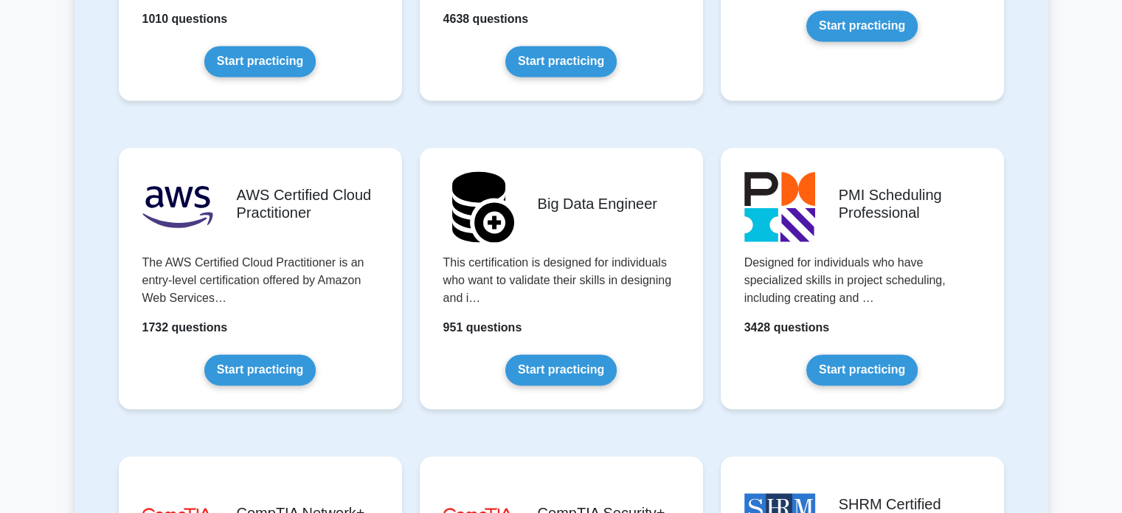
scroll to position [2351, 0]
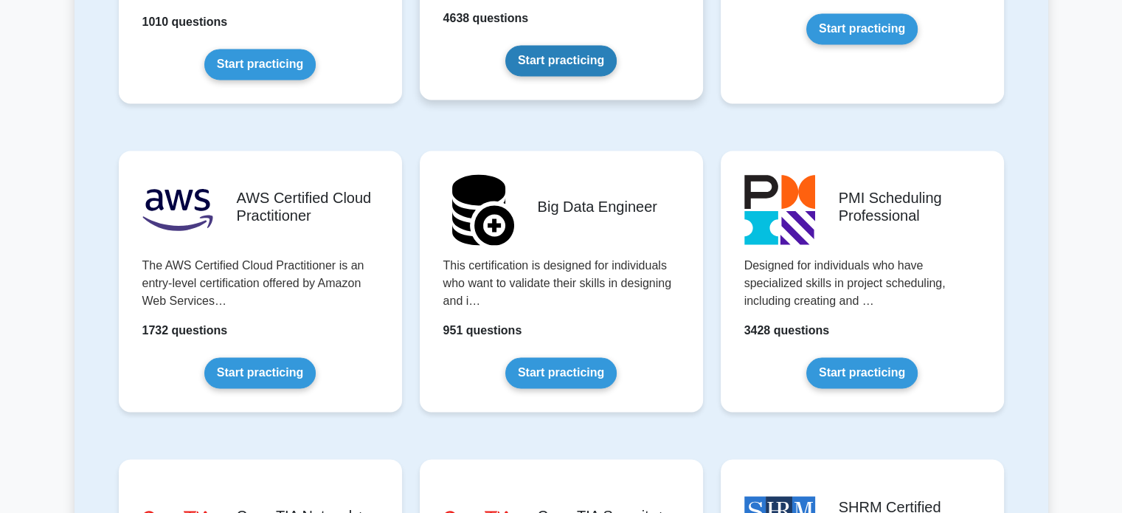
click at [575, 76] on link "Start practicing" at bounding box center [560, 60] width 111 height 31
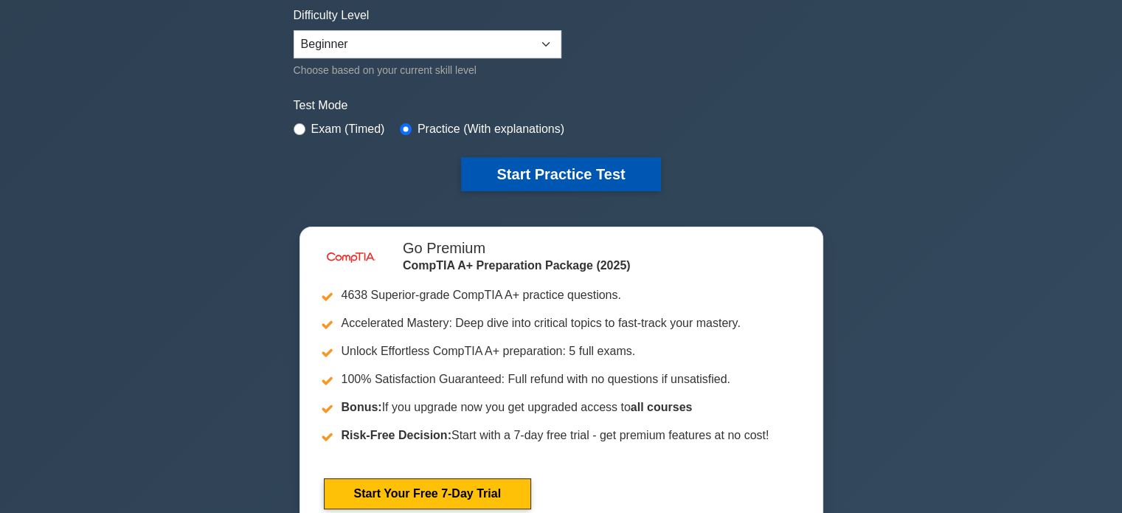
click at [502, 176] on button "Start Practice Test" at bounding box center [560, 174] width 199 height 34
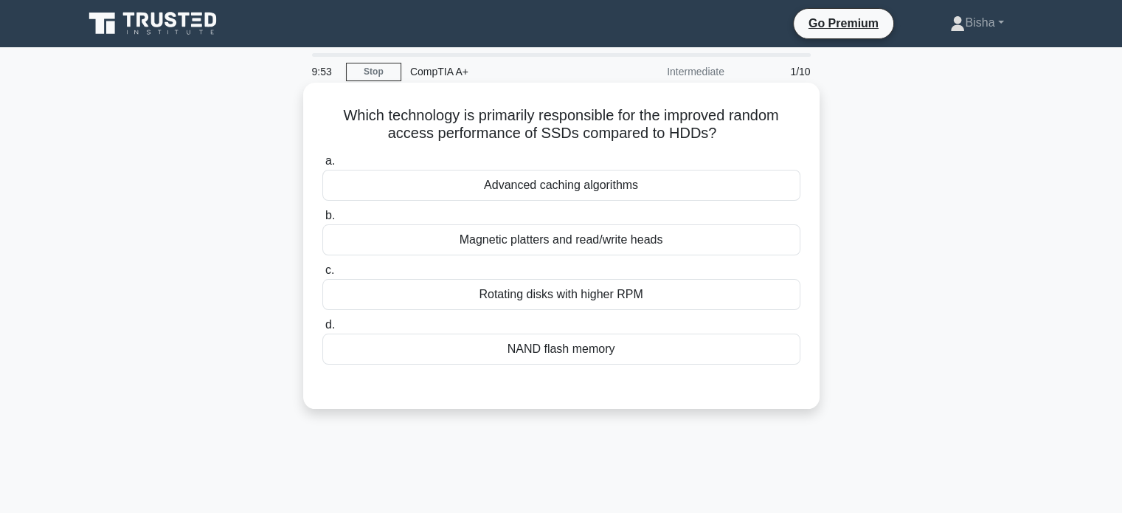
click at [608, 345] on div "NAND flash memory" at bounding box center [561, 348] width 478 height 31
click at [322, 330] on input "d. NAND flash memory" at bounding box center [322, 325] width 0 height 10
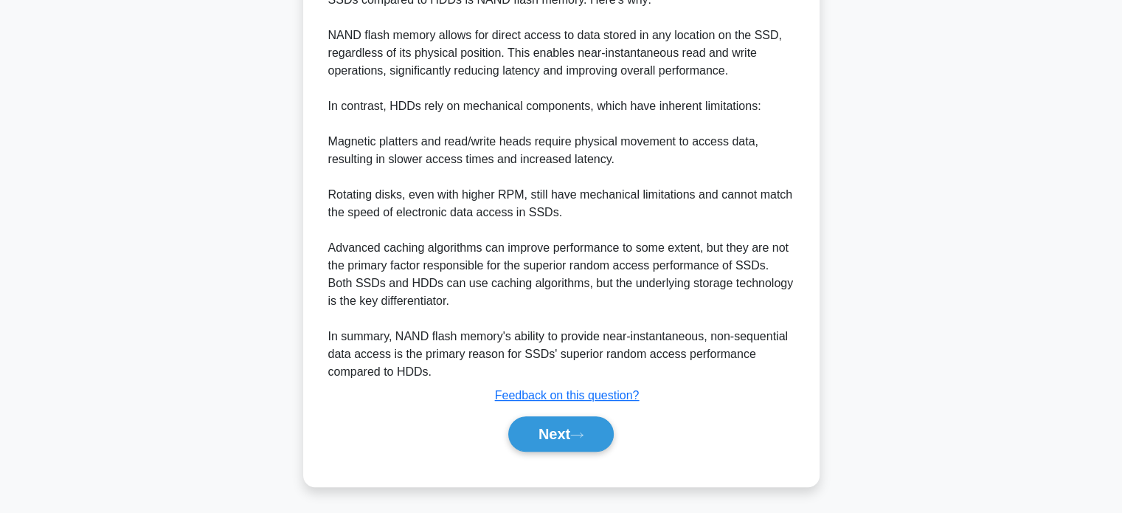
scroll to position [448, 0]
click at [563, 421] on button "Next" at bounding box center [560, 433] width 105 height 35
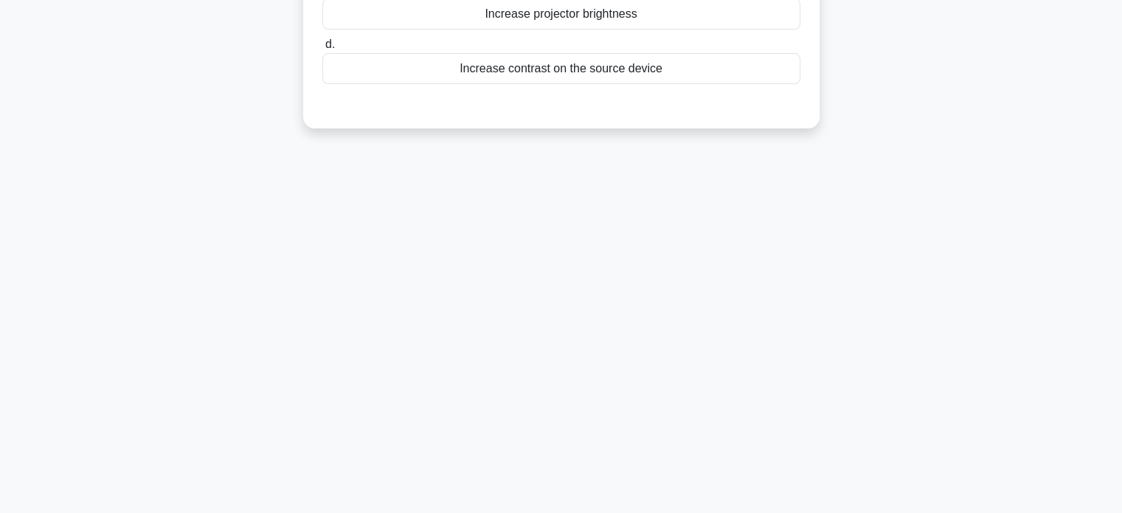
scroll to position [0, 0]
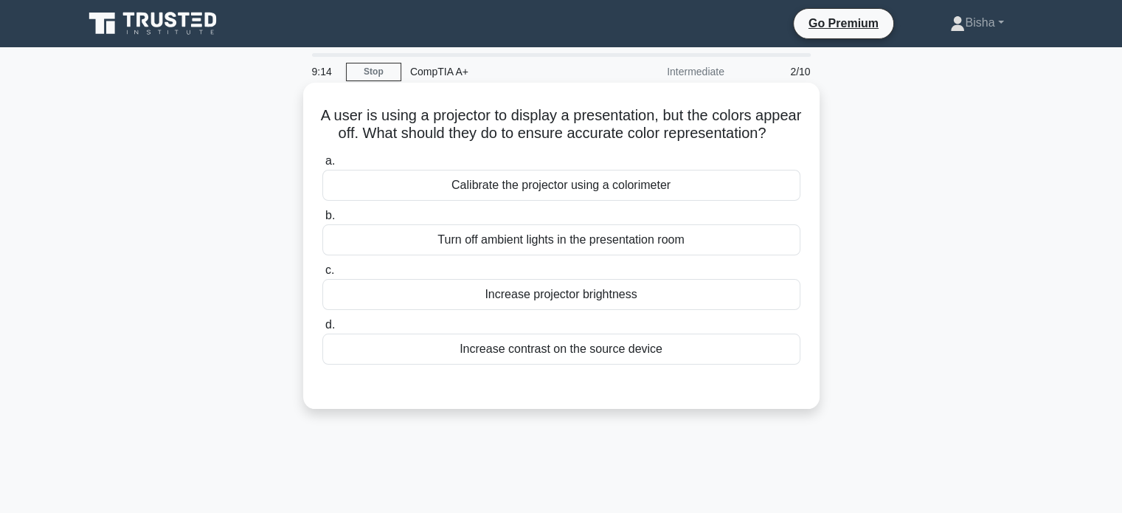
click at [655, 364] on div "Increase contrast on the source device" at bounding box center [561, 348] width 478 height 31
click at [322, 330] on input "d. Increase contrast on the source device" at bounding box center [322, 325] width 0 height 10
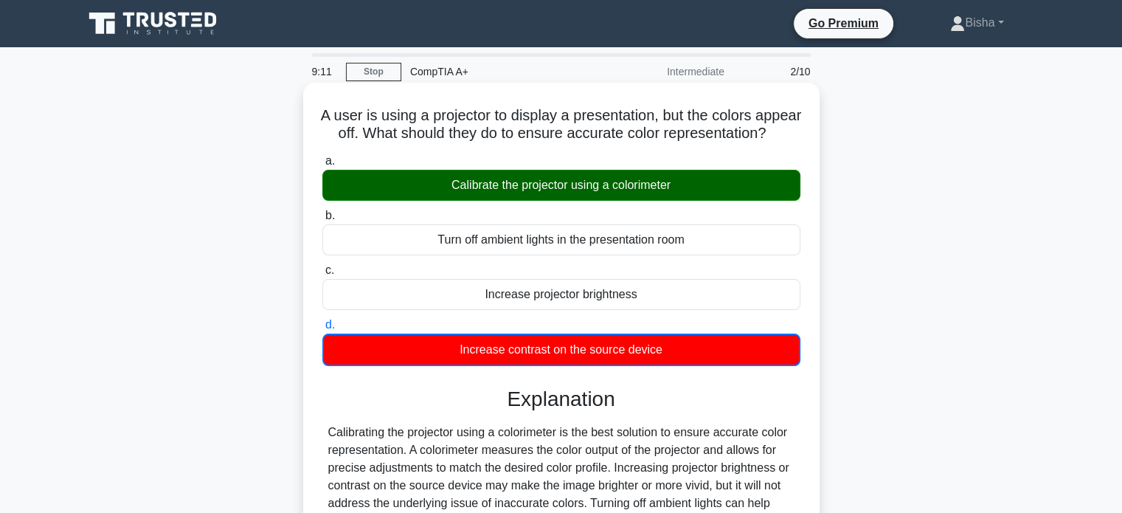
scroll to position [284, 0]
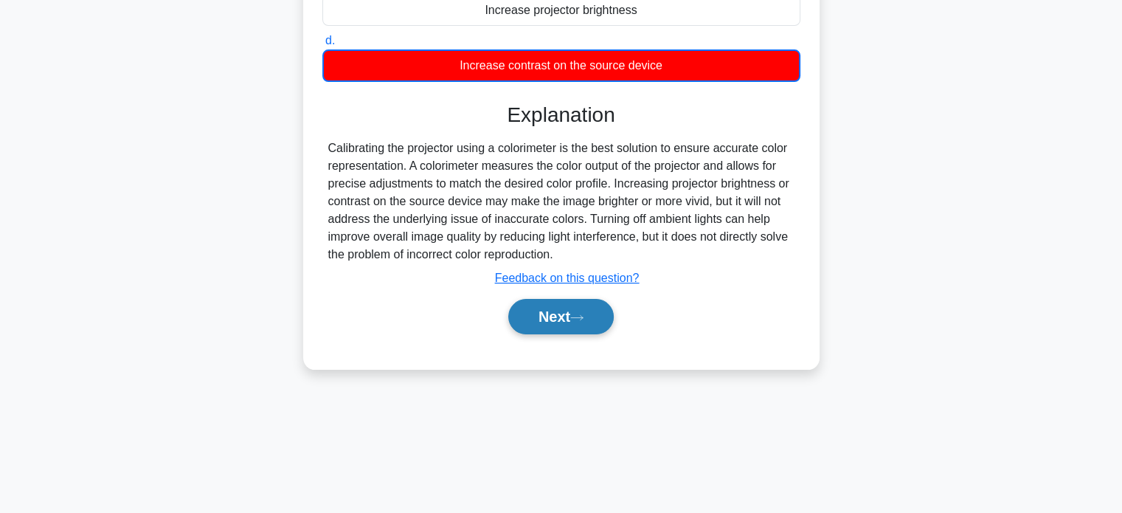
click at [569, 334] on button "Next" at bounding box center [560, 316] width 105 height 35
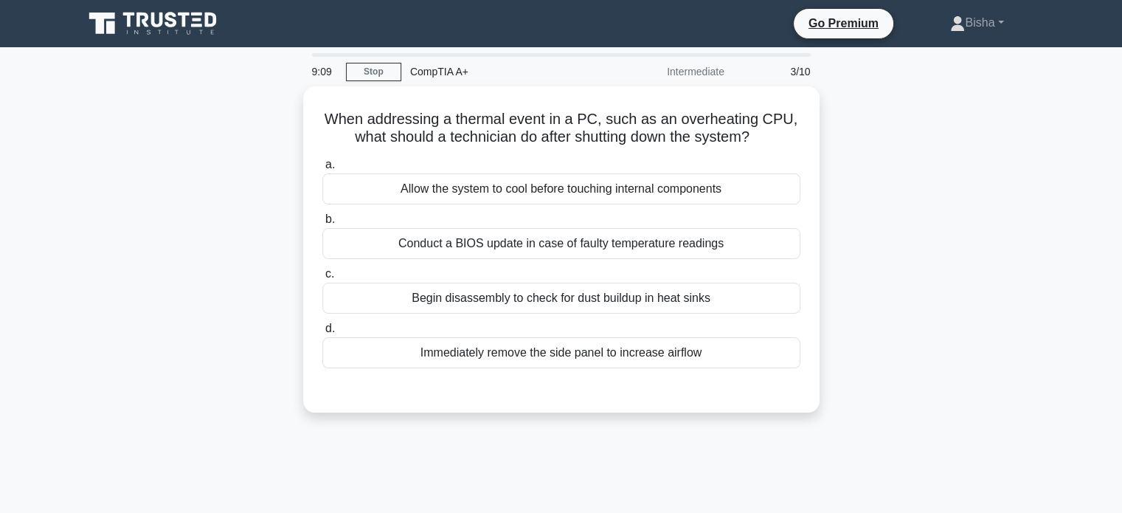
scroll to position [0, 0]
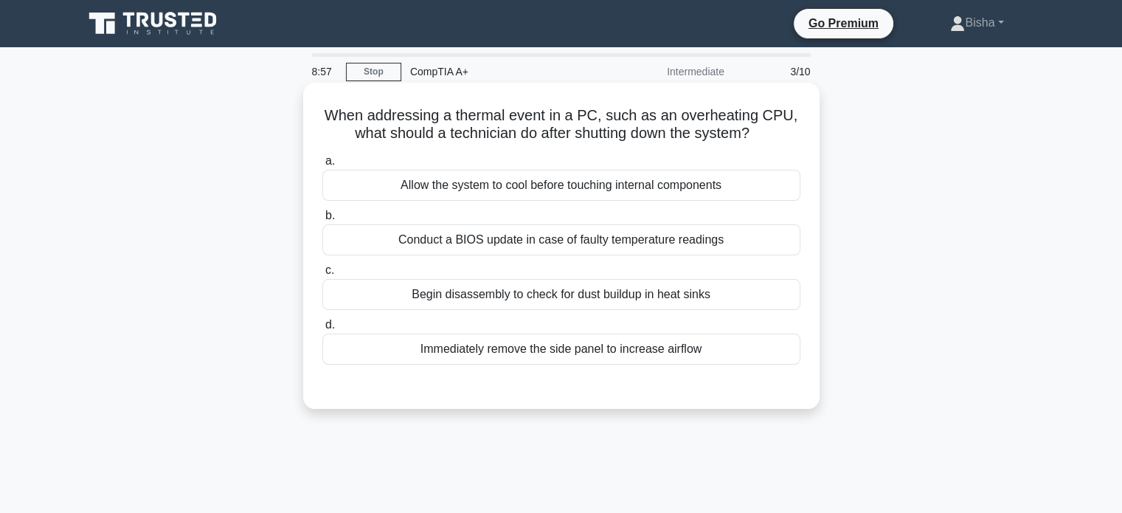
click at [712, 173] on div "Allow the system to cool before touching internal components" at bounding box center [561, 185] width 478 height 31
click at [322, 166] on input "a. Allow the system to cool before touching internal components" at bounding box center [322, 161] width 0 height 10
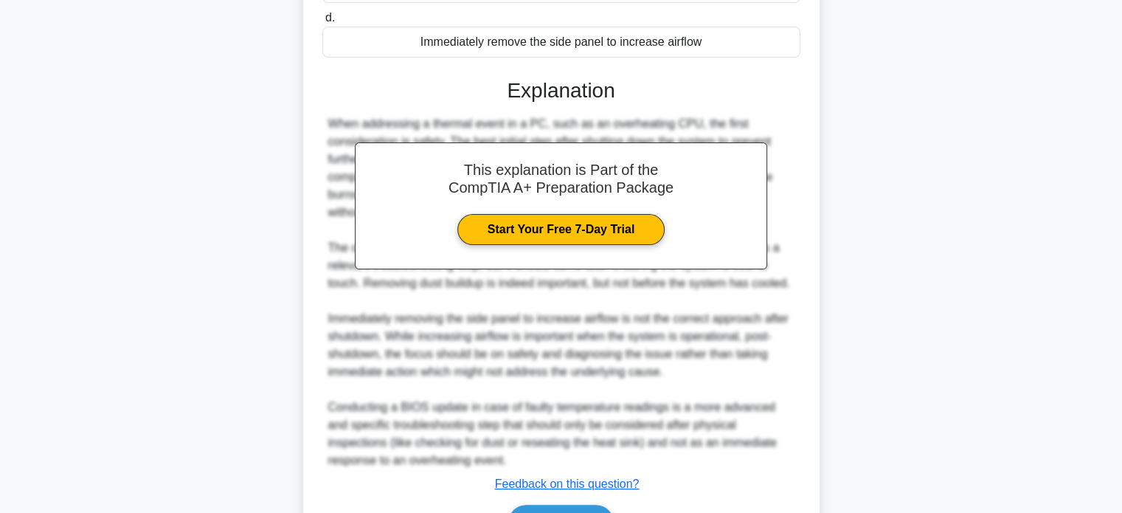
scroll to position [395, 0]
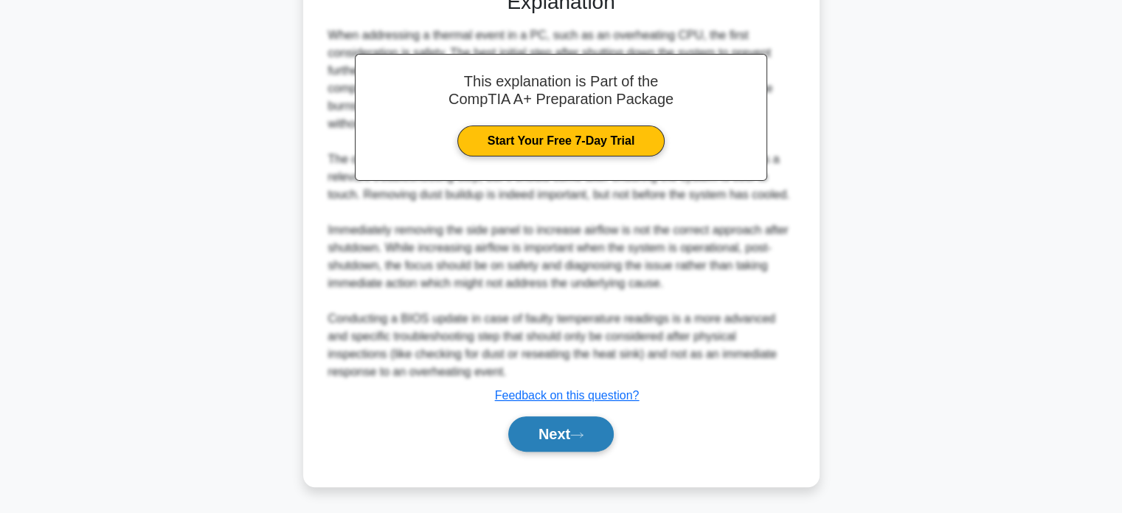
click at [572, 445] on button "Next" at bounding box center [560, 433] width 105 height 35
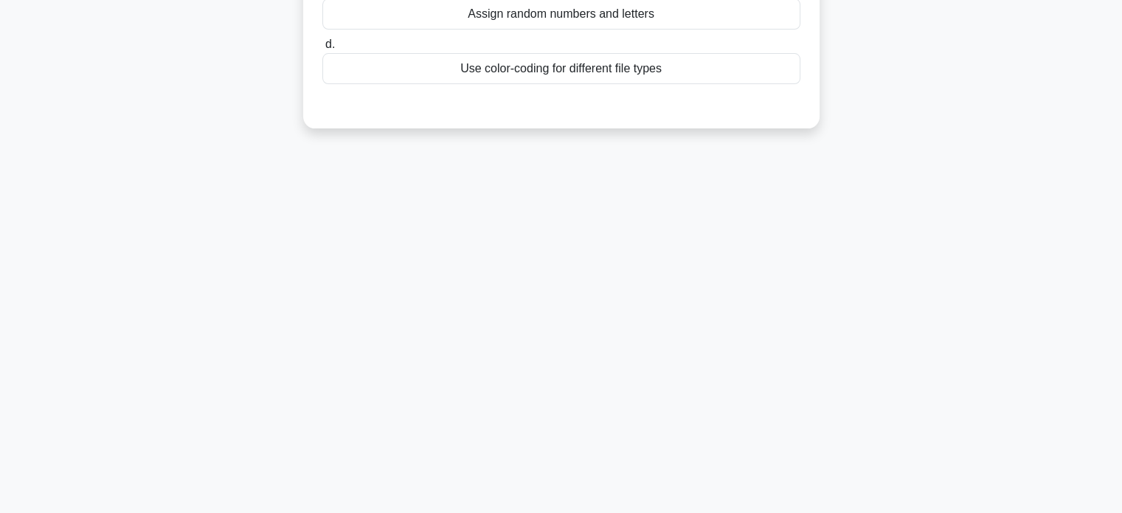
scroll to position [0, 0]
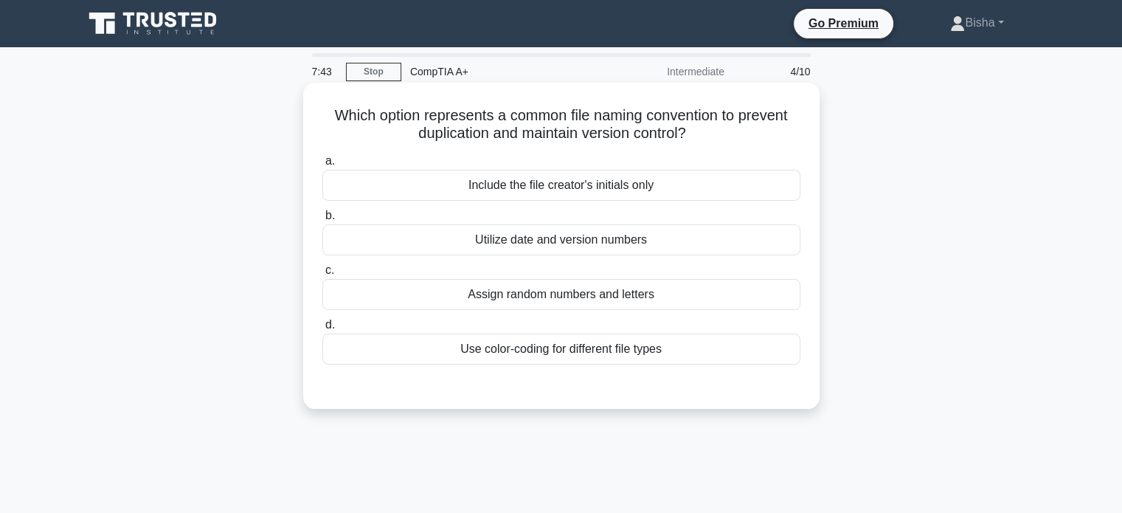
click at [642, 297] on div "Assign random numbers and letters" at bounding box center [561, 294] width 478 height 31
click at [322, 275] on input "c. Assign random numbers and letters" at bounding box center [322, 271] width 0 height 10
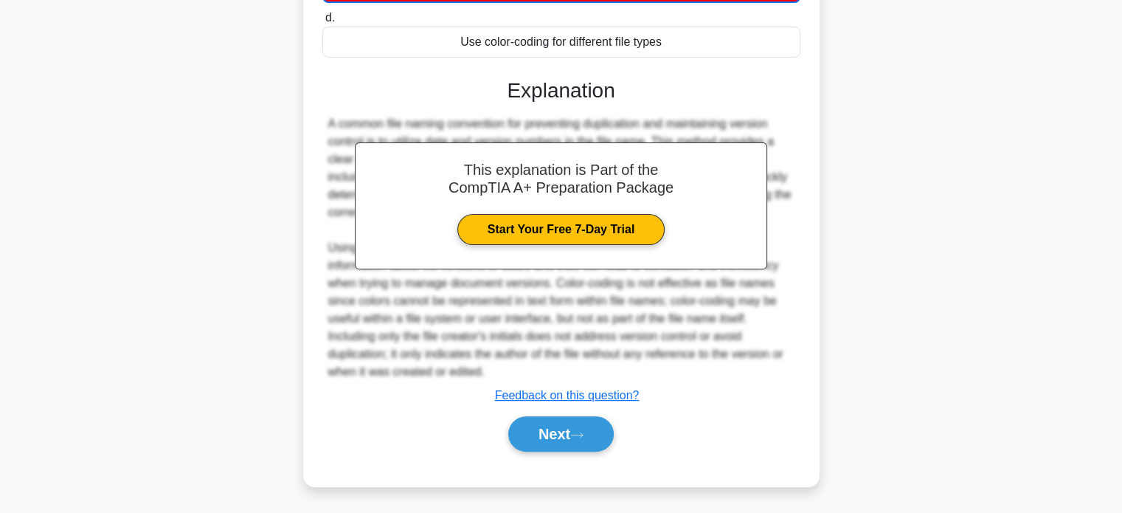
scroll to position [307, 0]
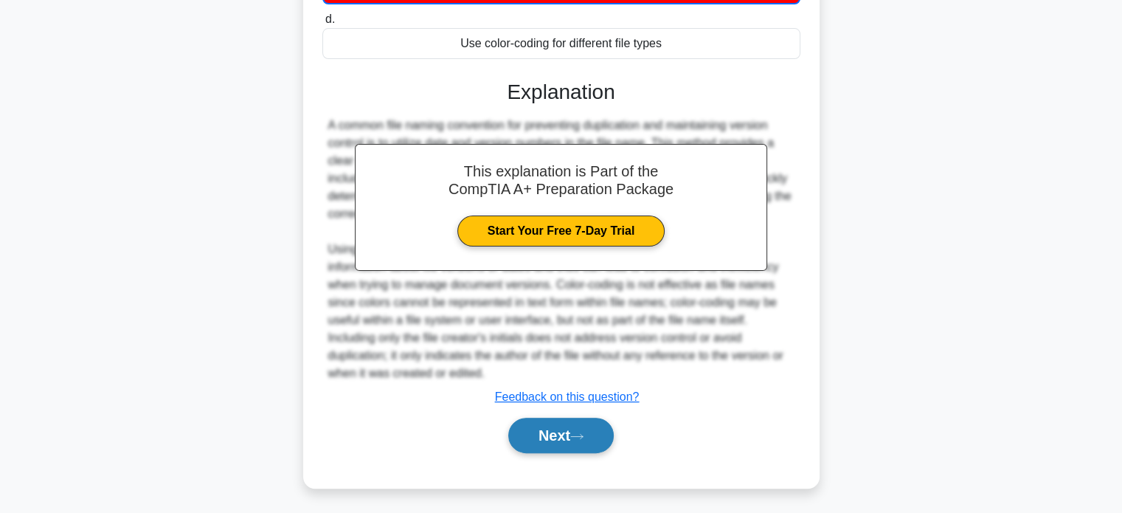
click at [577, 424] on button "Next" at bounding box center [560, 434] width 105 height 35
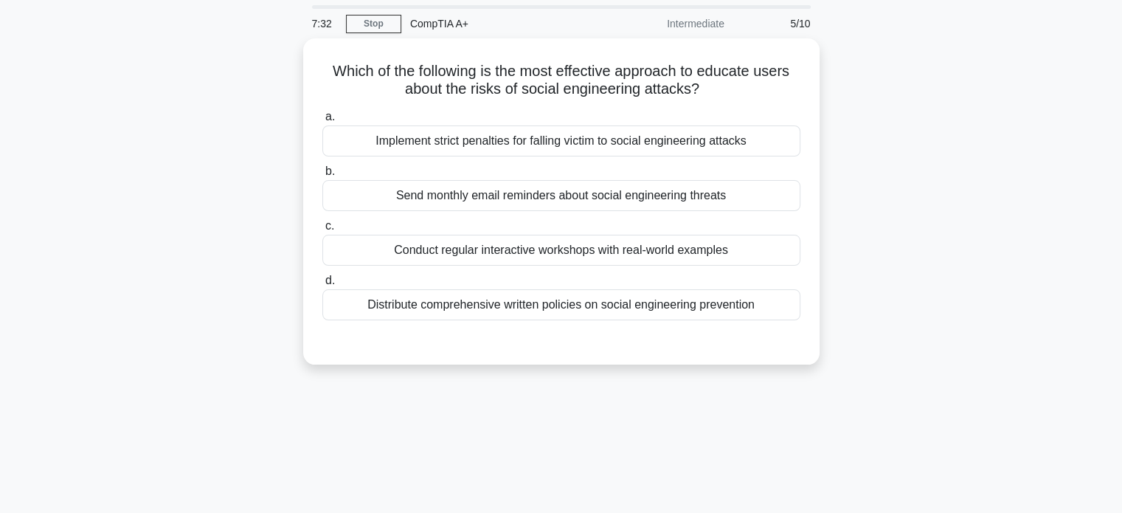
scroll to position [0, 0]
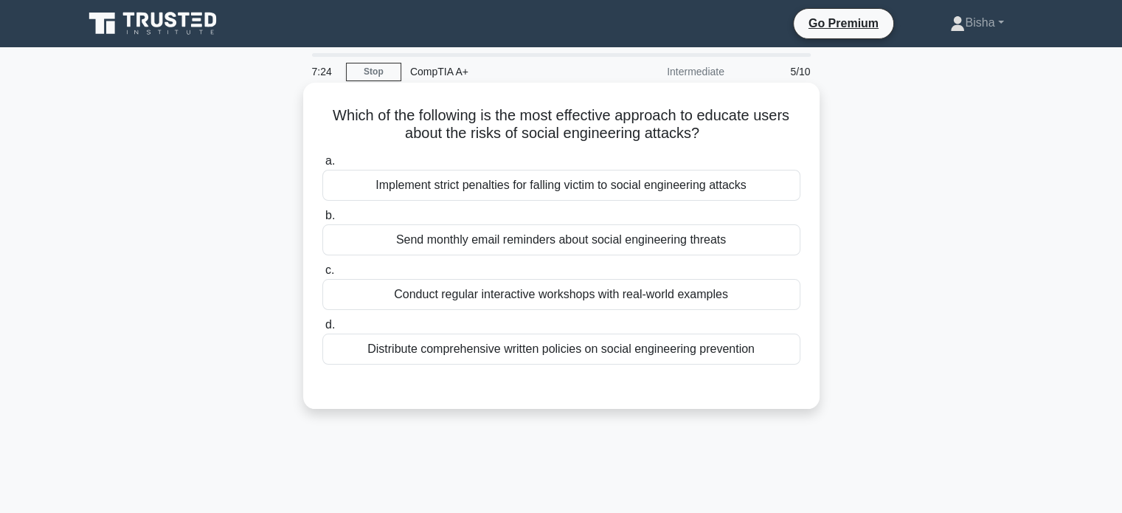
click at [647, 289] on div "Conduct regular interactive workshops with real-world examples" at bounding box center [561, 294] width 478 height 31
click at [322, 275] on input "c. Conduct regular interactive workshops with real-world examples" at bounding box center [322, 271] width 0 height 10
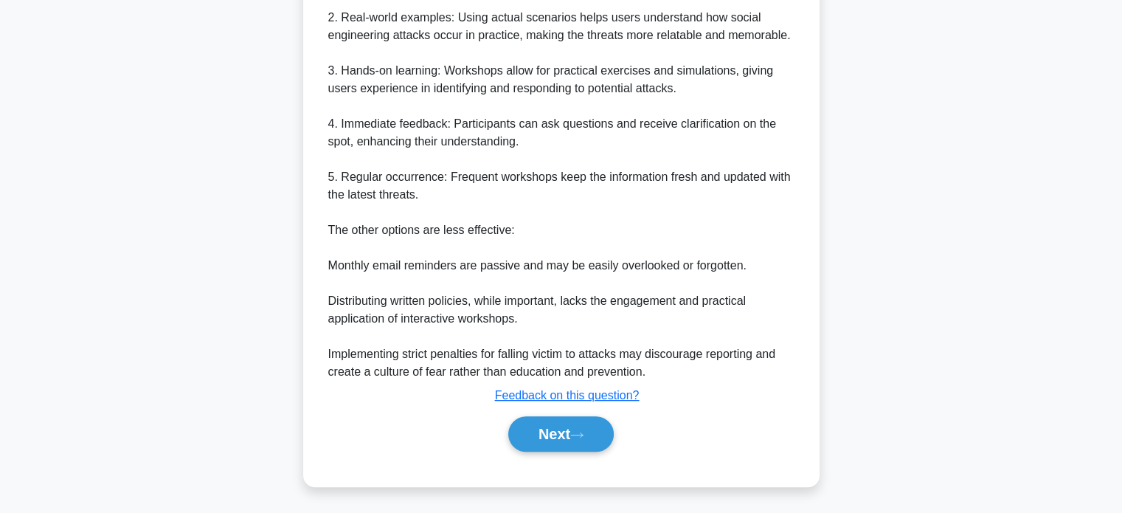
click at [551, 434] on button "Next" at bounding box center [560, 433] width 105 height 35
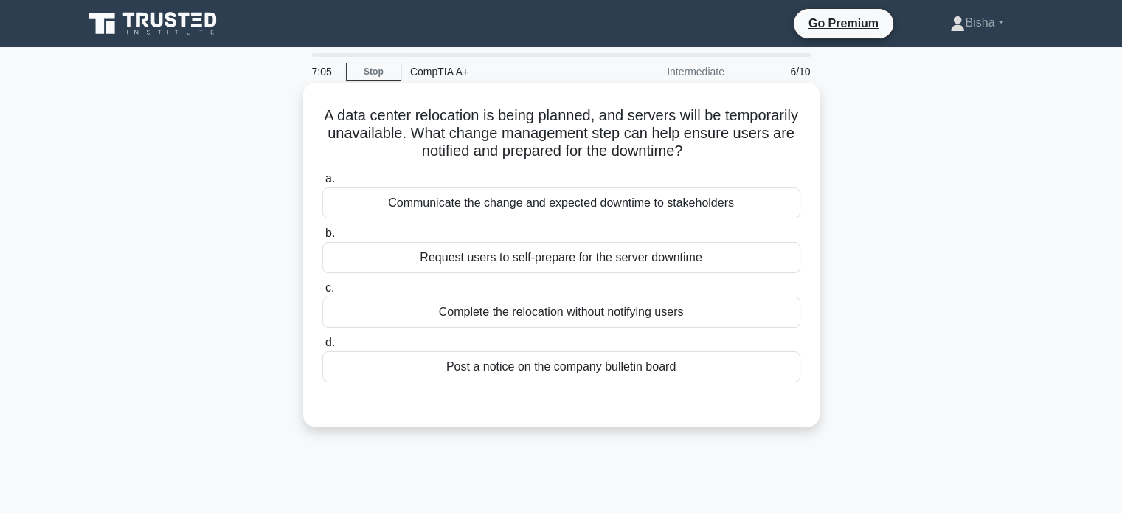
click at [650, 369] on div "Post a notice on the company bulletin board" at bounding box center [561, 366] width 478 height 31
click at [322, 347] on input "d. Post a notice on the company bulletin board" at bounding box center [322, 343] width 0 height 10
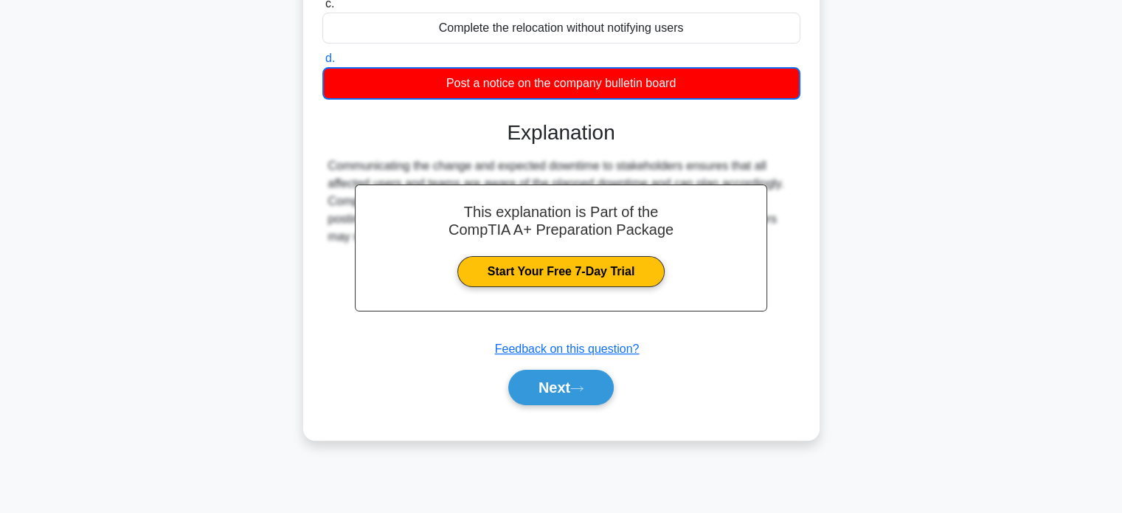
scroll to position [283, 0]
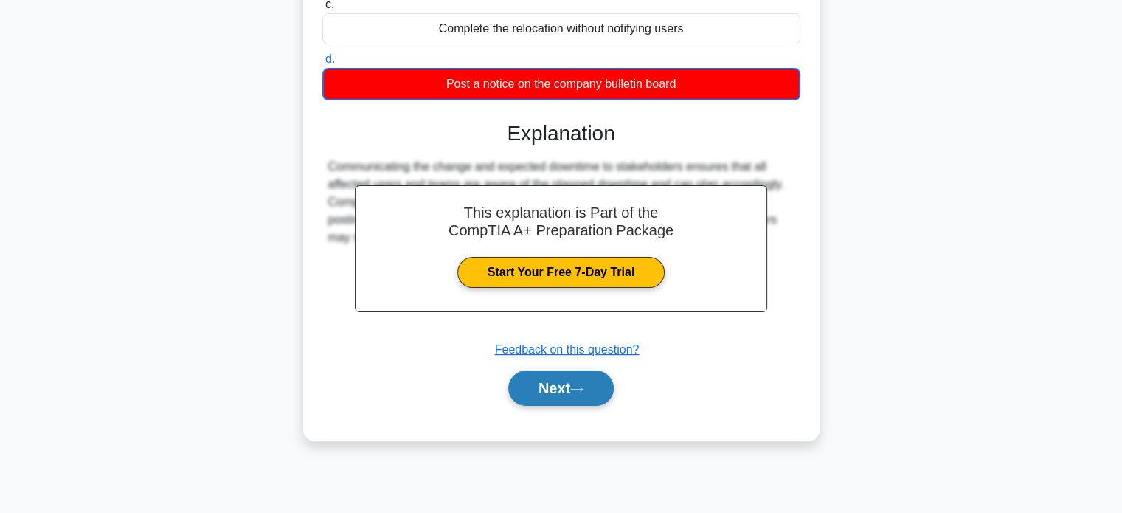
click at [578, 386] on icon at bounding box center [576, 389] width 13 height 8
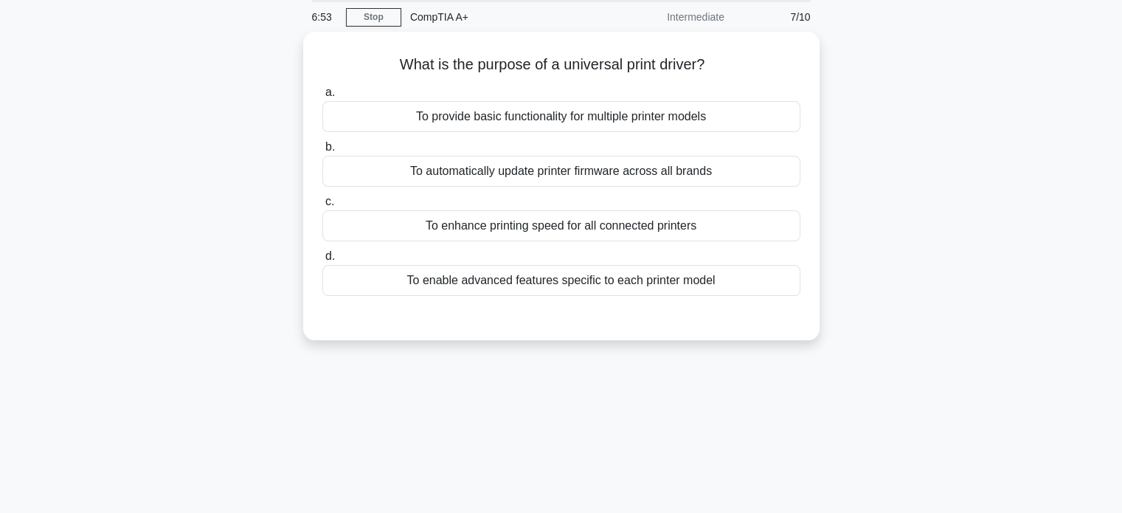
scroll to position [0, 0]
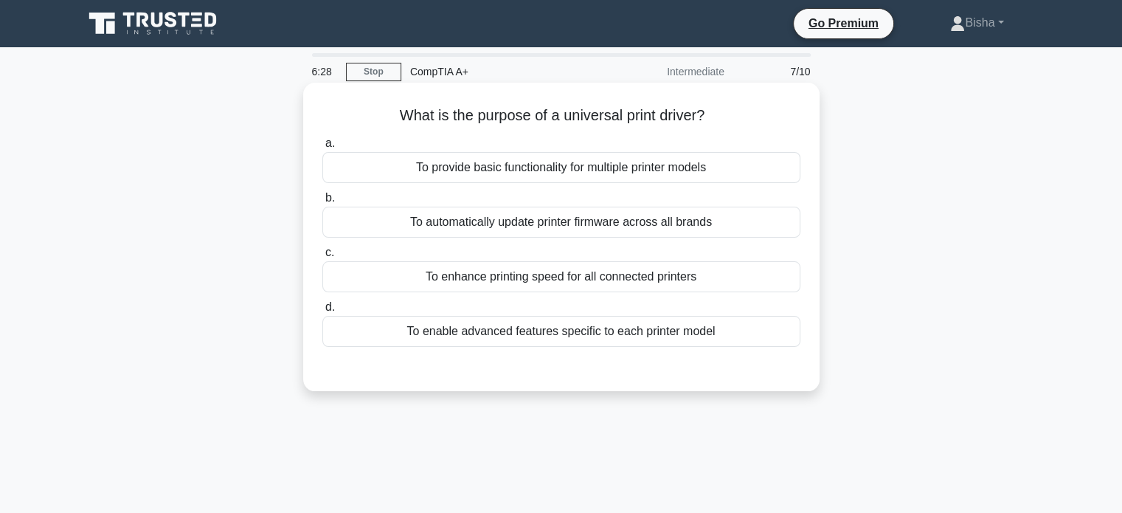
click at [716, 122] on icon ".spinner_0XTQ{transform-origin:center;animation:spinner_y6GP .75s linear infini…" at bounding box center [713, 117] width 18 height 18
click at [664, 176] on div "To provide basic functionality for multiple printer models" at bounding box center [561, 167] width 478 height 31
click at [322, 148] on input "a. To provide basic functionality for multiple printer models" at bounding box center [322, 144] width 0 height 10
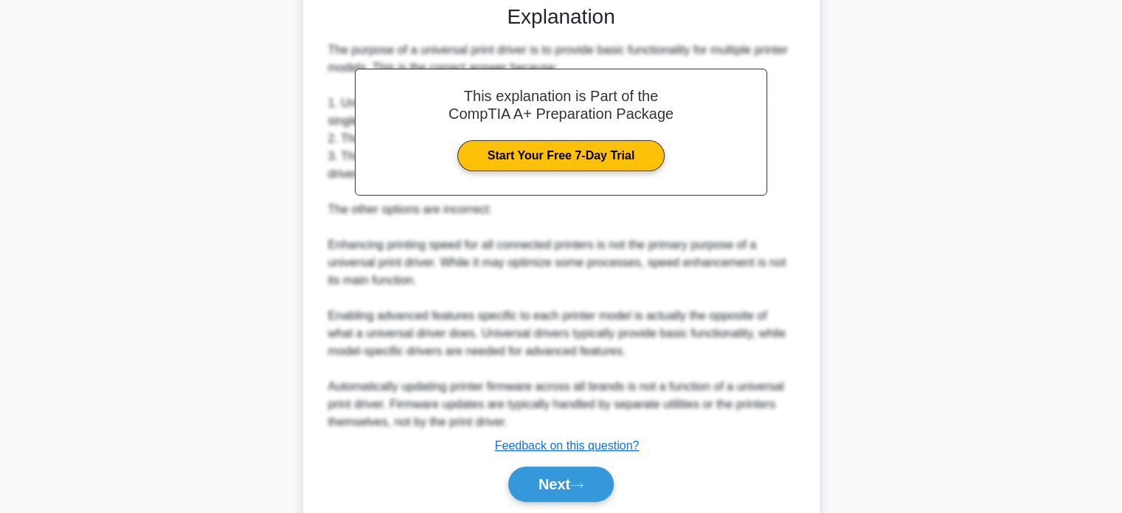
scroll to position [364, 0]
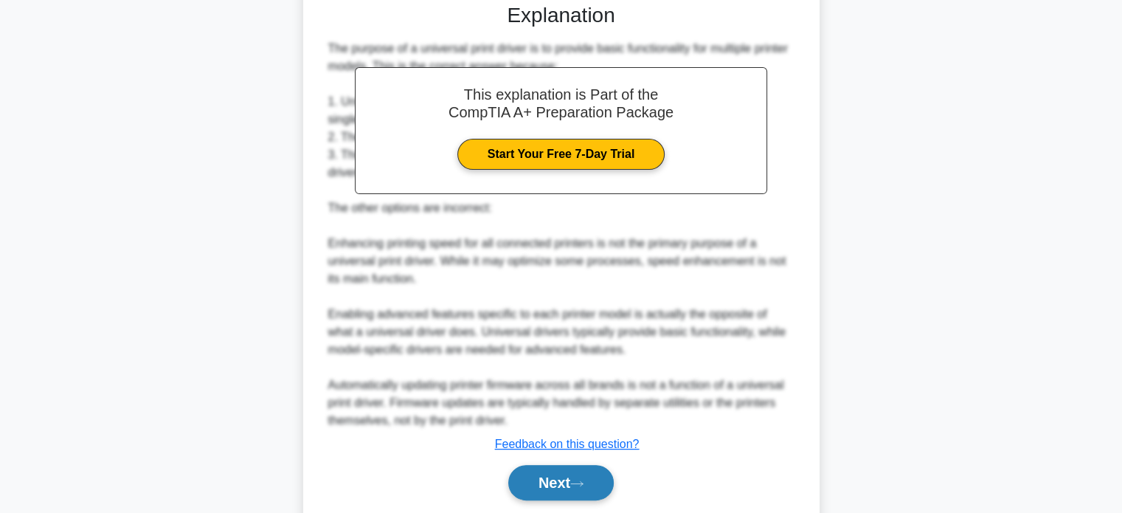
click at [597, 478] on button "Next" at bounding box center [560, 482] width 105 height 35
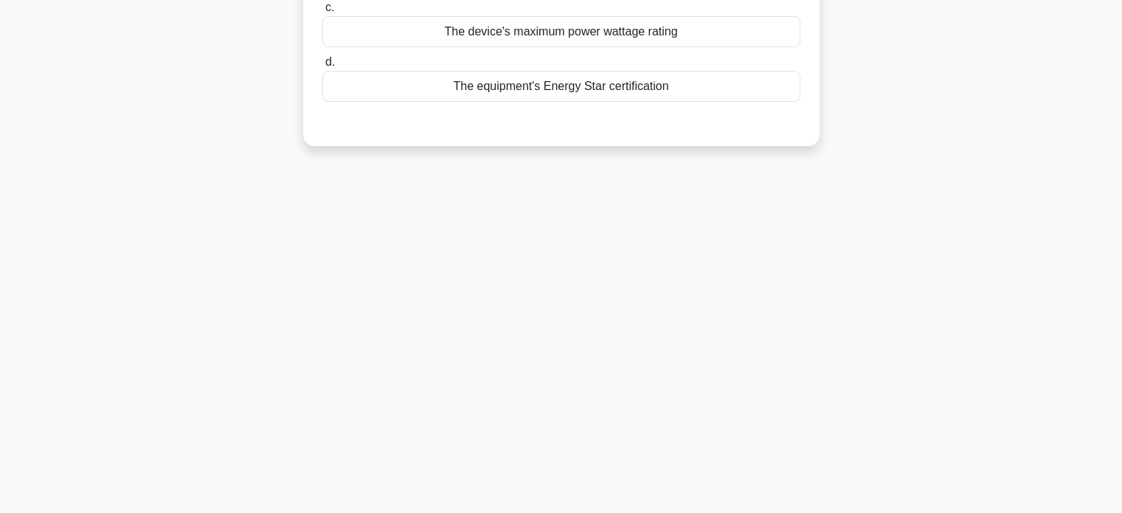
scroll to position [0, 0]
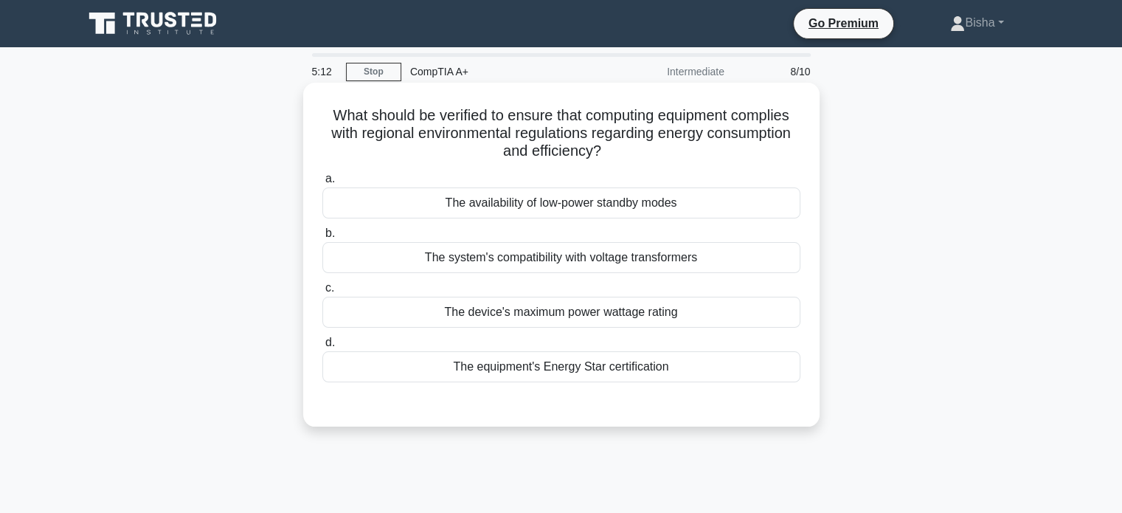
click at [604, 256] on div "The system's compatibility with voltage transformers" at bounding box center [561, 257] width 478 height 31
click at [322, 238] on input "b. The system's compatibility with voltage transformers" at bounding box center [322, 234] width 0 height 10
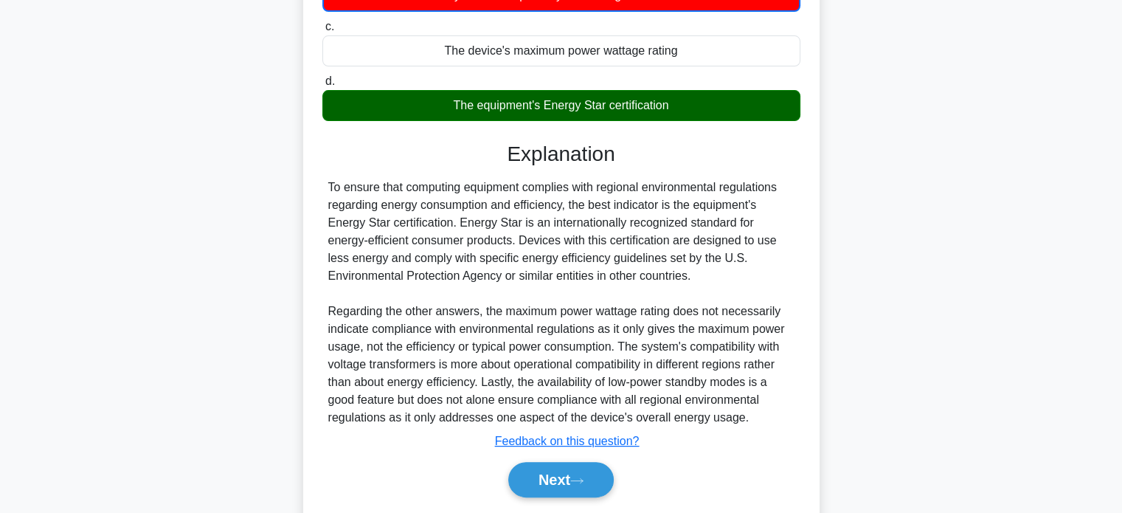
scroll to position [263, 0]
click at [583, 479] on icon at bounding box center [576, 480] width 13 height 8
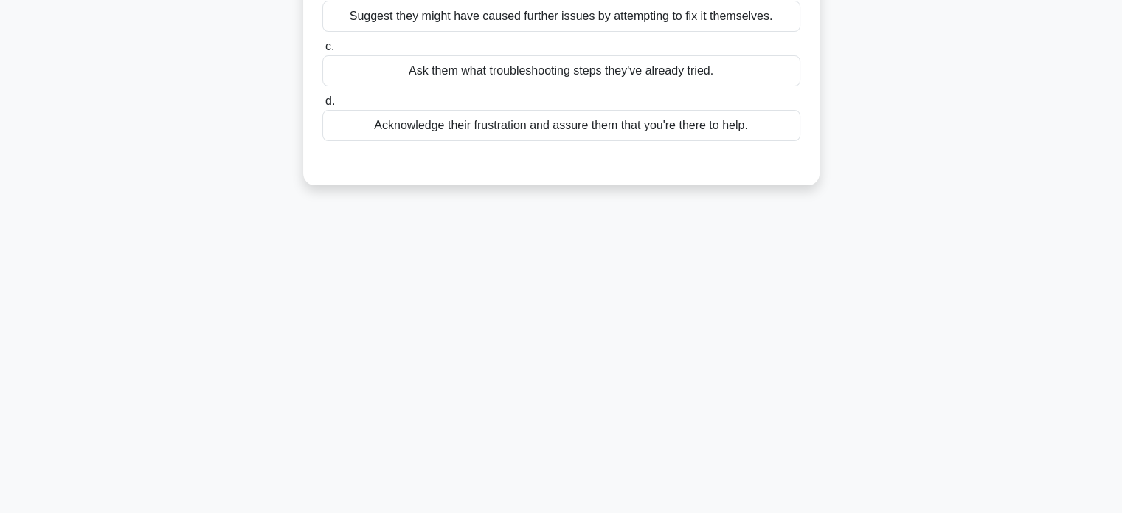
scroll to position [0, 0]
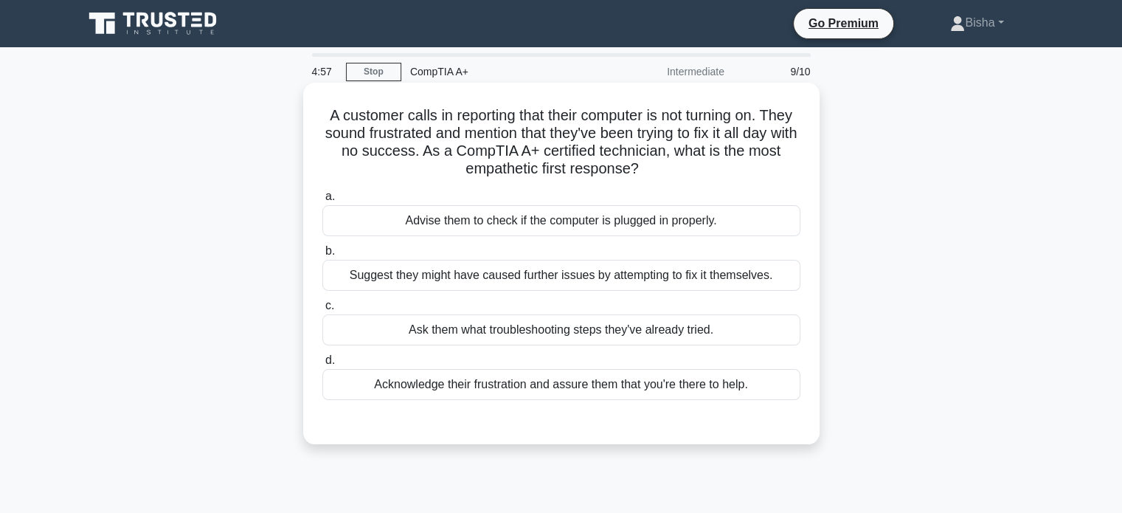
click at [631, 387] on div "Acknowledge their frustration and assure them that you're there to help." at bounding box center [561, 384] width 478 height 31
click at [322, 365] on input "d. Acknowledge their frustration and assure them that you're there to help." at bounding box center [322, 360] width 0 height 10
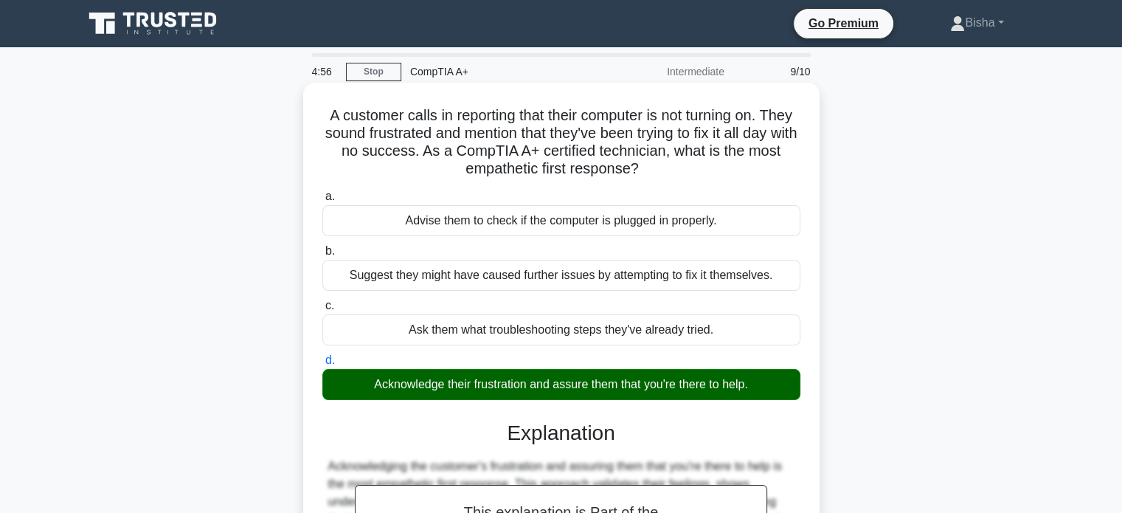
scroll to position [284, 0]
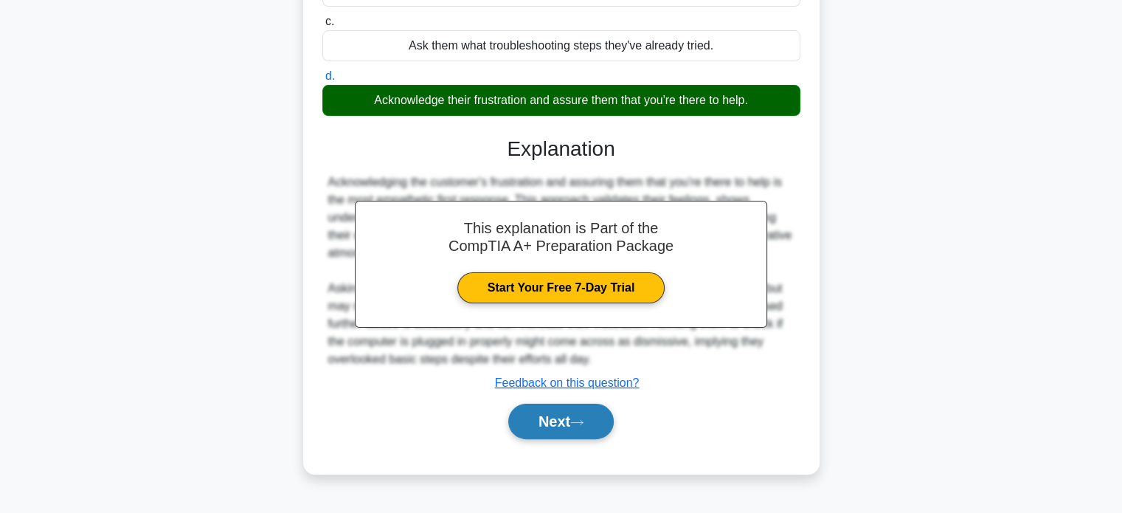
click at [592, 413] on button "Next" at bounding box center [560, 420] width 105 height 35
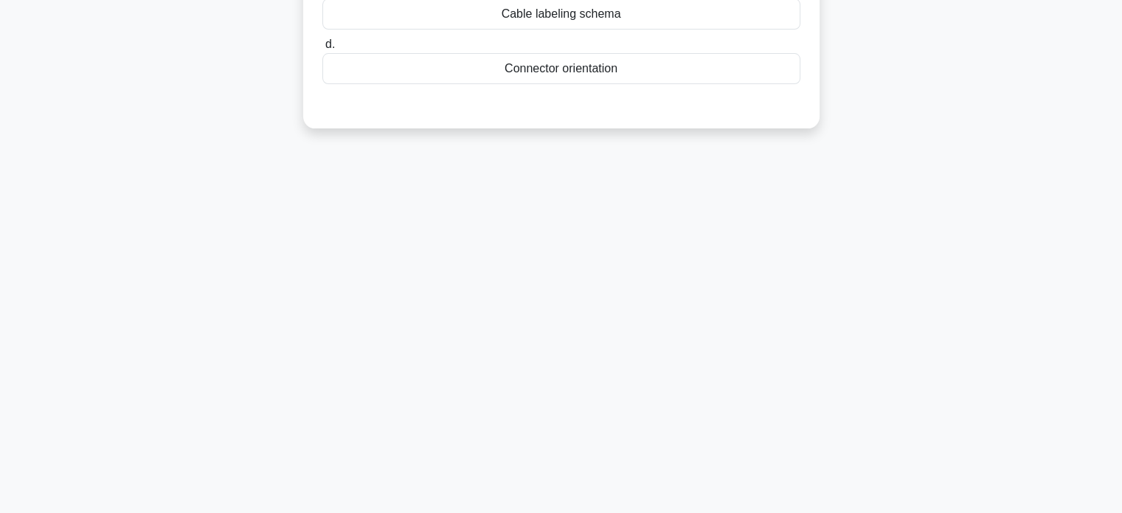
scroll to position [0, 0]
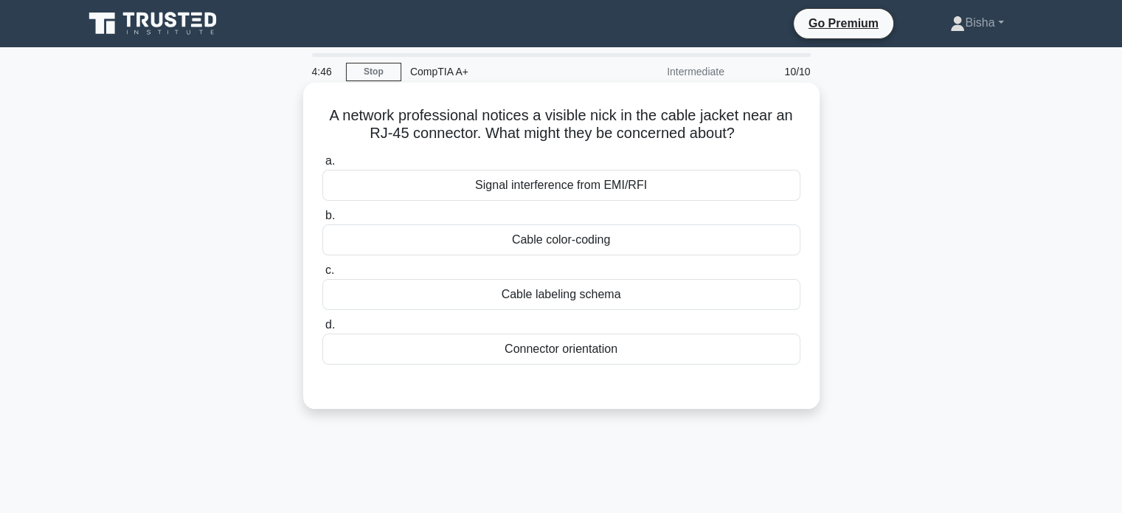
click at [575, 198] on div "Signal interference from EMI/RFI" at bounding box center [561, 185] width 478 height 31
click at [322, 166] on input "a. Signal interference from EMI/RFI" at bounding box center [322, 161] width 0 height 10
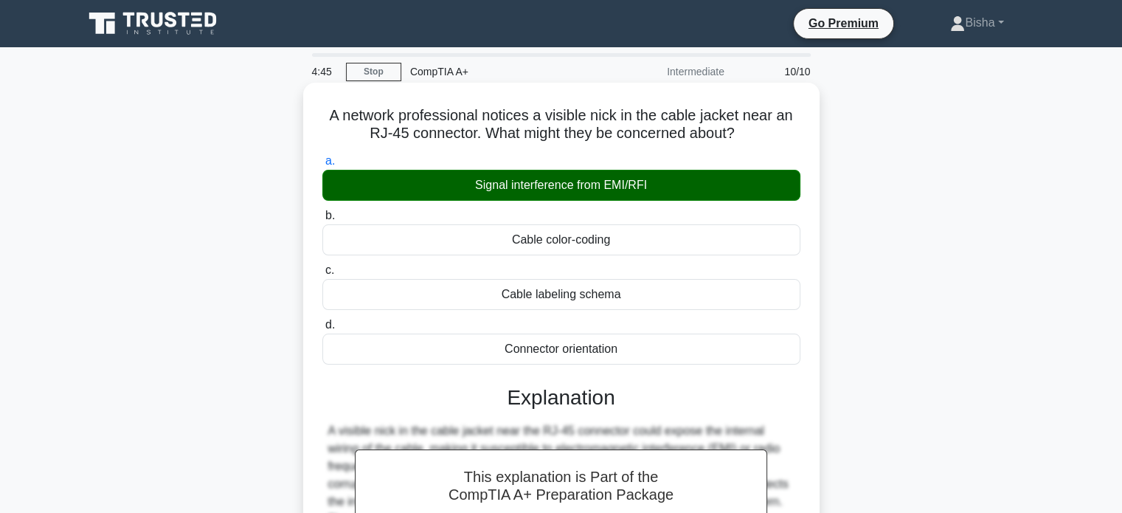
scroll to position [284, 0]
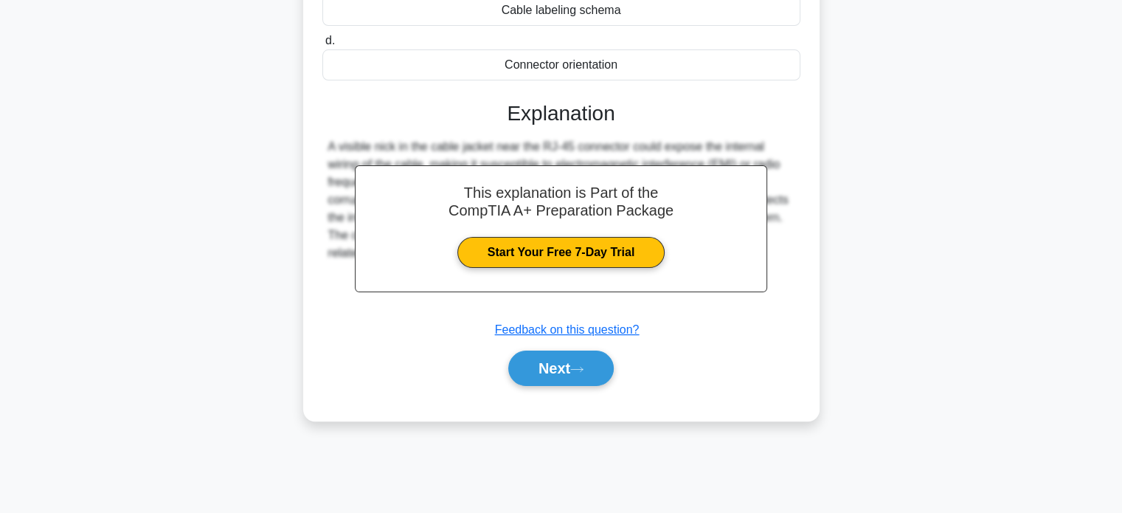
click at [572, 386] on div "Next" at bounding box center [561, 367] width 478 height 47
click at [567, 380] on button "Next" at bounding box center [560, 367] width 105 height 35
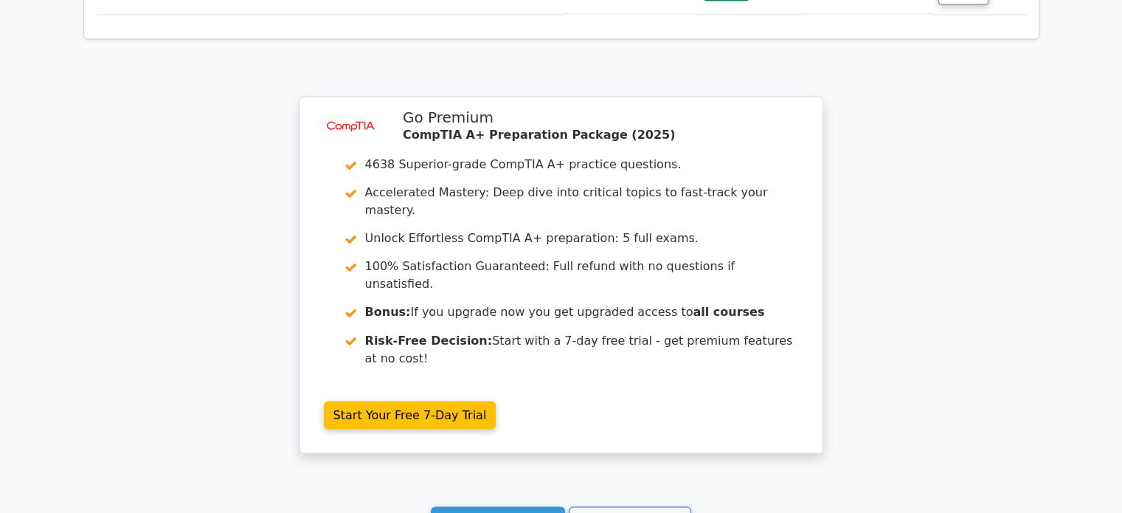
scroll to position [2469, 0]
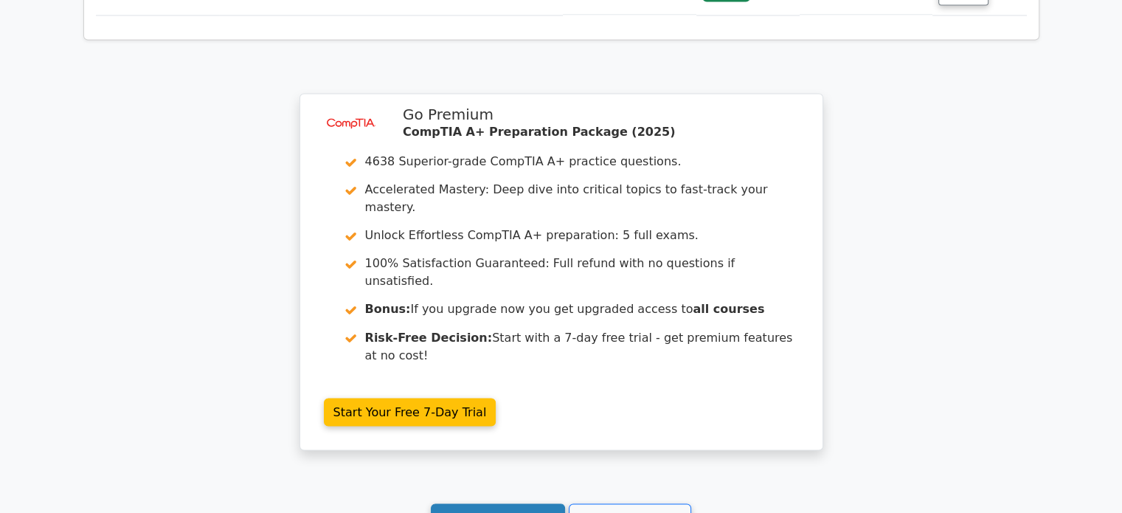
click at [546, 503] on link "Continue practicing" at bounding box center [498, 517] width 135 height 28
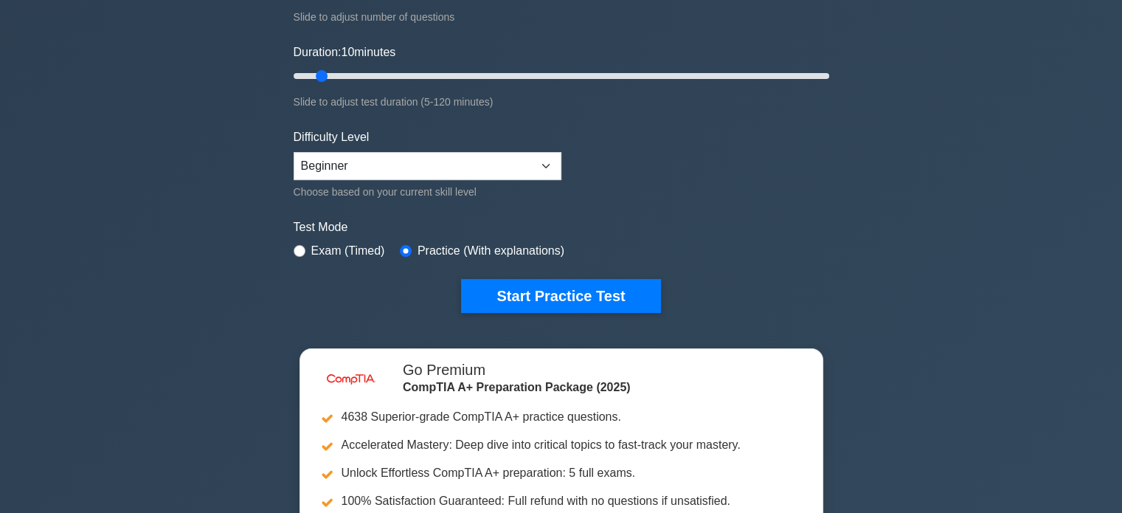
scroll to position [240, 0]
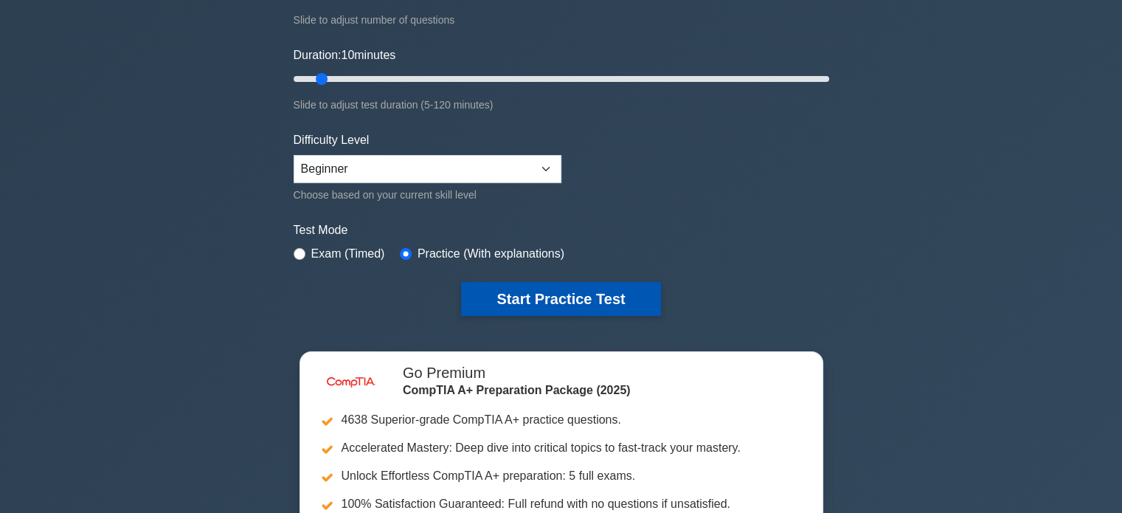
click at [580, 295] on button "Start Practice Test" at bounding box center [560, 299] width 199 height 34
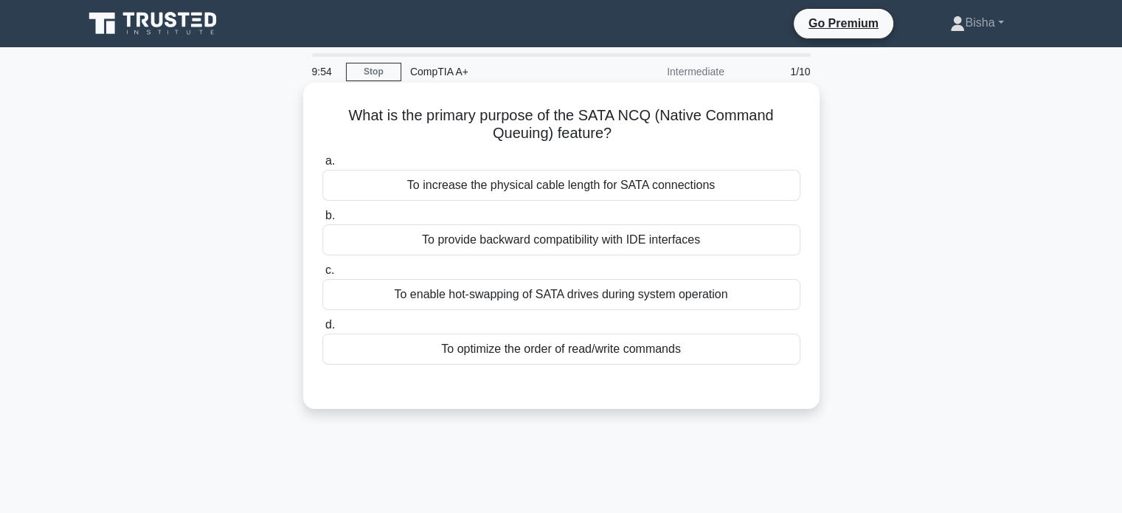
click at [616, 299] on div "To enable hot-swapping of SATA drives during system operation" at bounding box center [561, 294] width 478 height 31
click at [322, 275] on input "c. To enable hot-swapping of SATA drives during system operation" at bounding box center [322, 271] width 0 height 10
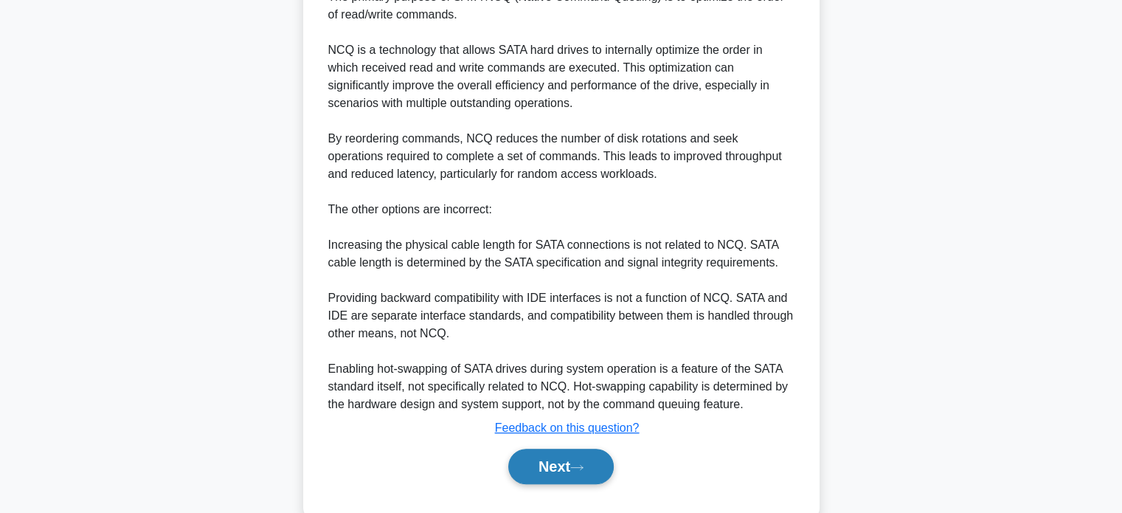
click at [555, 452] on button "Next" at bounding box center [560, 465] width 105 height 35
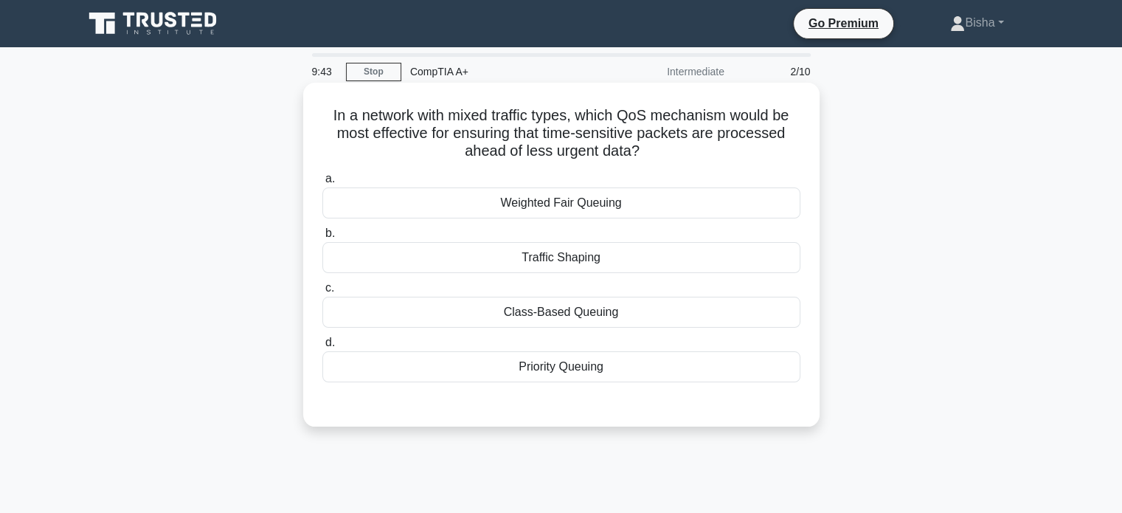
click at [599, 368] on div "Priority Queuing" at bounding box center [561, 366] width 478 height 31
click at [322, 347] on input "d. Priority Queuing" at bounding box center [322, 343] width 0 height 10
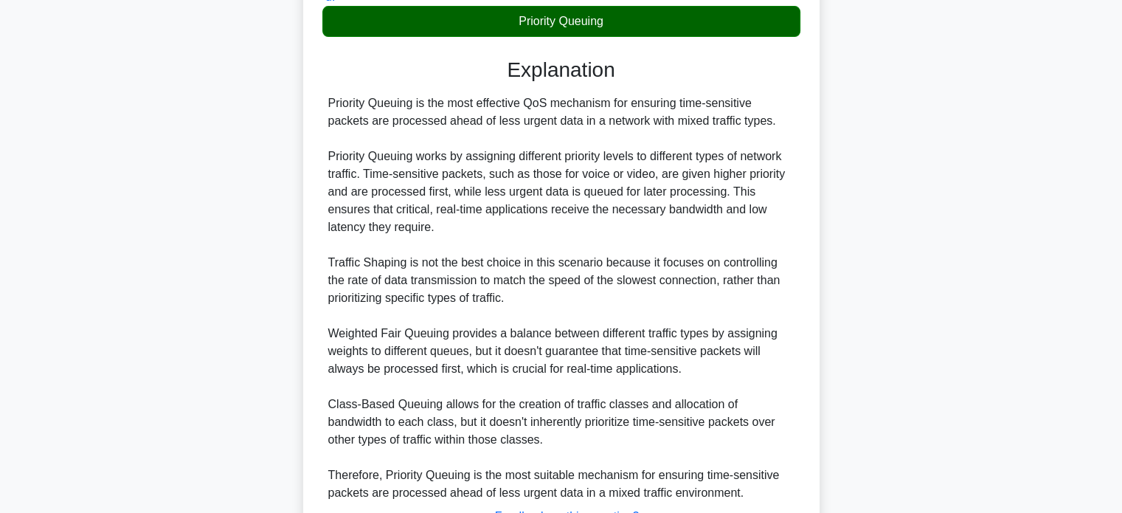
scroll to position [466, 0]
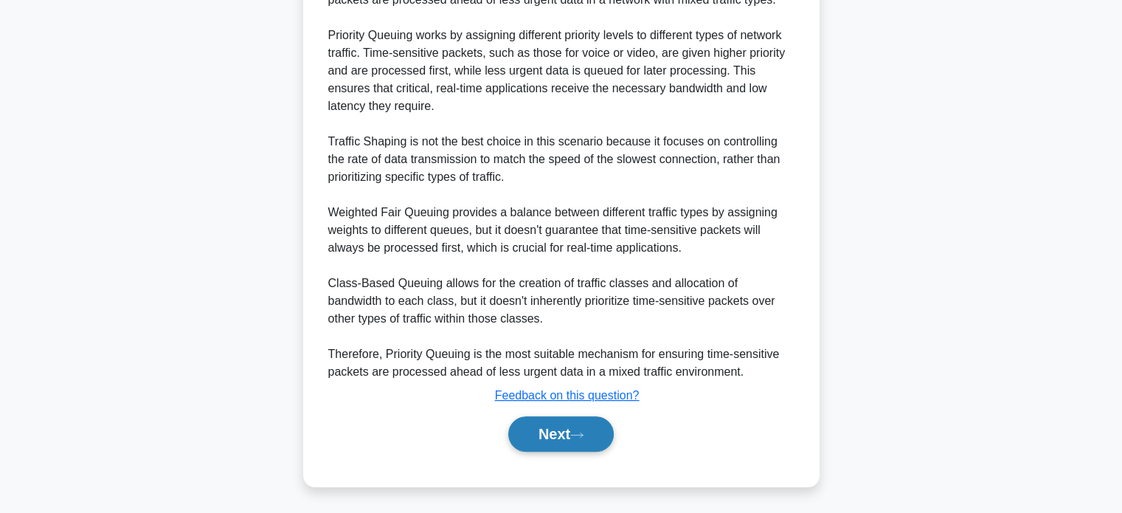
click at [559, 443] on button "Next" at bounding box center [560, 433] width 105 height 35
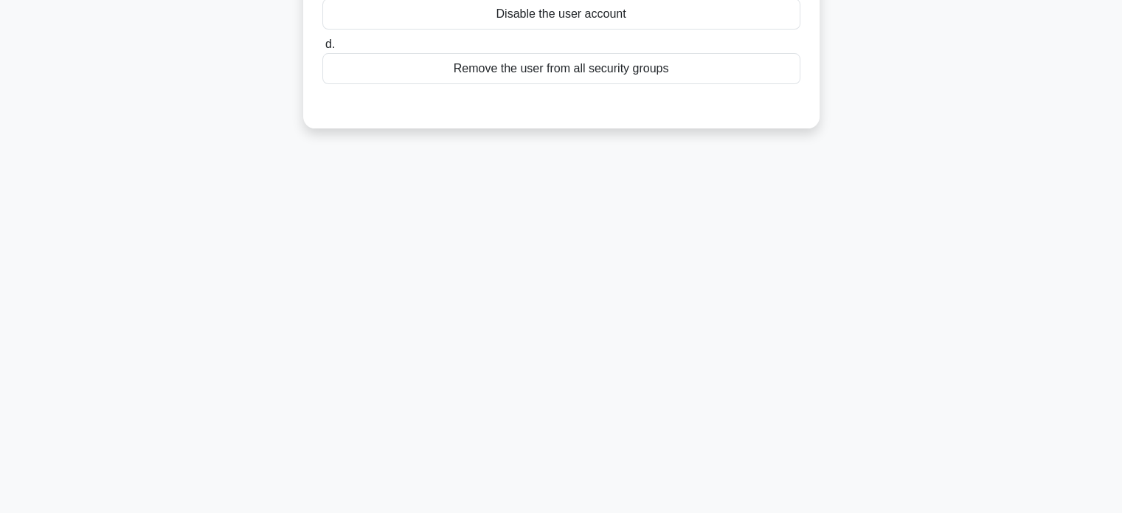
scroll to position [0, 0]
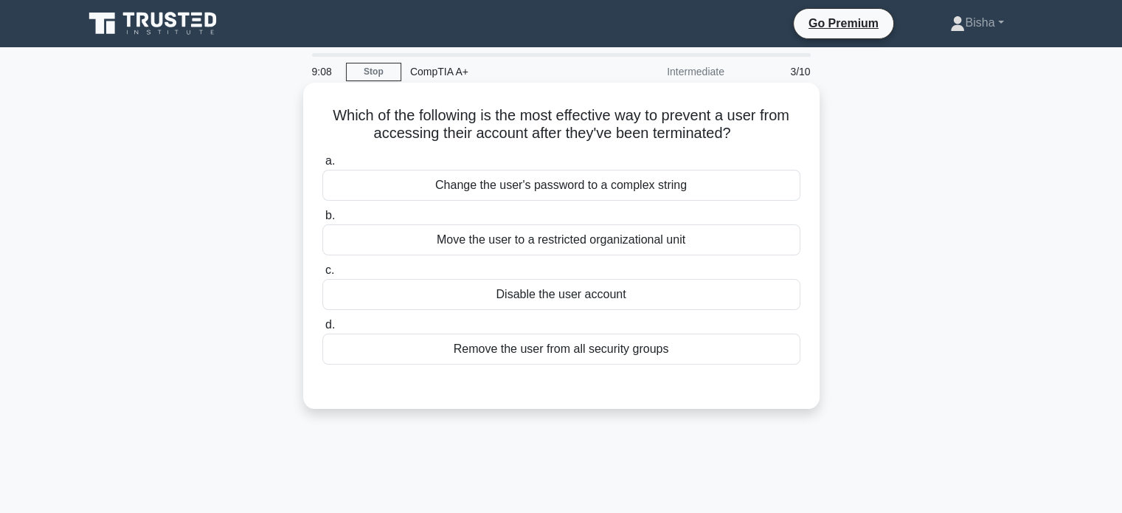
click at [645, 303] on div "Disable the user account" at bounding box center [561, 294] width 478 height 31
click at [322, 275] on input "c. Disable the user account" at bounding box center [322, 271] width 0 height 10
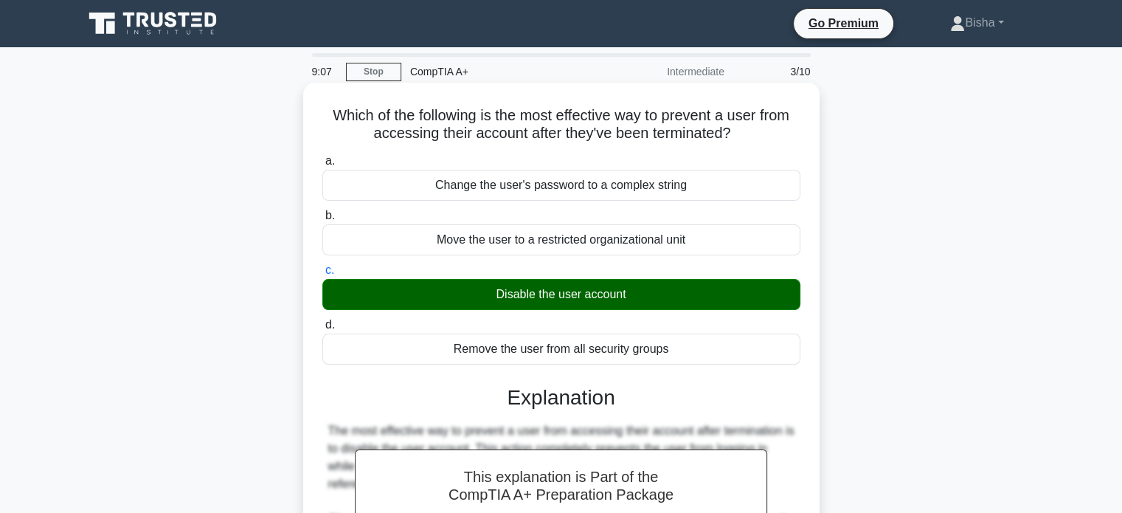
scroll to position [307, 0]
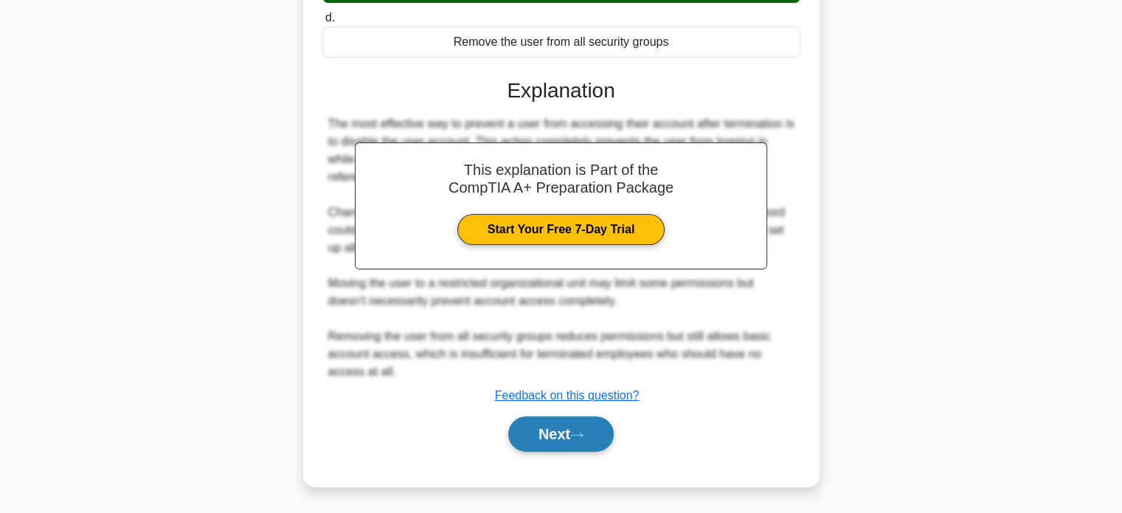
click at [560, 439] on button "Next" at bounding box center [560, 433] width 105 height 35
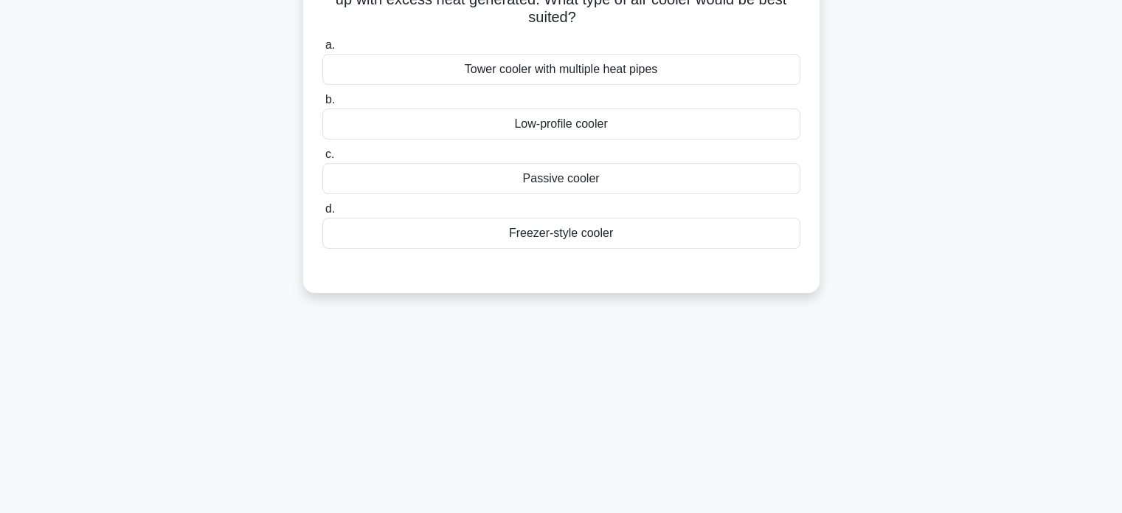
scroll to position [0, 0]
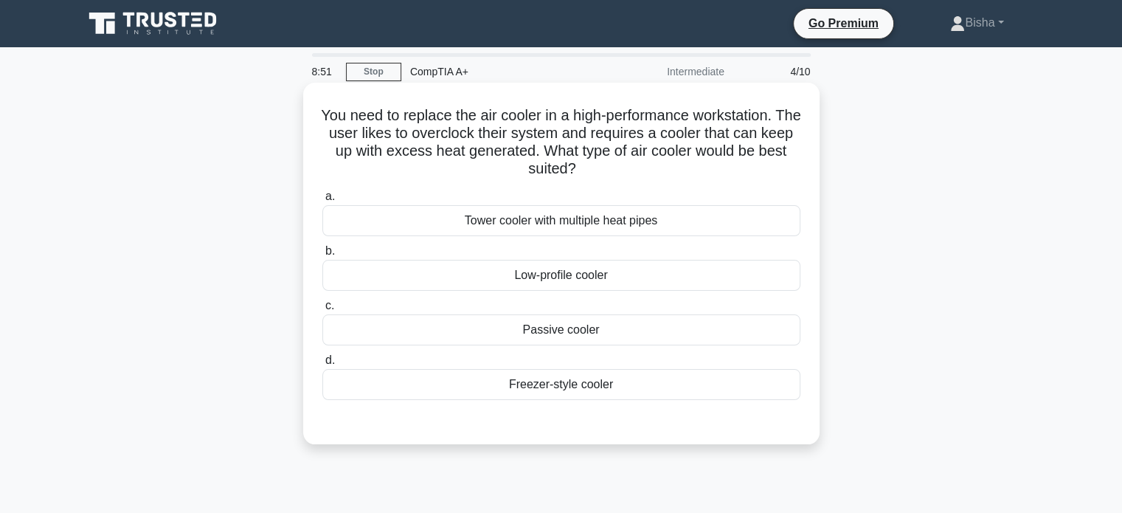
click at [603, 384] on div "Freezer-style cooler" at bounding box center [561, 384] width 478 height 31
click at [322, 365] on input "d. Freezer-style cooler" at bounding box center [322, 360] width 0 height 10
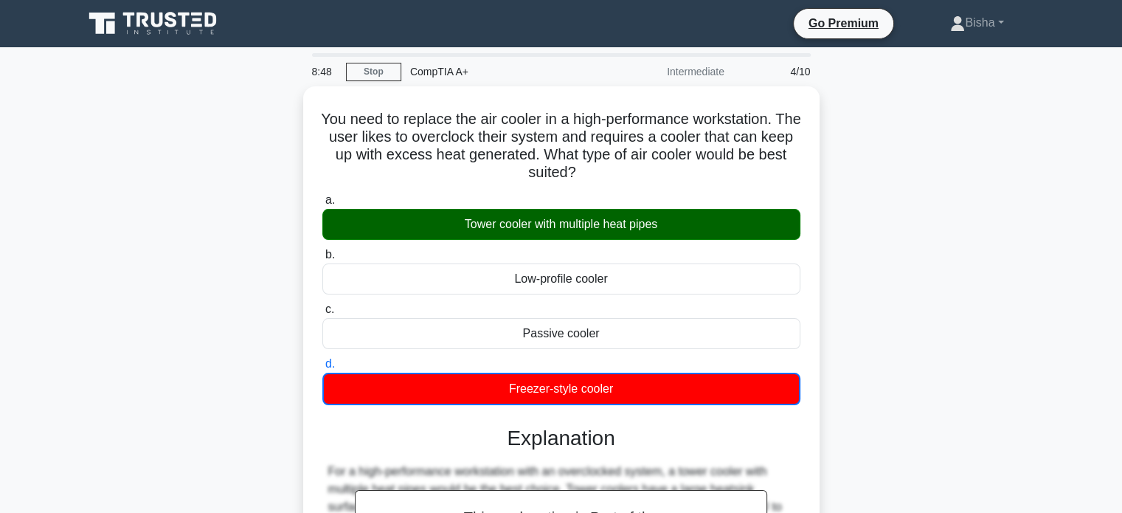
click at [114, 32] on icon at bounding box center [110, 27] width 9 height 13
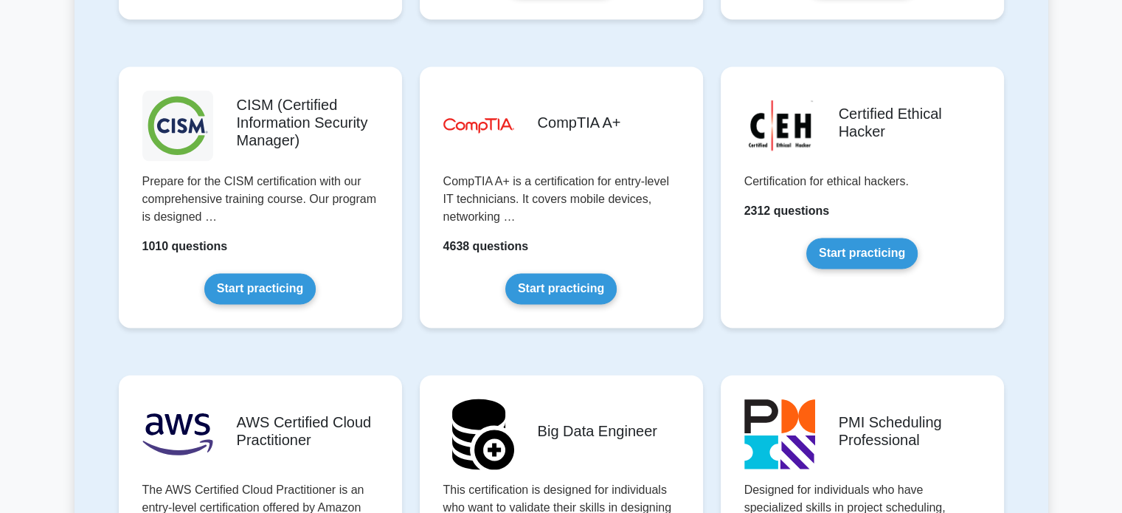
scroll to position [2126, 0]
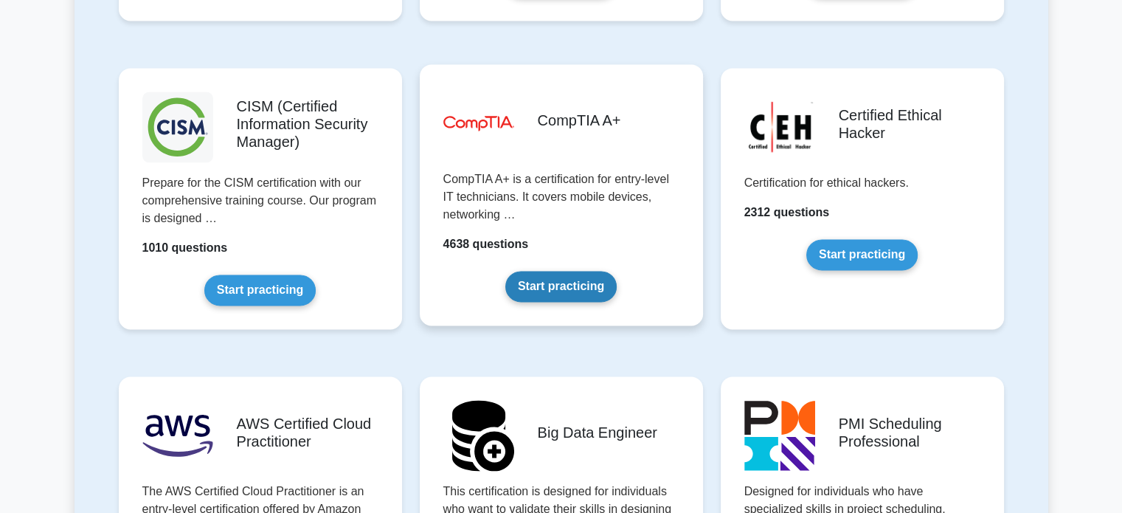
click at [555, 278] on link "Start practicing" at bounding box center [560, 286] width 111 height 31
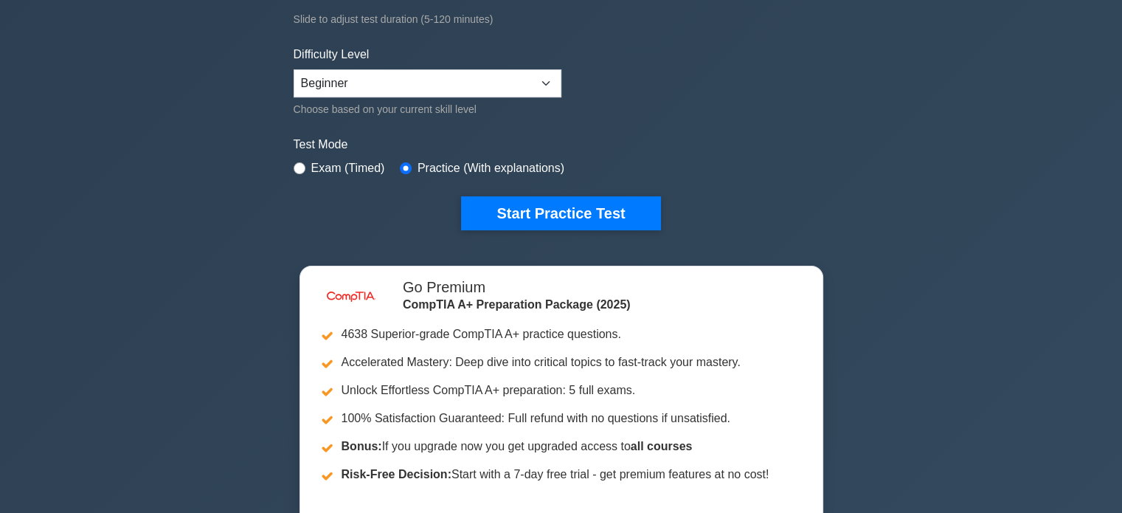
scroll to position [330, 0]
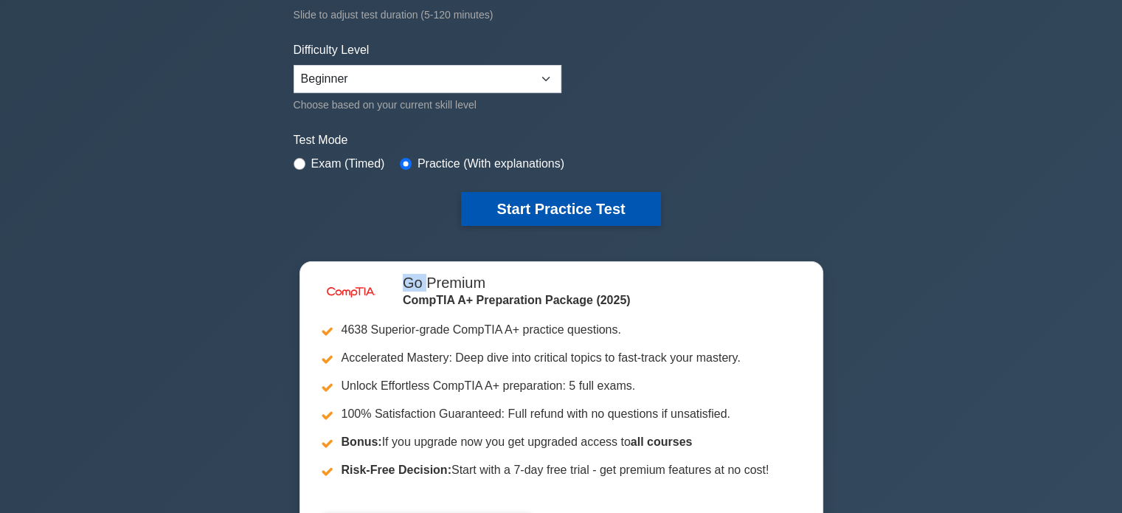
click at [559, 221] on button "Start Practice Test" at bounding box center [560, 209] width 199 height 34
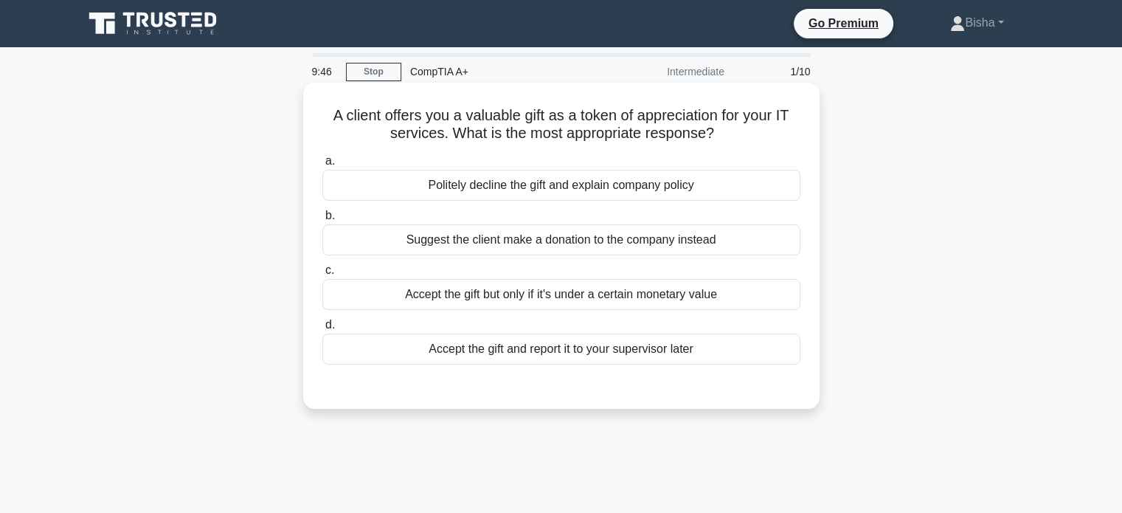
click at [734, 181] on div "Politely decline the gift and explain company policy" at bounding box center [561, 185] width 478 height 31
click at [322, 166] on input "a. Politely decline the gift and explain company policy" at bounding box center [322, 161] width 0 height 10
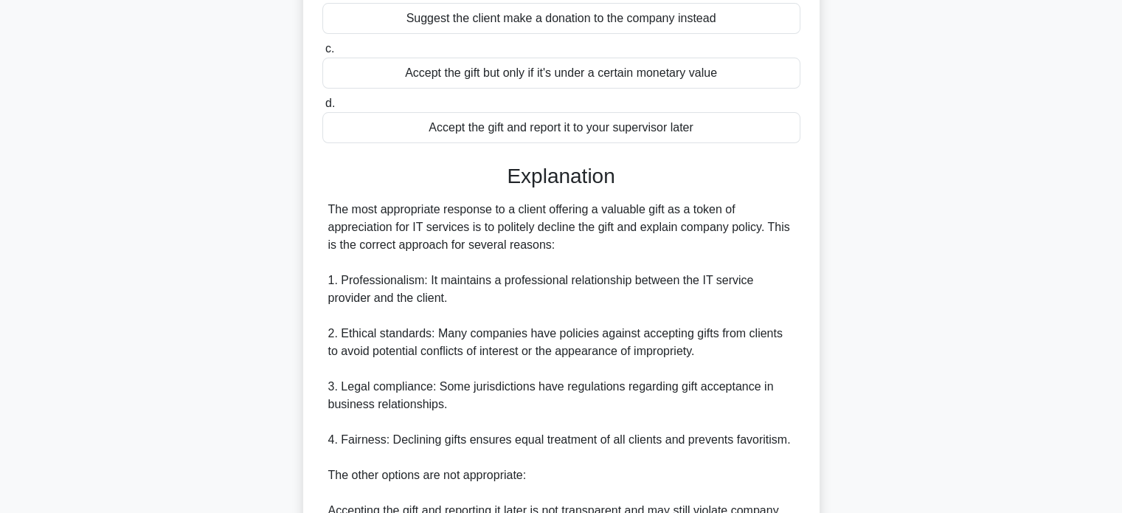
scroll to position [537, 0]
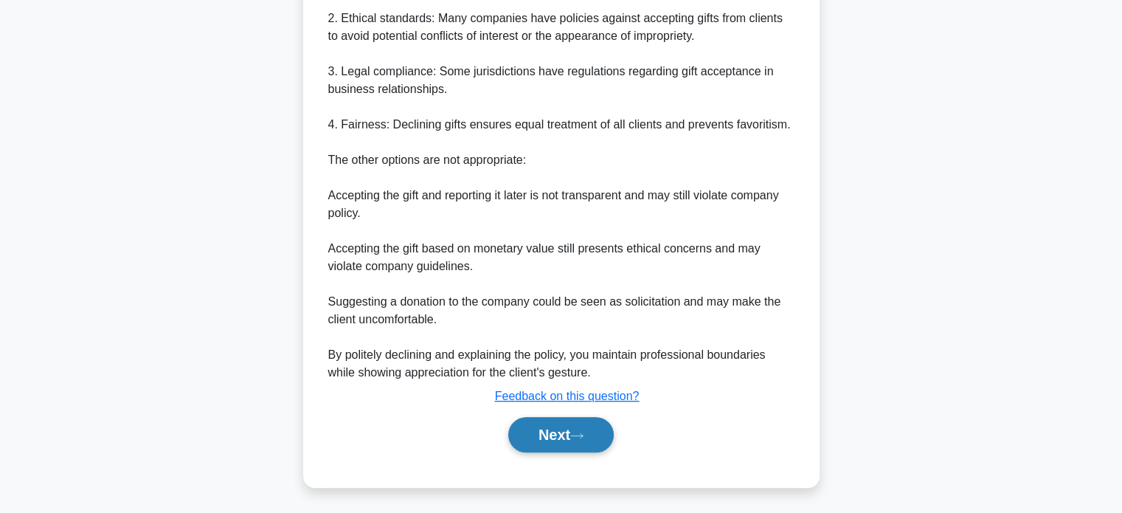
click at [568, 437] on button "Next" at bounding box center [560, 434] width 105 height 35
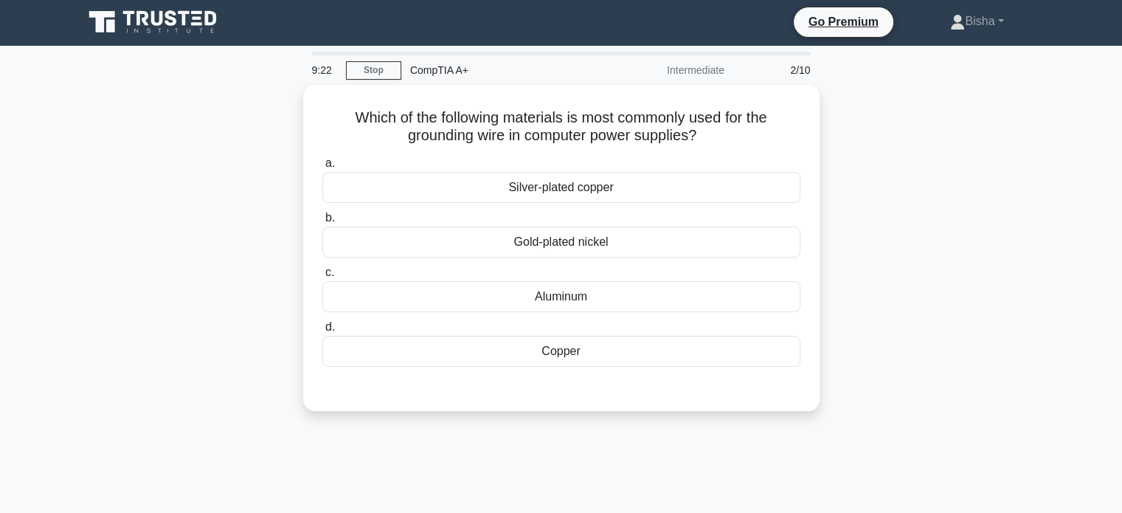
scroll to position [0, 0]
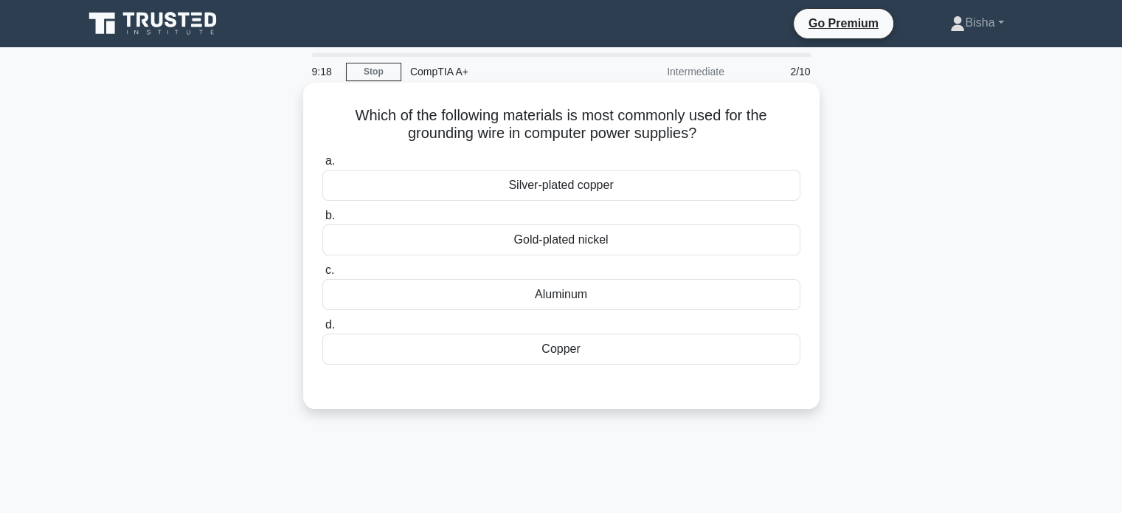
click at [581, 357] on div "Copper" at bounding box center [561, 348] width 478 height 31
click at [322, 330] on input "d. Copper" at bounding box center [322, 325] width 0 height 10
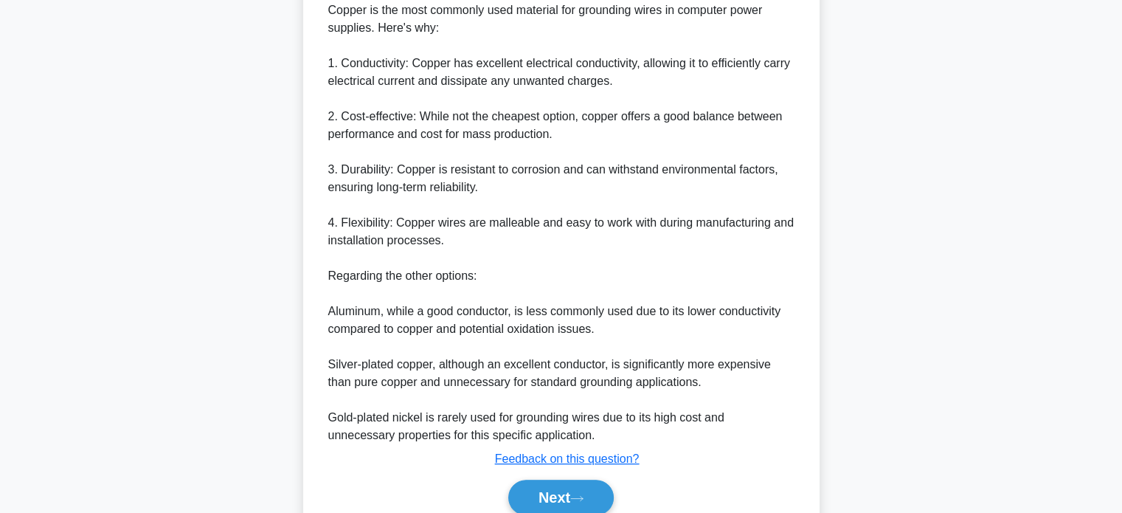
scroll to position [445, 0]
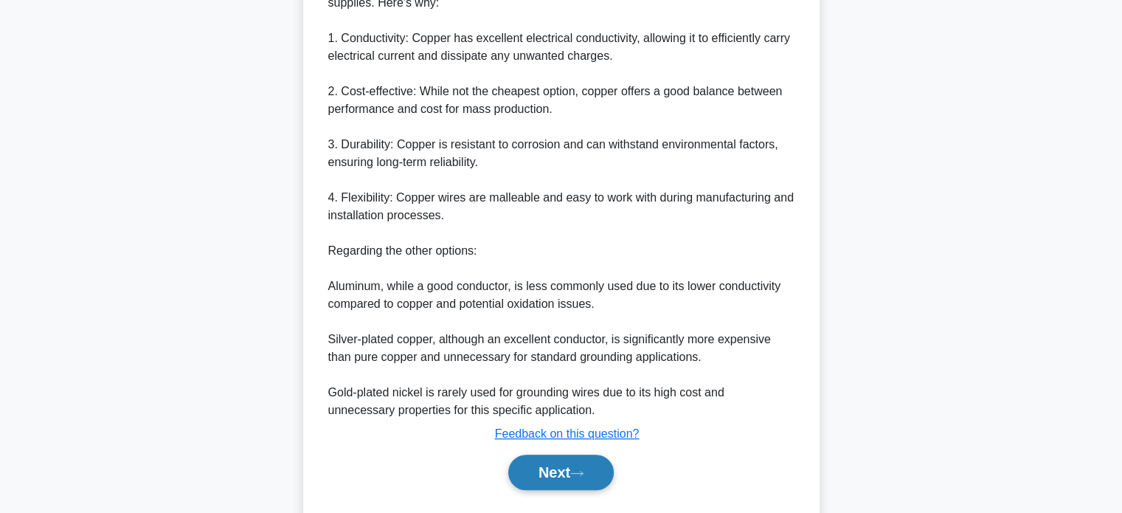
click at [549, 460] on button "Next" at bounding box center [560, 471] width 105 height 35
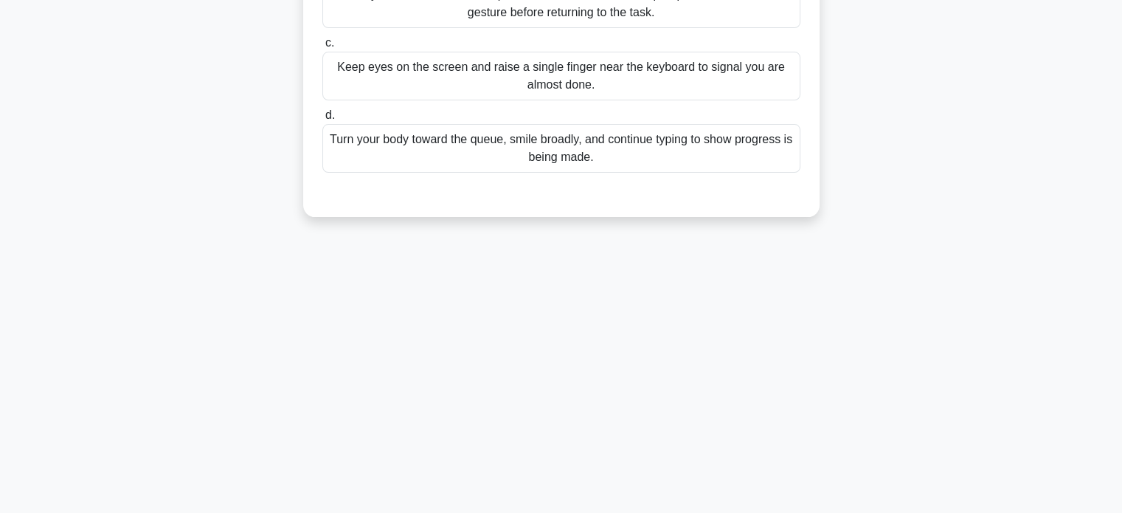
scroll to position [0, 0]
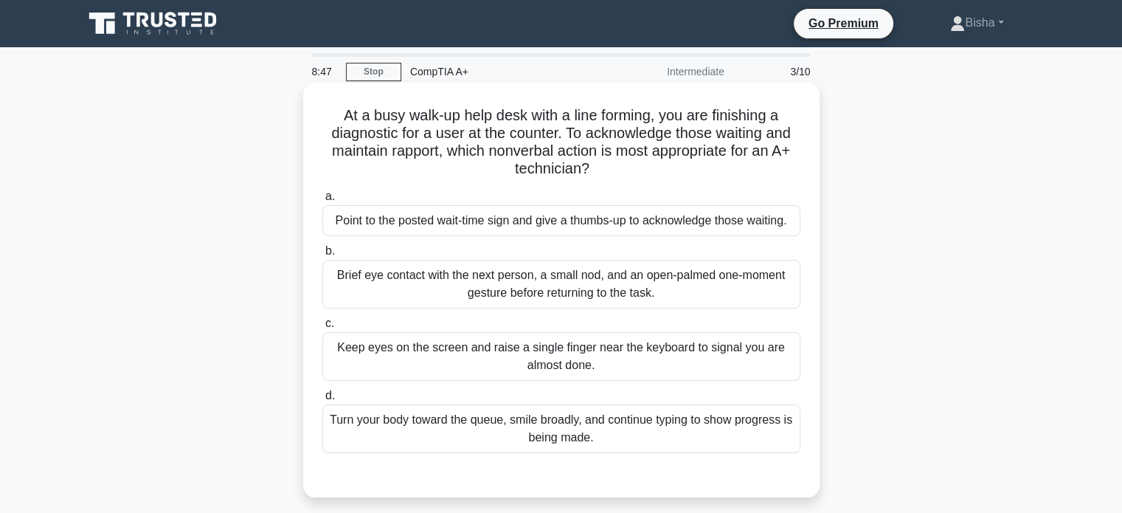
click at [649, 436] on div "Turn your body toward the queue, smile broadly, and continue typing to show pro…" at bounding box center [561, 428] width 478 height 49
click at [322, 400] on input "d. Turn your body toward the queue, smile broadly, and continue typing to show …" at bounding box center [322, 396] width 0 height 10
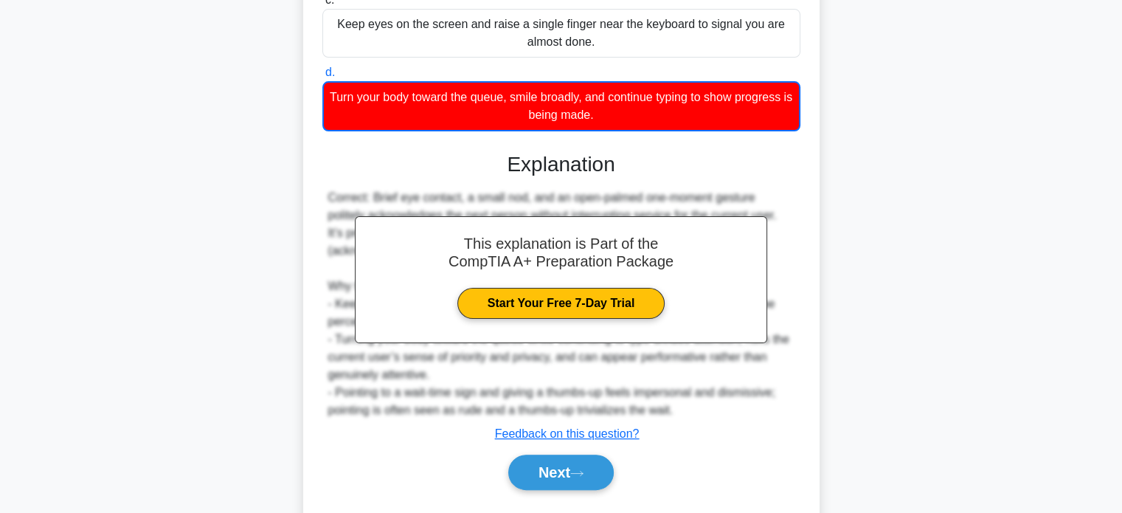
scroll to position [322, 0]
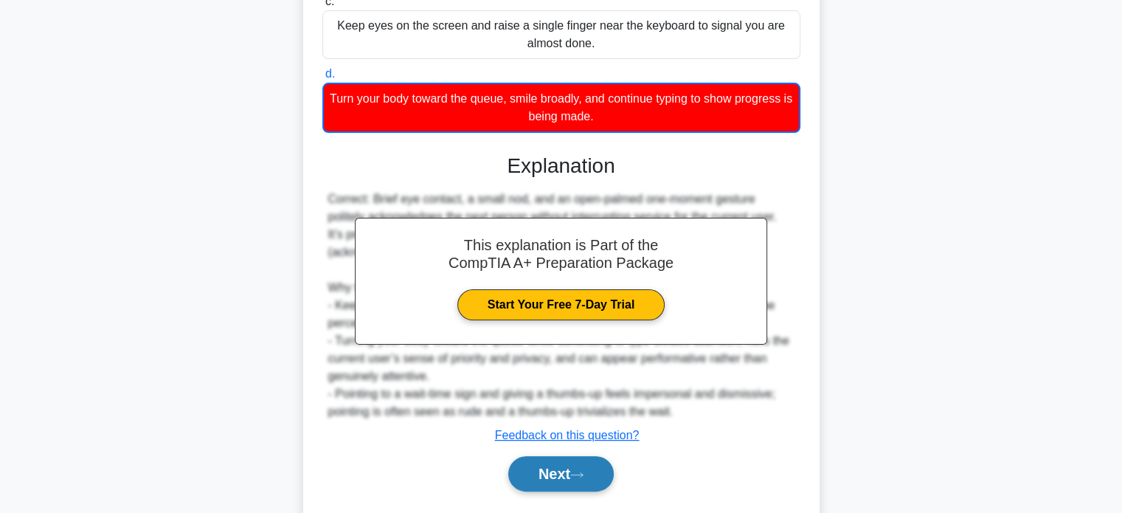
click at [565, 474] on button "Next" at bounding box center [560, 473] width 105 height 35
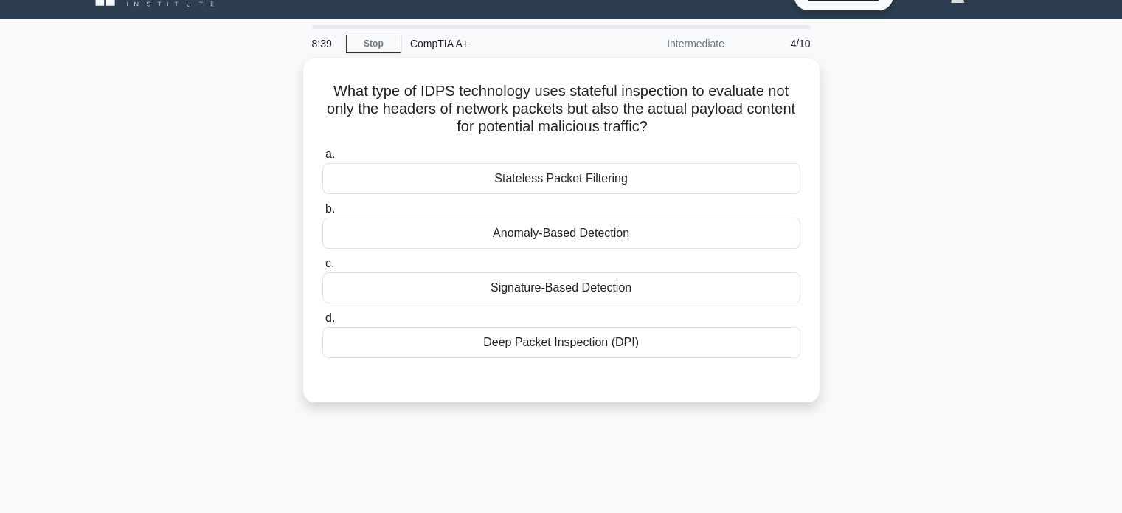
scroll to position [29, 0]
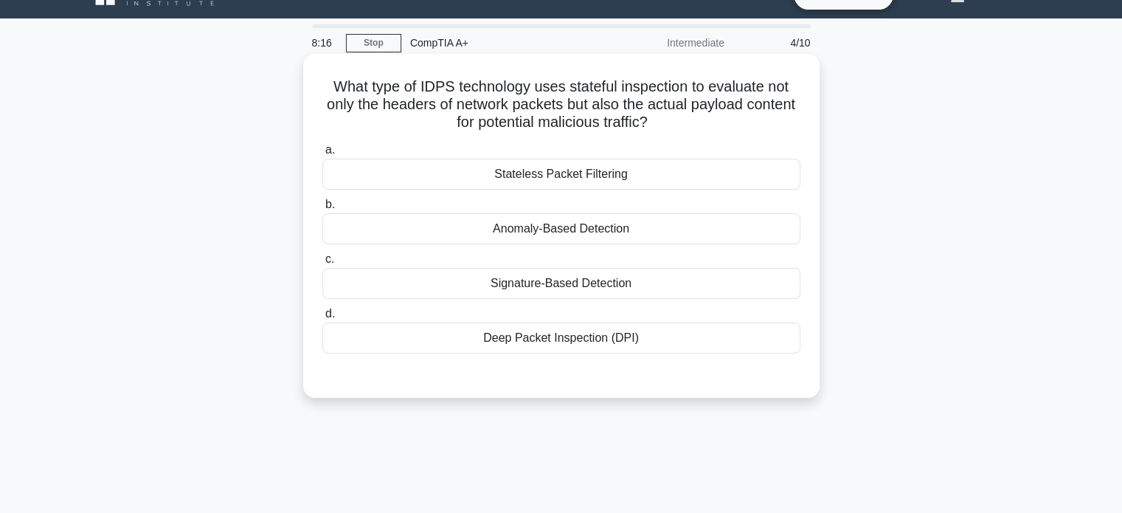
click at [646, 335] on div "Deep Packet Inspection (DPI)" at bounding box center [561, 337] width 478 height 31
click at [322, 319] on input "d. Deep Packet Inspection (DPI)" at bounding box center [322, 314] width 0 height 10
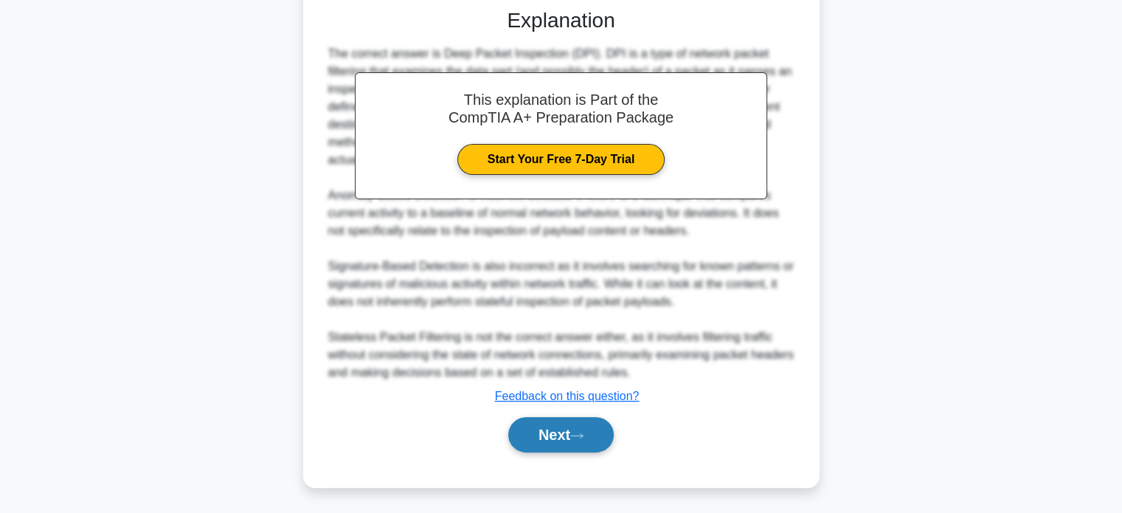
click at [594, 417] on button "Next" at bounding box center [560, 434] width 105 height 35
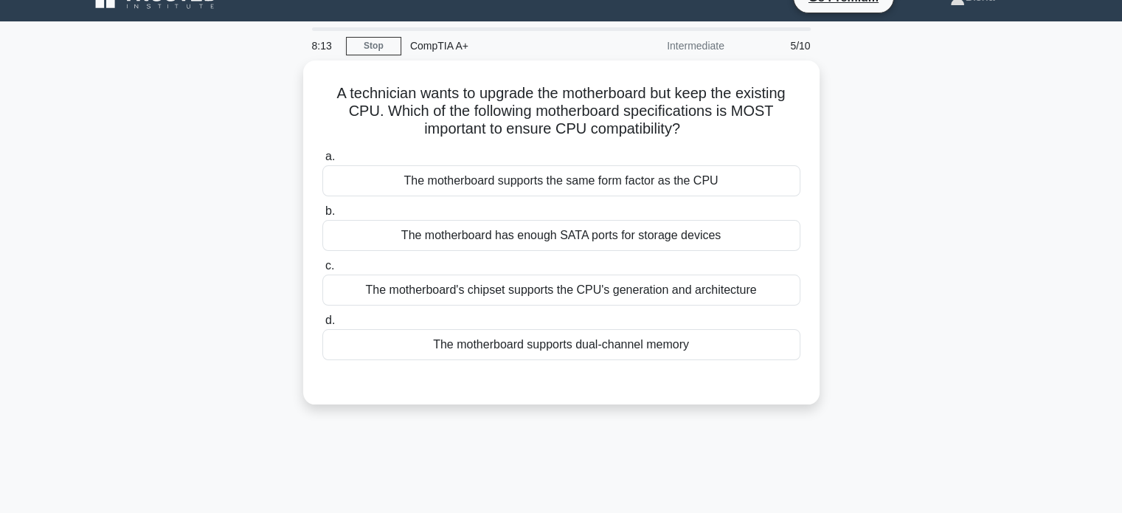
scroll to position [30, 0]
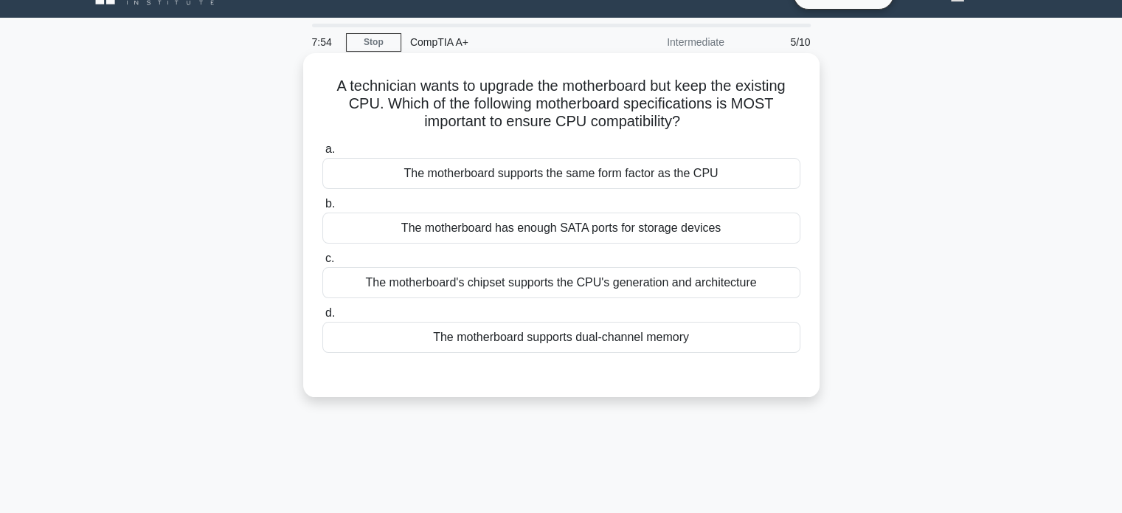
click at [691, 288] on div "The motherboard's chipset supports the CPU's generation and architecture" at bounding box center [561, 282] width 478 height 31
click at [322, 263] on input "c. The motherboard's chipset supports the CPU's generation and architecture" at bounding box center [322, 259] width 0 height 10
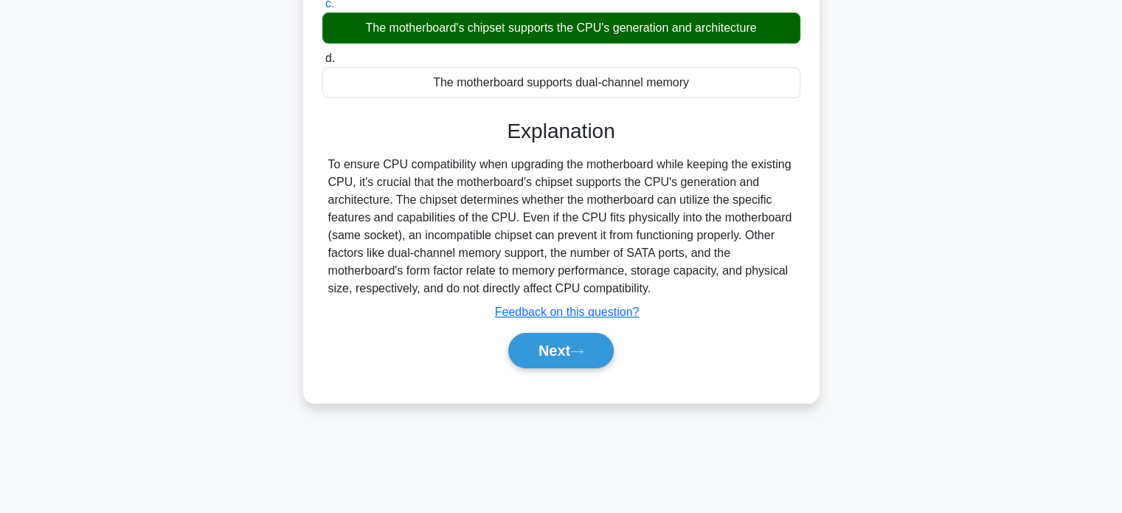
scroll to position [283, 0]
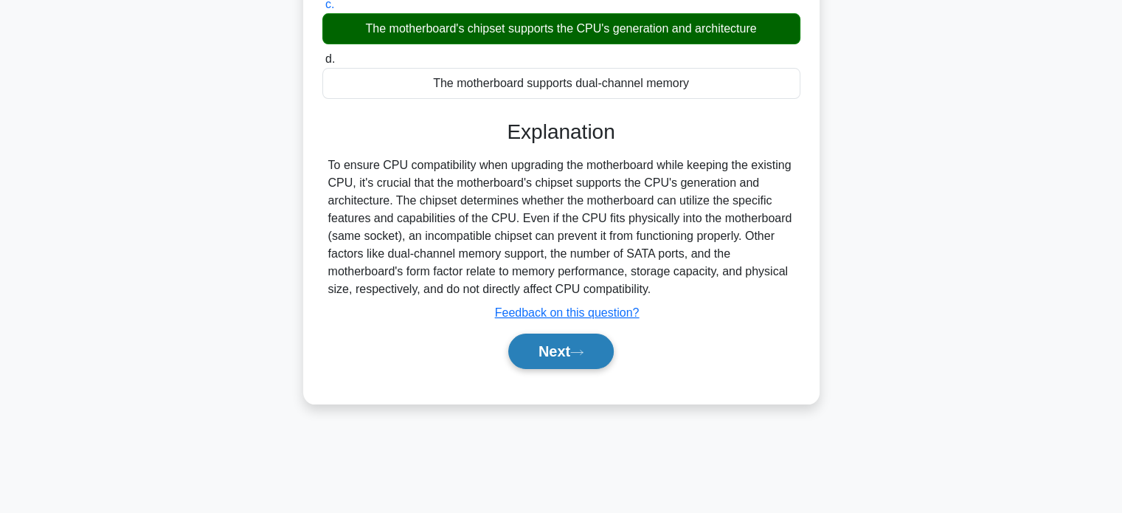
click at [594, 350] on button "Next" at bounding box center [560, 350] width 105 height 35
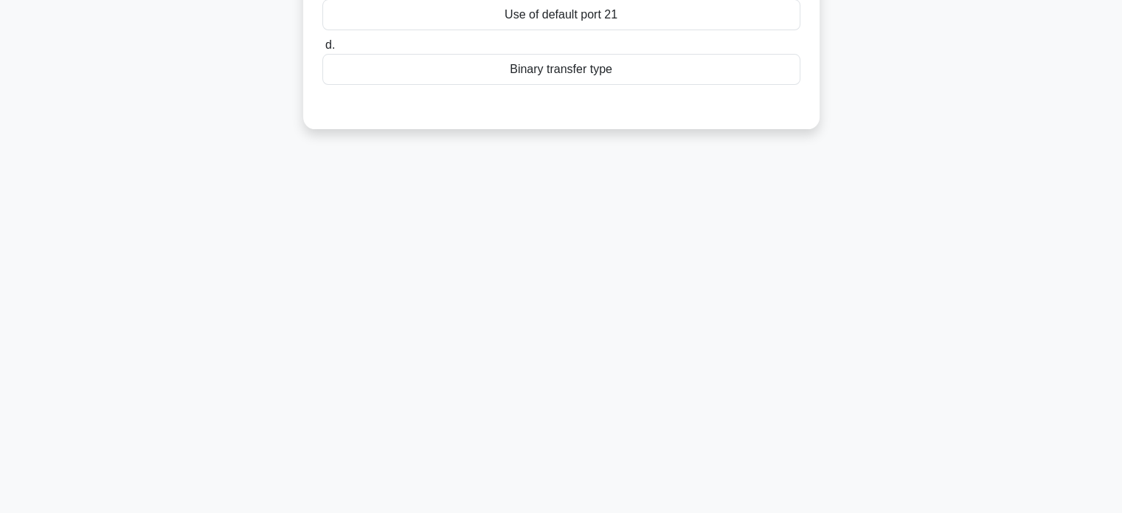
scroll to position [0, 0]
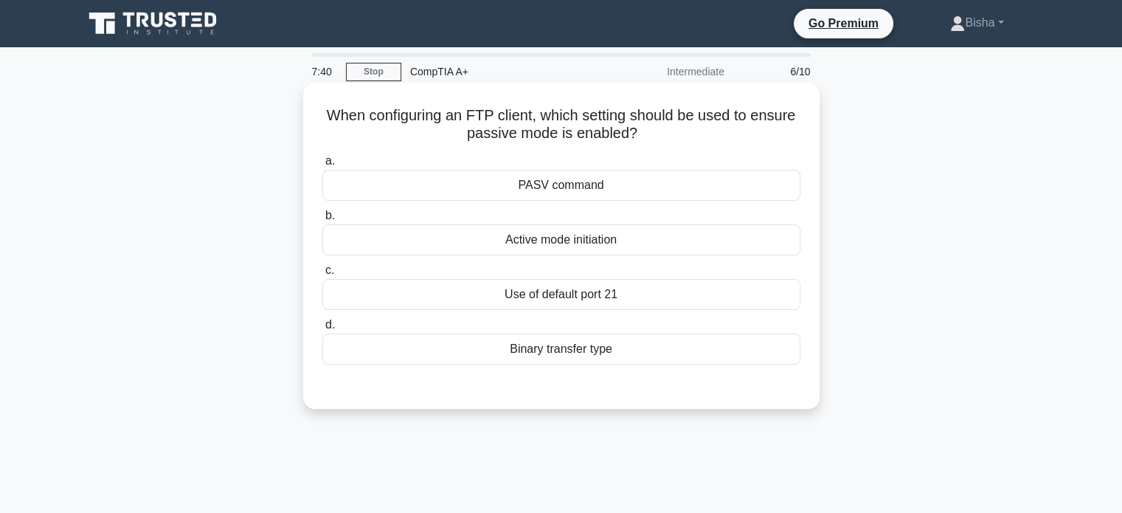
click at [634, 174] on div "PASV command" at bounding box center [561, 185] width 478 height 31
click at [322, 166] on input "a. PASV command" at bounding box center [322, 161] width 0 height 10
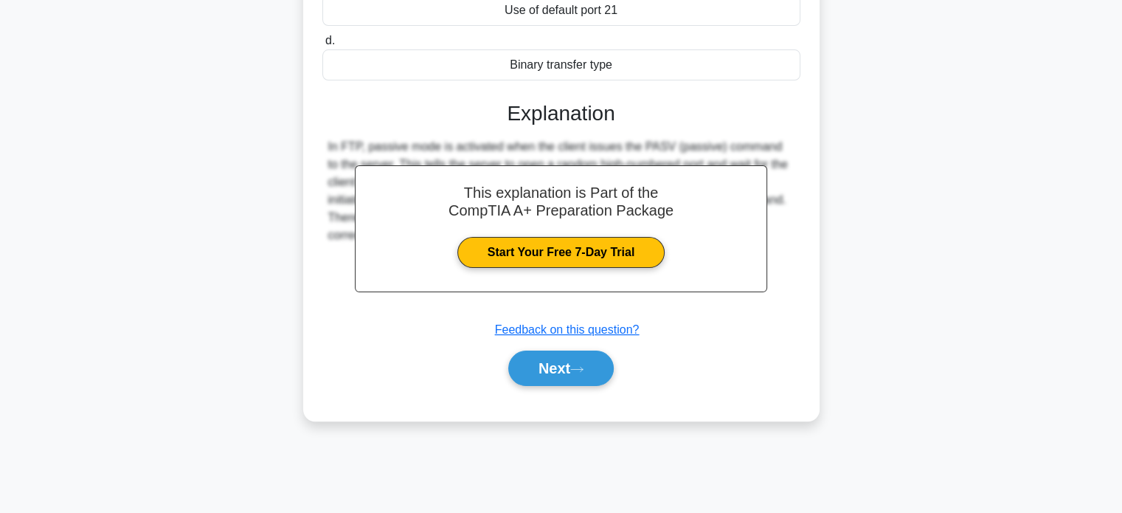
scroll to position [280, 0]
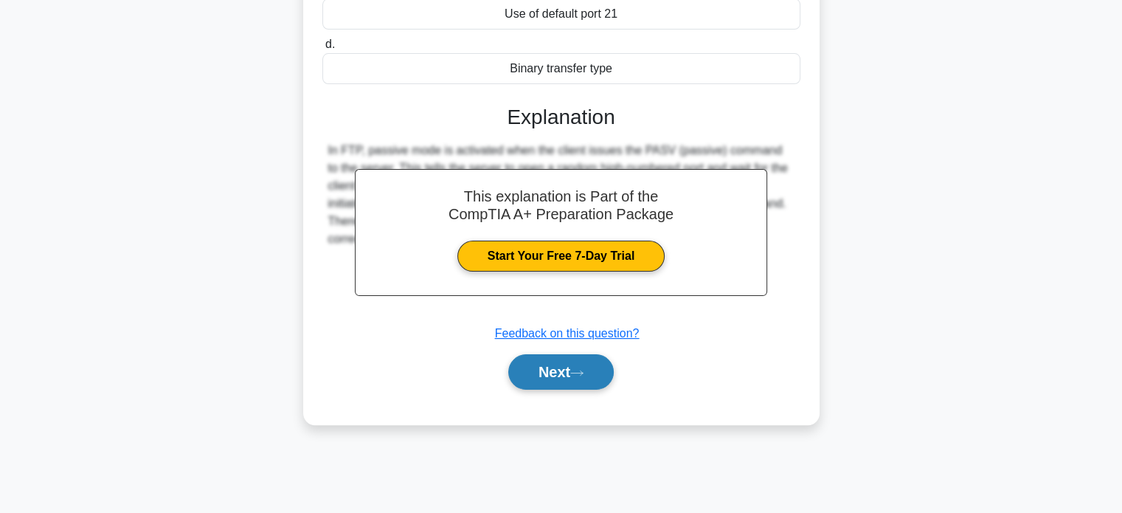
click at [582, 373] on icon at bounding box center [576, 373] width 13 height 8
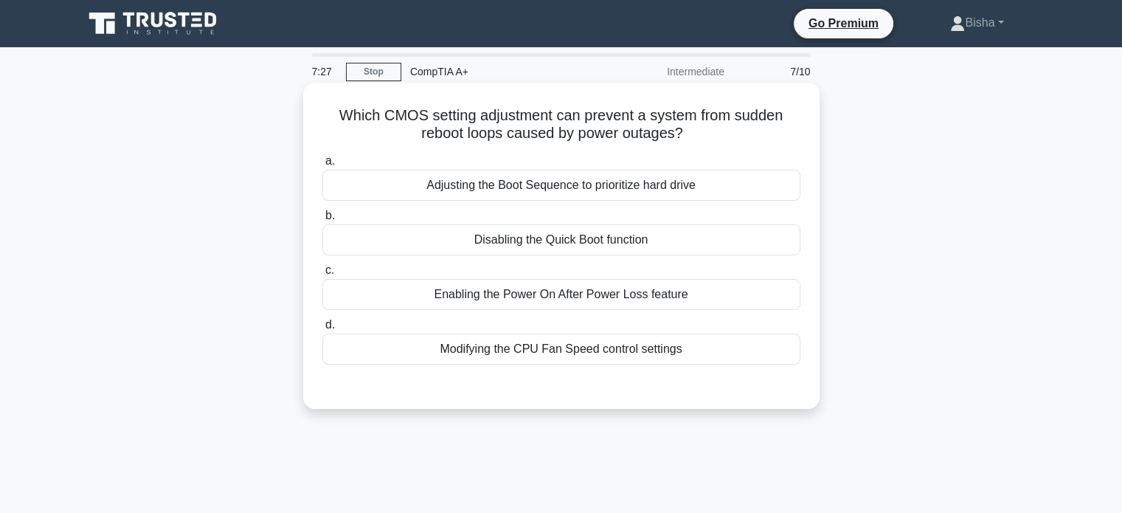
click at [667, 294] on div "Enabling the Power On After Power Loss feature" at bounding box center [561, 294] width 478 height 31
click at [322, 275] on input "c. Enabling the Power On After Power Loss feature" at bounding box center [322, 271] width 0 height 10
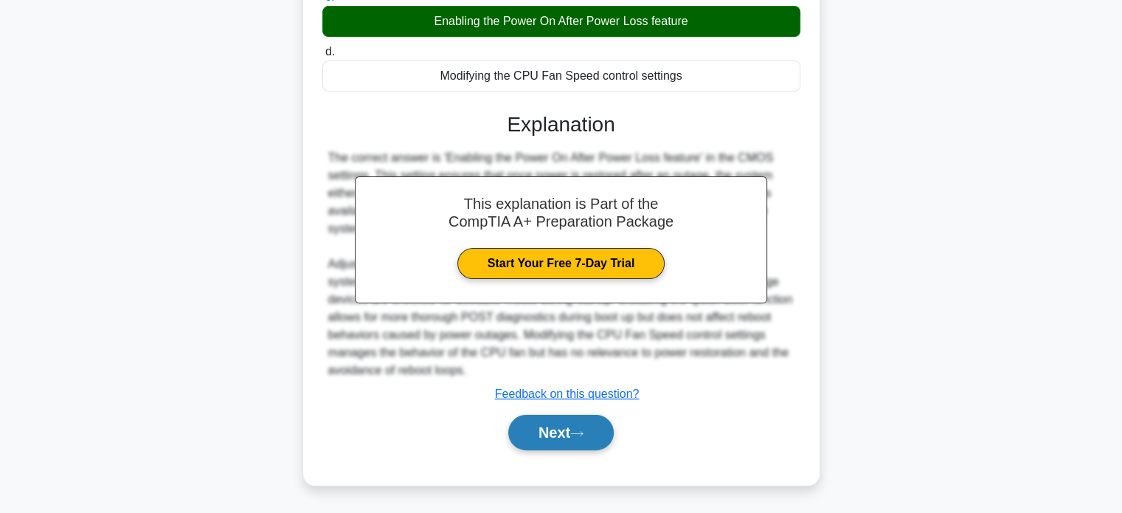
click at [599, 439] on button "Next" at bounding box center [560, 432] width 105 height 35
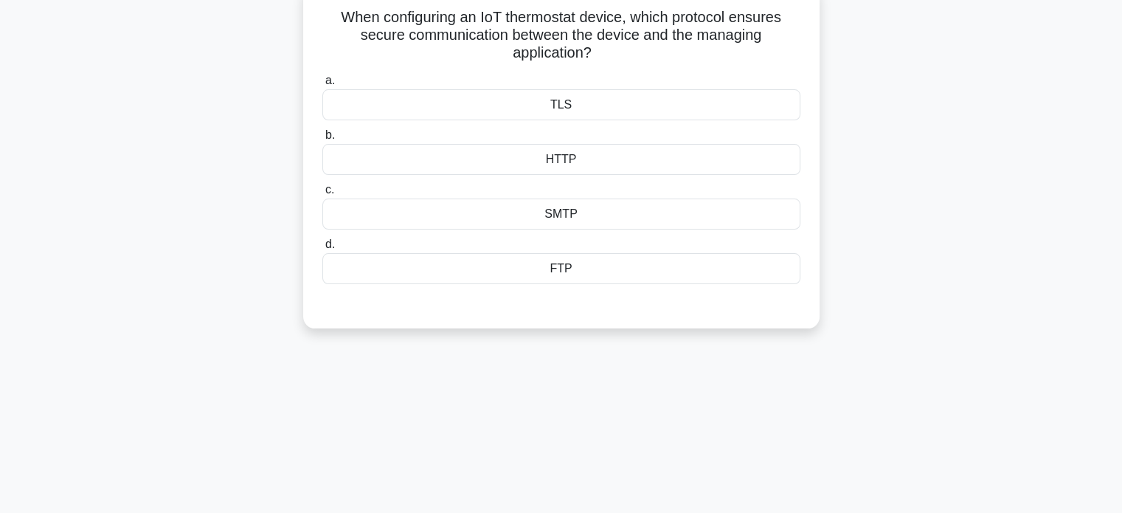
scroll to position [50, 0]
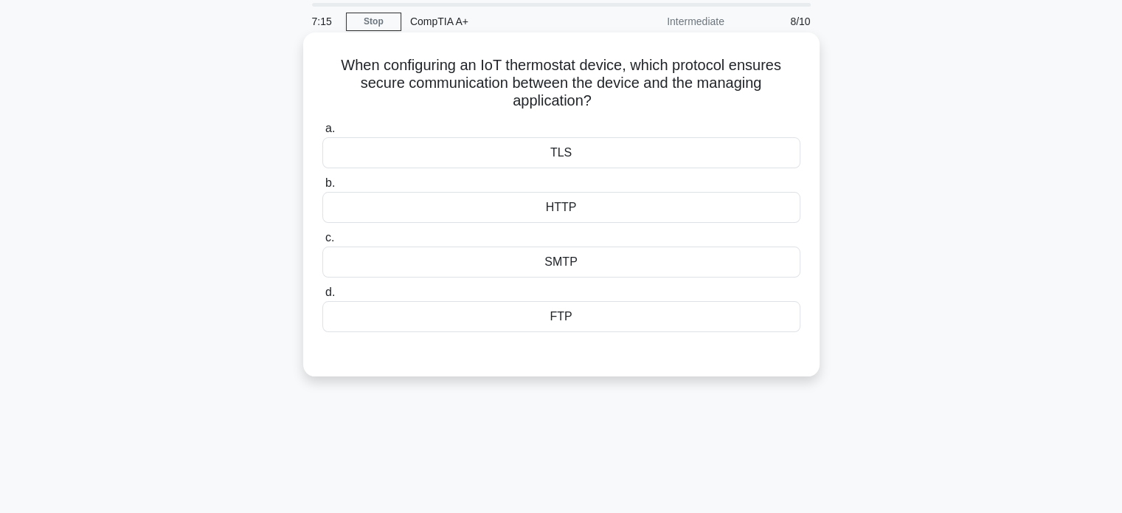
click at [629, 159] on div "TLS" at bounding box center [561, 152] width 478 height 31
click at [322, 133] on input "a. TLS" at bounding box center [322, 129] width 0 height 10
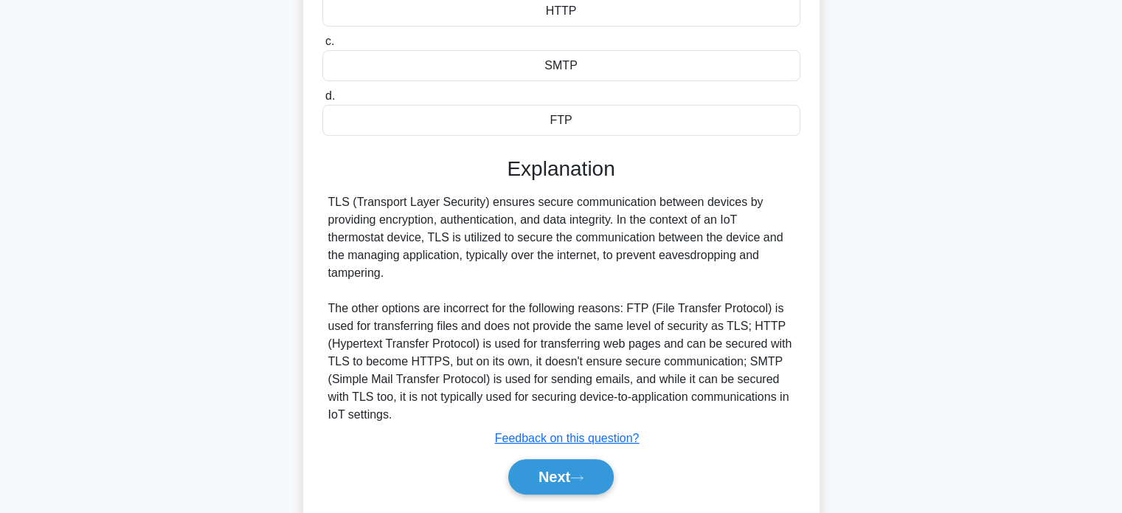
scroll to position [284, 0]
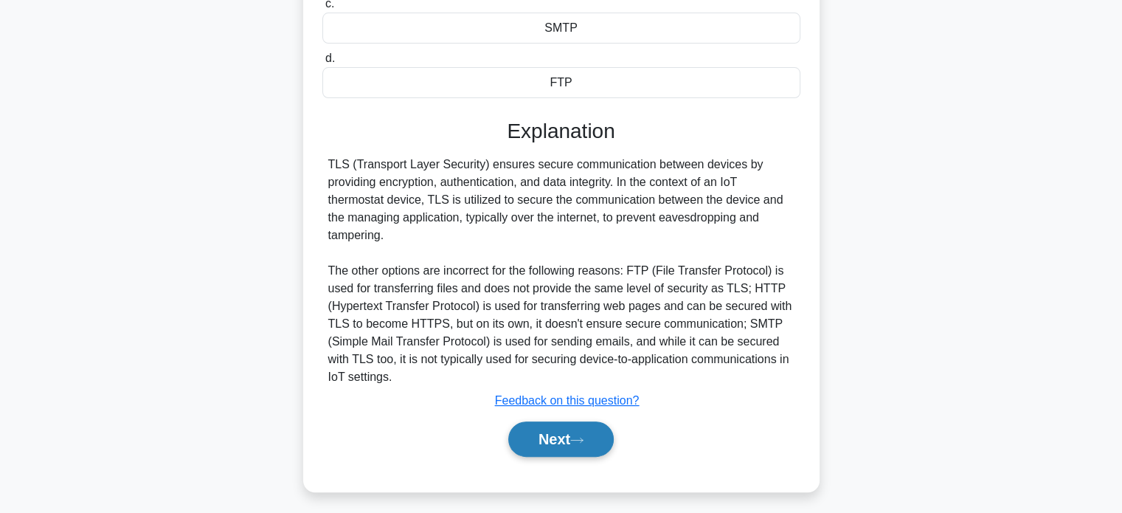
click at [569, 453] on button "Next" at bounding box center [560, 438] width 105 height 35
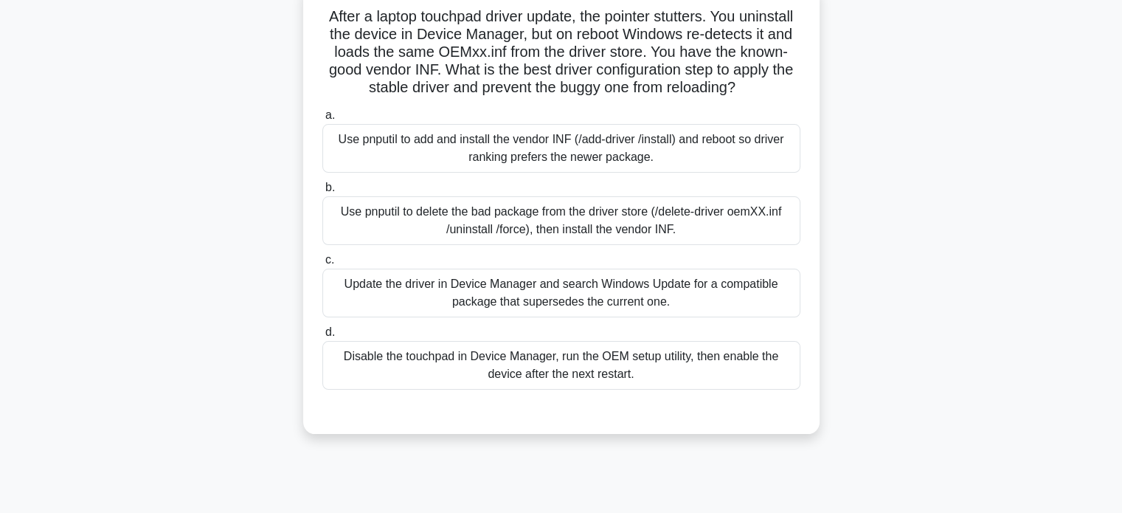
scroll to position [100, 0]
click at [666, 153] on div "Use pnputil to add and install the vendor INF (/add-driver /install) and reboot…" at bounding box center [561, 147] width 478 height 49
click at [322, 119] on input "a. Use pnputil to add and install the vendor INF (/add-driver /install) and reb…" at bounding box center [322, 115] width 0 height 10
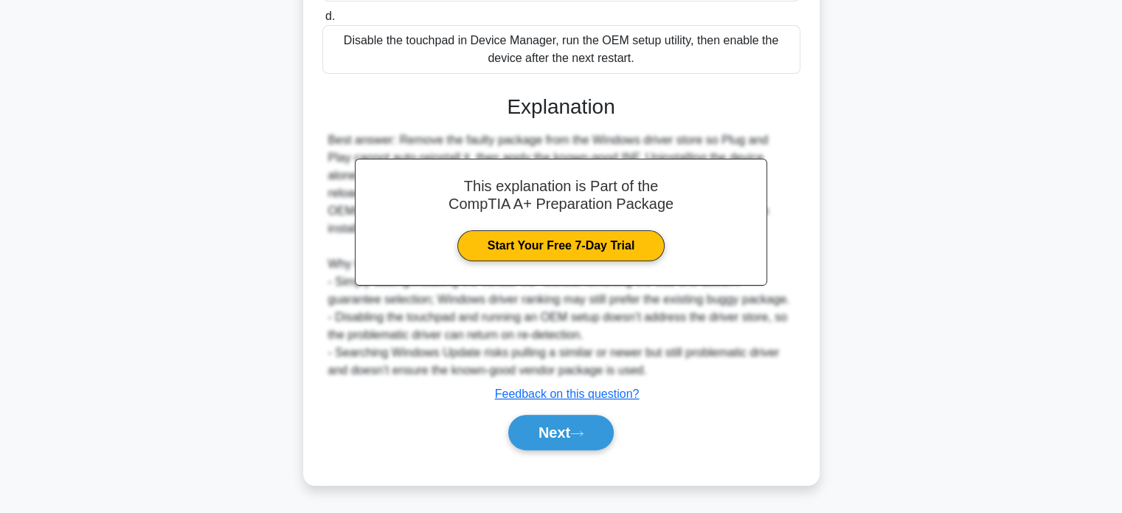
scroll to position [431, 0]
click at [574, 426] on button "Next" at bounding box center [560, 432] width 105 height 35
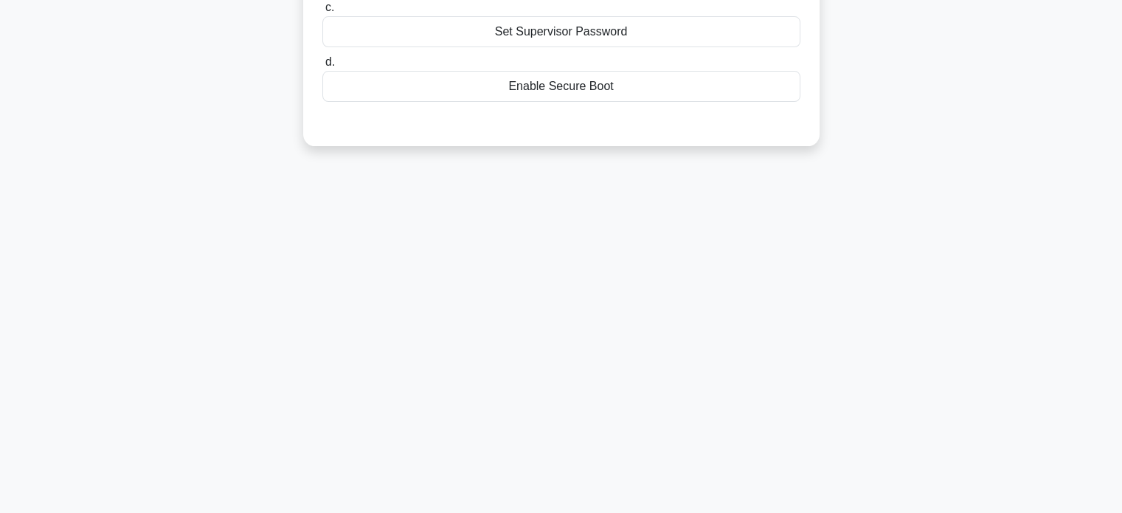
scroll to position [0, 0]
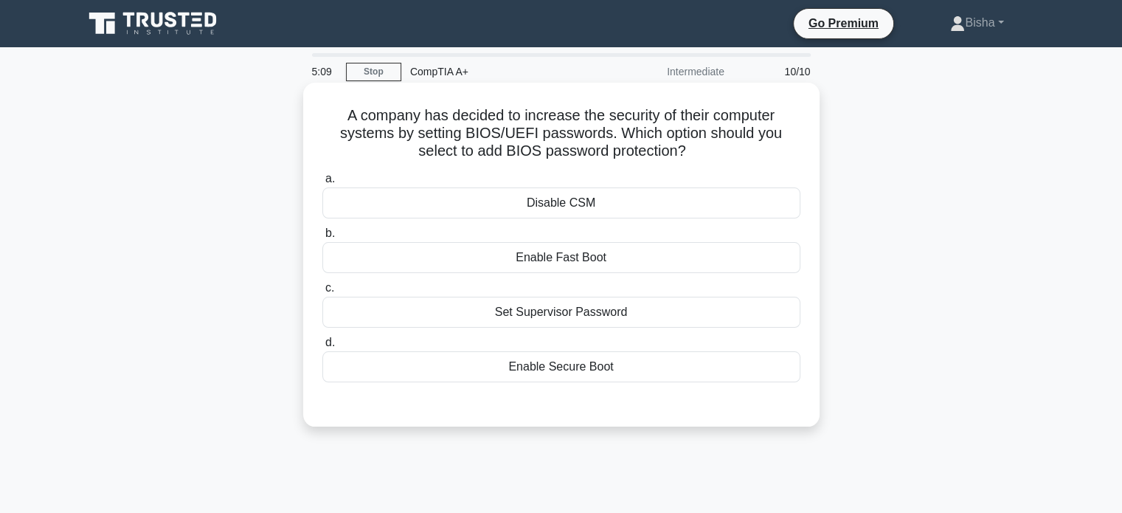
click at [606, 313] on div "Set Supervisor Password" at bounding box center [561, 311] width 478 height 31
click at [322, 293] on input "c. Set Supervisor Password" at bounding box center [322, 288] width 0 height 10
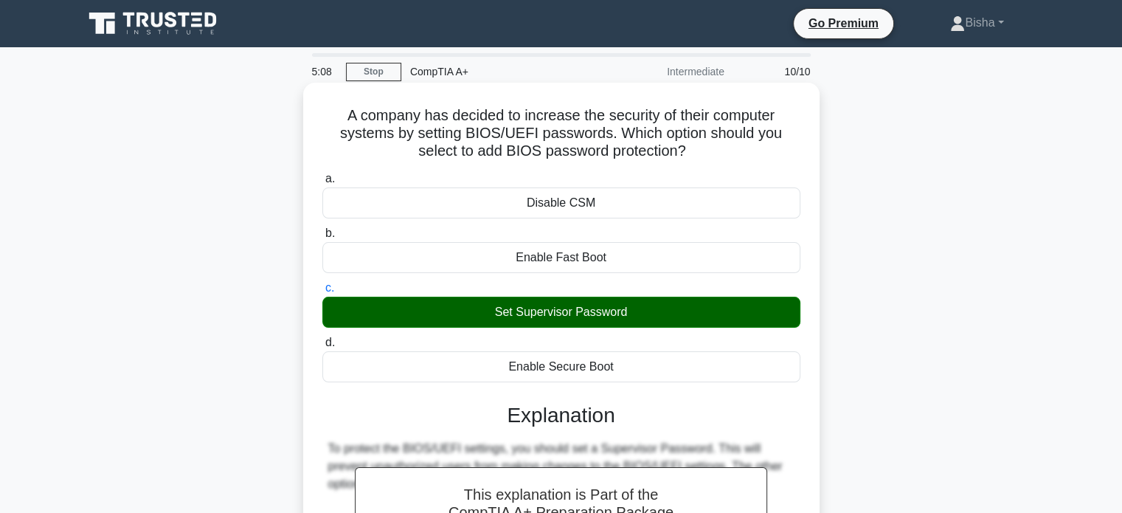
scroll to position [284, 0]
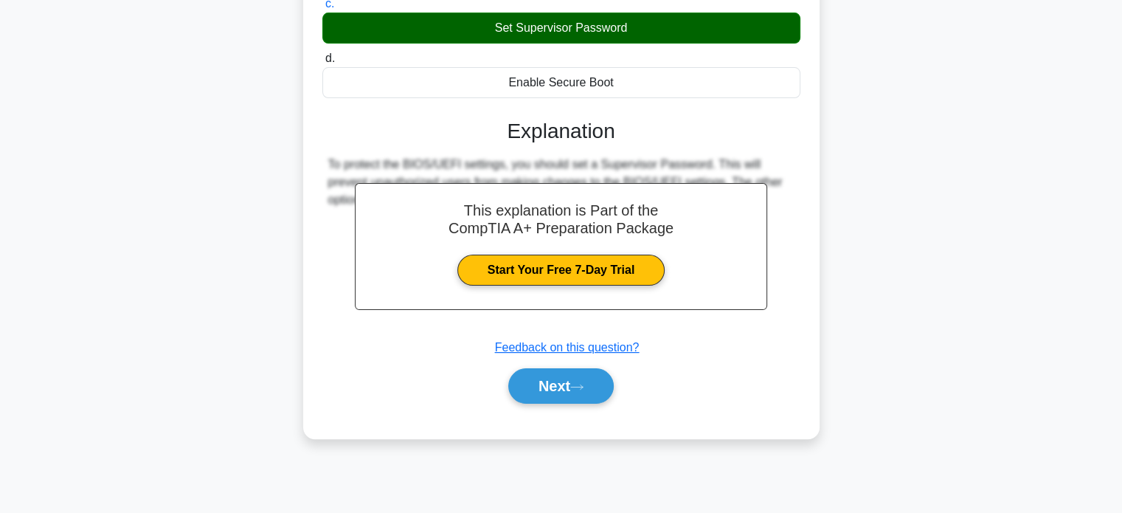
click at [566, 362] on div "Next" at bounding box center [561, 385] width 478 height 47
click at [544, 401] on button "Next" at bounding box center [560, 385] width 105 height 35
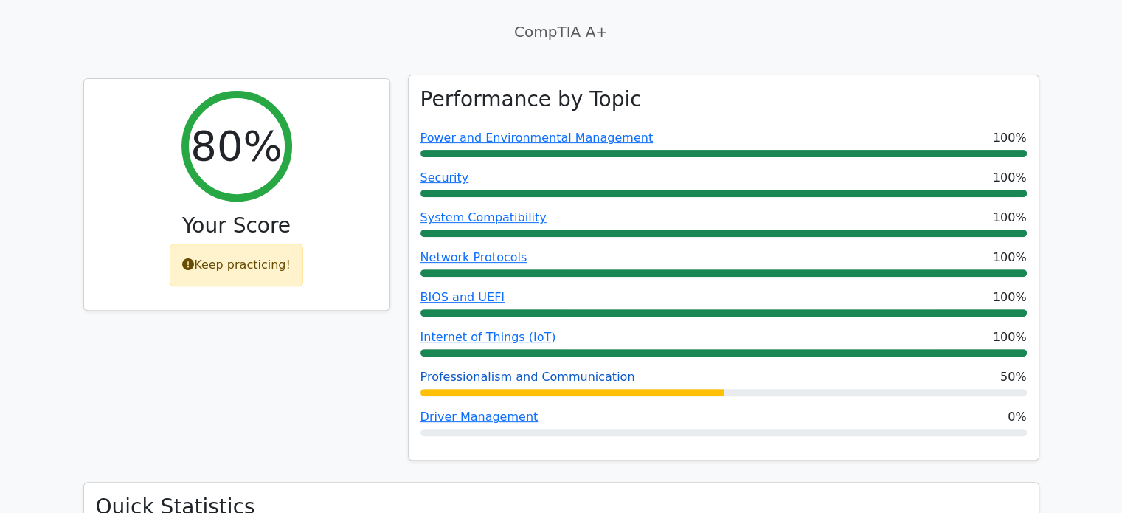
click at [525, 370] on link "Professionalism and Communication" at bounding box center [527, 377] width 215 height 14
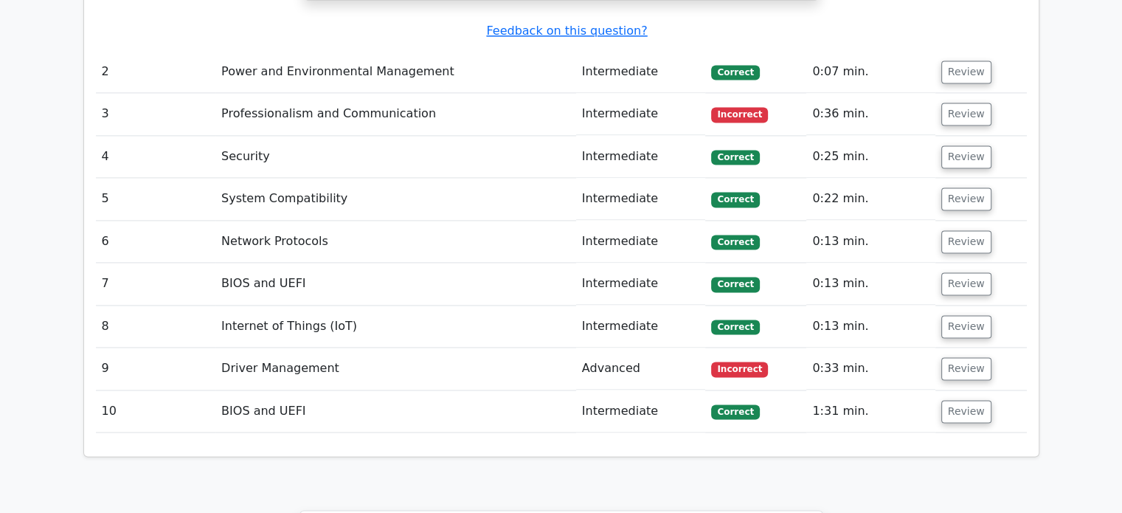
scroll to position [2168, 0]
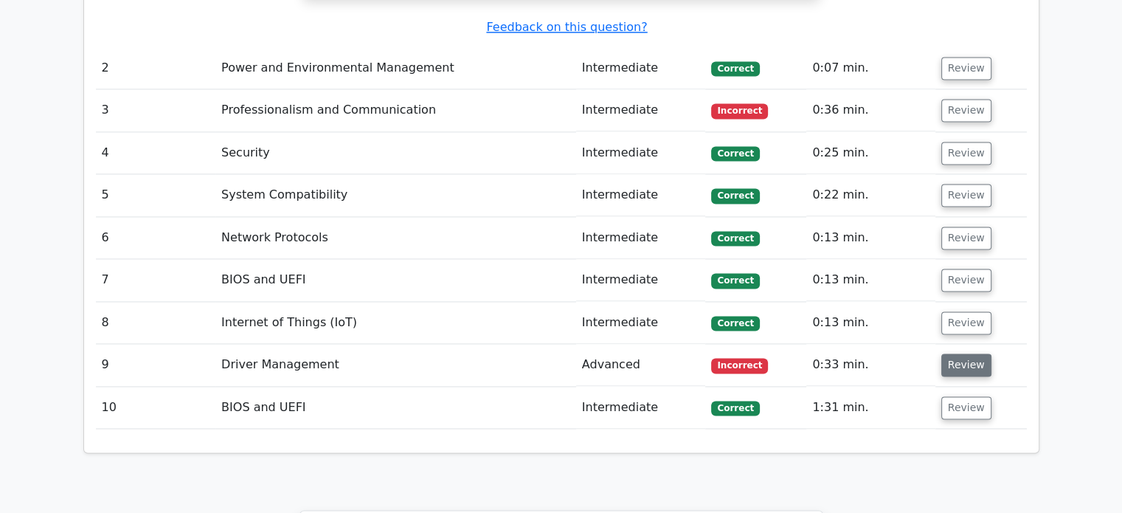
click at [965, 353] on button "Review" at bounding box center [966, 364] width 50 height 23
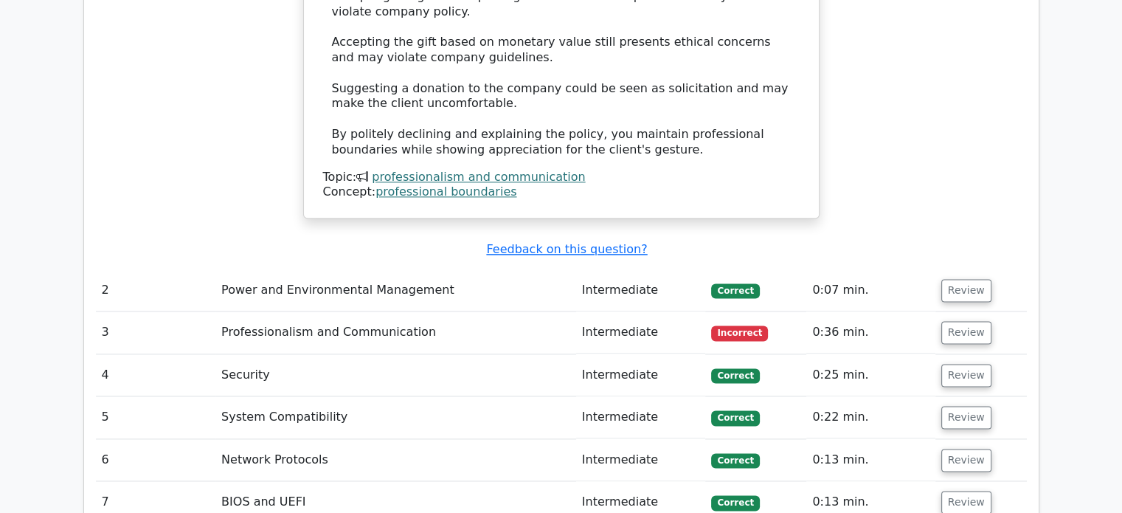
scroll to position [1947, 0]
click at [973, 320] on button "Review" at bounding box center [966, 331] width 50 height 23
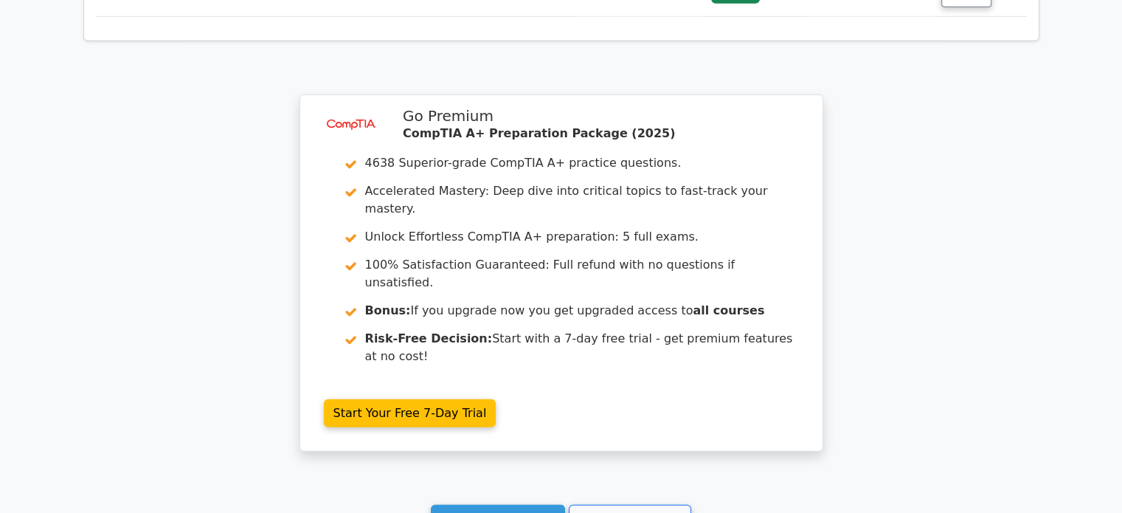
scroll to position [4166, 0]
click at [490, 504] on link "Continue practicing" at bounding box center [498, 518] width 135 height 28
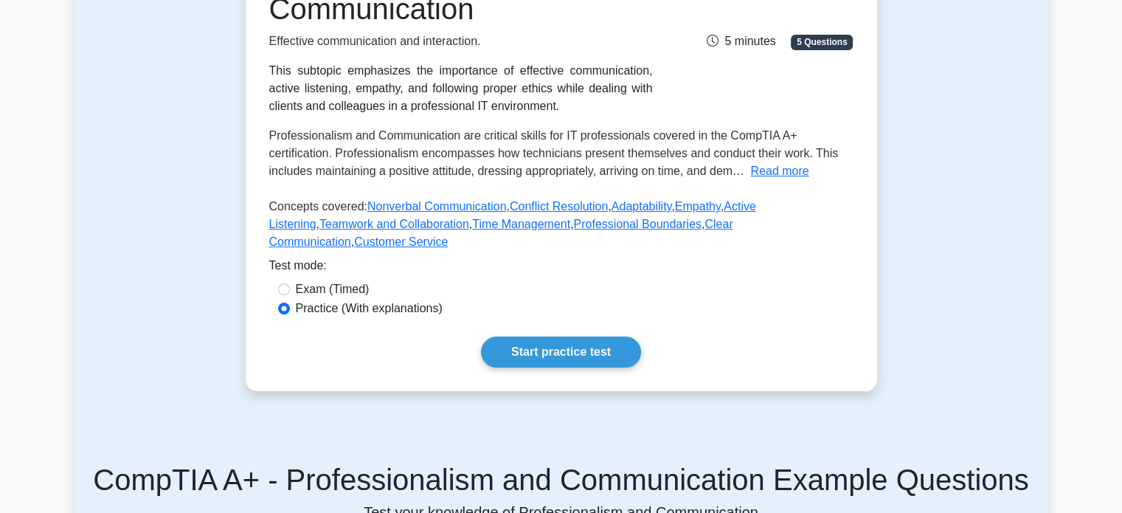
scroll to position [214, 0]
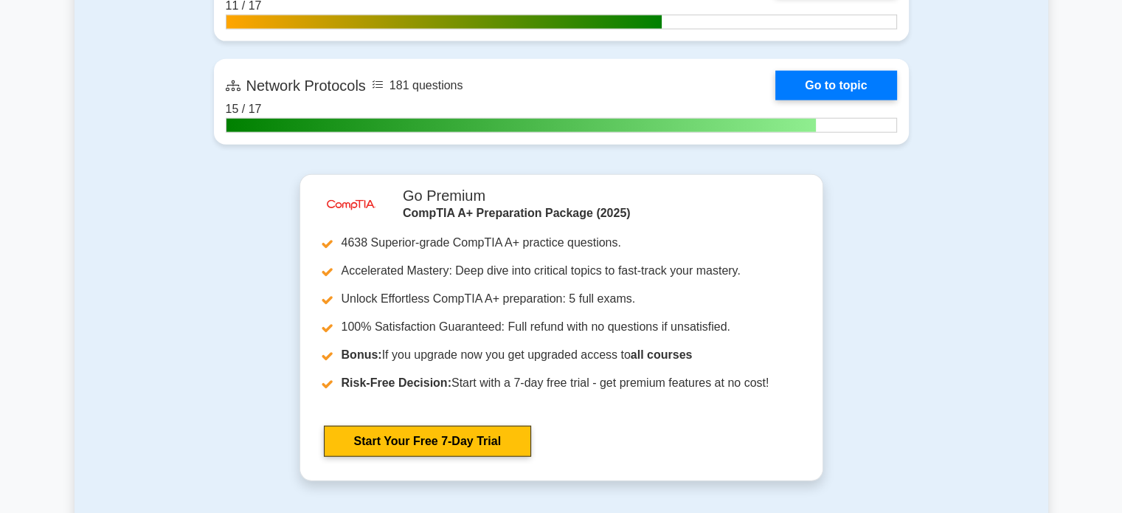
scroll to position [3747, 0]
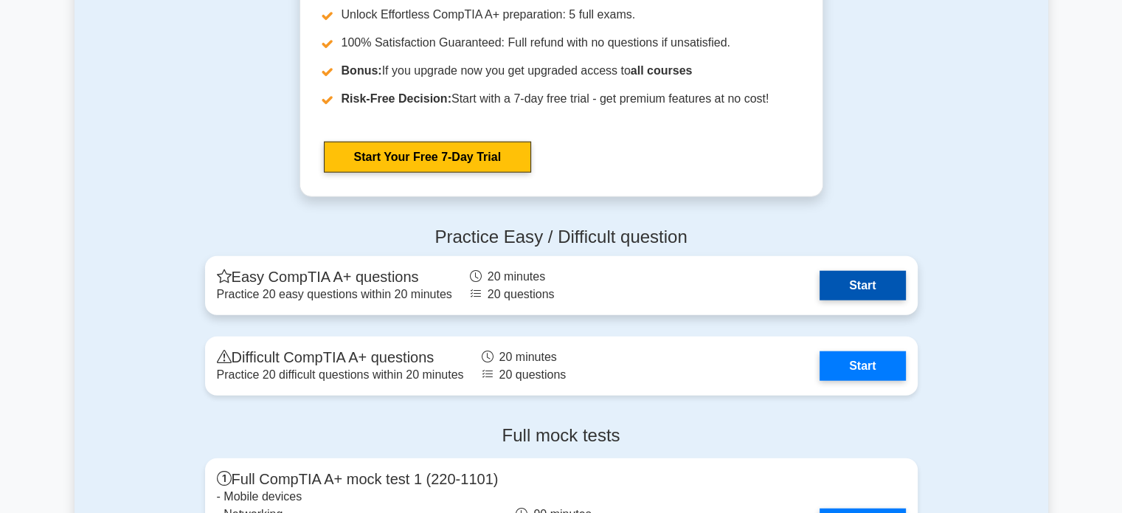
click at [885, 286] on link "Start" at bounding box center [862, 286] width 86 height 30
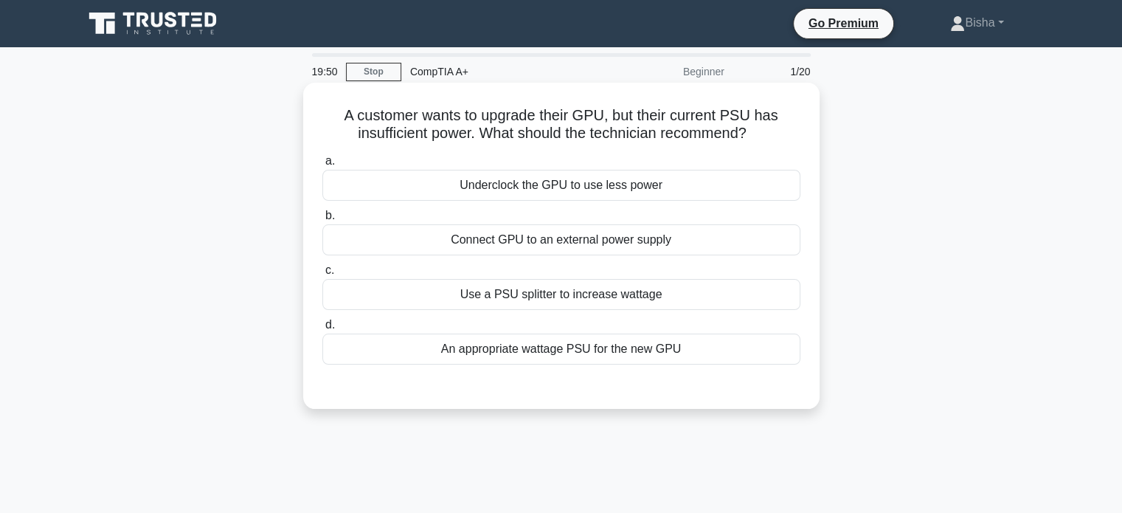
click at [617, 359] on div "An appropriate wattage PSU for the new GPU" at bounding box center [561, 348] width 478 height 31
click at [322, 330] on input "d. An appropriate wattage PSU for the new GPU" at bounding box center [322, 325] width 0 height 10
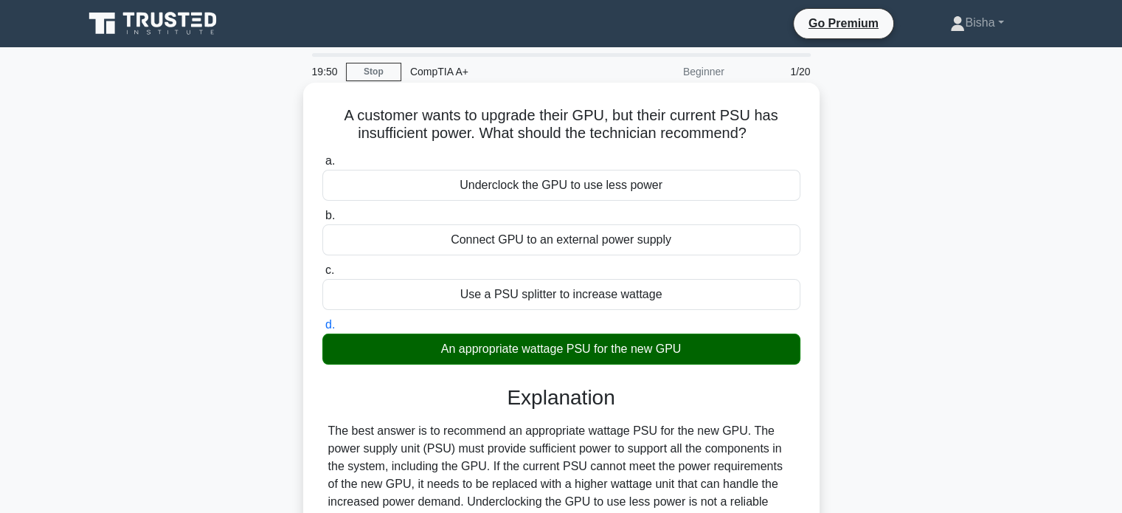
scroll to position [284, 0]
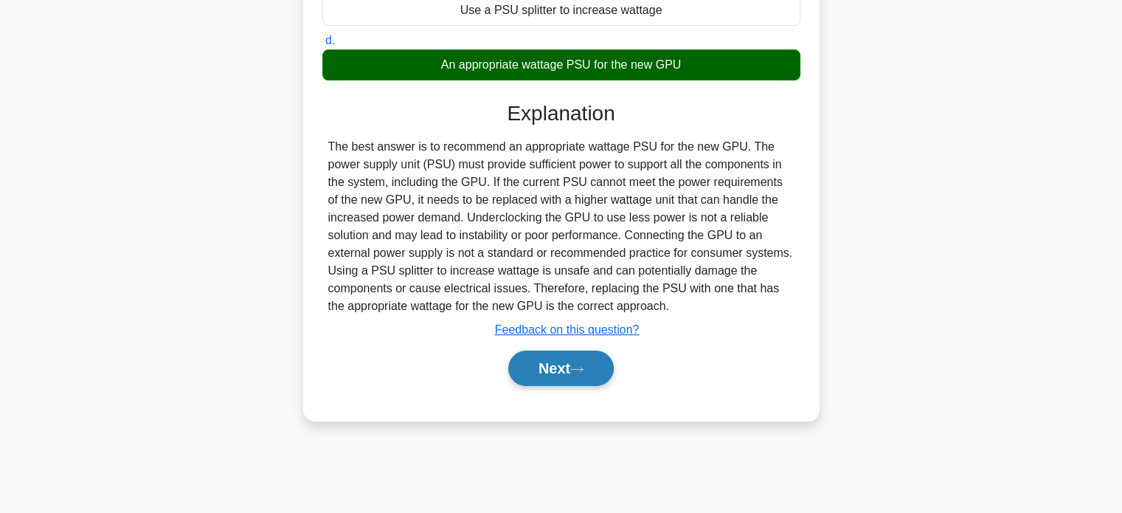
click at [596, 367] on button "Next" at bounding box center [560, 367] width 105 height 35
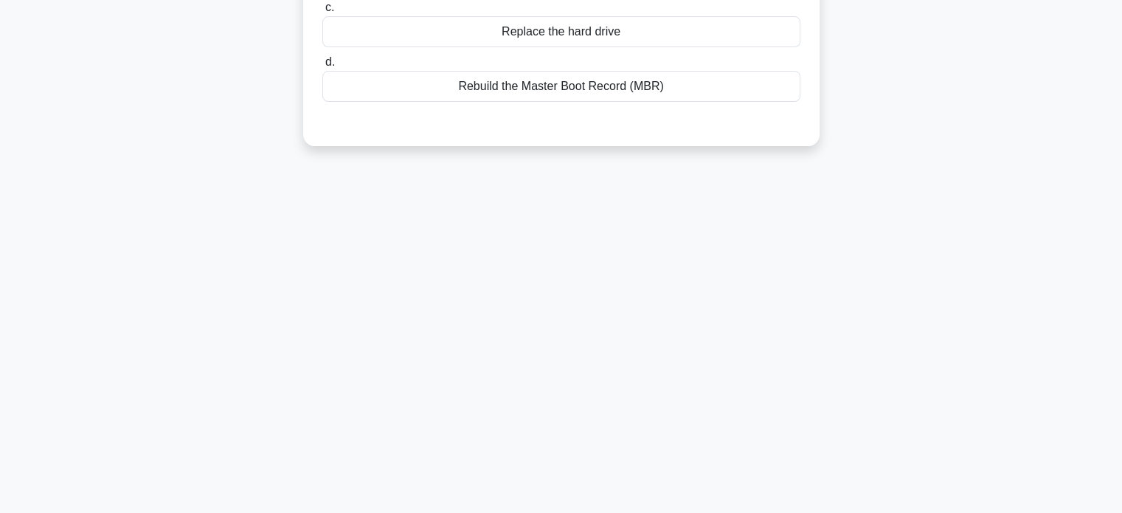
scroll to position [30, 0]
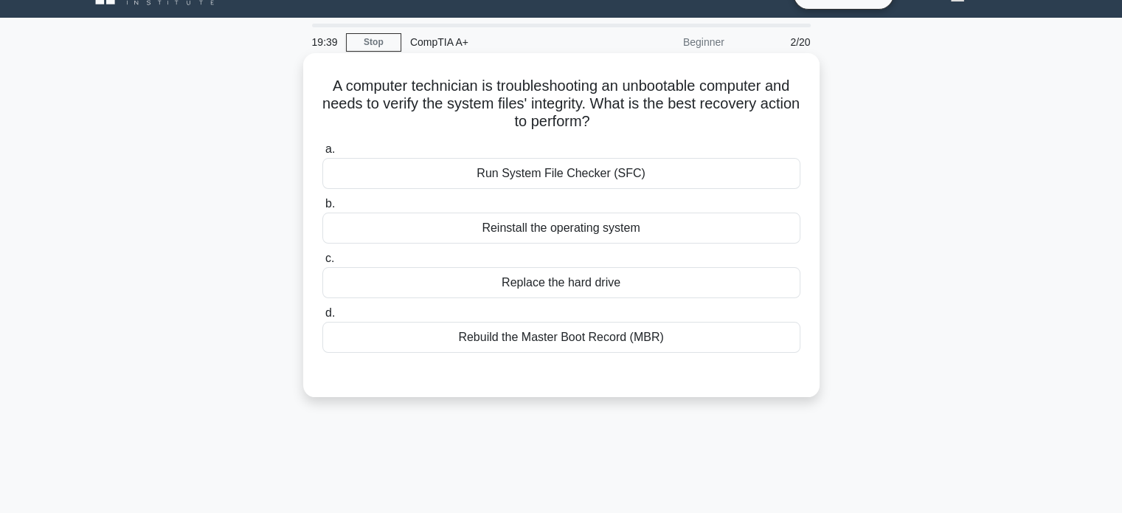
click at [643, 176] on div "Run System File Checker (SFC)" at bounding box center [561, 173] width 478 height 31
click at [322, 154] on input "a. Run System File Checker (SFC)" at bounding box center [322, 150] width 0 height 10
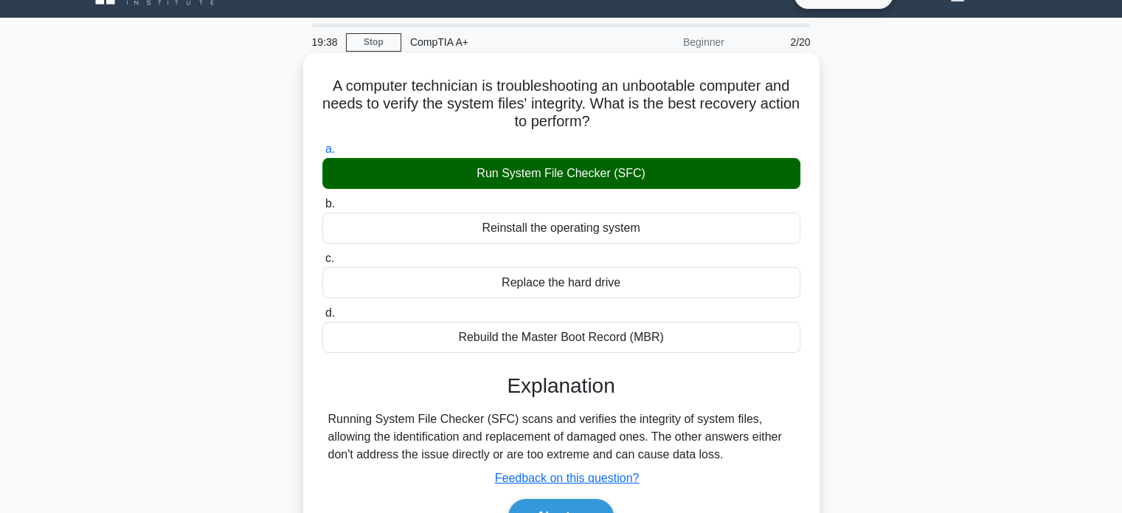
scroll to position [284, 0]
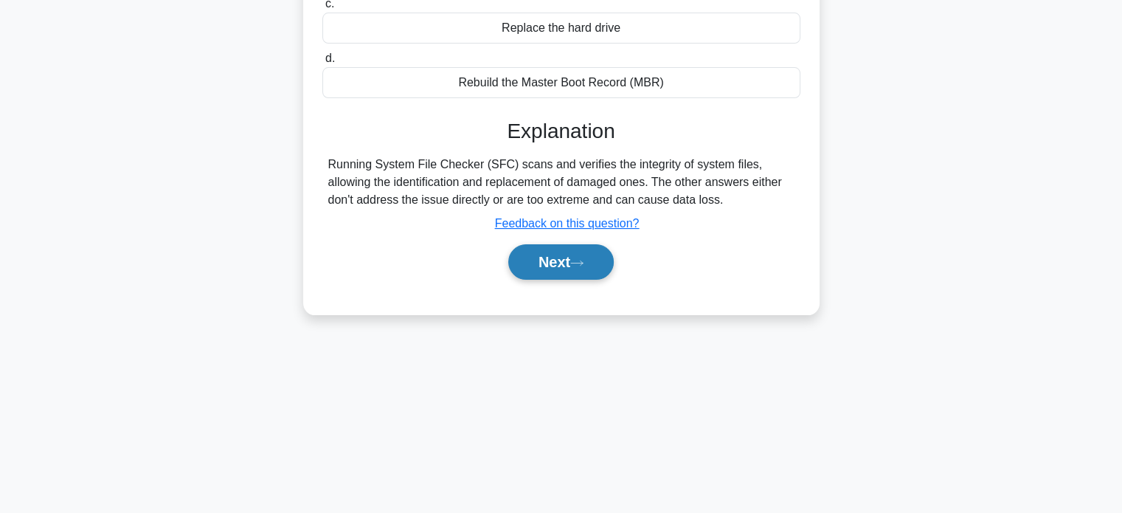
click at [570, 254] on button "Next" at bounding box center [560, 261] width 105 height 35
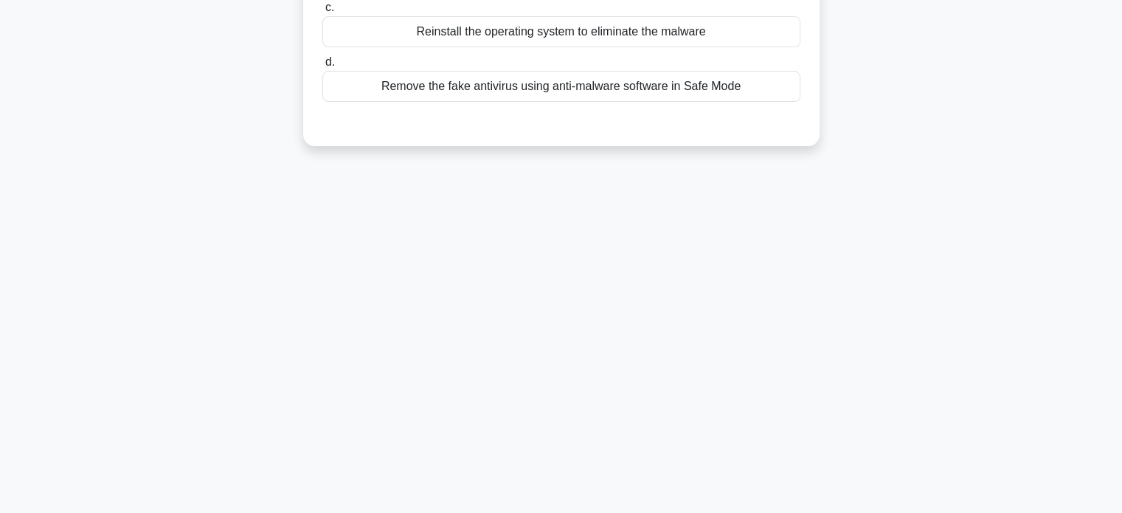
scroll to position [0, 0]
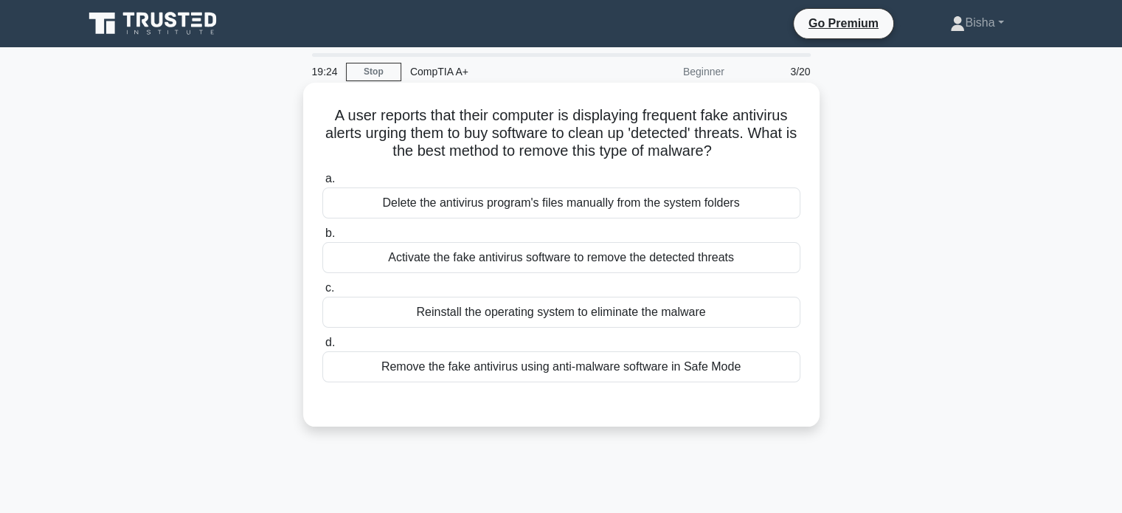
click at [575, 364] on div "Remove the fake antivirus using anti-malware software in Safe Mode" at bounding box center [561, 366] width 478 height 31
click at [322, 347] on input "d. Remove the fake antivirus using anti-malware software in Safe Mode" at bounding box center [322, 343] width 0 height 10
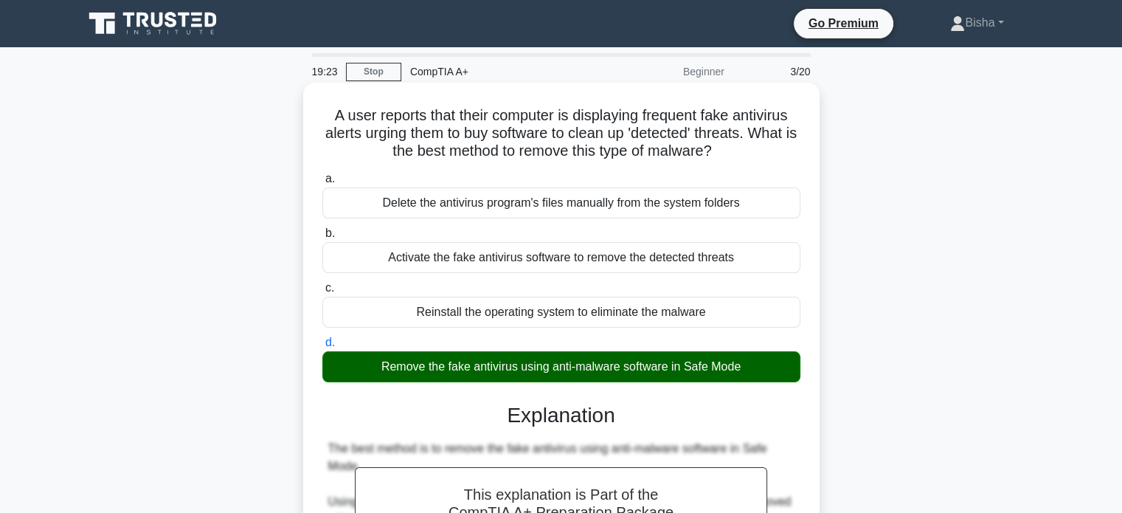
scroll to position [325, 0]
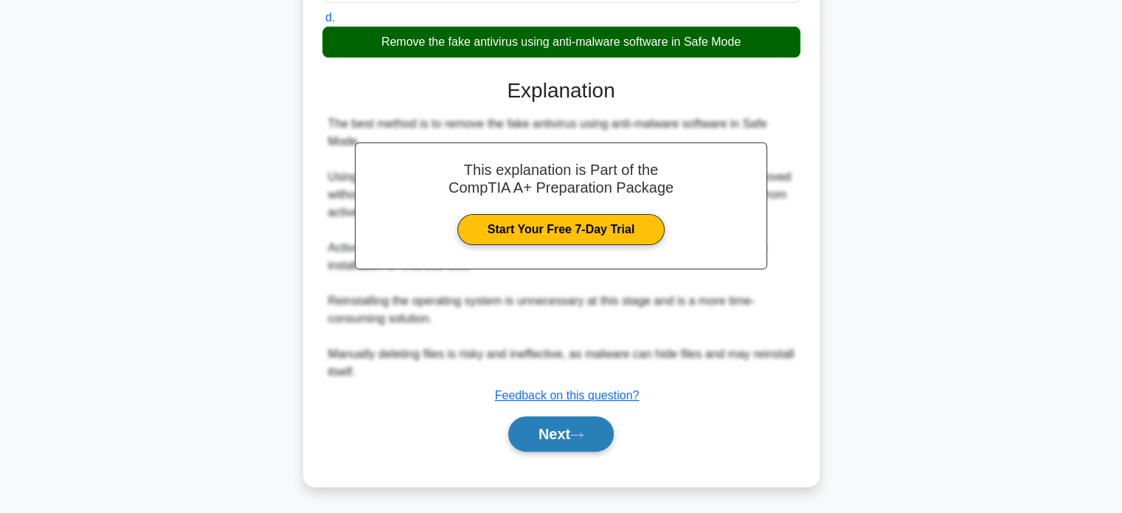
click at [561, 425] on button "Next" at bounding box center [560, 433] width 105 height 35
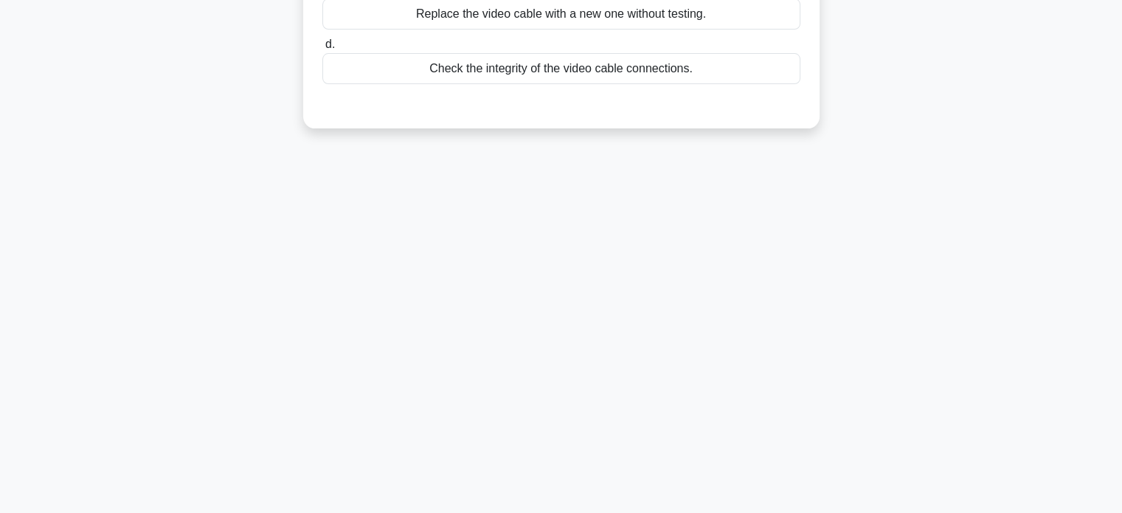
scroll to position [0, 0]
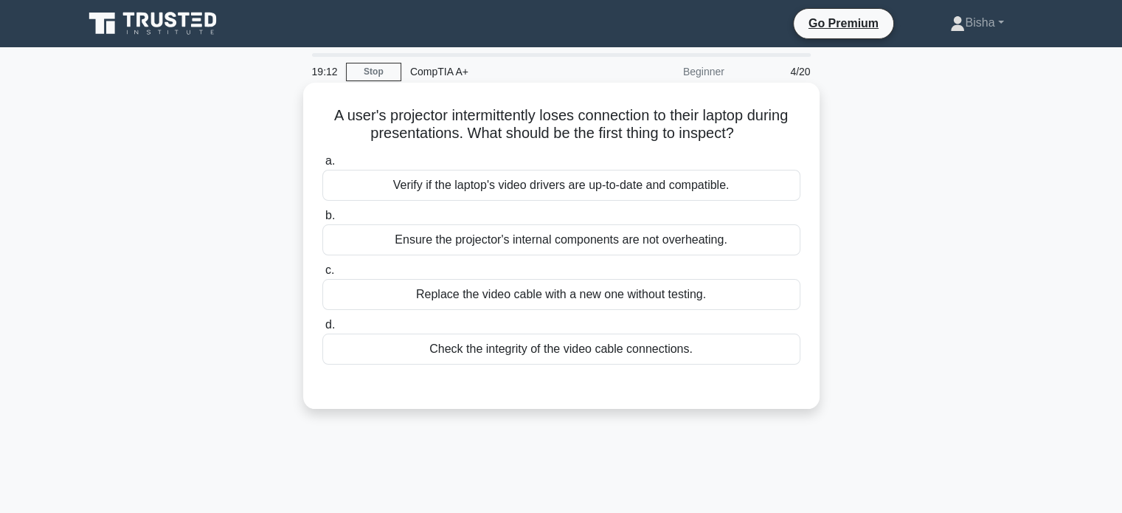
click at [708, 192] on div "Verify if the laptop's video drivers are up-to-date and compatible." at bounding box center [561, 185] width 478 height 31
click at [322, 166] on input "a. Verify if the laptop's video drivers are up-to-date and compatible." at bounding box center [322, 161] width 0 height 10
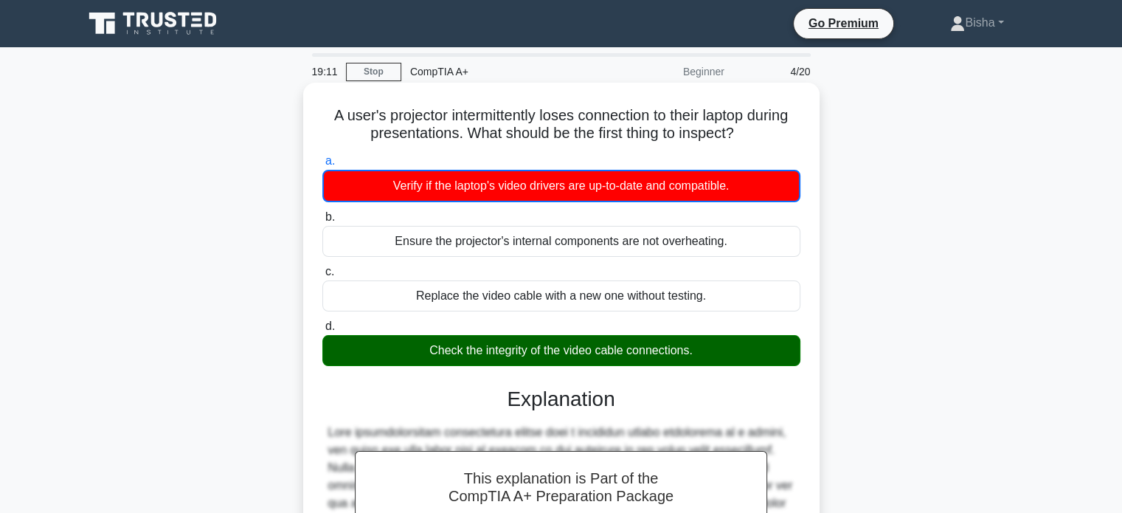
scroll to position [21, 0]
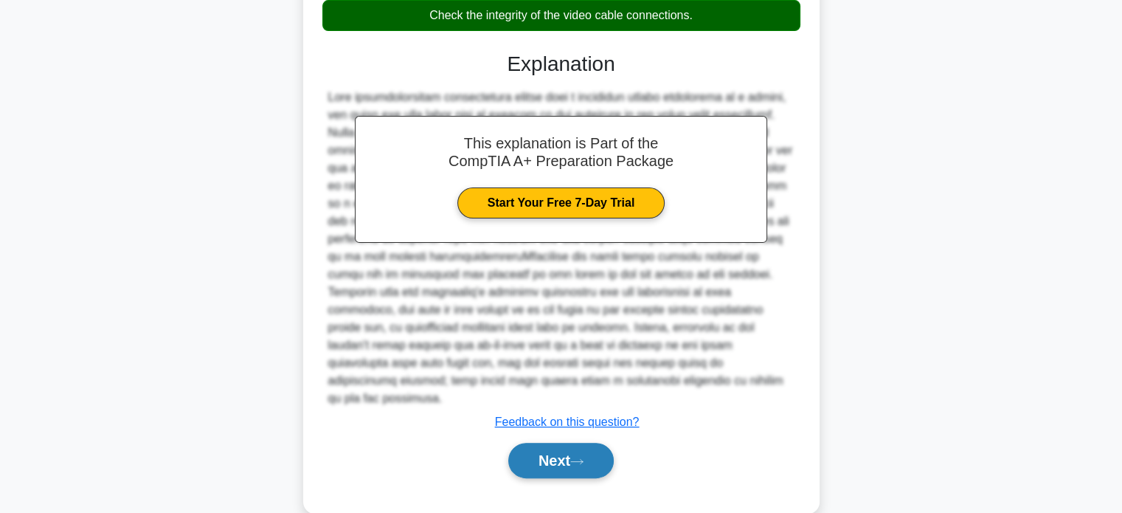
click at [527, 443] on button "Next" at bounding box center [560, 460] width 105 height 35
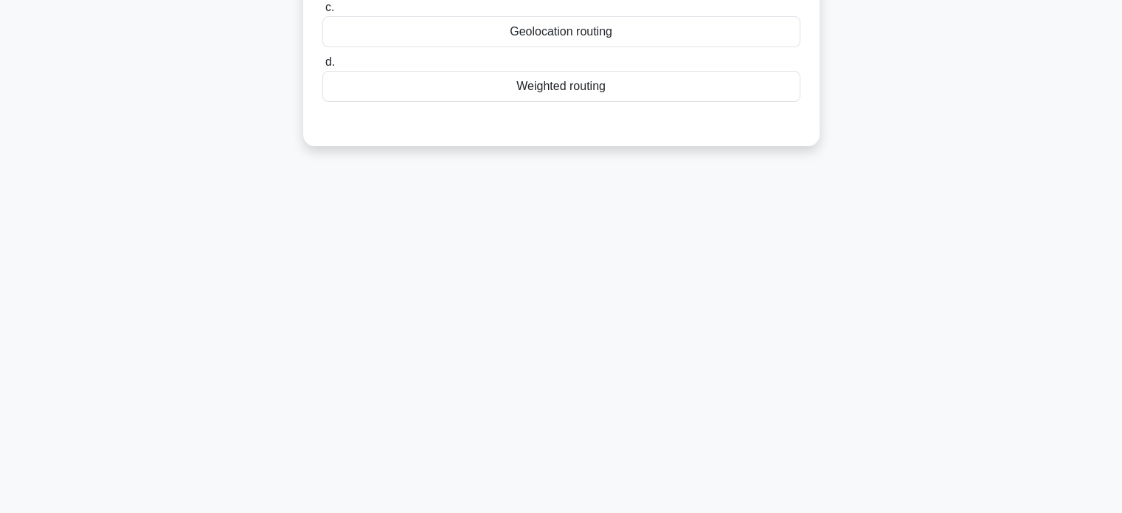
scroll to position [0, 0]
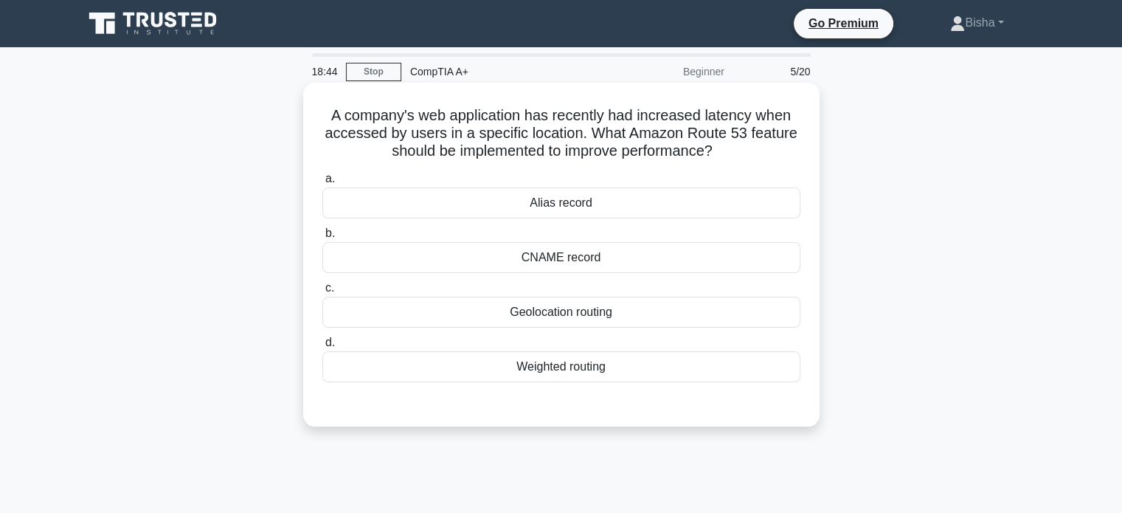
click at [599, 365] on div "Weighted routing" at bounding box center [561, 366] width 478 height 31
click at [322, 347] on input "d. Weighted routing" at bounding box center [322, 343] width 0 height 10
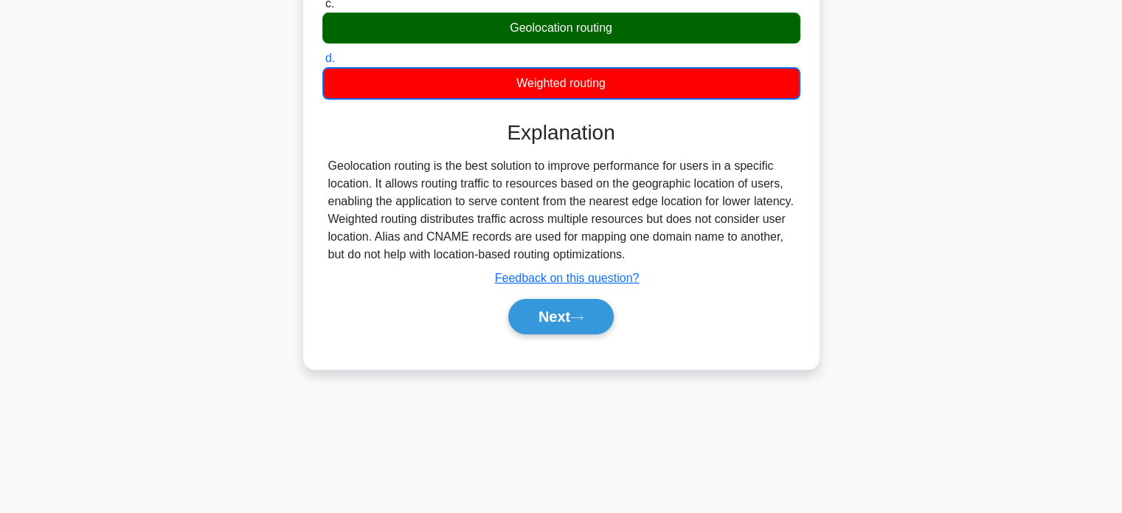
scroll to position [283, 0]
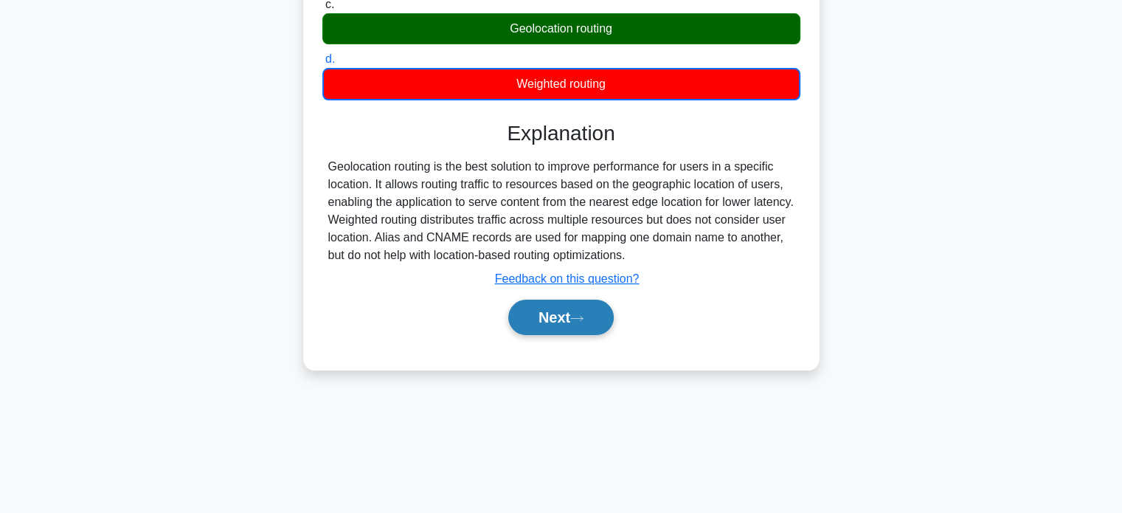
click at [554, 308] on button "Next" at bounding box center [560, 316] width 105 height 35
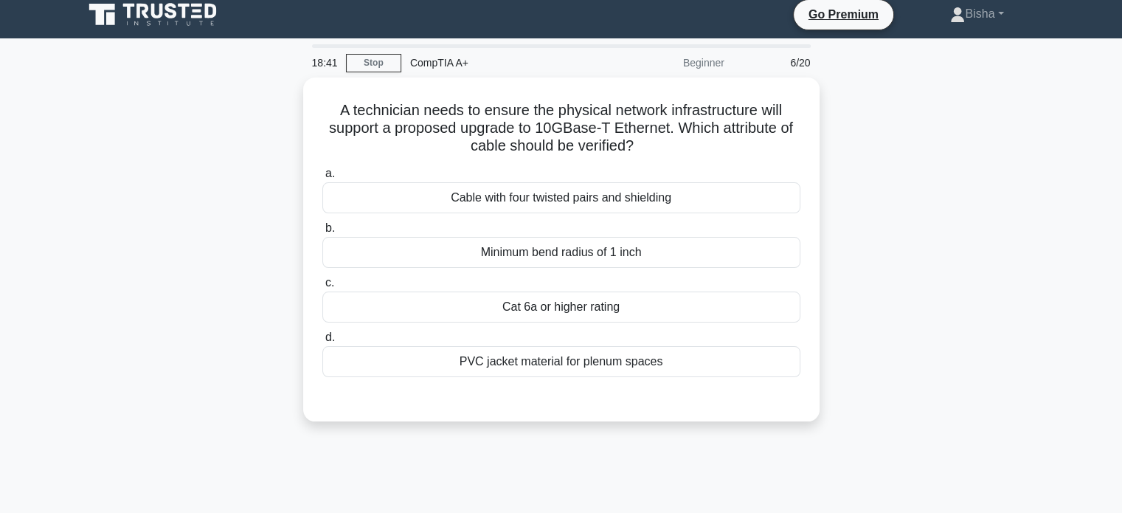
scroll to position [0, 0]
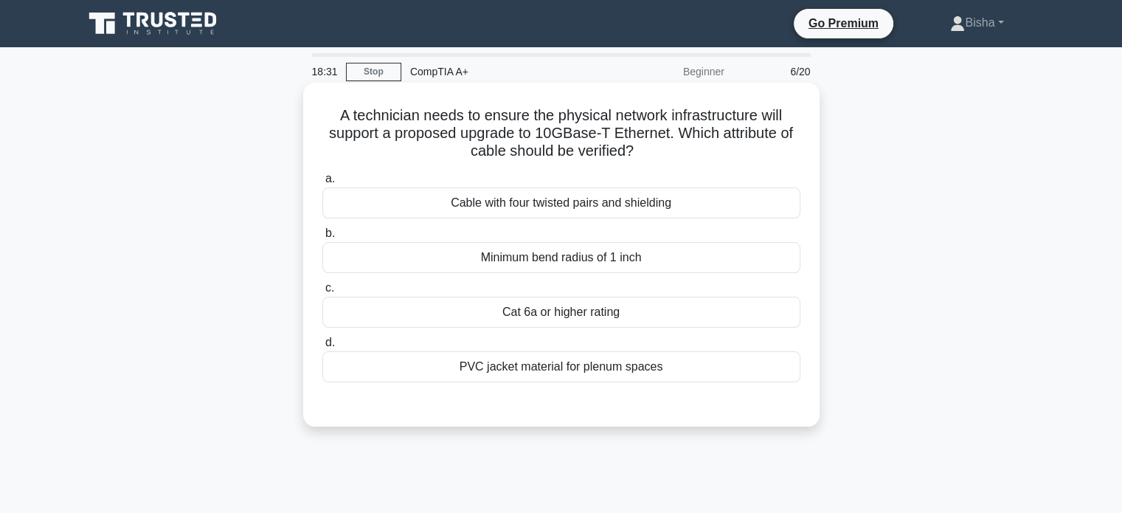
click at [643, 316] on div "Cat 6a or higher rating" at bounding box center [561, 311] width 478 height 31
click at [322, 293] on input "c. Cat 6a or higher rating" at bounding box center [322, 288] width 0 height 10
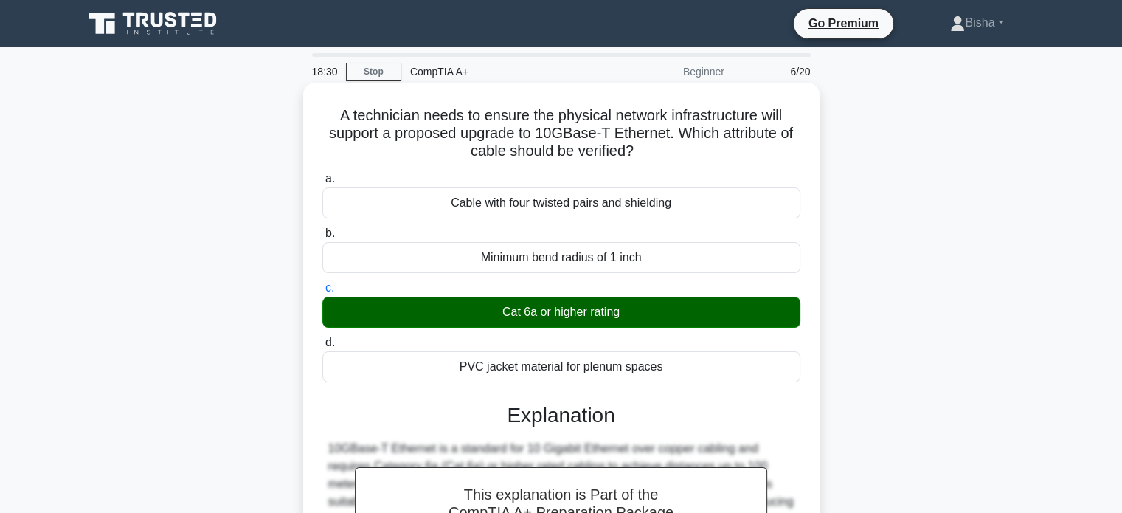
scroll to position [307, 0]
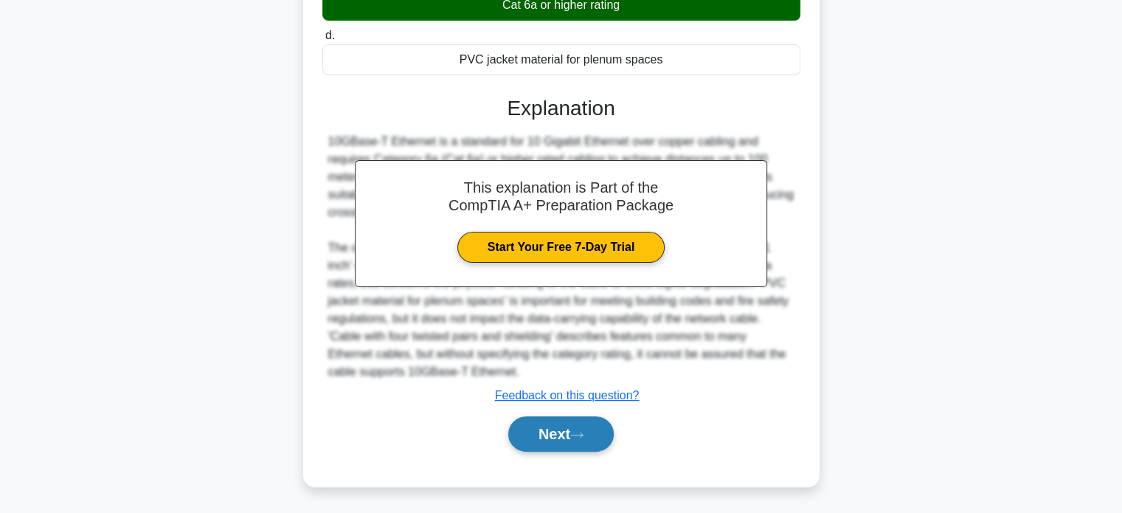
click at [540, 442] on button "Next" at bounding box center [560, 433] width 105 height 35
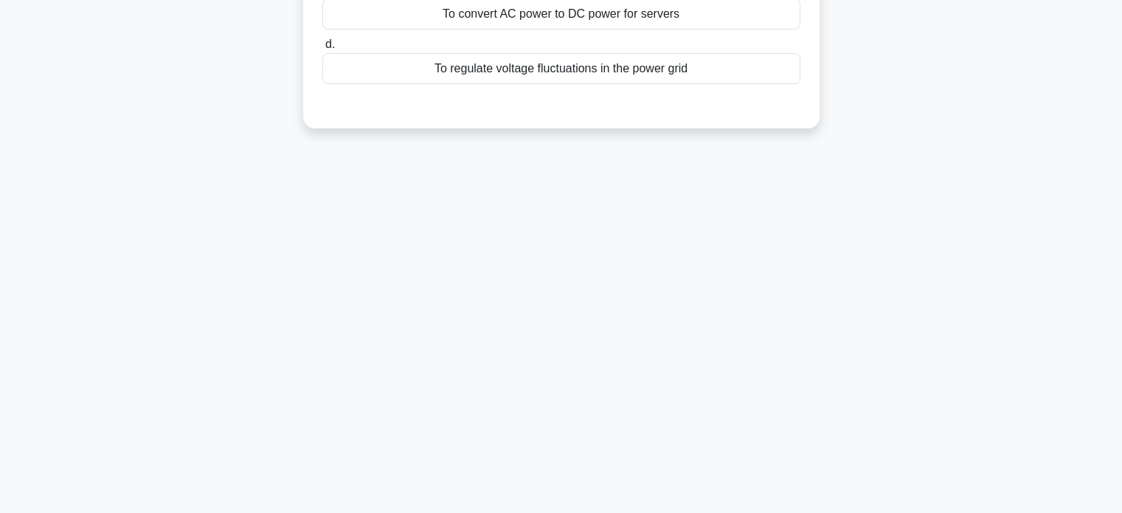
scroll to position [0, 0]
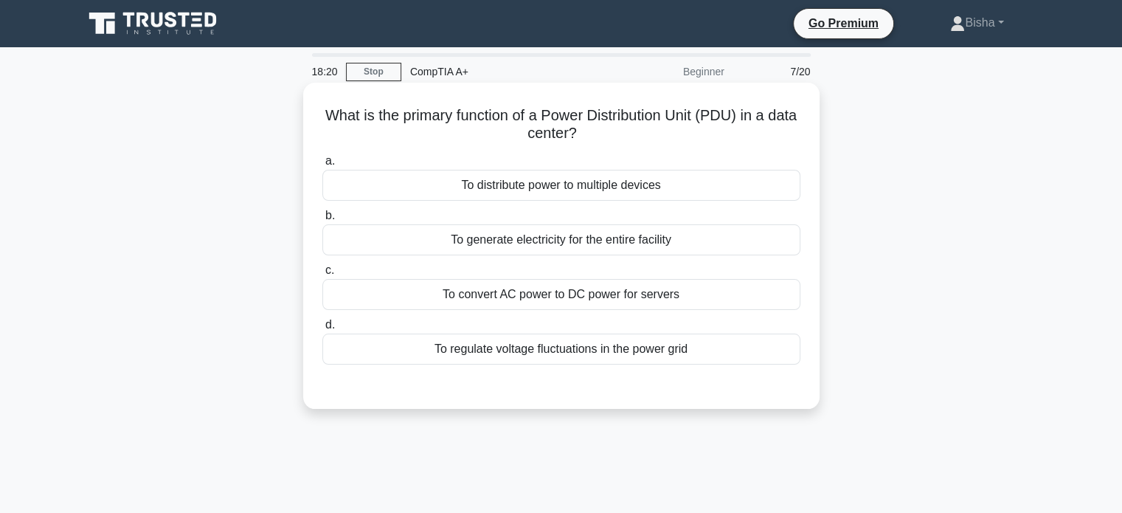
click at [636, 188] on div "To distribute power to multiple devices" at bounding box center [561, 185] width 478 height 31
click at [322, 166] on input "a. To distribute power to multiple devices" at bounding box center [322, 161] width 0 height 10
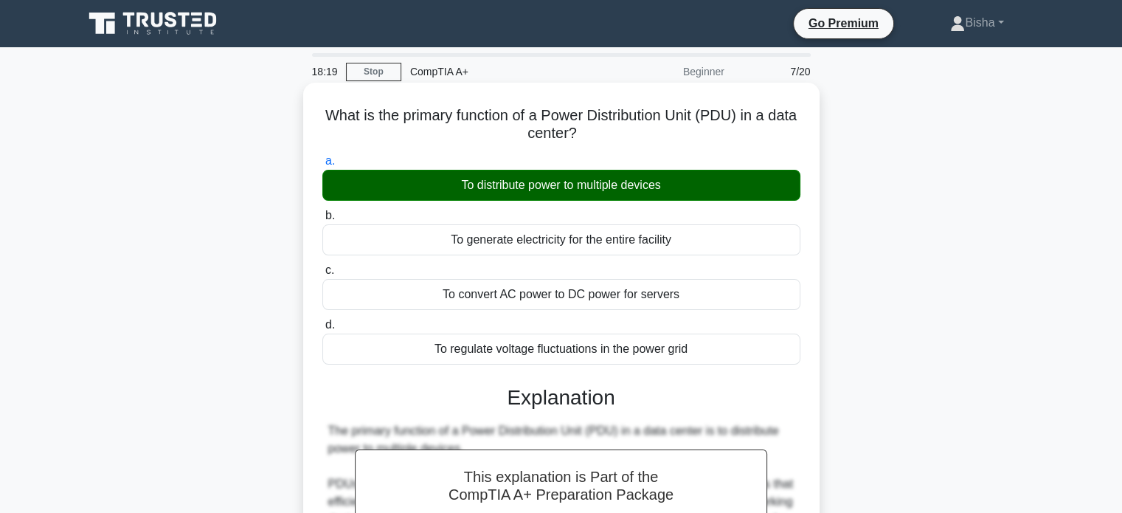
scroll to position [360, 0]
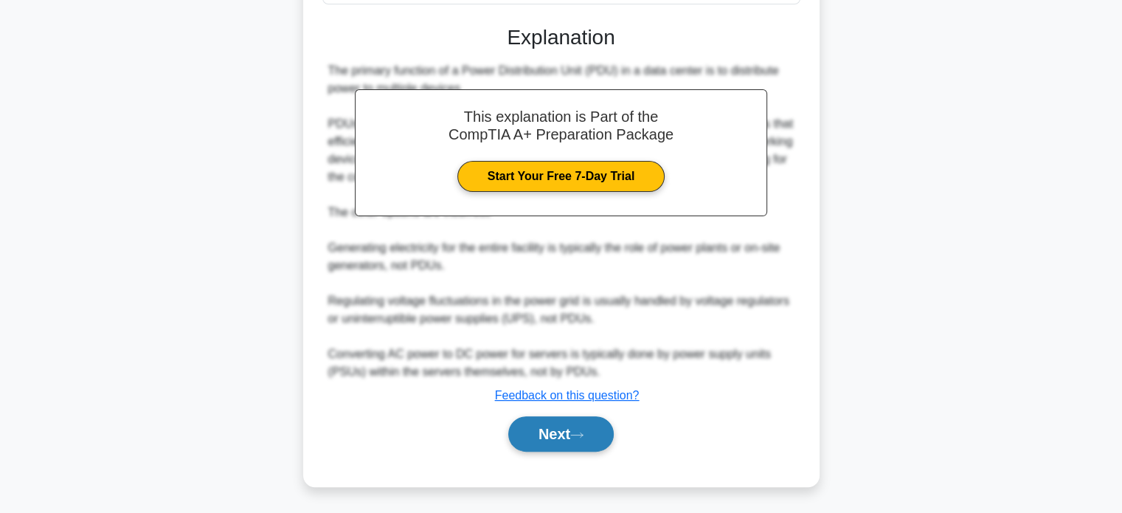
click at [561, 420] on button "Next" at bounding box center [560, 433] width 105 height 35
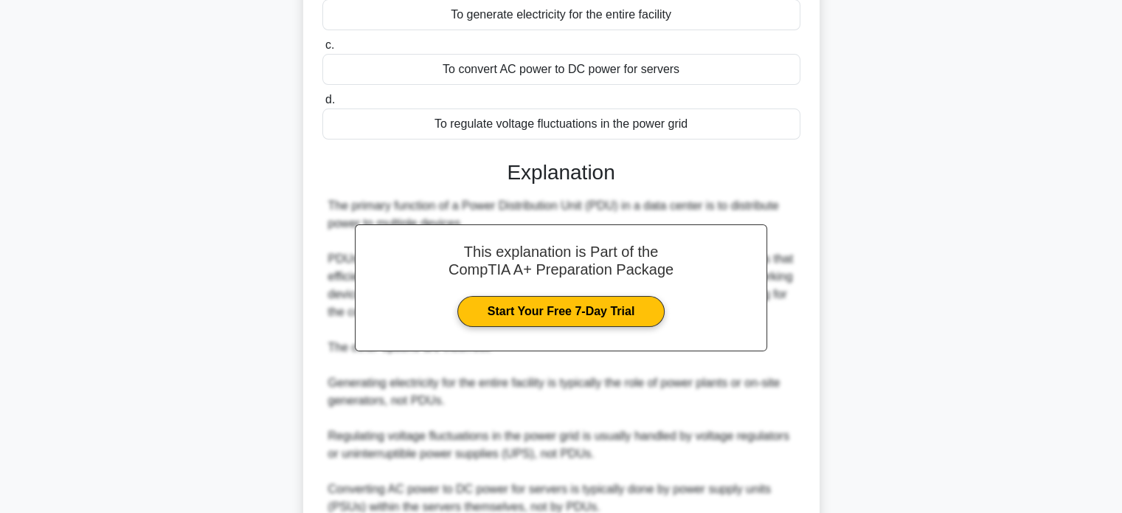
scroll to position [0, 0]
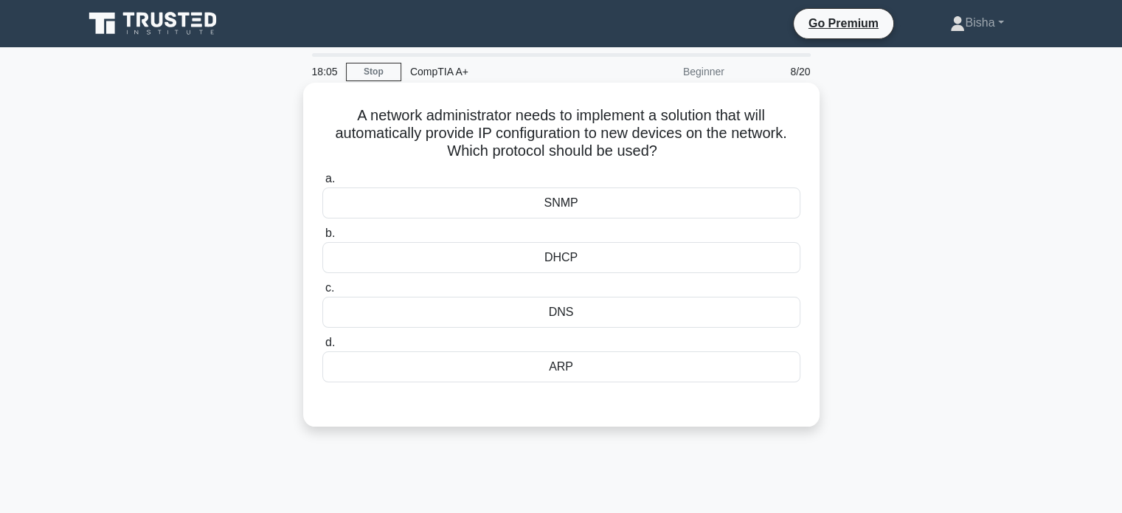
click at [679, 260] on div "DHCP" at bounding box center [561, 257] width 478 height 31
click at [322, 238] on input "b. DHCP" at bounding box center [322, 234] width 0 height 10
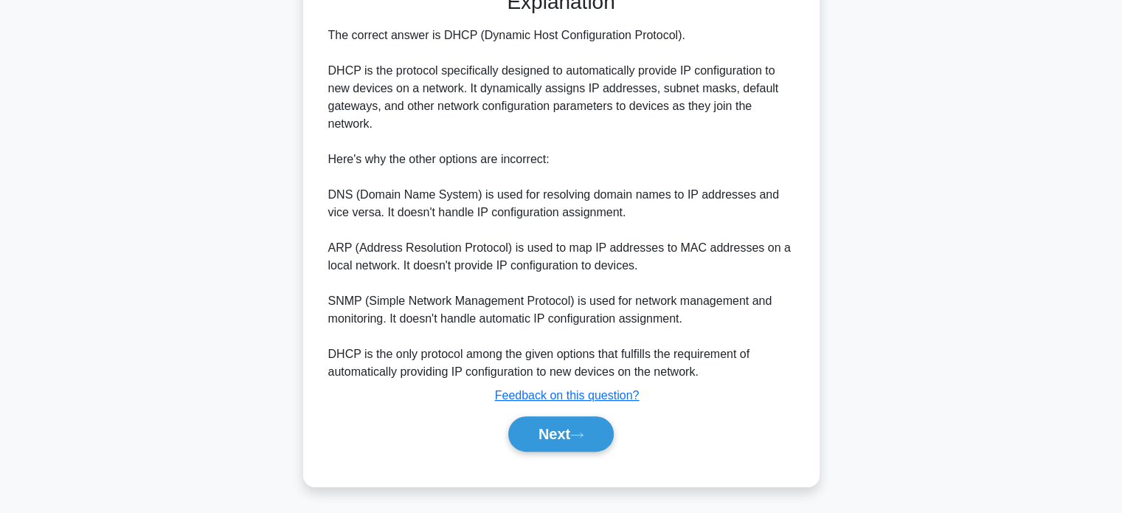
scroll to position [413, 0]
click at [558, 430] on button "Next" at bounding box center [560, 433] width 105 height 35
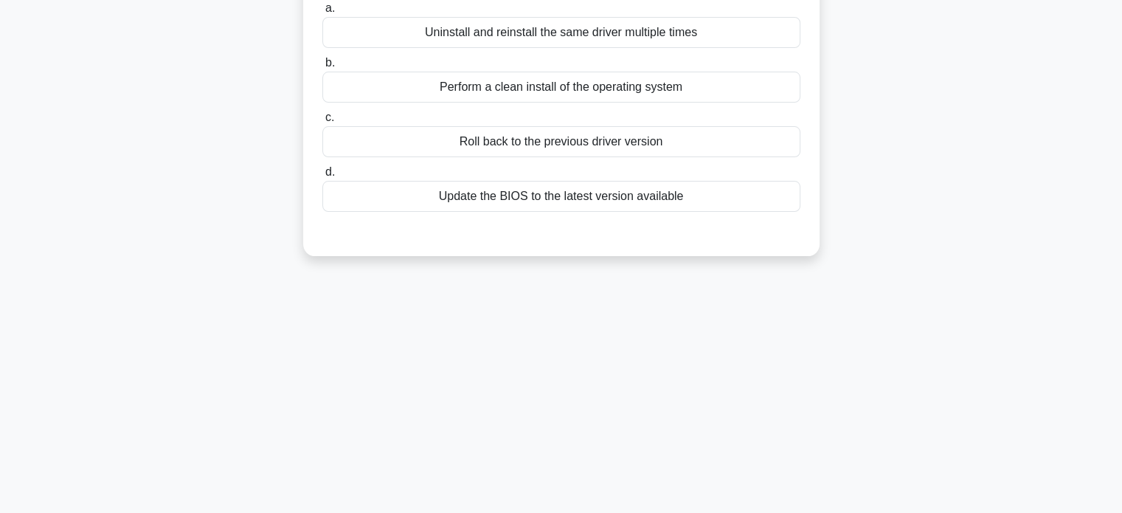
scroll to position [0, 0]
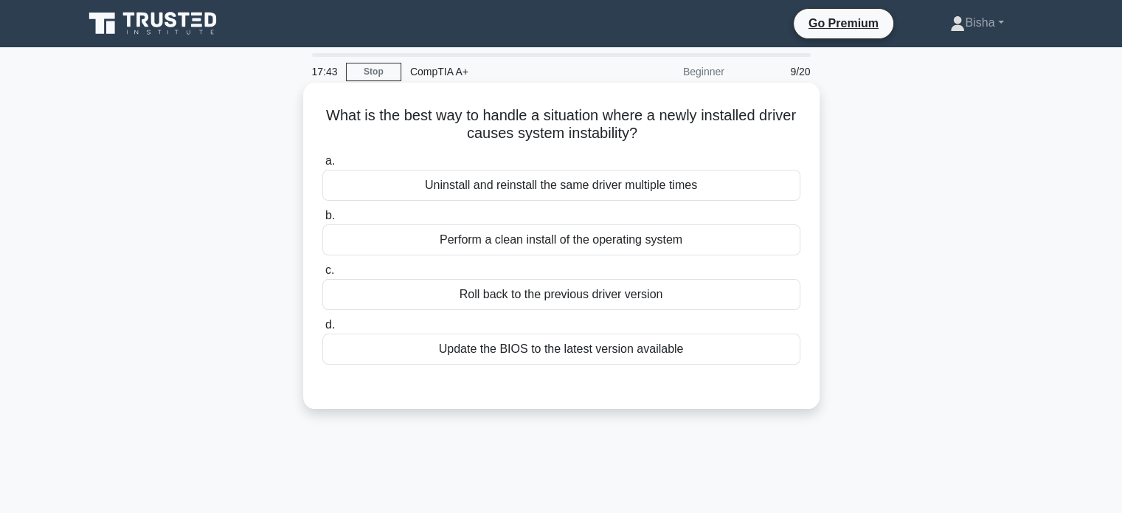
click at [611, 349] on div "Update the BIOS to the latest version available" at bounding box center [561, 348] width 478 height 31
click at [322, 330] on input "d. Update the BIOS to the latest version available" at bounding box center [322, 325] width 0 height 10
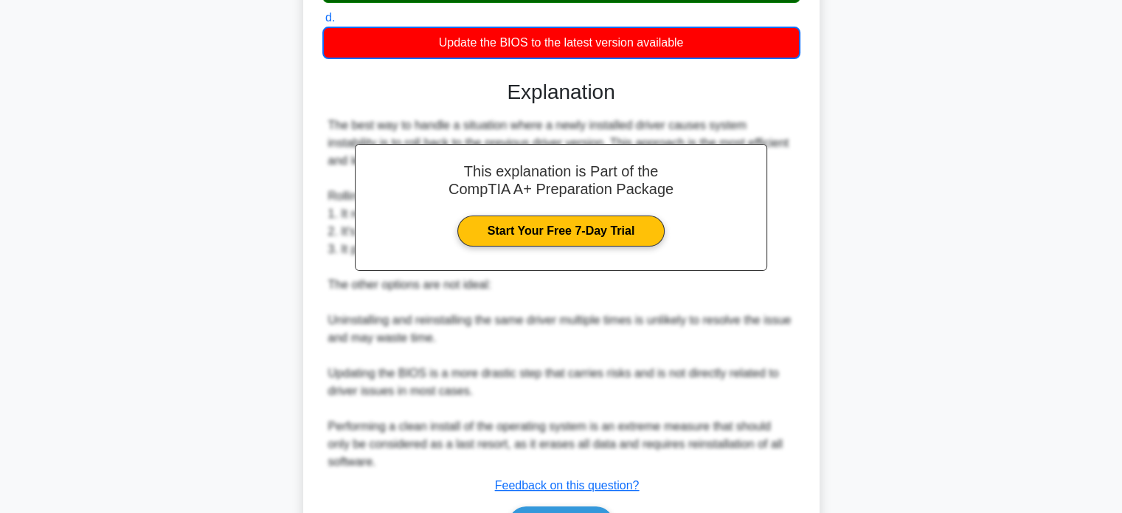
scroll to position [339, 0]
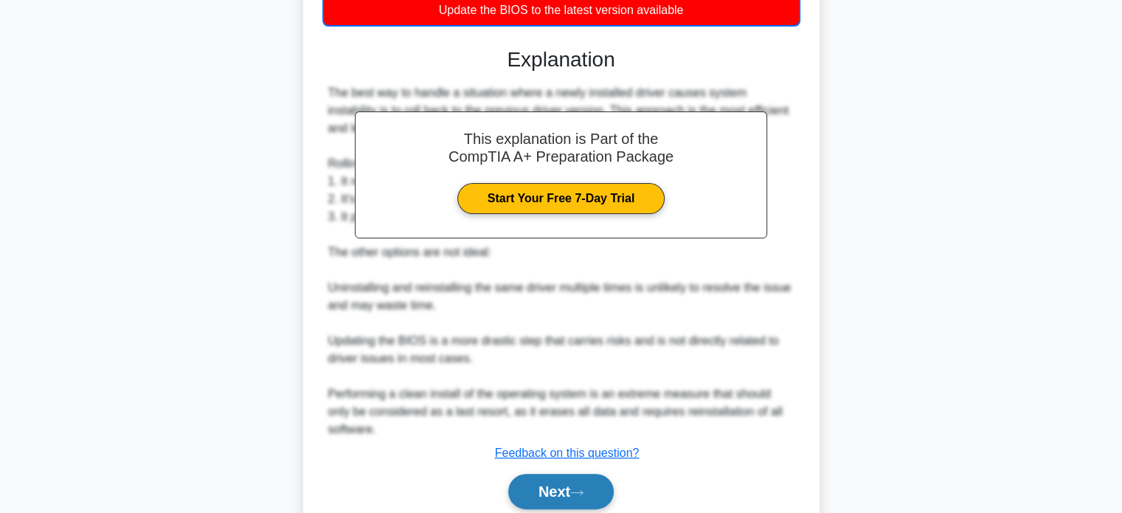
click at [565, 475] on button "Next" at bounding box center [560, 491] width 105 height 35
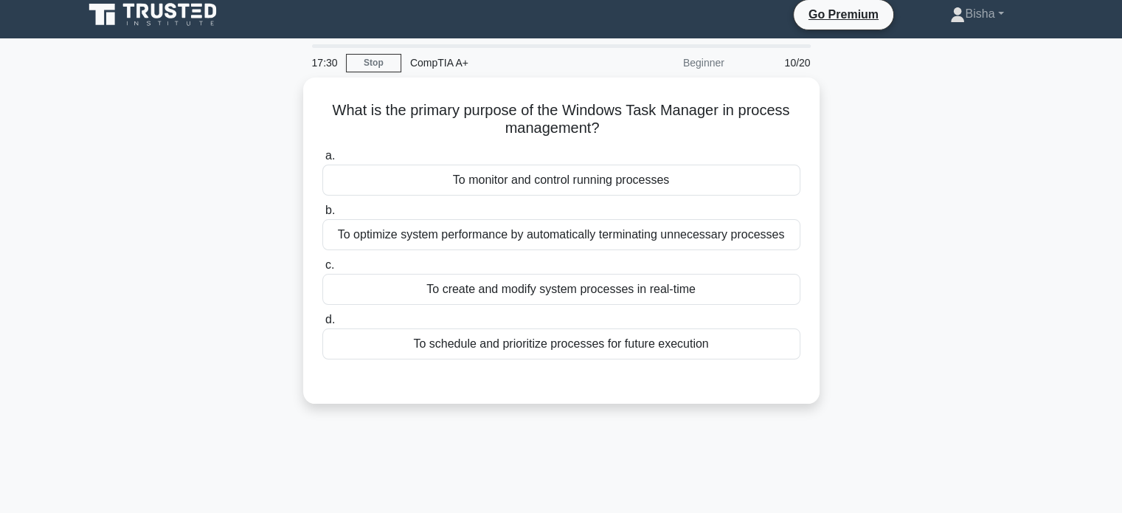
scroll to position [9, 0]
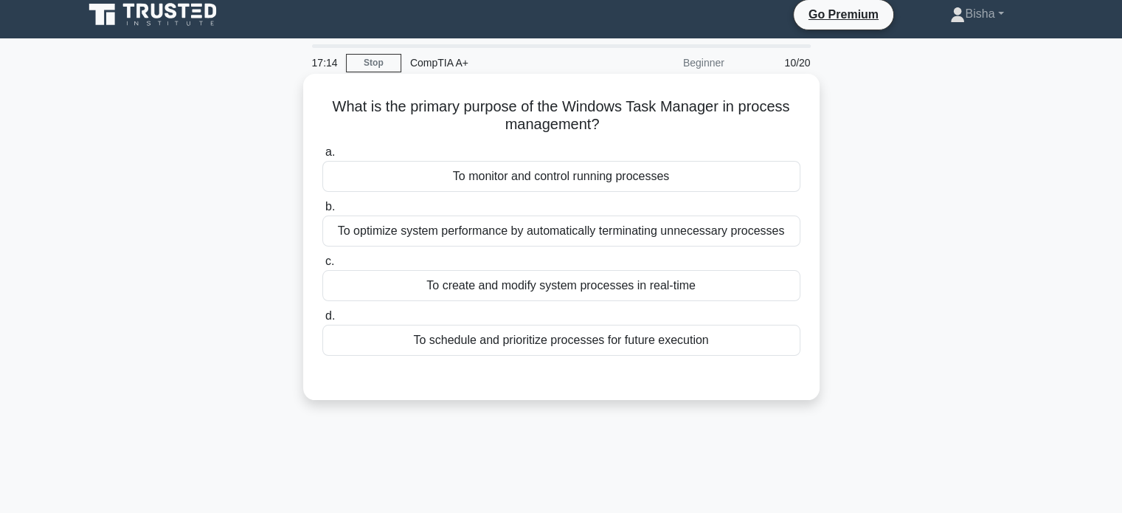
click at [646, 184] on div "To monitor and control running processes" at bounding box center [561, 176] width 478 height 31
click at [322, 157] on input "a. To monitor and control running processes" at bounding box center [322, 153] width 0 height 10
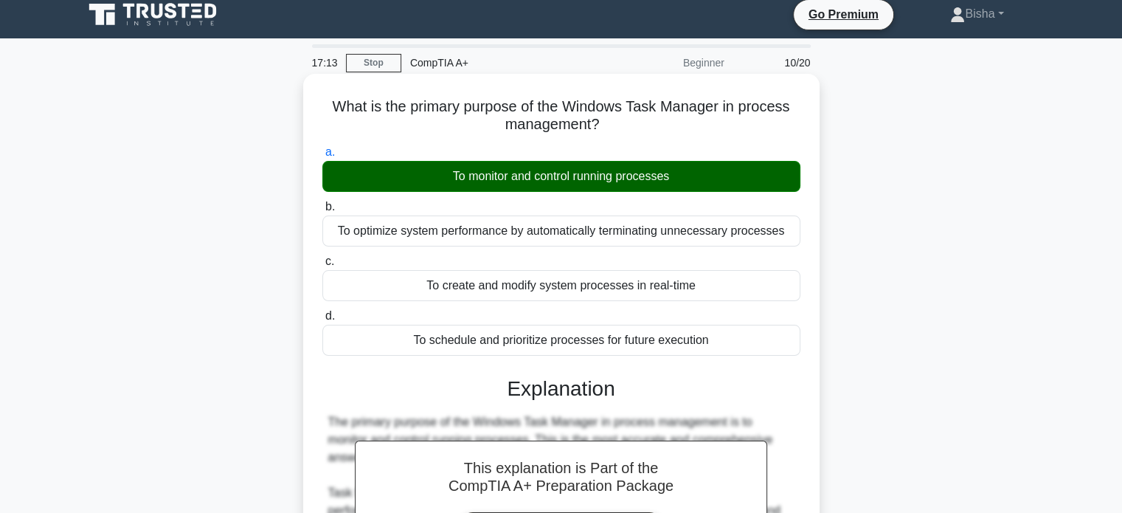
scroll to position [400, 0]
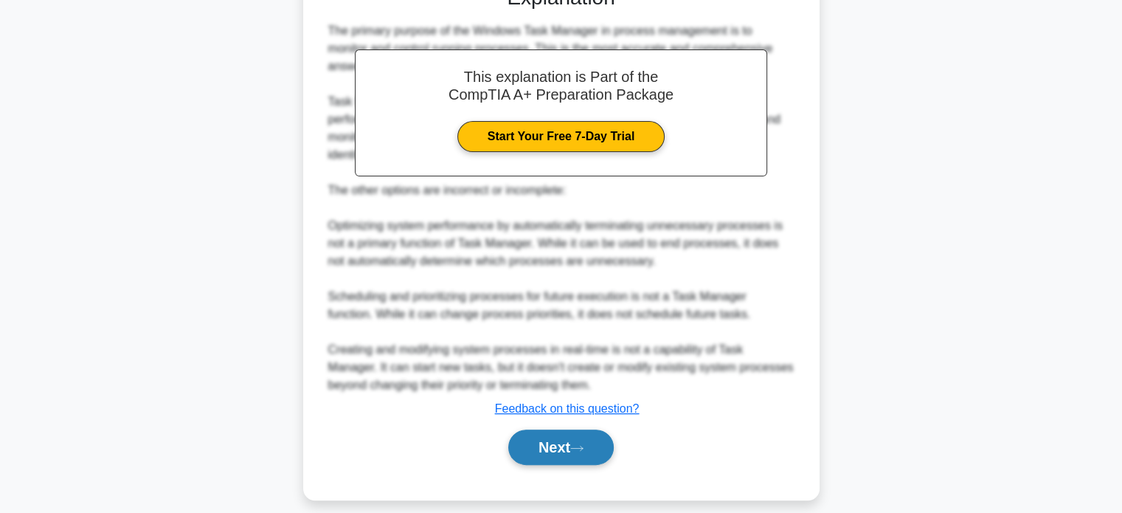
click at [561, 443] on button "Next" at bounding box center [560, 446] width 105 height 35
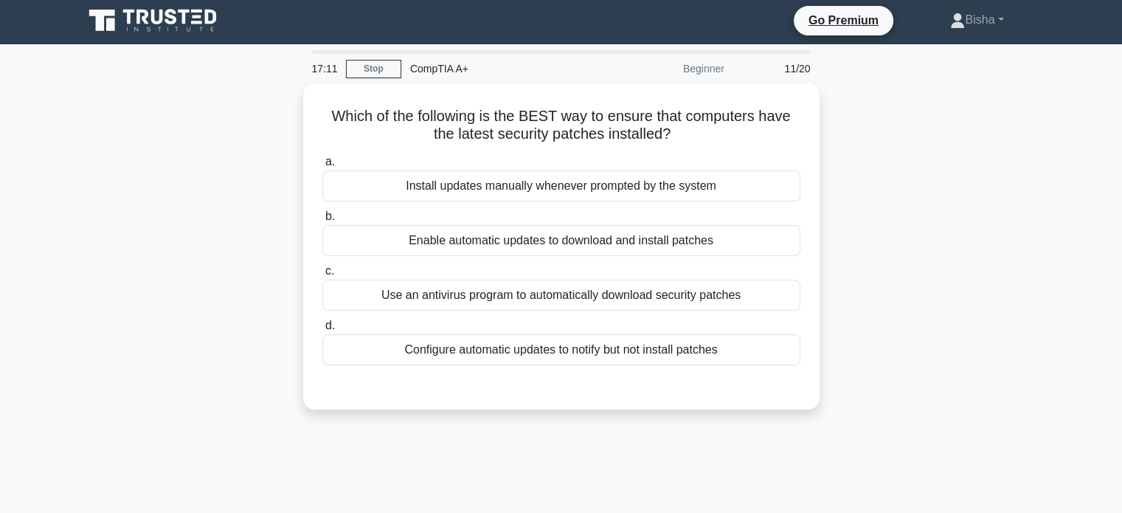
scroll to position [0, 0]
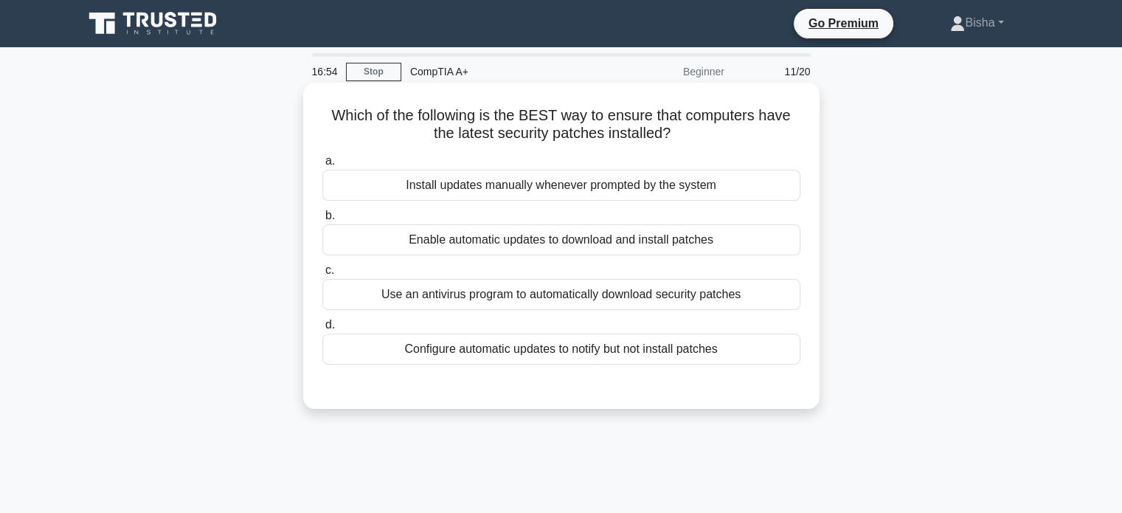
click at [612, 241] on div "Enable automatic updates to download and install patches" at bounding box center [561, 239] width 478 height 31
click at [322, 221] on input "b. Enable automatic updates to download and install patches" at bounding box center [322, 216] width 0 height 10
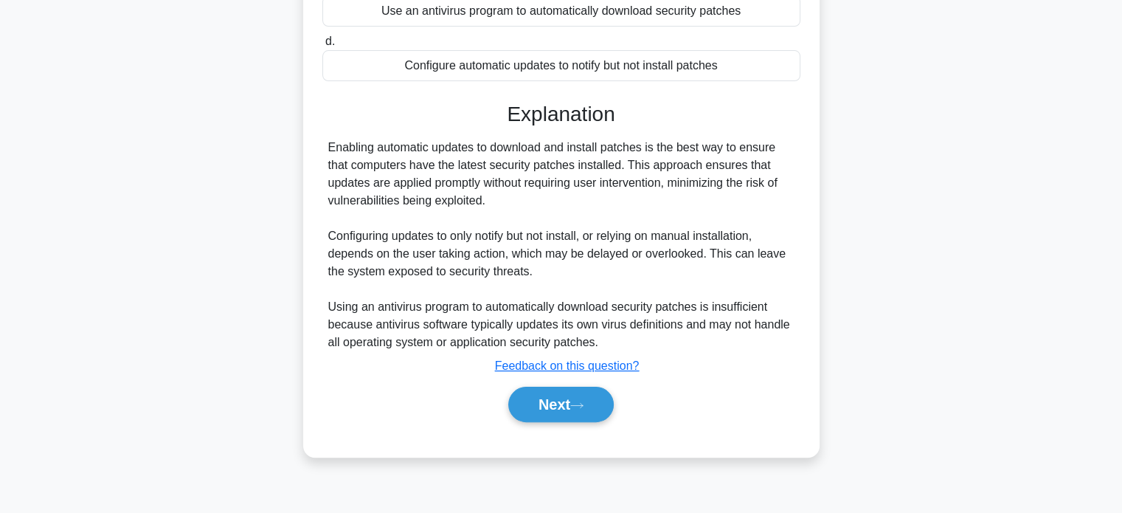
scroll to position [283, 0]
click at [558, 392] on button "Next" at bounding box center [560, 403] width 105 height 35
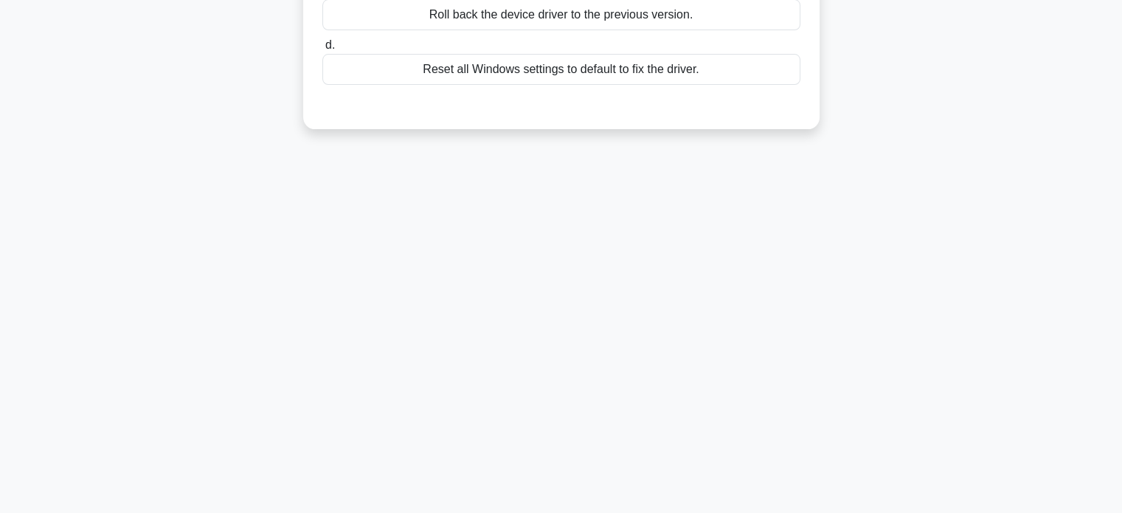
scroll to position [0, 0]
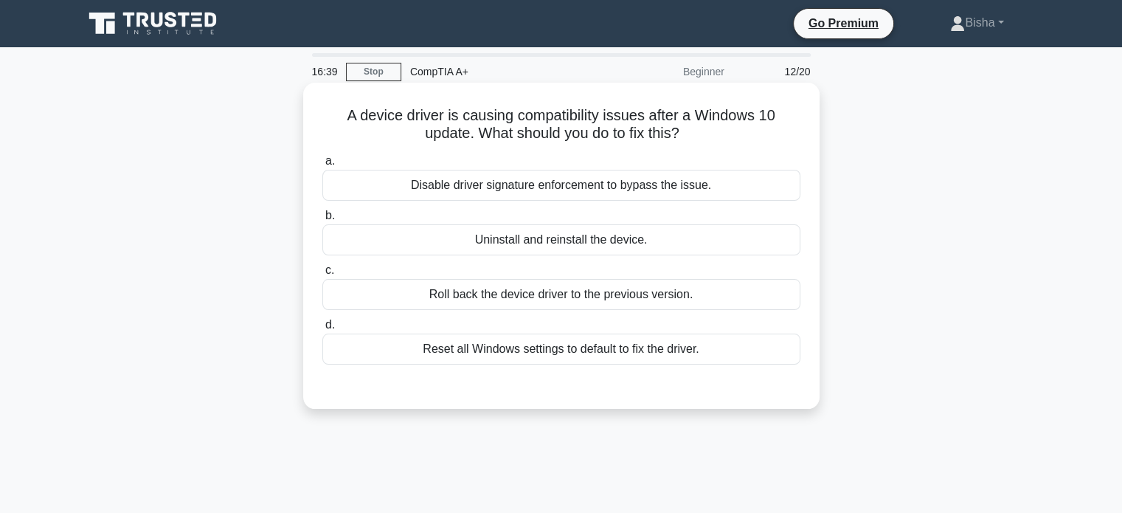
click at [622, 296] on div "Roll back the device driver to the previous version." at bounding box center [561, 294] width 478 height 31
click at [322, 275] on input "c. Roll back the device driver to the previous version." at bounding box center [322, 271] width 0 height 10
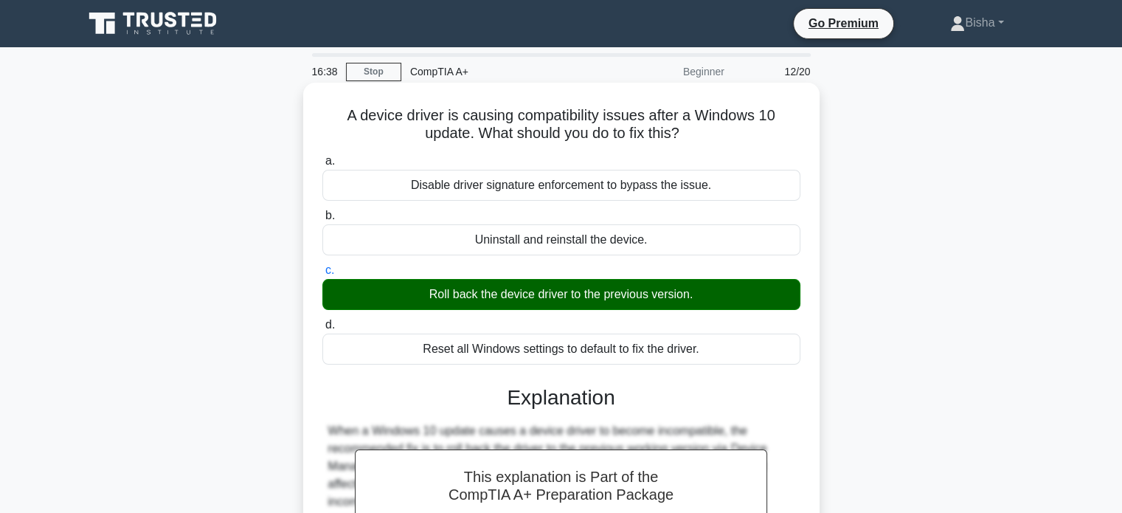
scroll to position [284, 0]
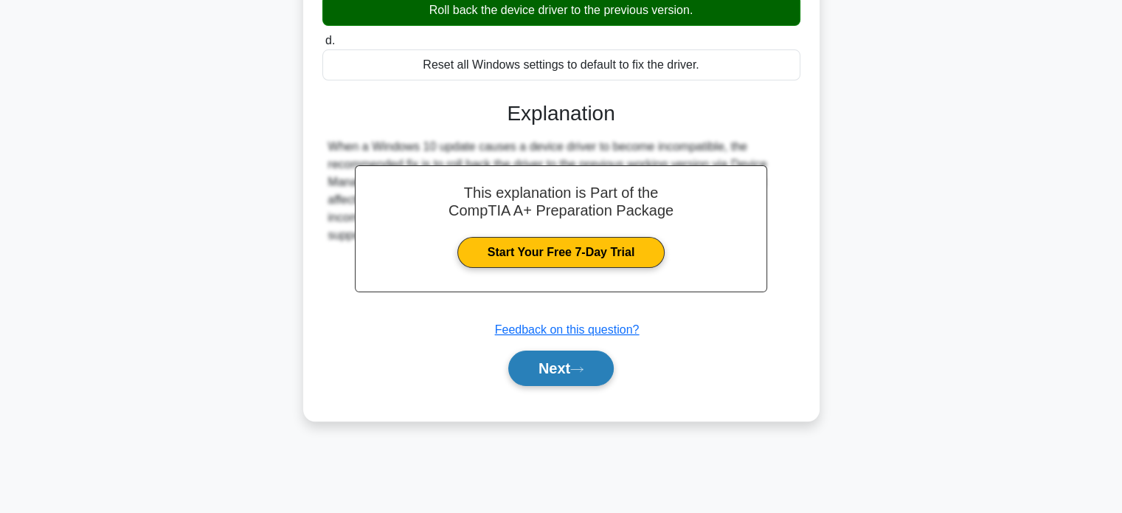
click at [583, 384] on button "Next" at bounding box center [560, 367] width 105 height 35
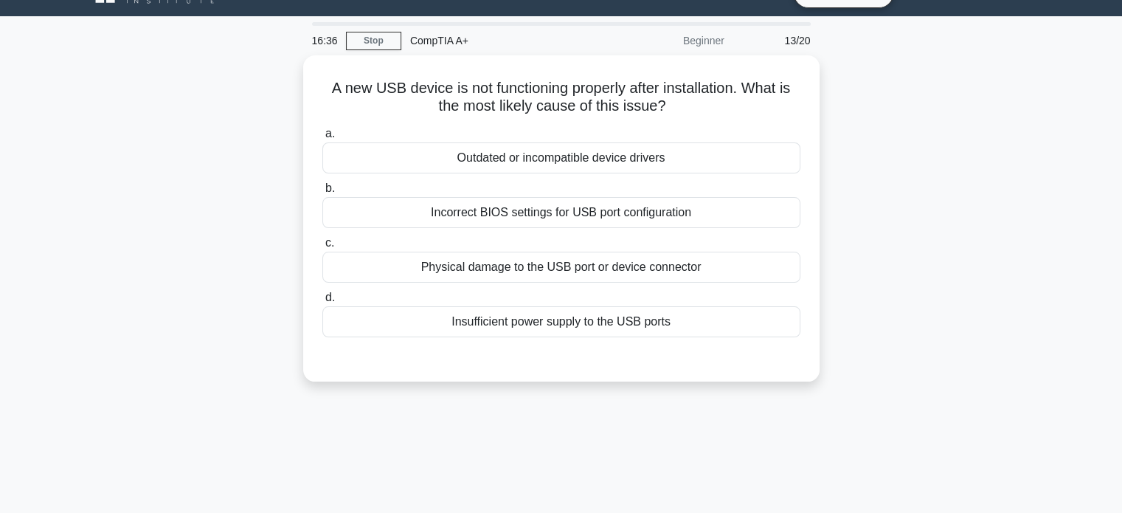
scroll to position [30, 0]
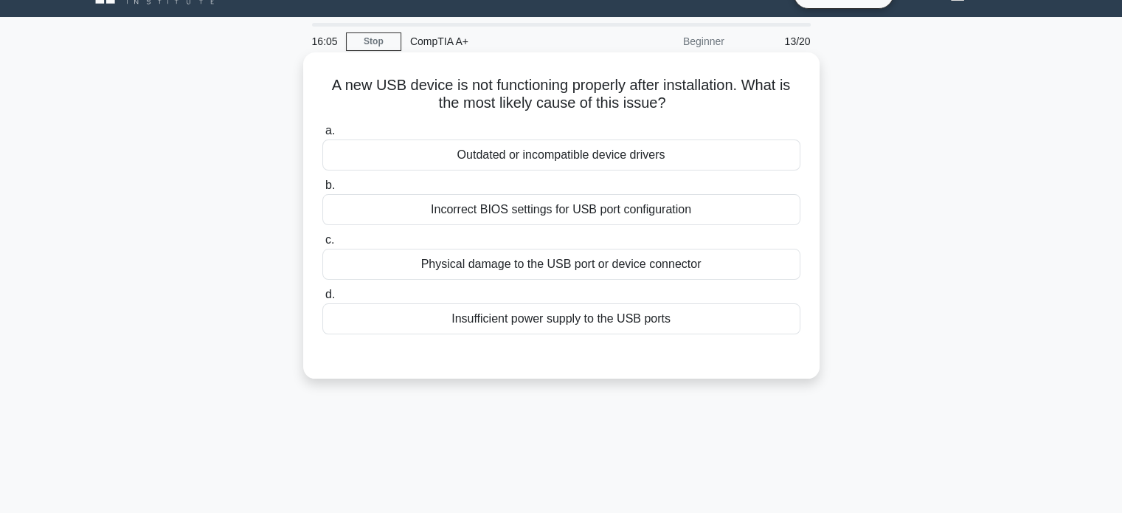
click at [727, 145] on div "Outdated or incompatible device drivers" at bounding box center [561, 154] width 478 height 31
click at [322, 136] on input "a. Outdated or incompatible device drivers" at bounding box center [322, 131] width 0 height 10
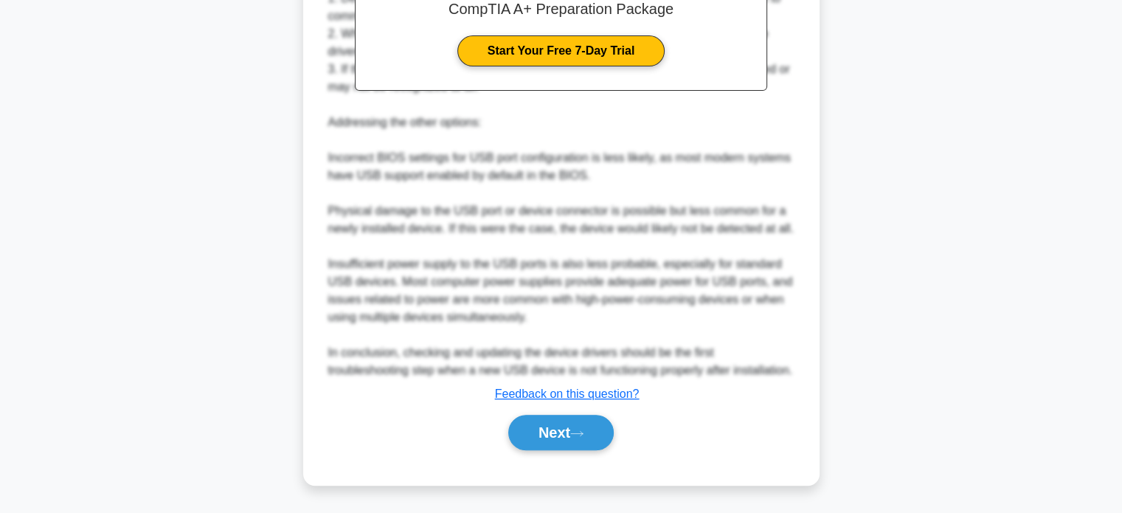
scroll to position [501, 0]
click at [583, 430] on icon at bounding box center [576, 433] width 13 height 8
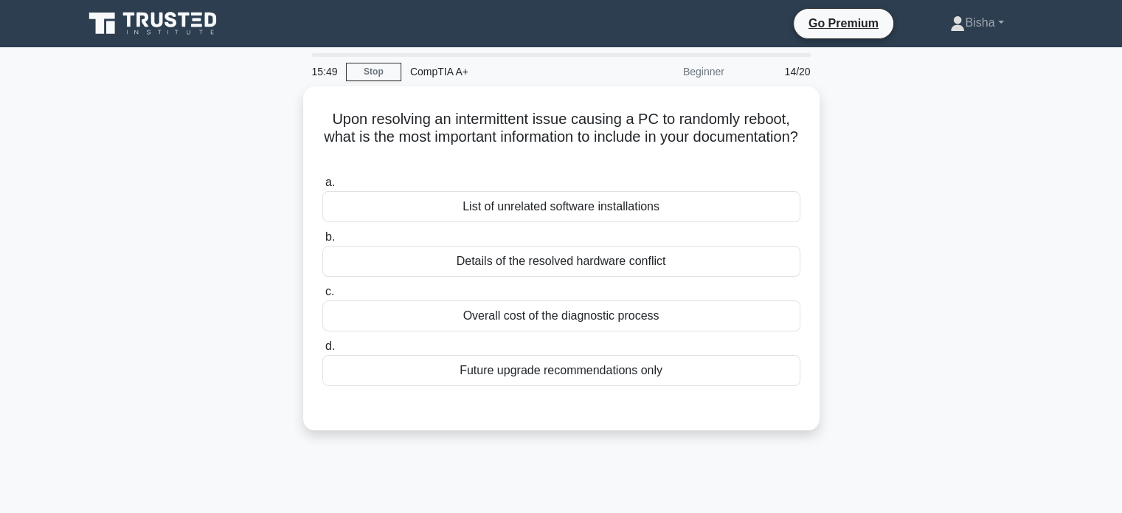
scroll to position [0, 0]
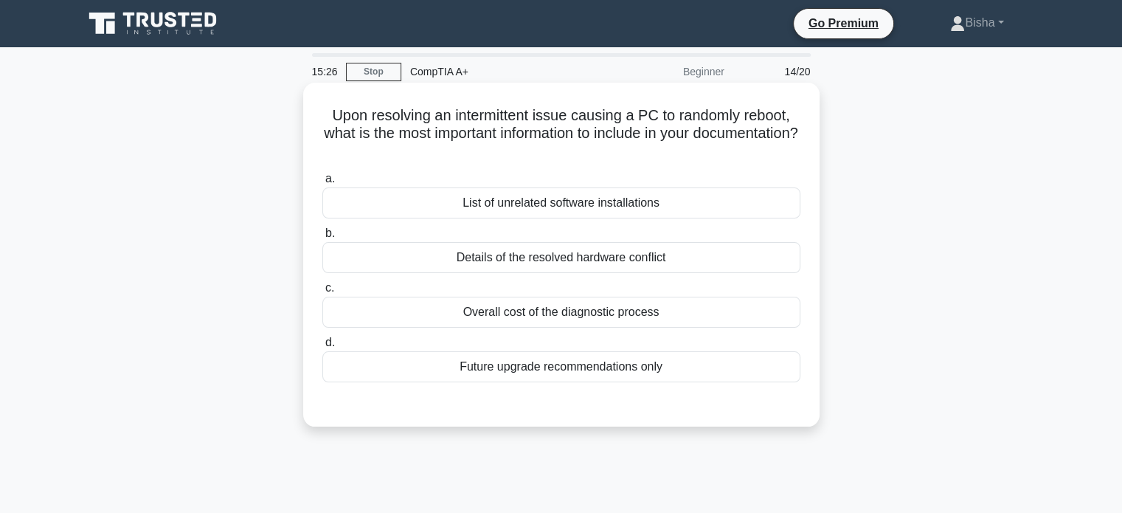
click at [639, 246] on div "Details of the resolved hardware conflict" at bounding box center [561, 257] width 478 height 31
click at [322, 238] on input "b. Details of the resolved hardware conflict" at bounding box center [322, 234] width 0 height 10
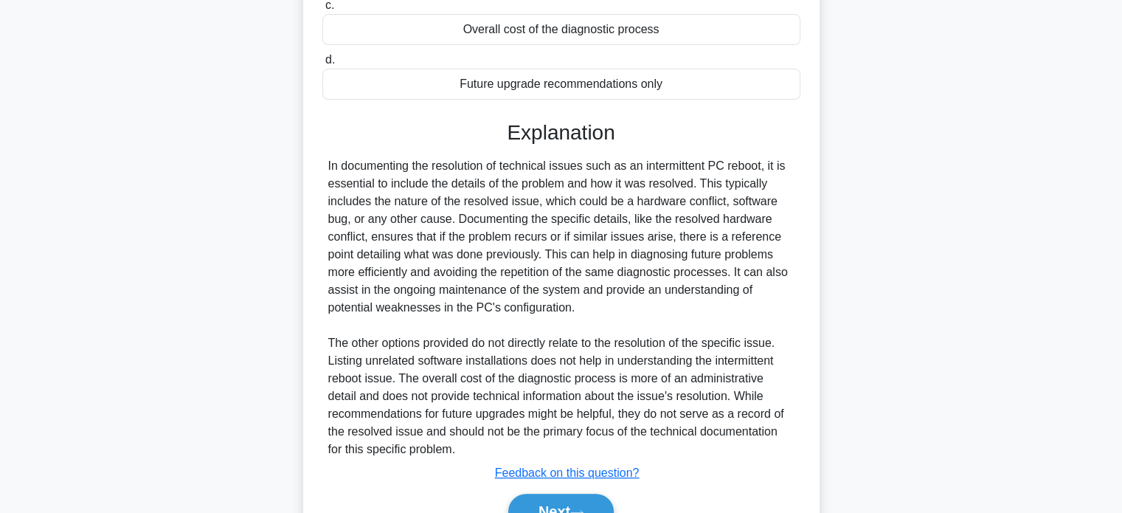
scroll to position [360, 0]
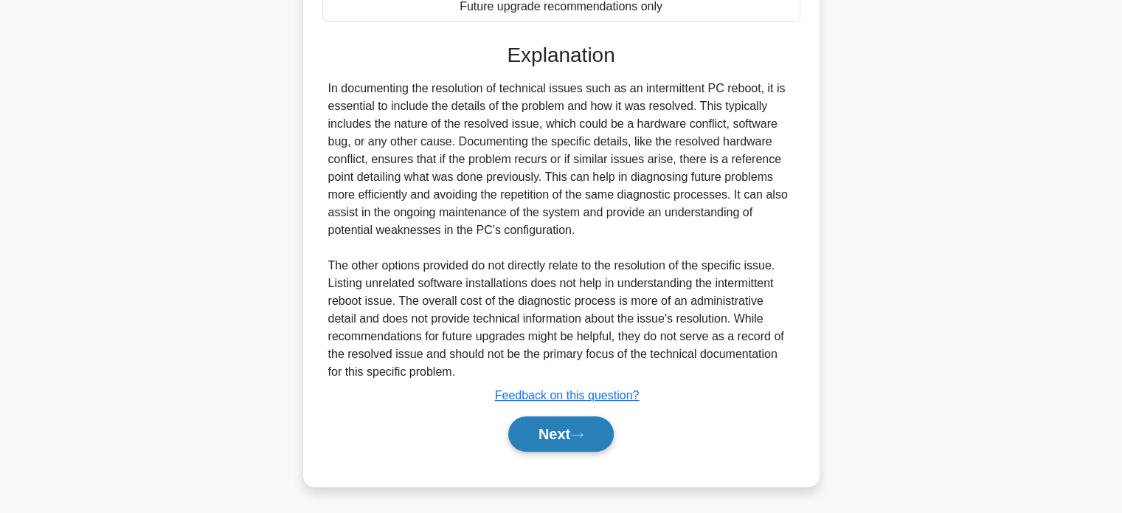
click at [570, 429] on button "Next" at bounding box center [560, 433] width 105 height 35
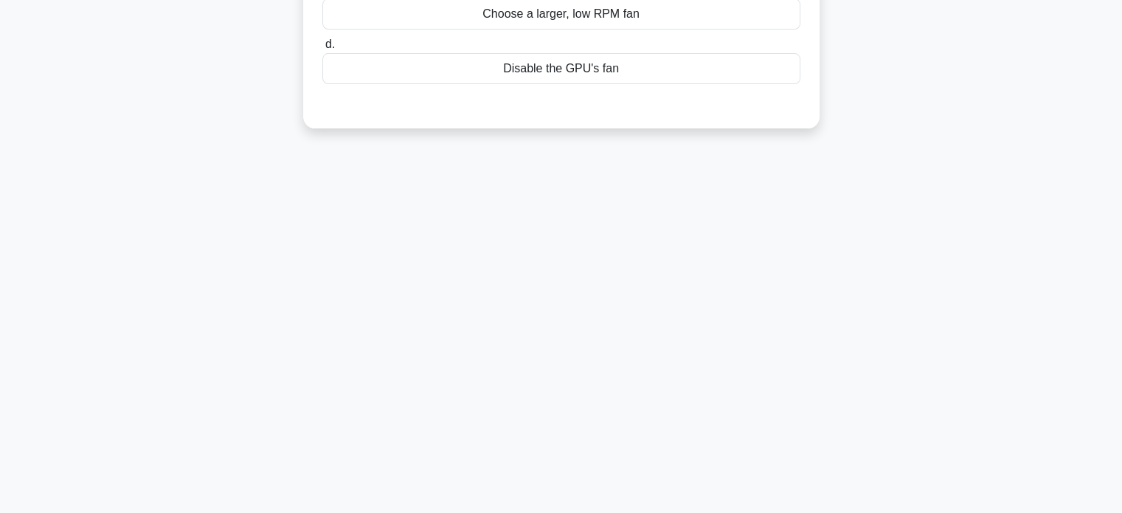
scroll to position [0, 0]
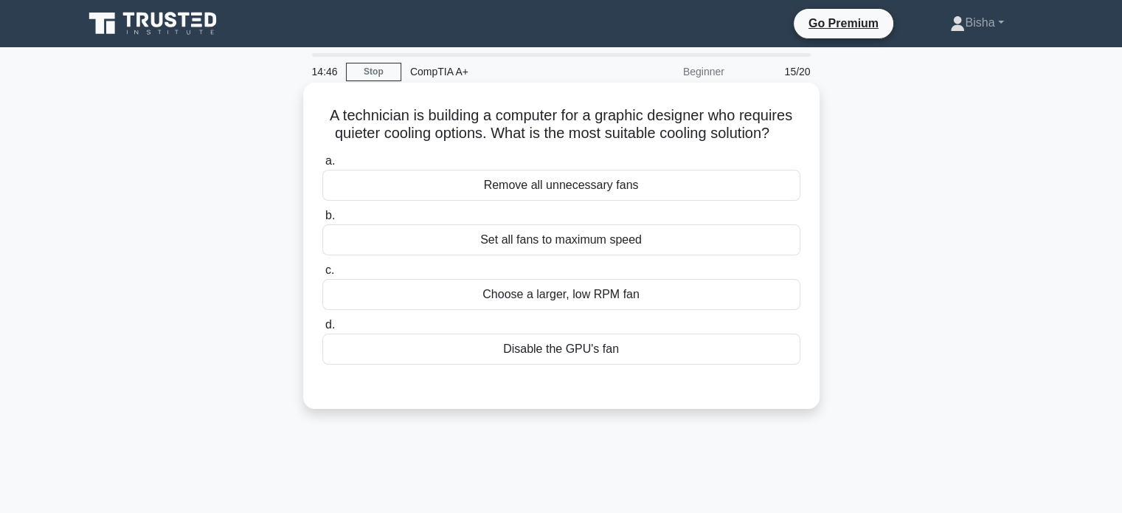
click at [664, 298] on div "Choose a larger, low RPM fan" at bounding box center [561, 294] width 478 height 31
click at [322, 275] on input "c. Choose a larger, low RPM fan" at bounding box center [322, 271] width 0 height 10
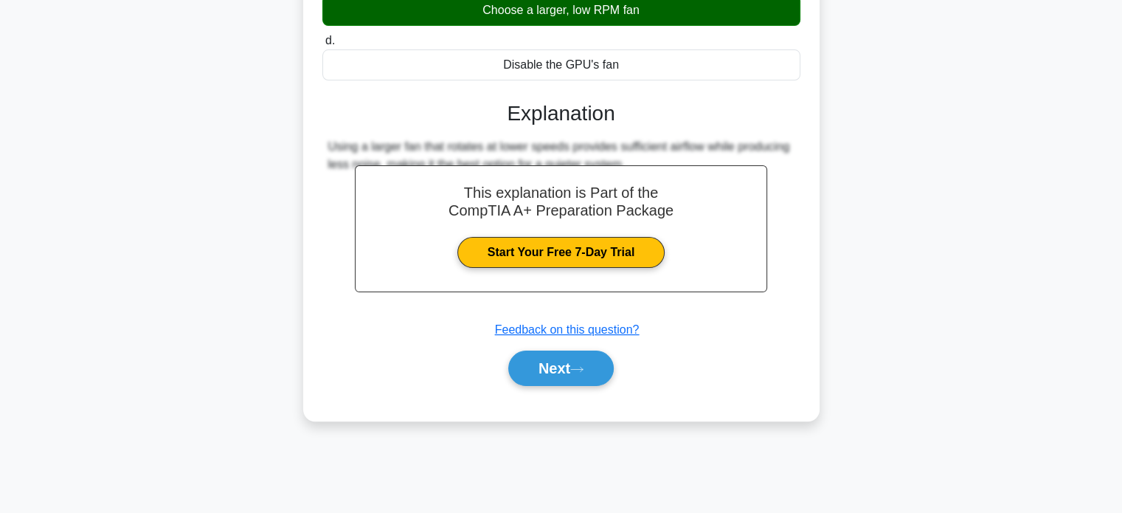
scroll to position [283, 0]
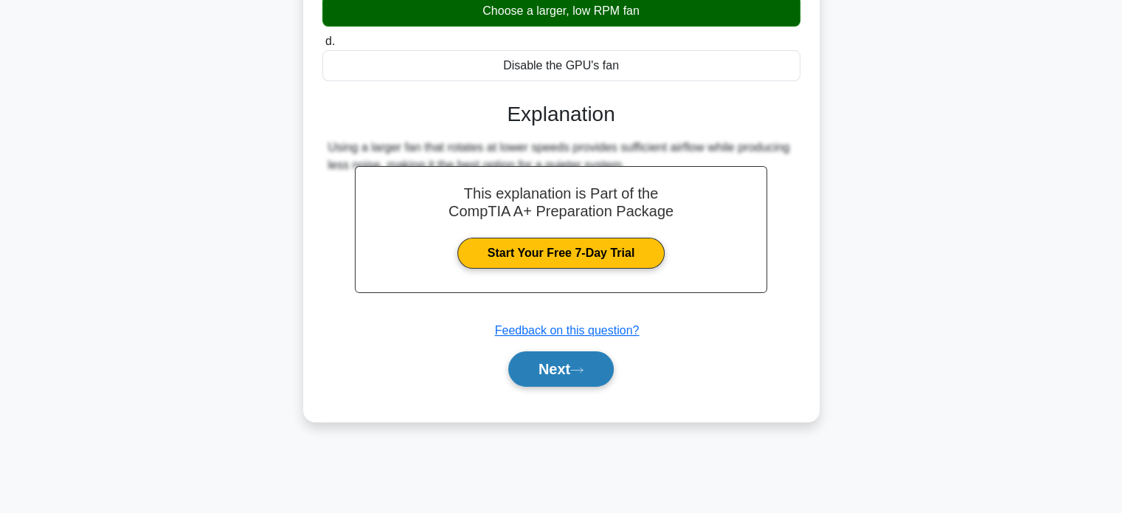
click at [586, 383] on button "Next" at bounding box center [560, 368] width 105 height 35
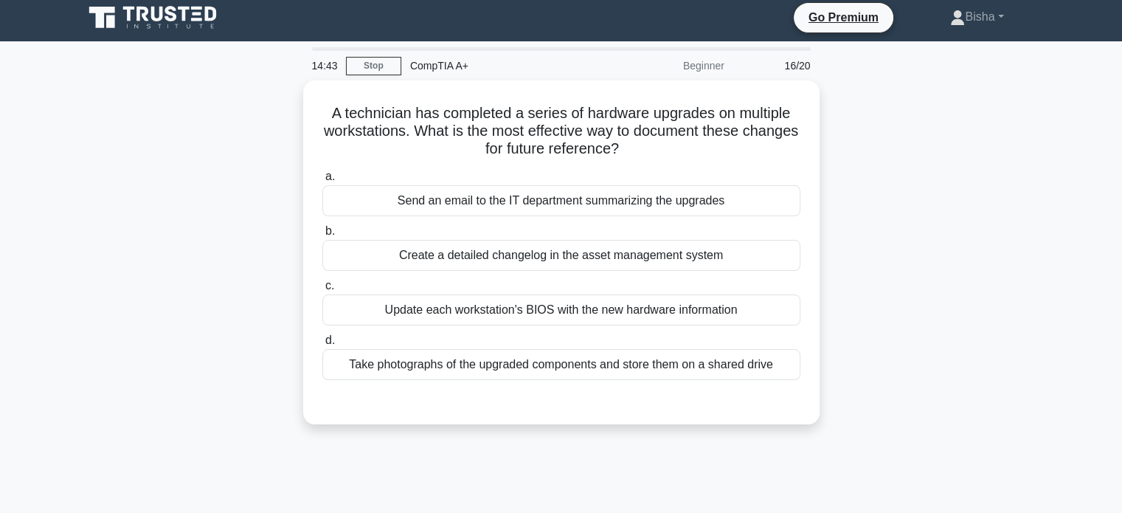
scroll to position [0, 0]
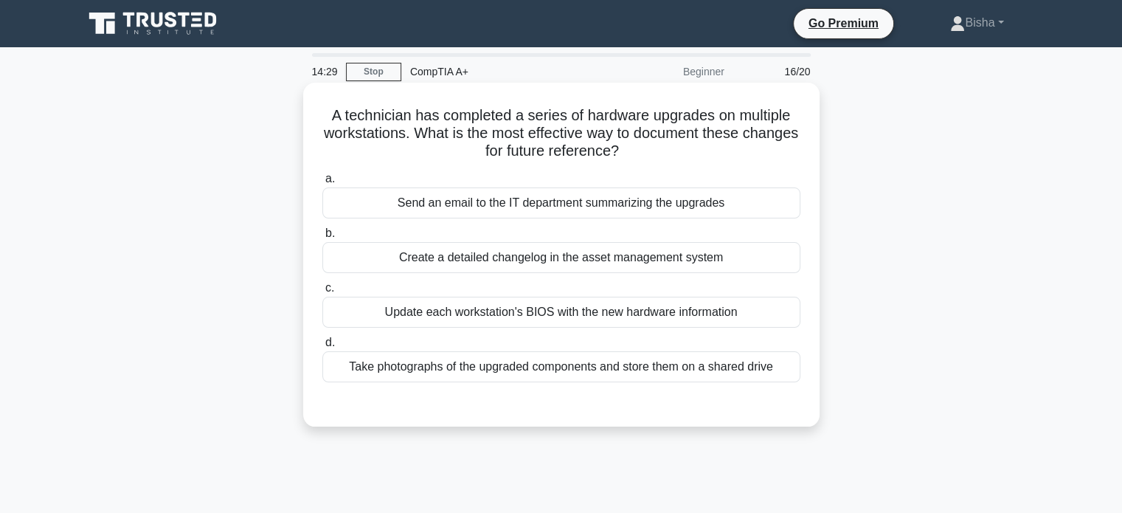
click at [707, 254] on div "Create a detailed changelog in the asset management system" at bounding box center [561, 257] width 478 height 31
click at [322, 238] on input "b. Create a detailed changelog in the asset management system" at bounding box center [322, 234] width 0 height 10
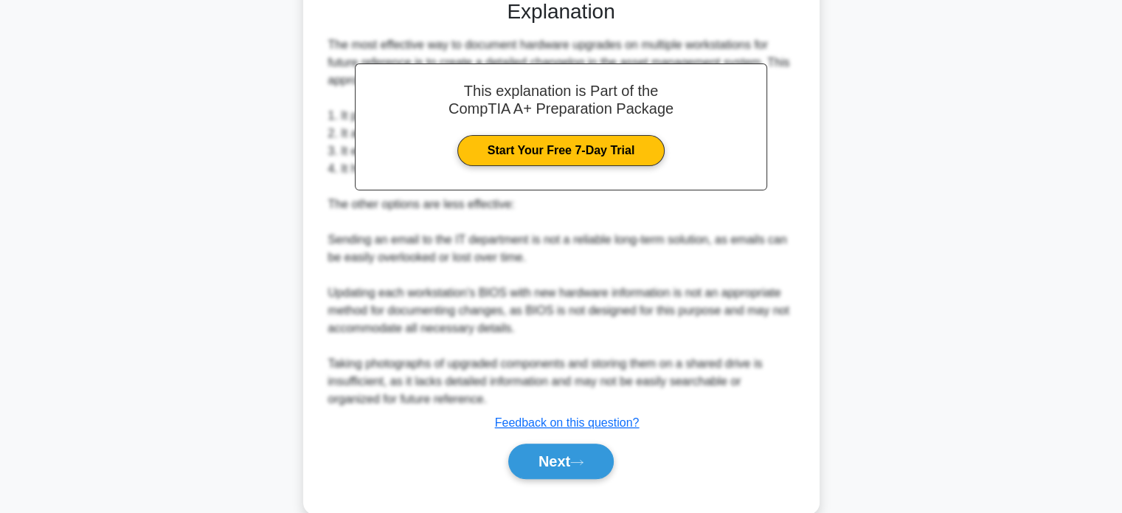
scroll to position [406, 0]
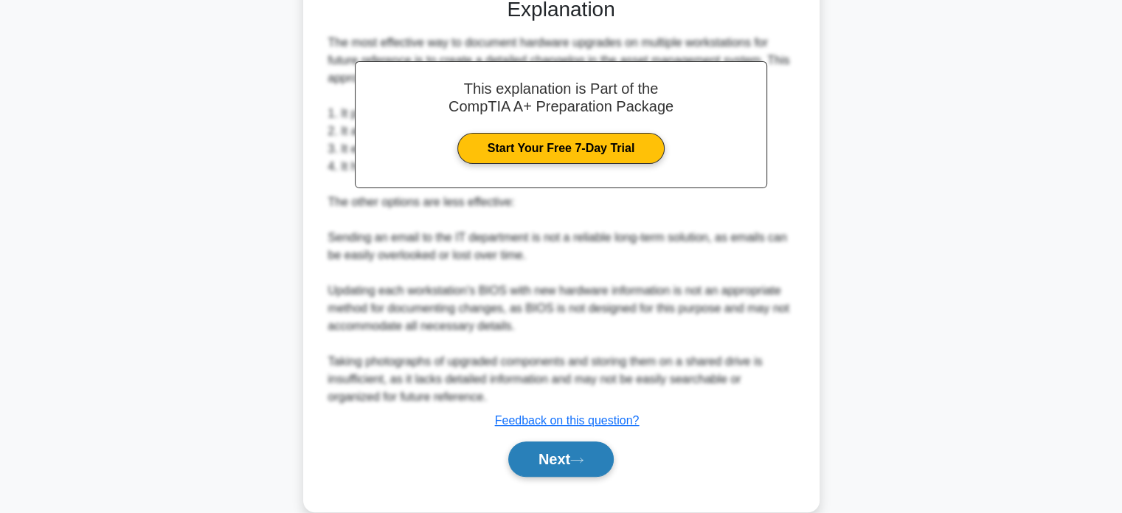
click at [594, 446] on button "Next" at bounding box center [560, 458] width 105 height 35
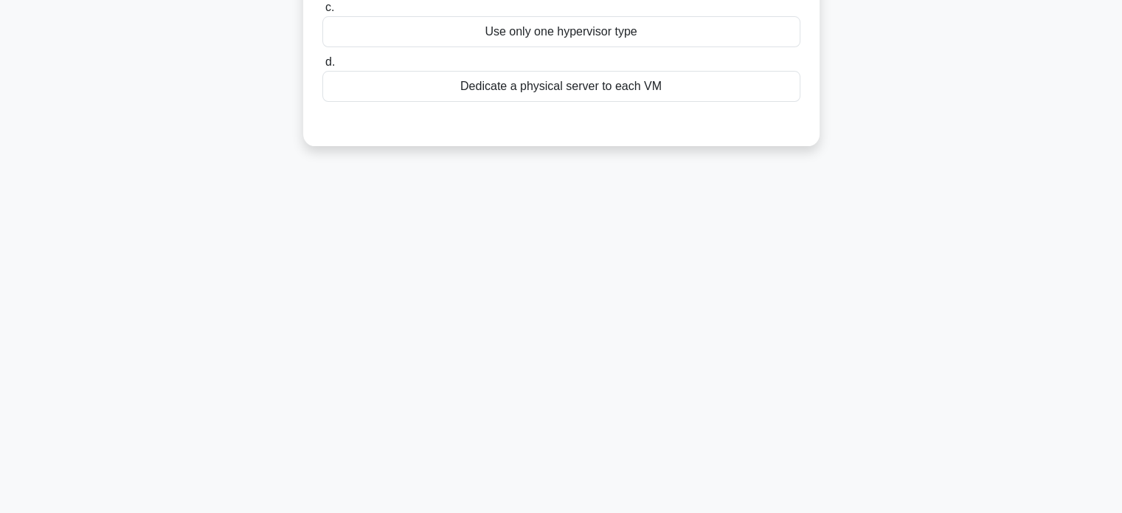
scroll to position [0, 0]
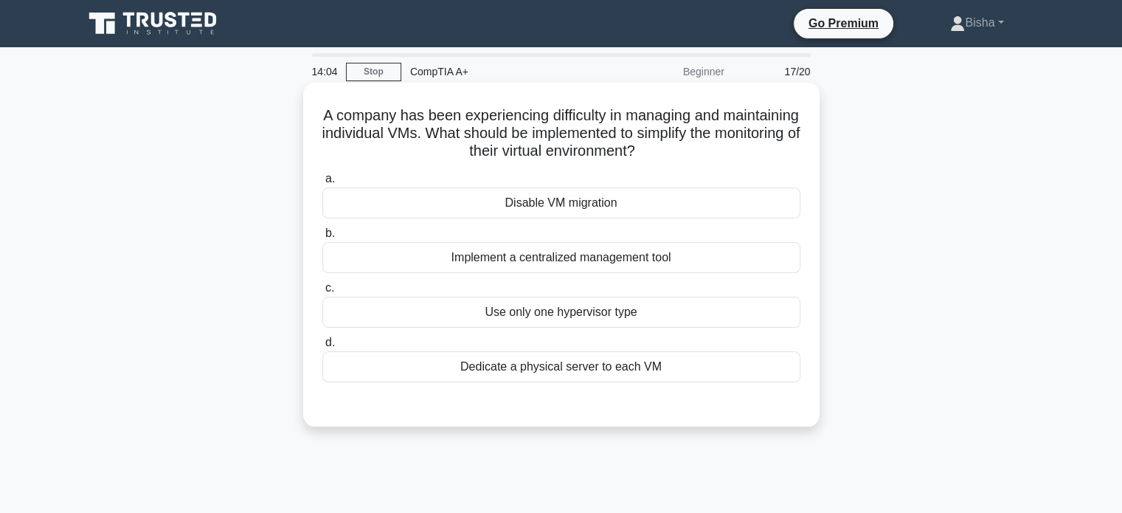
click at [730, 262] on div "Implement a centralized management tool" at bounding box center [561, 257] width 478 height 31
click at [322, 238] on input "b. Implement a centralized management tool" at bounding box center [322, 234] width 0 height 10
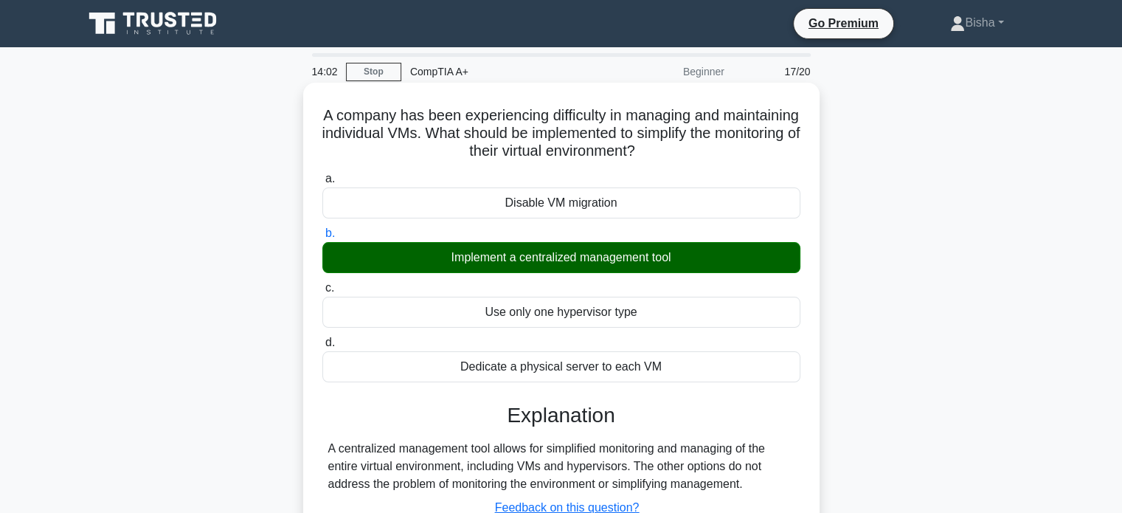
scroll to position [280, 0]
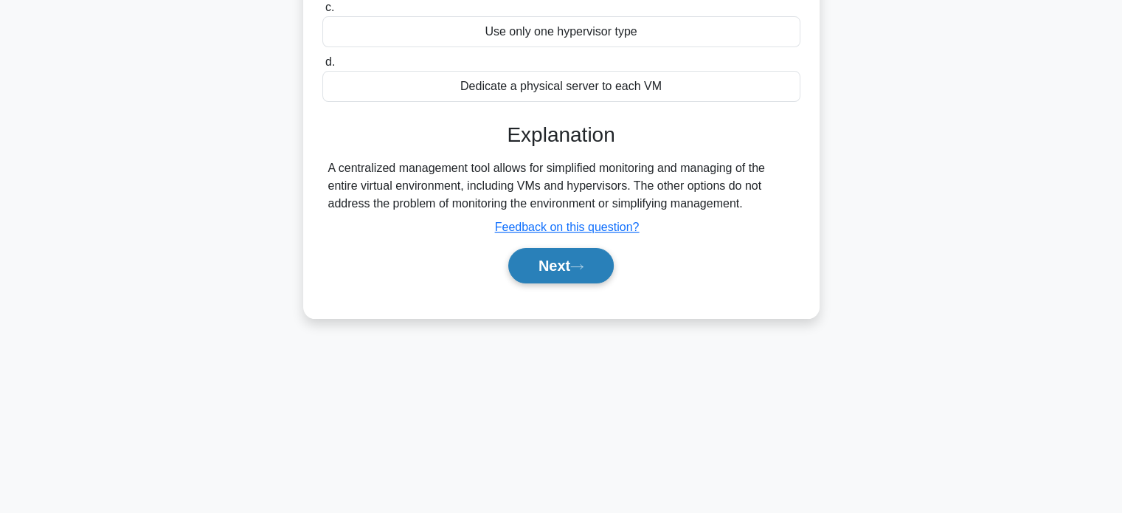
click at [551, 253] on button "Next" at bounding box center [560, 265] width 105 height 35
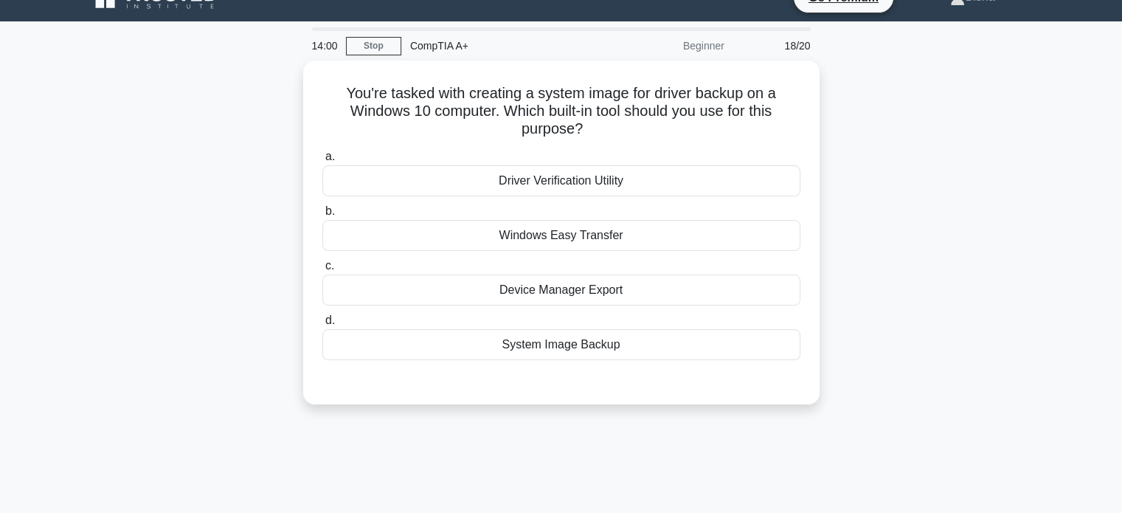
scroll to position [0, 0]
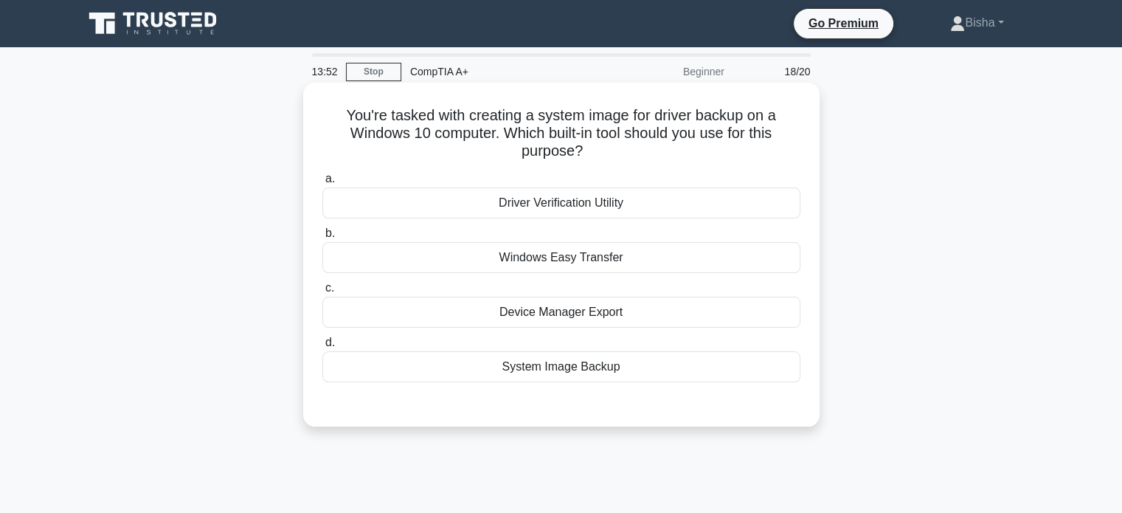
click at [634, 358] on div "System Image Backup" at bounding box center [561, 366] width 478 height 31
click at [322, 347] on input "d. System Image Backup" at bounding box center [322, 343] width 0 height 10
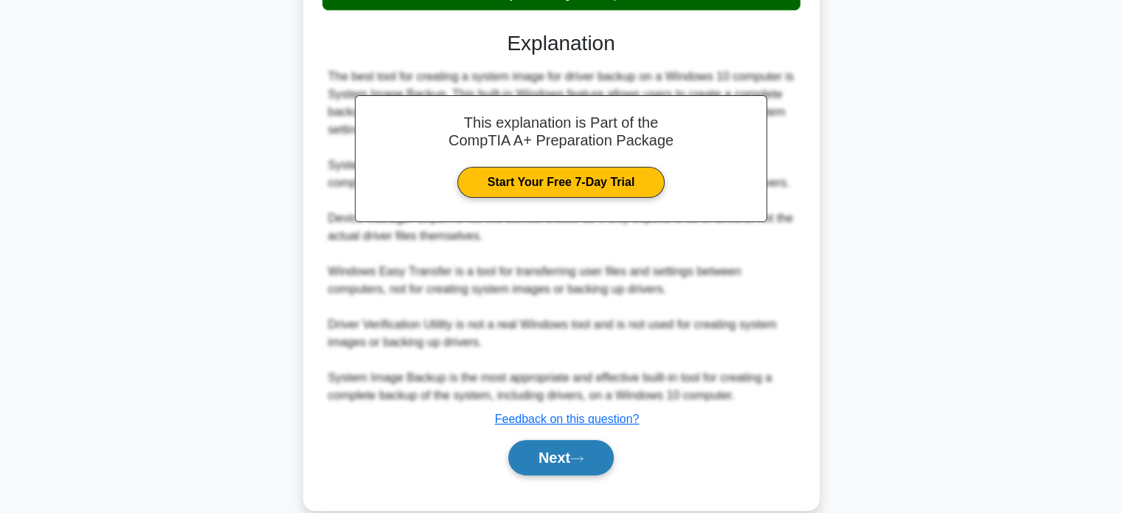
click at [583, 459] on icon at bounding box center [577, 458] width 12 height 4
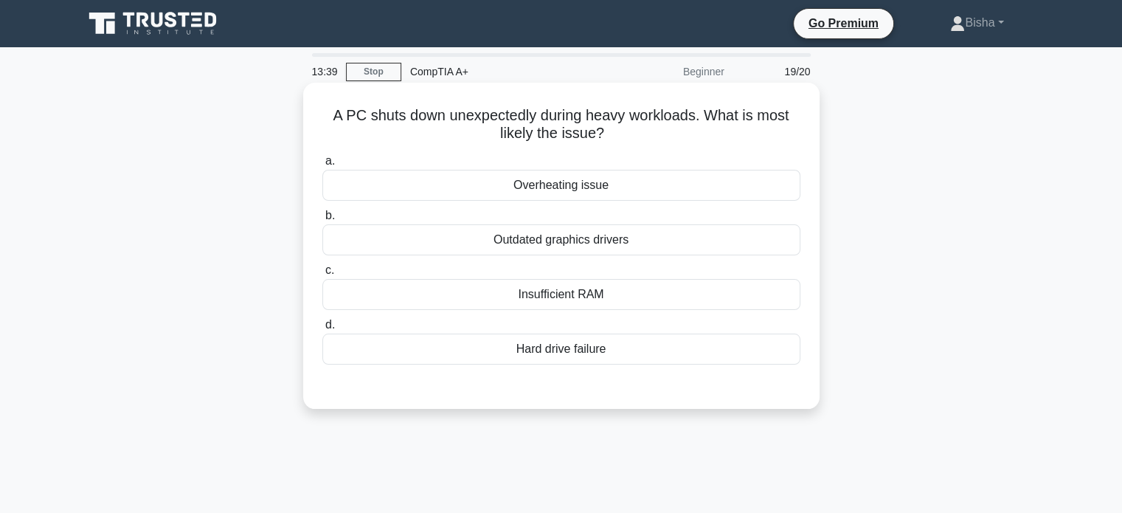
click at [628, 280] on div "Insufficient RAM" at bounding box center [561, 294] width 478 height 31
click at [322, 275] on input "c. Insufficient RAM" at bounding box center [322, 271] width 0 height 10
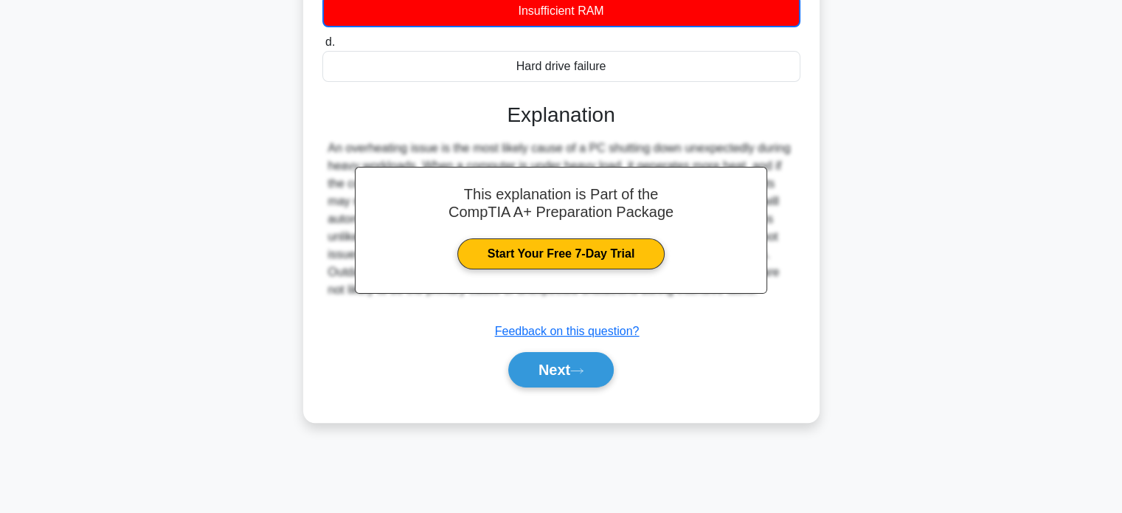
scroll to position [282, 0]
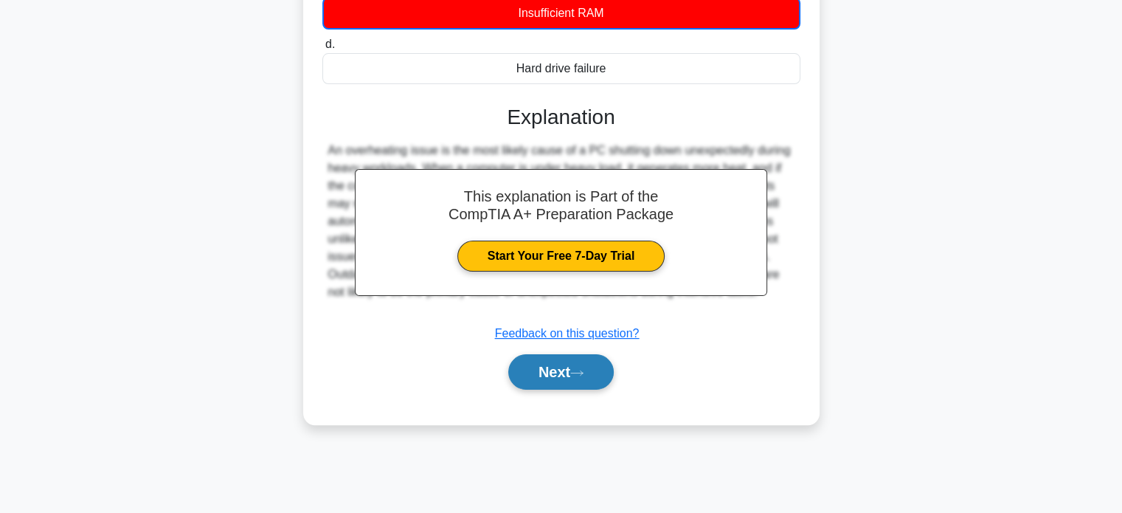
click at [566, 359] on button "Next" at bounding box center [560, 371] width 105 height 35
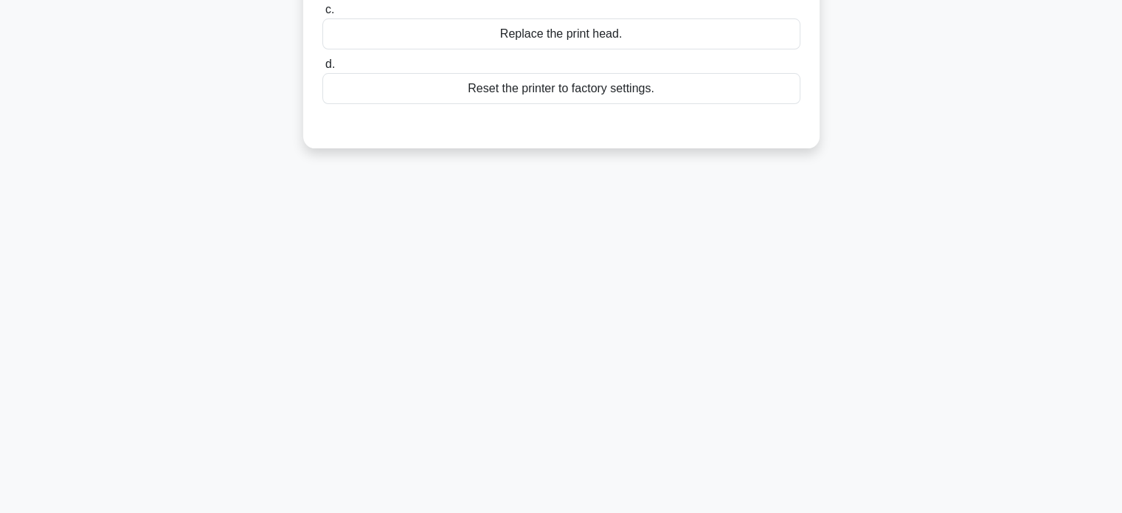
scroll to position [0, 0]
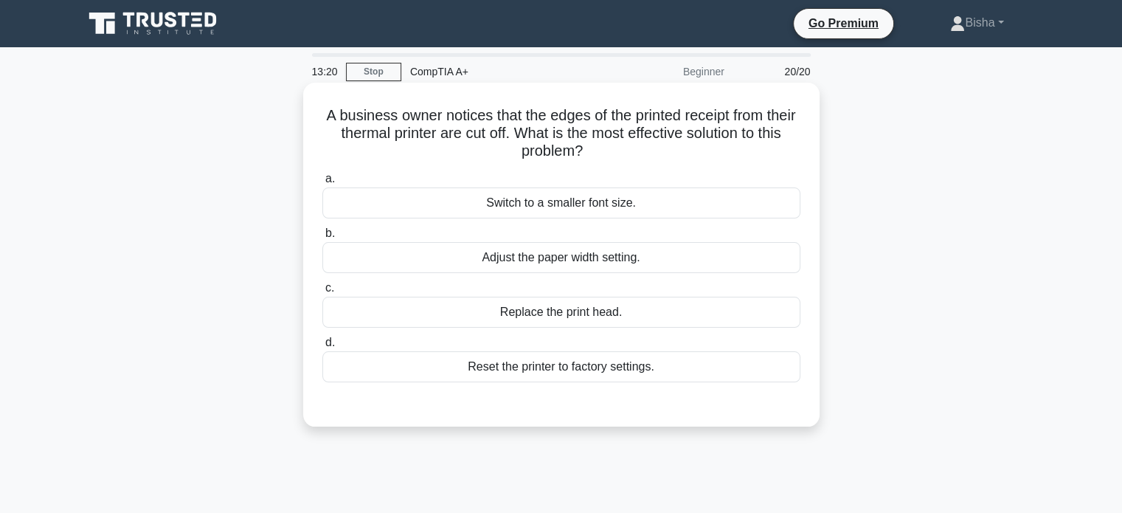
click at [673, 260] on div "Adjust the paper width setting." at bounding box center [561, 257] width 478 height 31
click at [322, 238] on input "b. Adjust the paper width setting." at bounding box center [322, 234] width 0 height 10
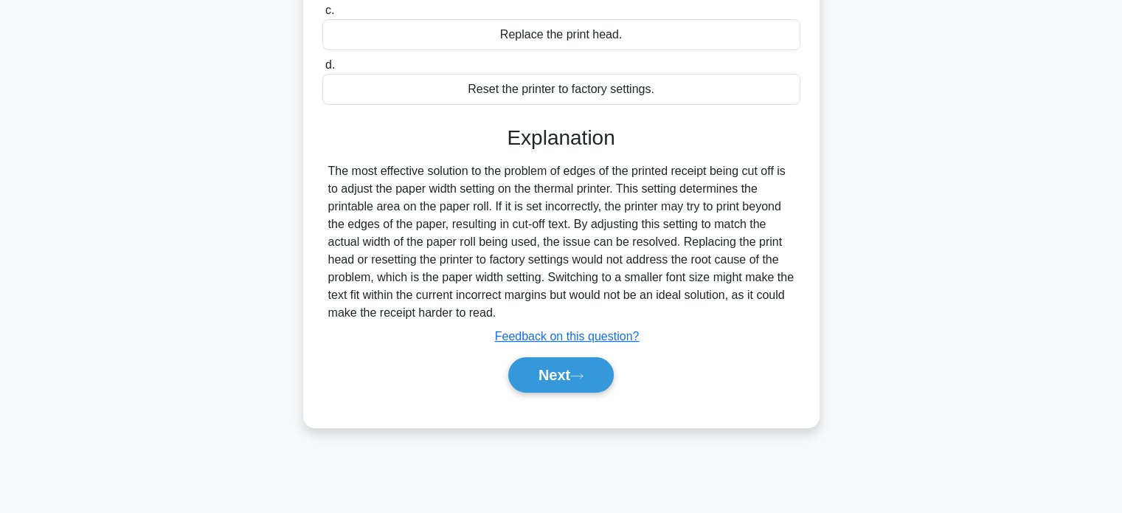
scroll to position [277, 0]
click at [597, 368] on button "Next" at bounding box center [560, 374] width 105 height 35
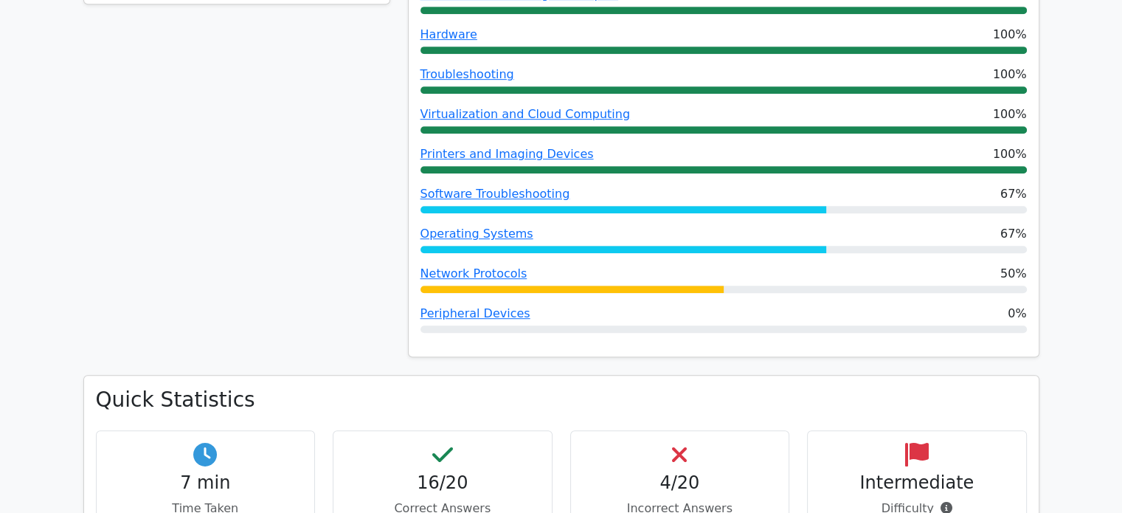
scroll to position [822, 0]
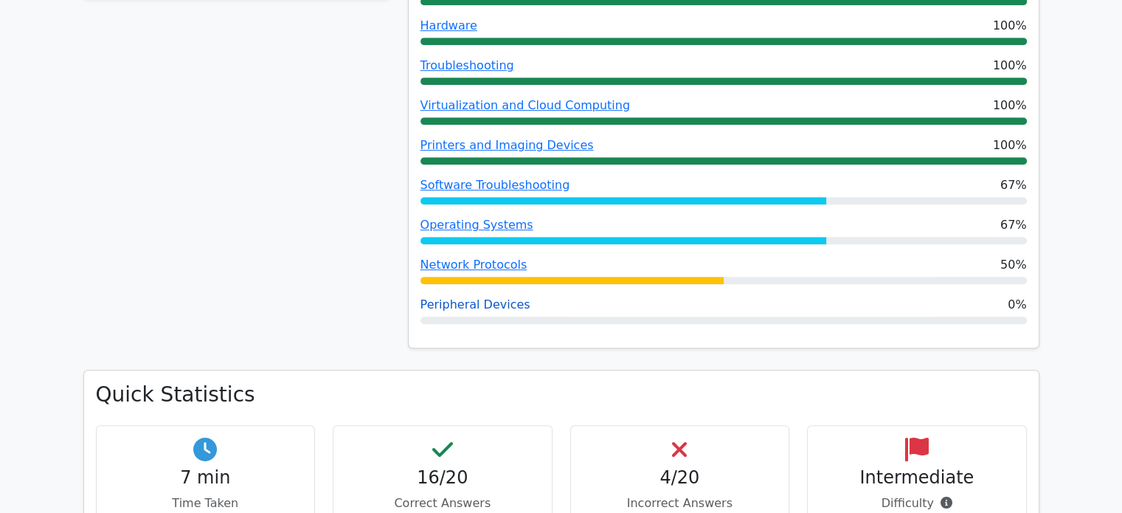
click at [472, 297] on link "Peripheral Devices" at bounding box center [475, 304] width 110 height 14
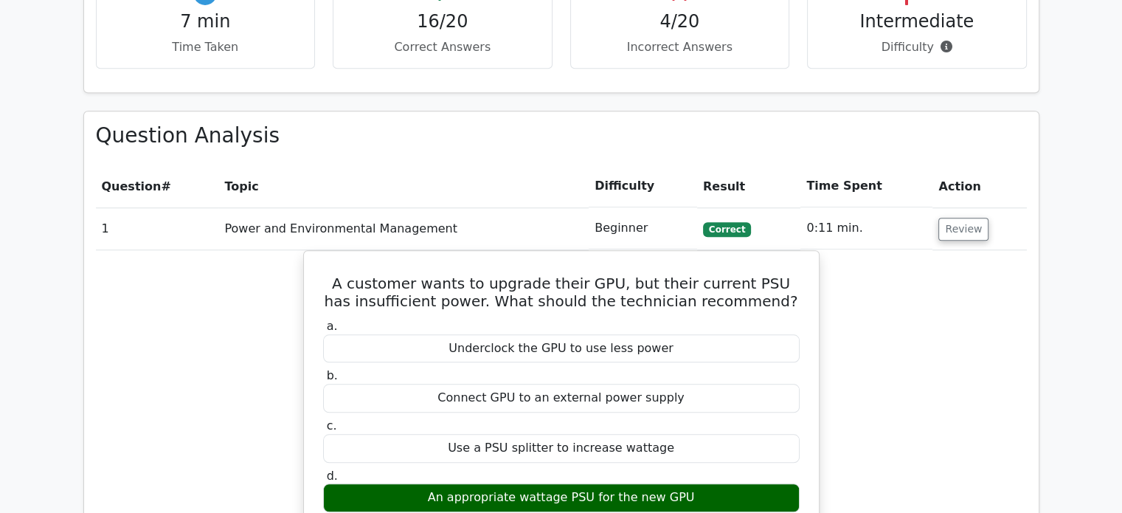
scroll to position [1277, 0]
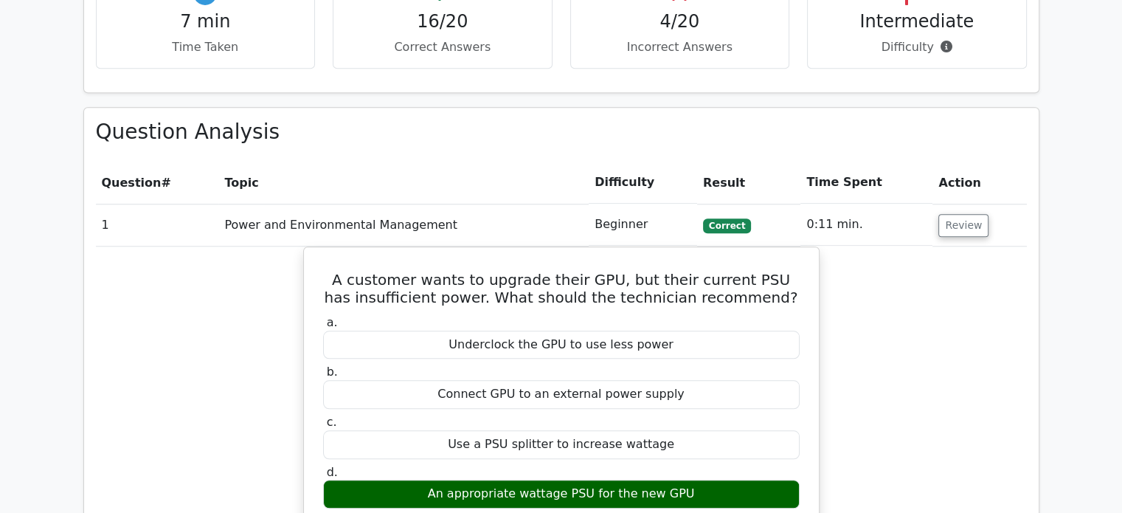
click at [602, 204] on td "Beginner" at bounding box center [643, 225] width 108 height 42
click at [553, 204] on td "Power and Environmental Management" at bounding box center [403, 225] width 370 height 42
click at [416, 204] on td "Power and Environmental Management" at bounding box center [403, 225] width 370 height 42
click at [971, 214] on button "Review" at bounding box center [963, 225] width 50 height 23
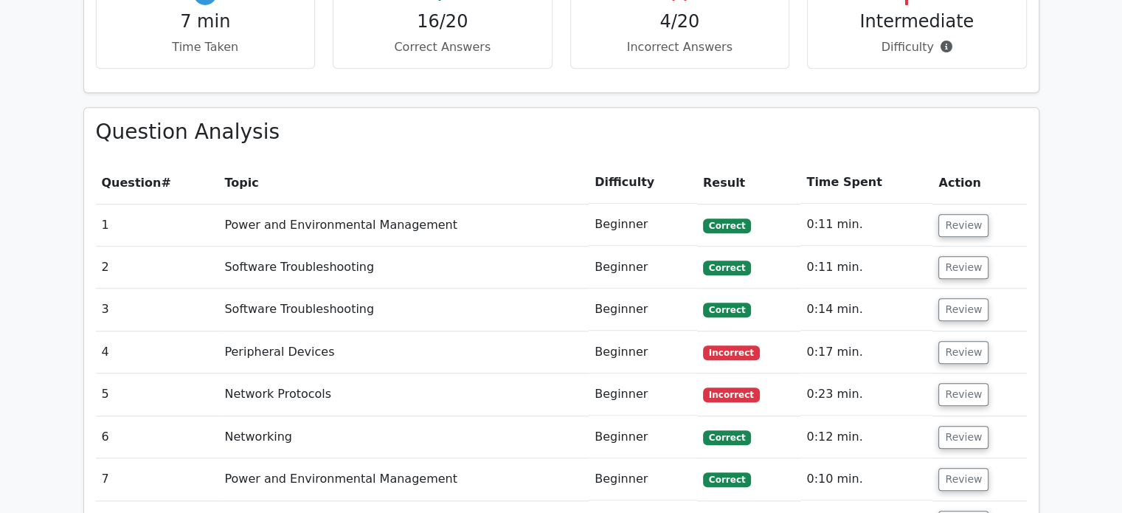
scroll to position [1347, 0]
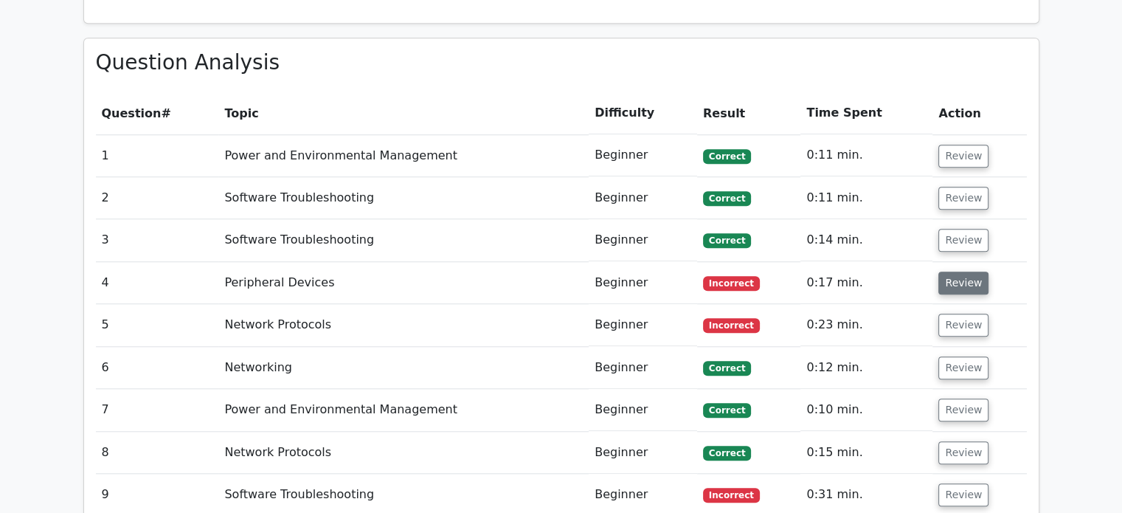
click at [962, 271] on button "Review" at bounding box center [963, 282] width 50 height 23
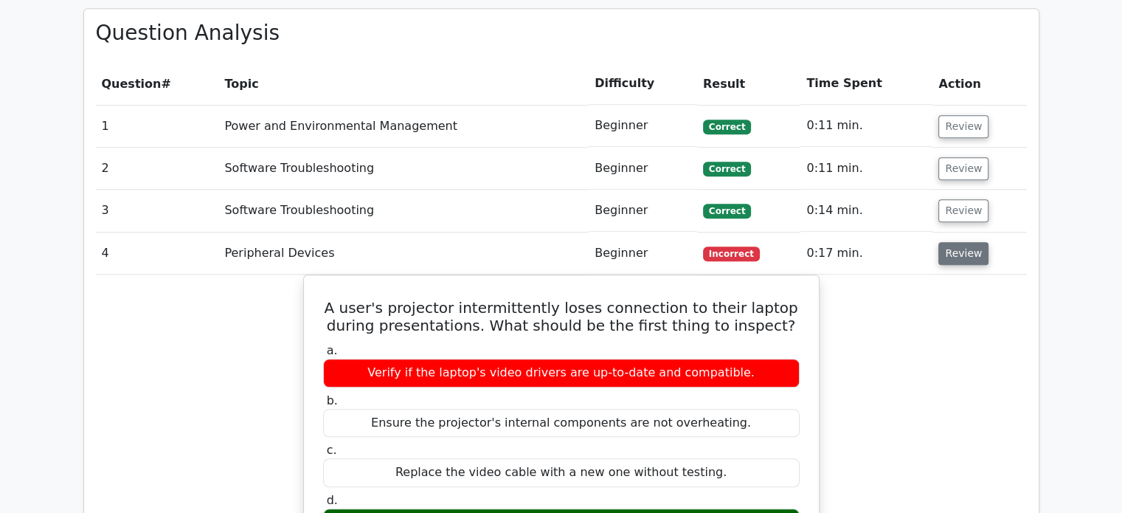
scroll to position [1377, 0]
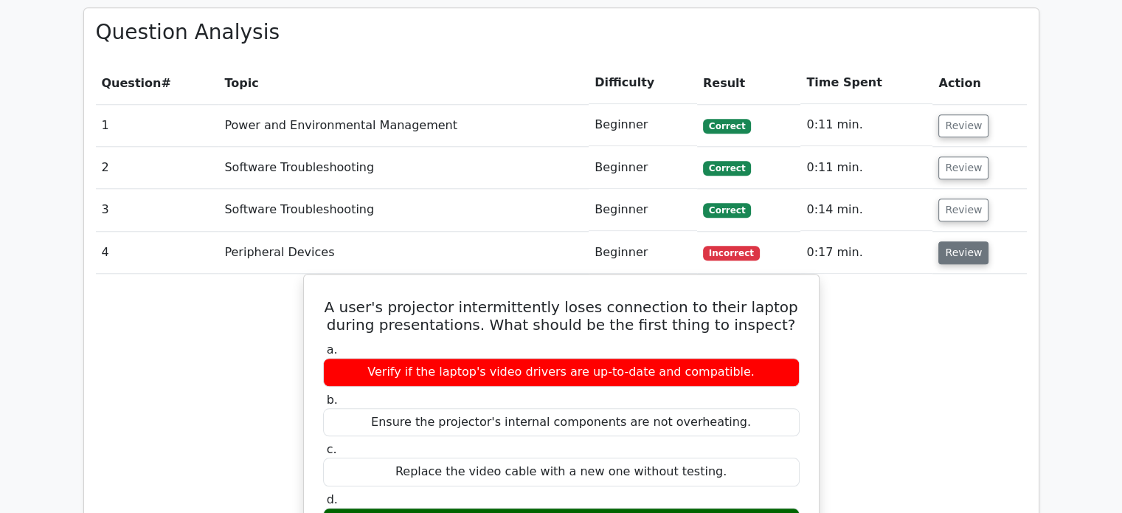
click at [960, 241] on button "Review" at bounding box center [963, 252] width 50 height 23
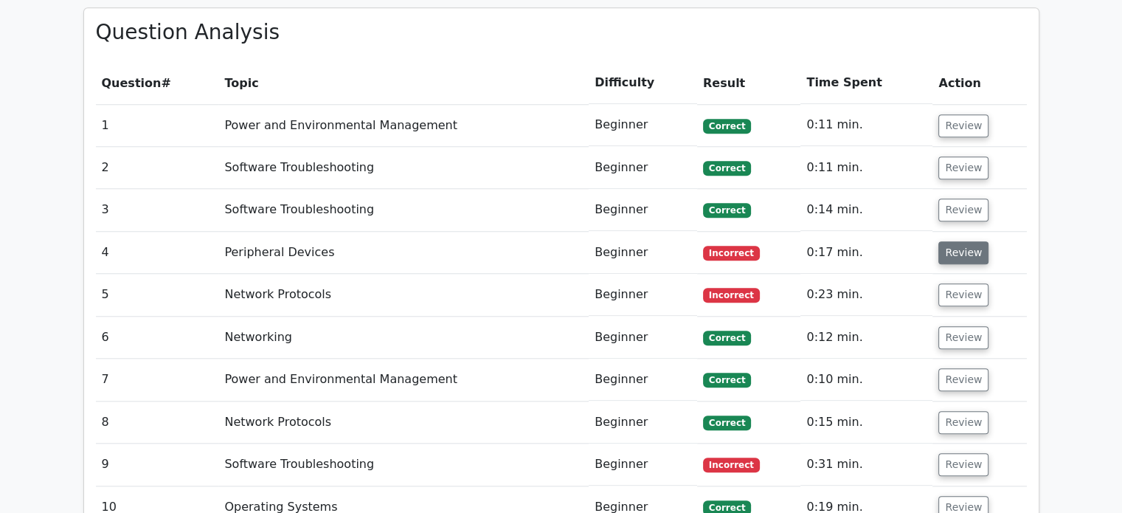
click at [960, 241] on button "Review" at bounding box center [963, 252] width 50 height 23
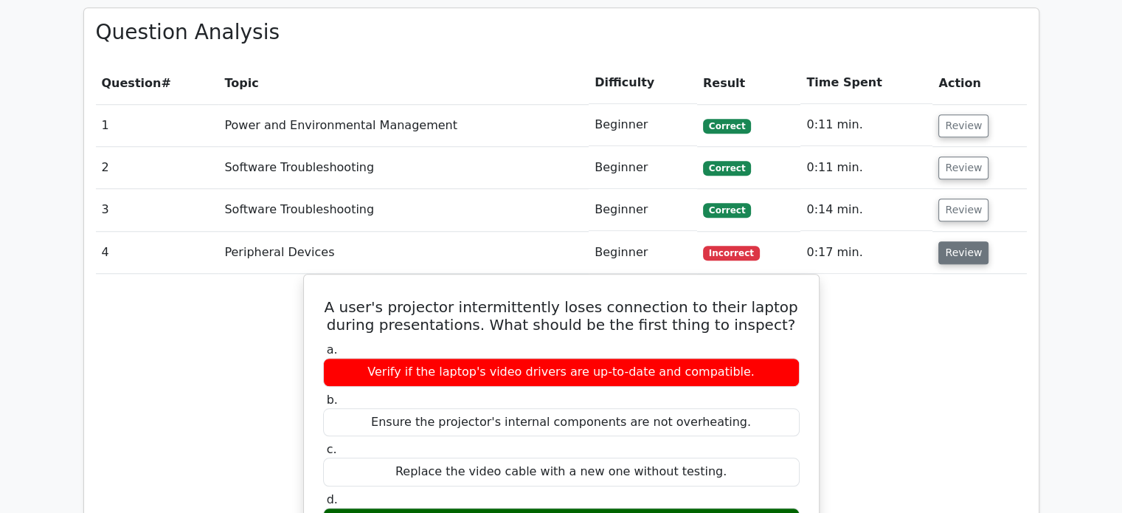
click at [960, 241] on button "Review" at bounding box center [963, 252] width 50 height 23
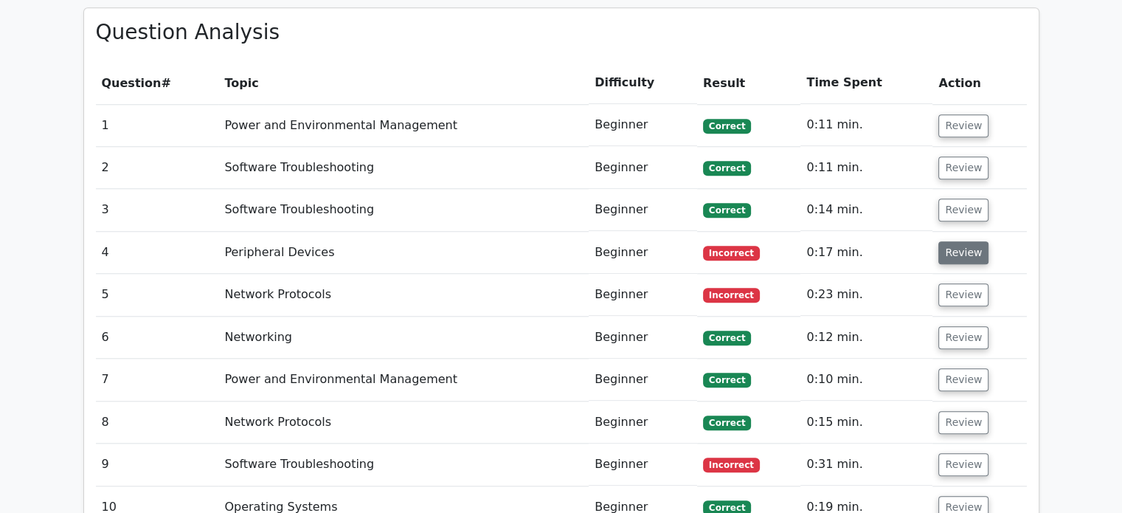
scroll to position [1419, 0]
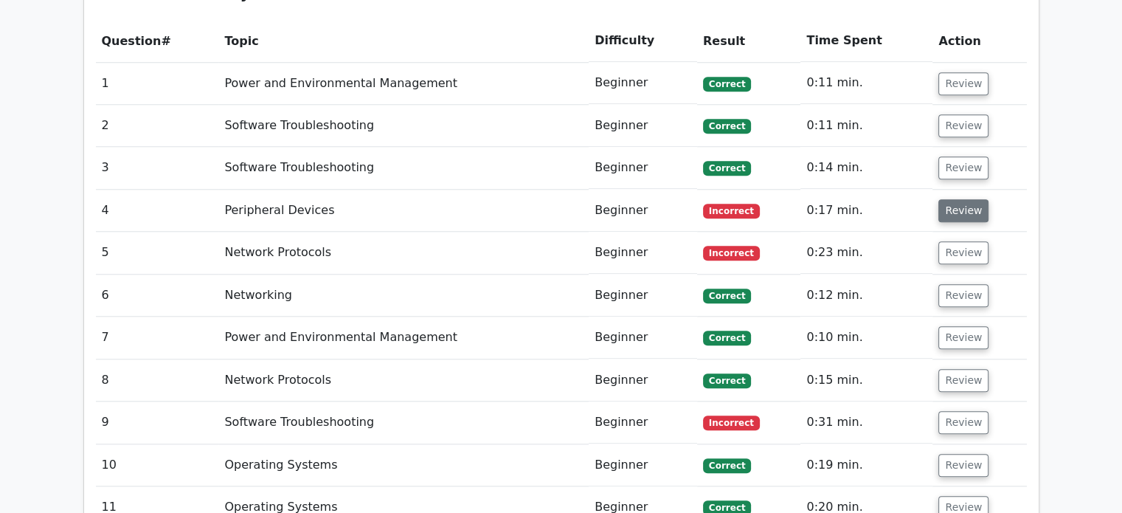
click at [960, 241] on button "Review" at bounding box center [963, 252] width 50 height 23
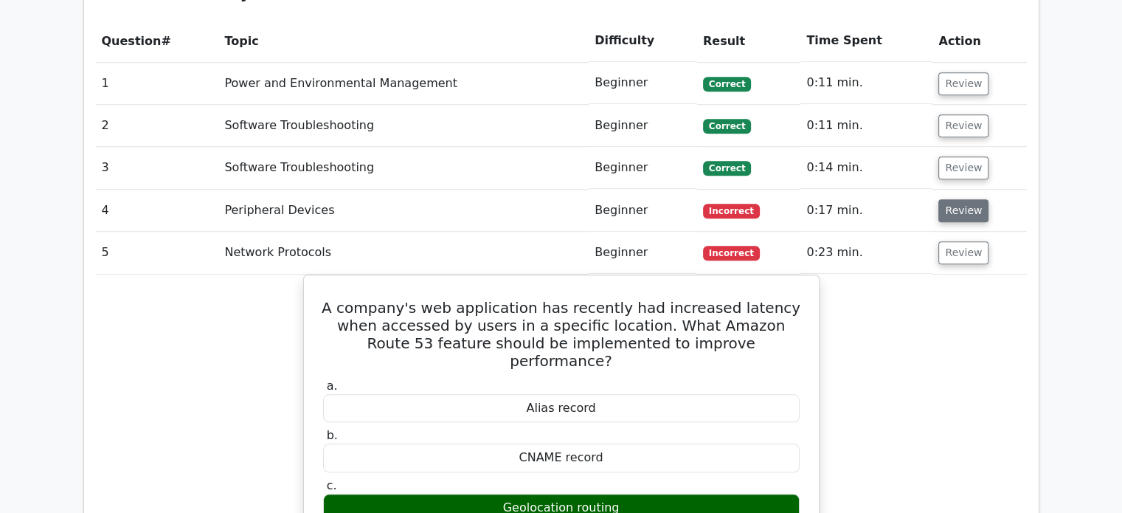
click at [960, 241] on button "Review" at bounding box center [963, 252] width 50 height 23
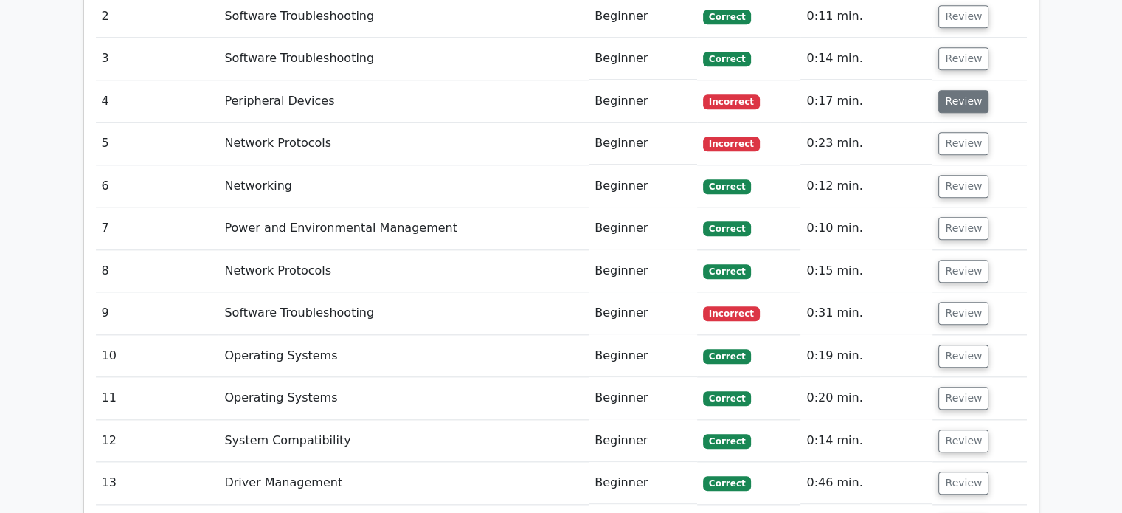
scroll to position [1540, 0]
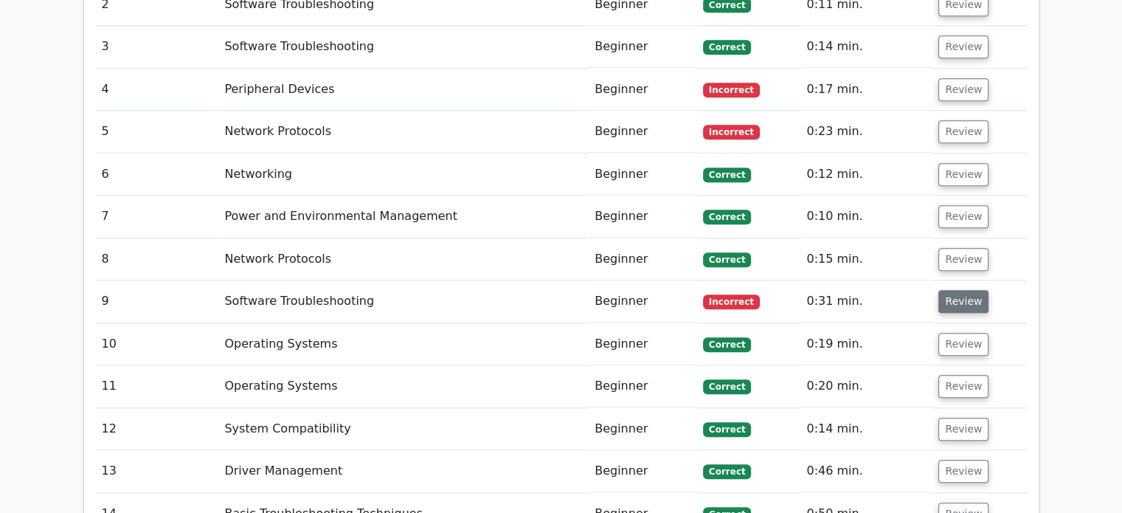
click at [965, 290] on button "Review" at bounding box center [963, 301] width 50 height 23
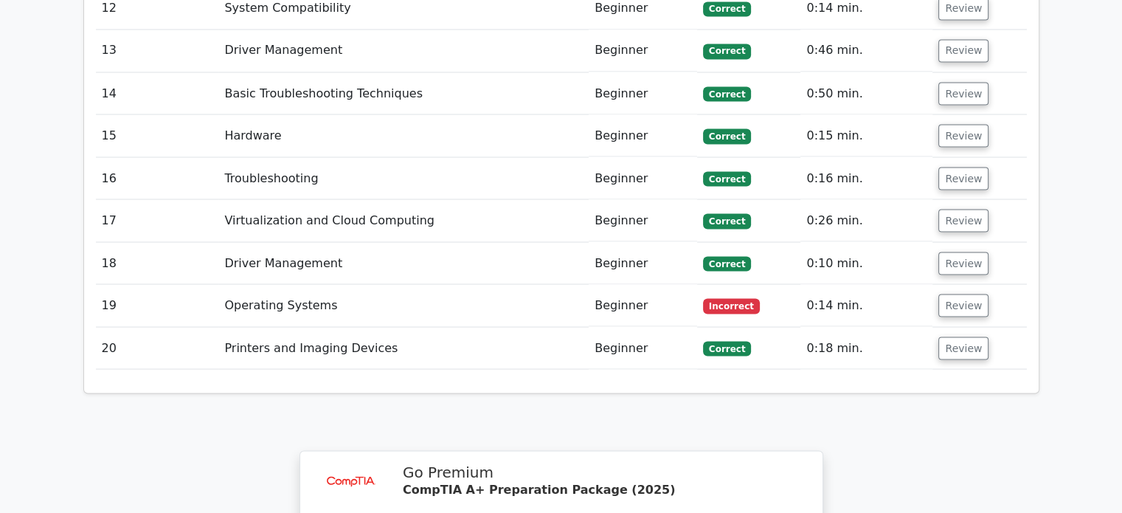
scroll to position [2713, 0]
click at [965, 294] on button "Review" at bounding box center [963, 305] width 50 height 23
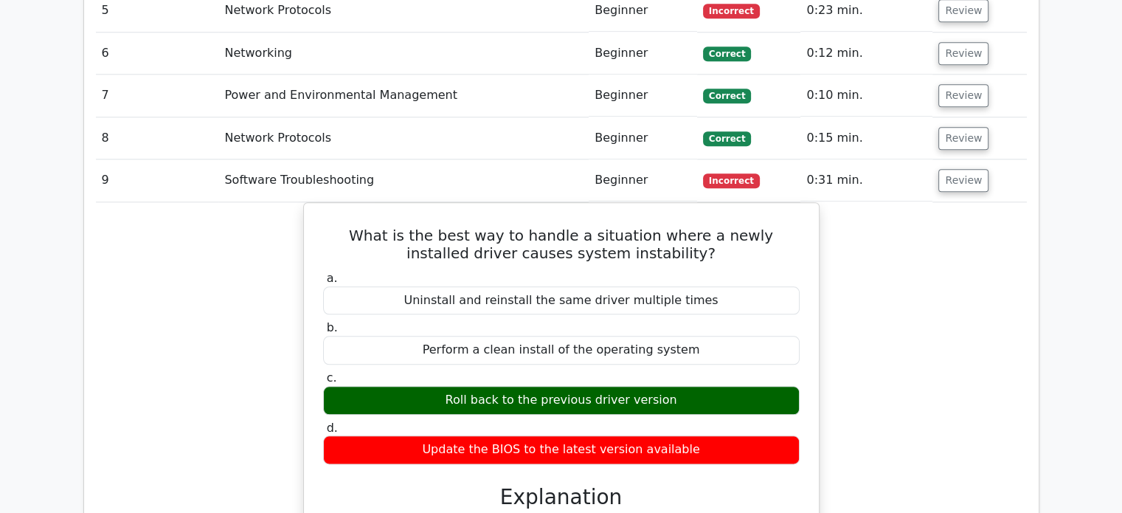
scroll to position [1664, 0]
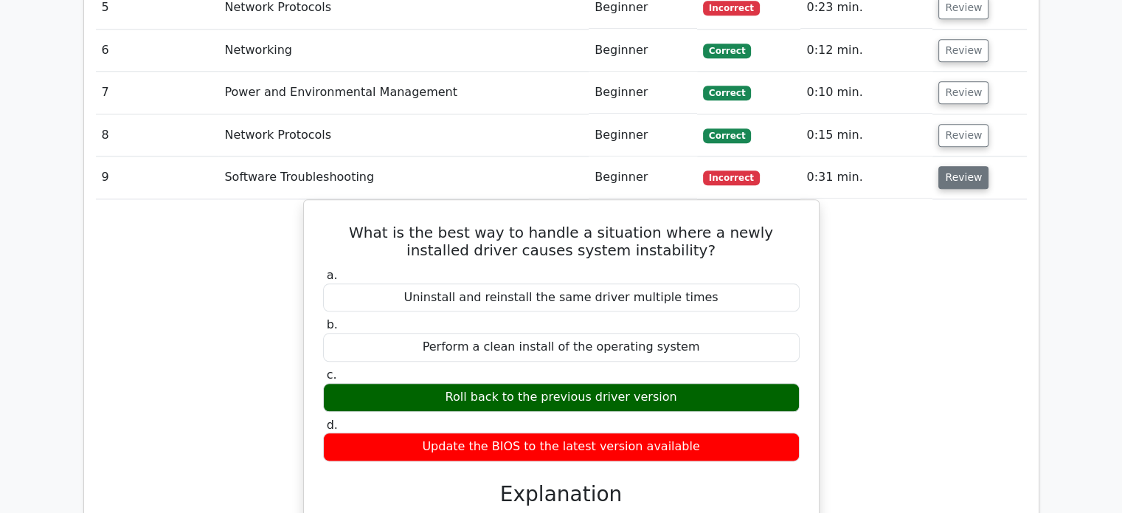
click at [947, 166] on button "Review" at bounding box center [963, 177] width 50 height 23
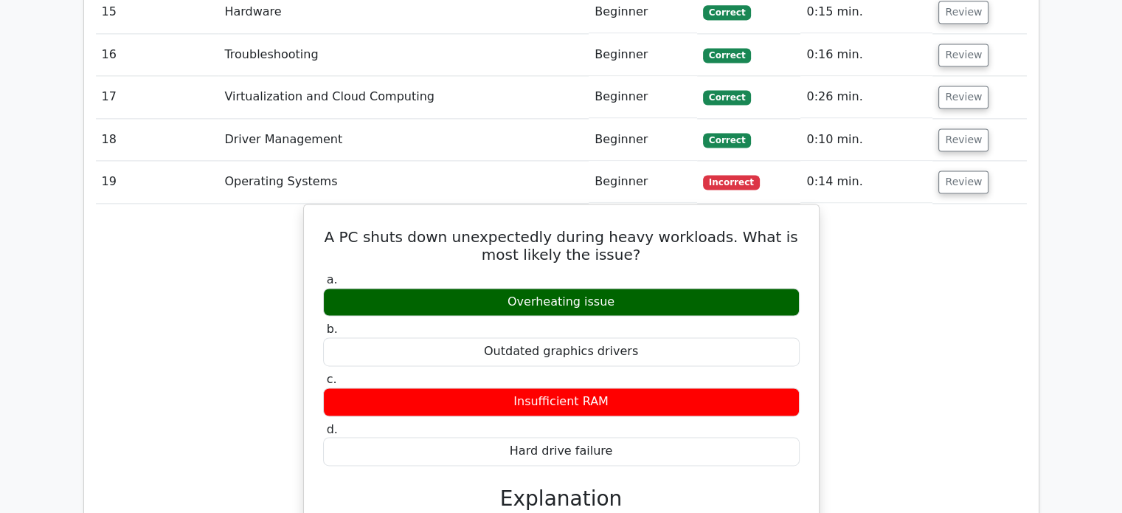
scroll to position [2083, 0]
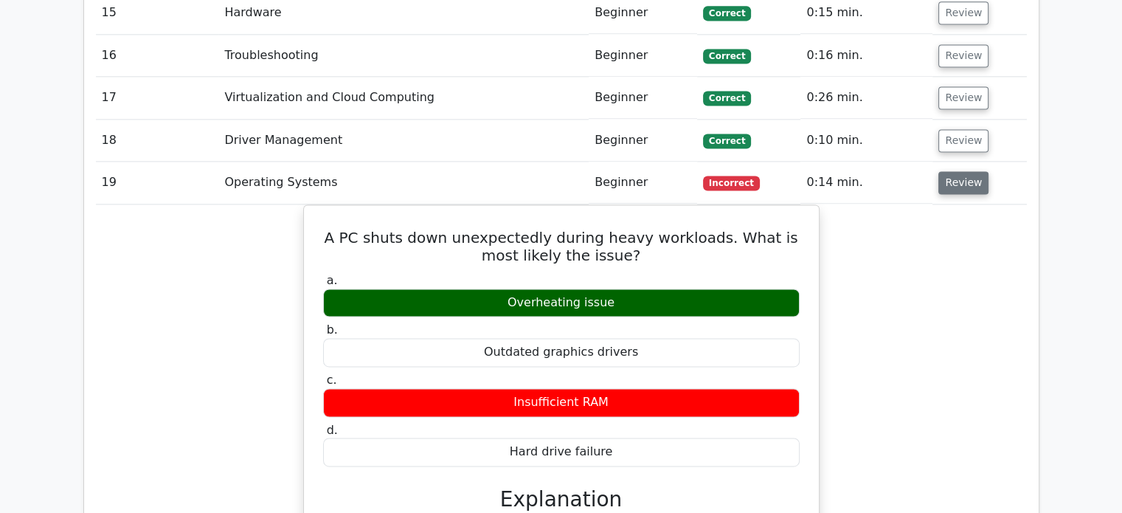
click at [953, 171] on button "Review" at bounding box center [963, 182] width 50 height 23
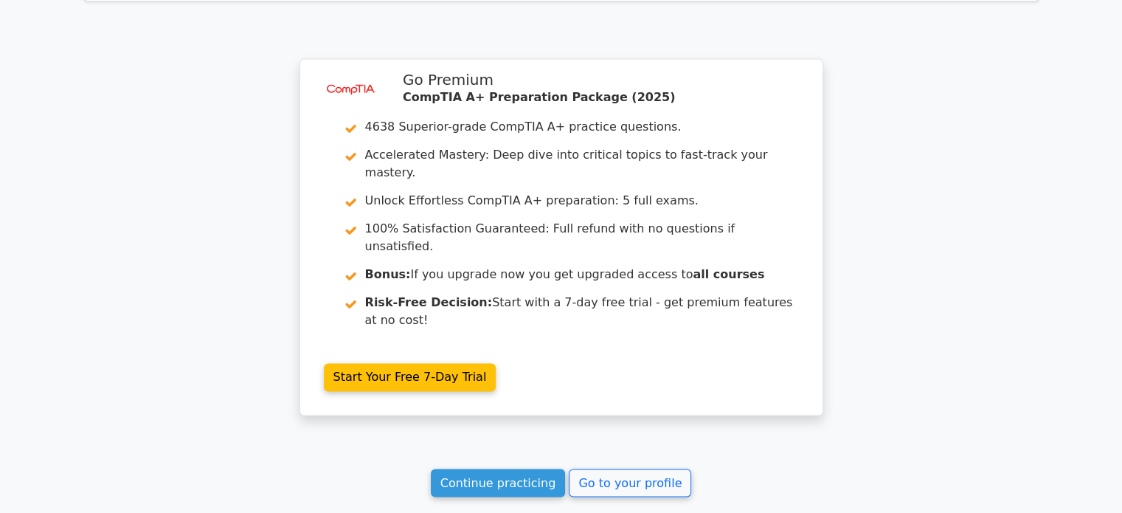
scroll to position [2351, 0]
click at [520, 469] on link "Continue practicing" at bounding box center [498, 483] width 135 height 28
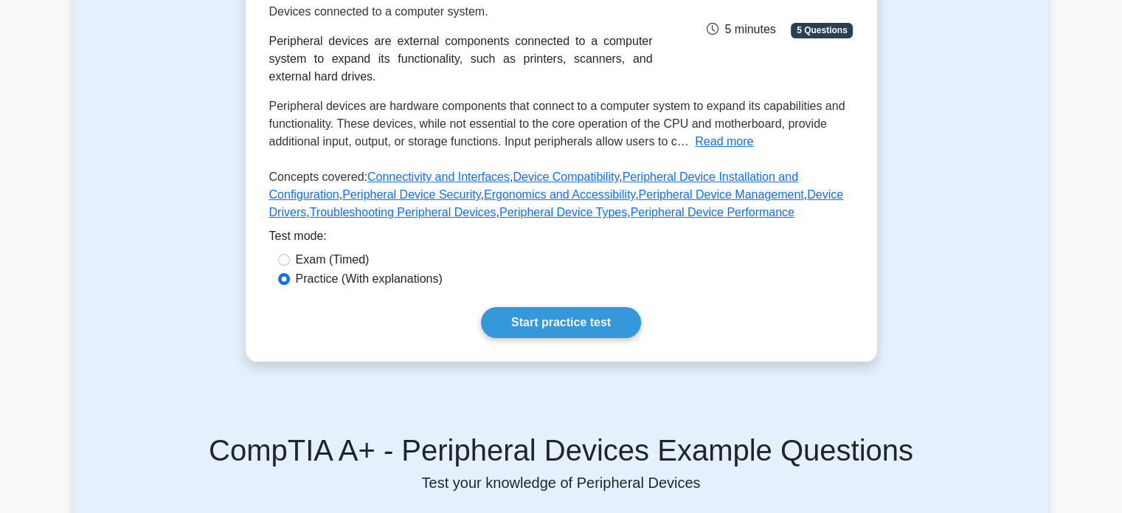
scroll to position [80, 0]
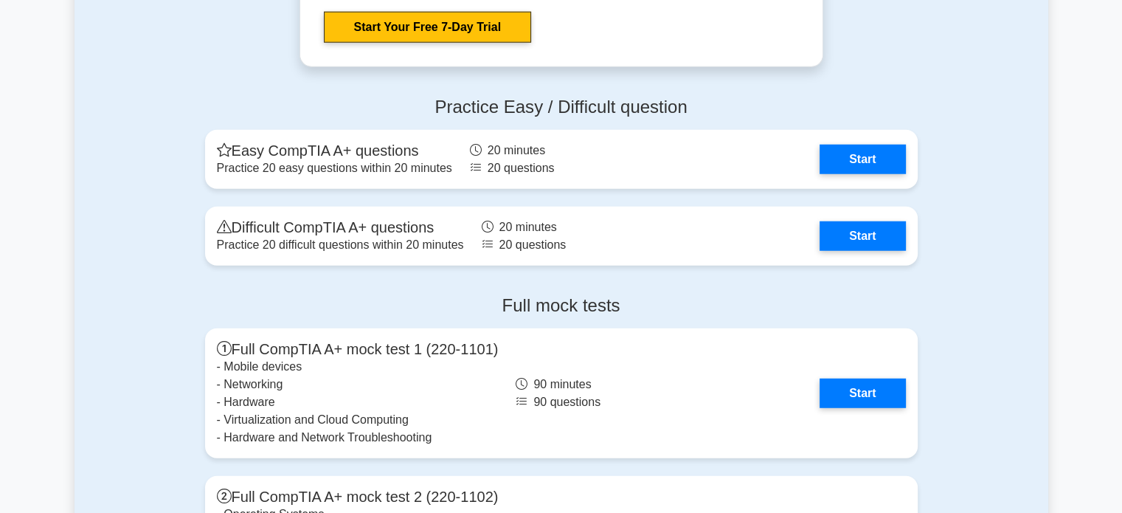
scroll to position [3891, 0]
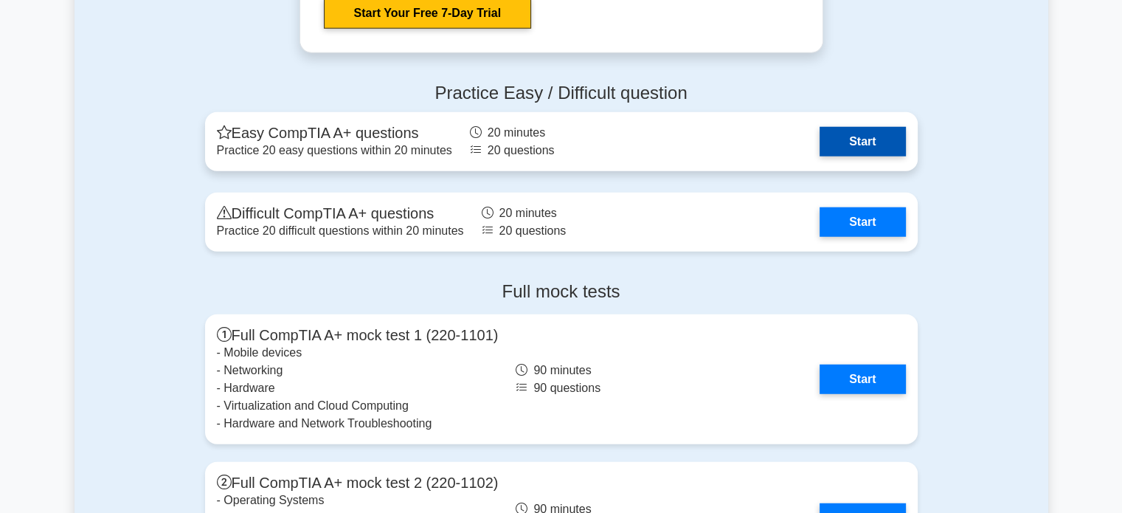
click at [863, 148] on link "Start" at bounding box center [862, 142] width 86 height 30
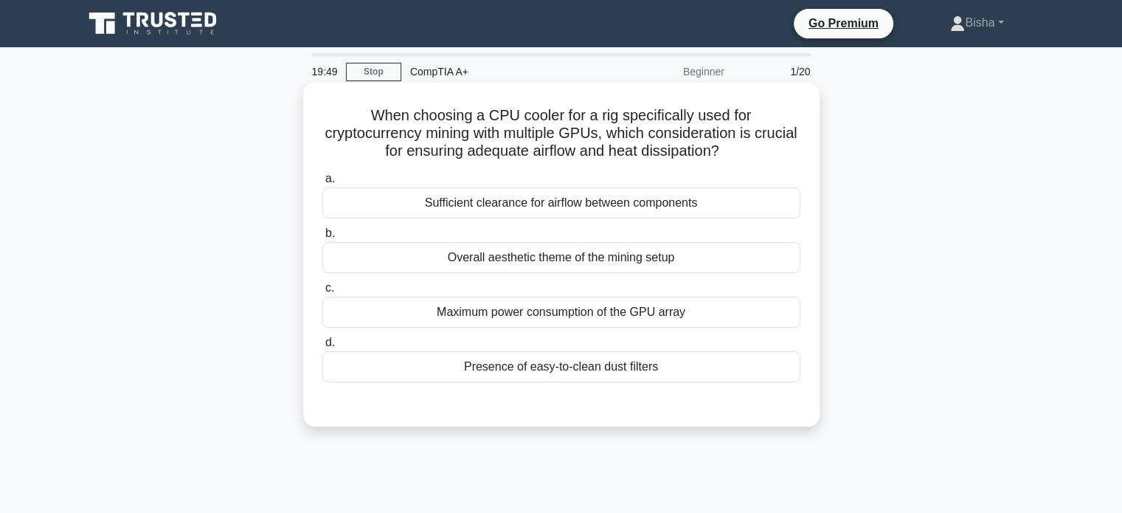
click at [739, 198] on div "Sufficient clearance for airflow between components" at bounding box center [561, 202] width 478 height 31
click at [322, 184] on input "a. Sufficient clearance for airflow between components" at bounding box center [322, 179] width 0 height 10
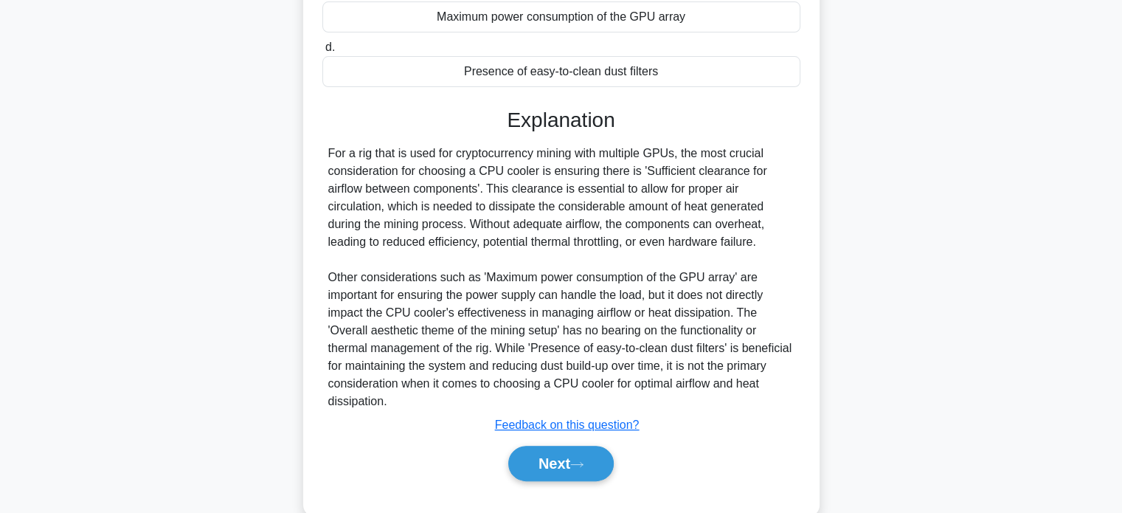
scroll to position [295, 0]
click at [577, 459] on button "Next" at bounding box center [560, 462] width 105 height 35
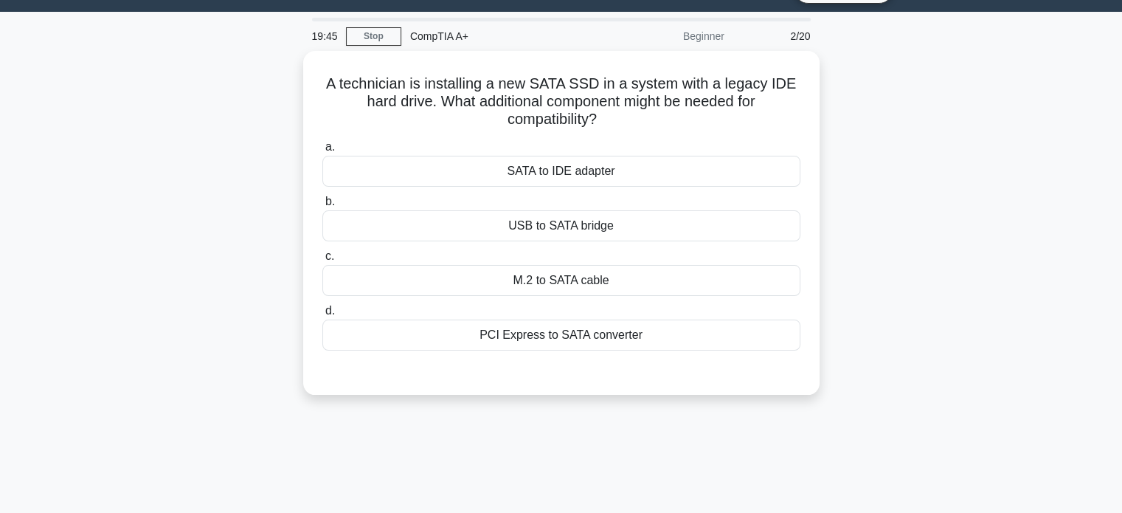
scroll to position [35, 0]
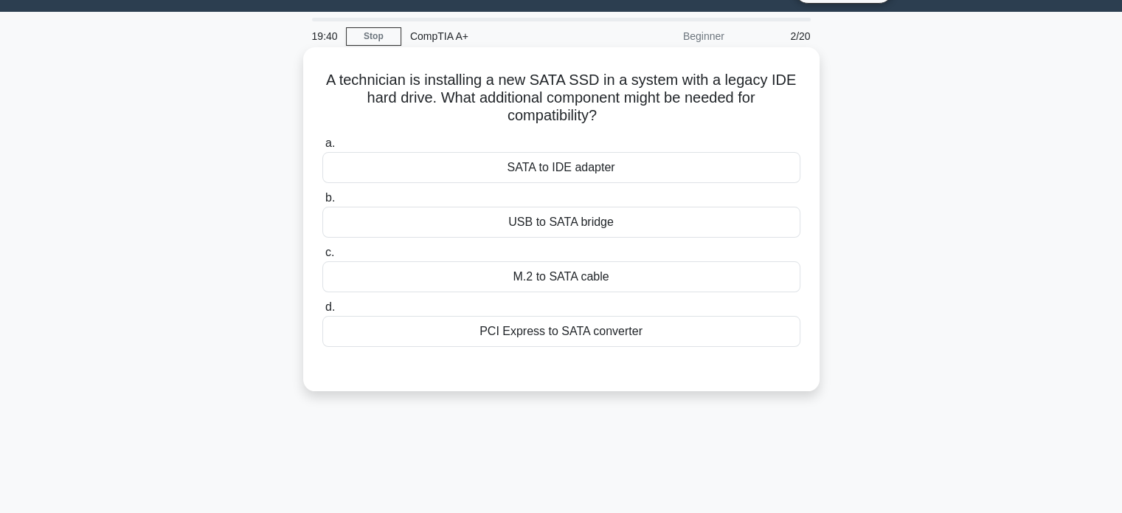
click at [699, 323] on div "PCI Express to SATA converter" at bounding box center [561, 331] width 478 height 31
click at [322, 312] on input "d. PCI Express to SATA converter" at bounding box center [322, 307] width 0 height 10
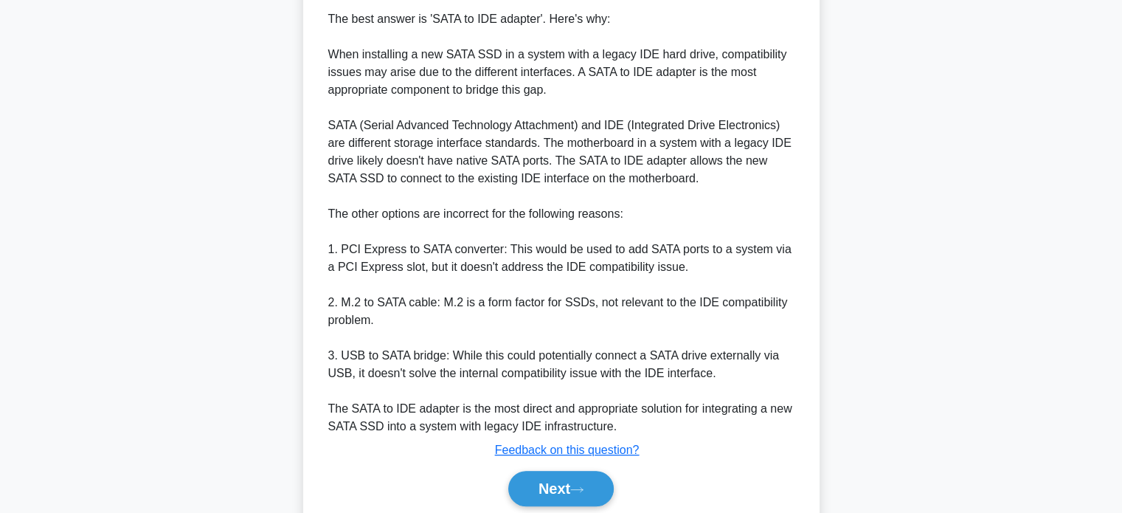
scroll to position [0, 0]
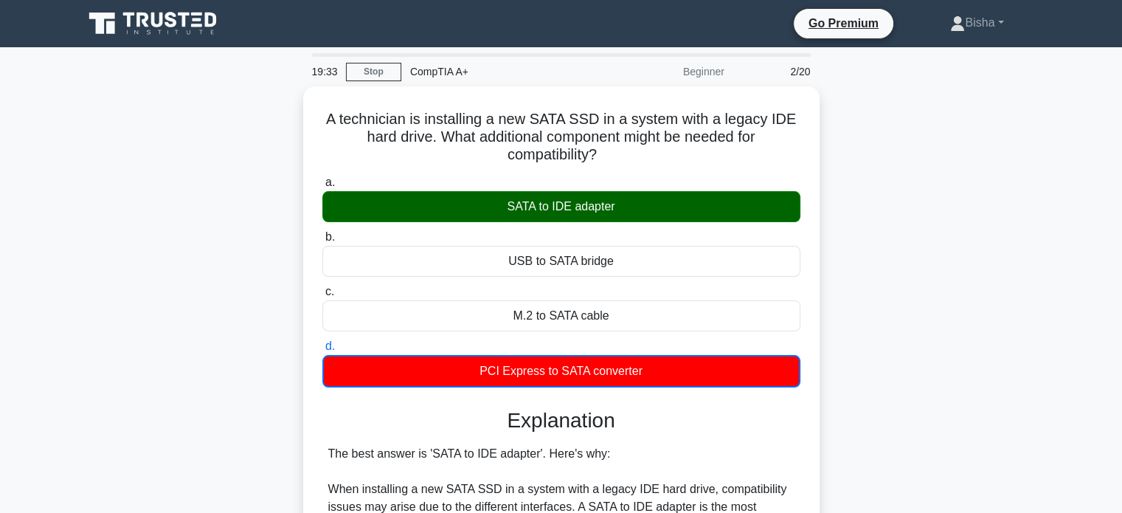
click at [171, 27] on icon at bounding box center [171, 19] width 12 height 15
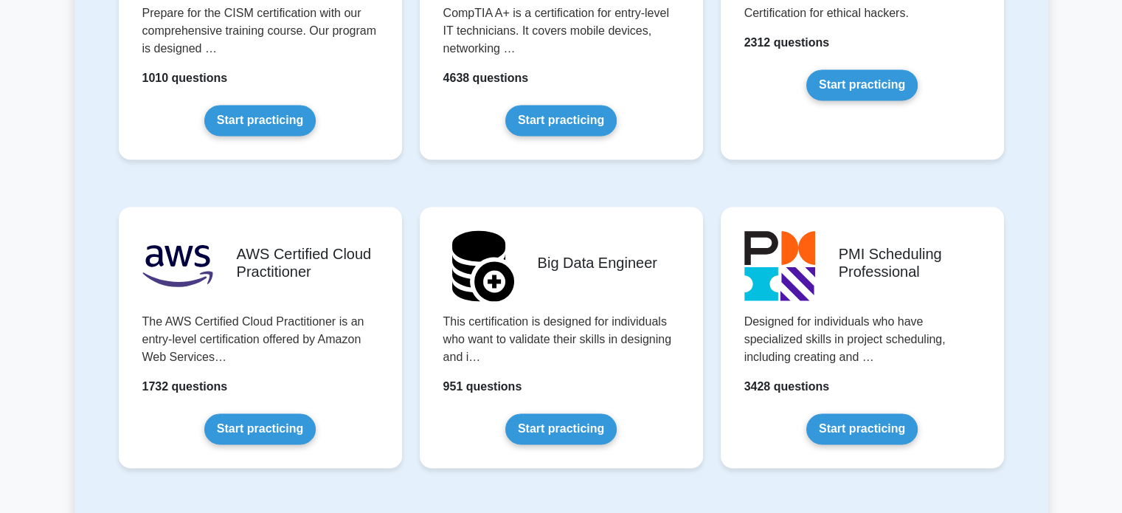
scroll to position [2295, 0]
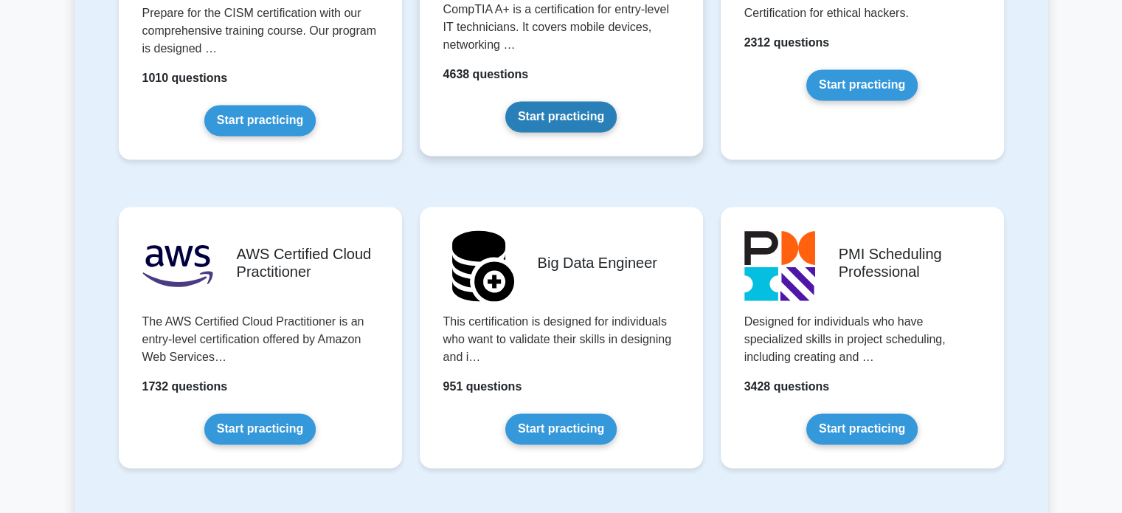
click at [543, 114] on link "Start practicing" at bounding box center [560, 116] width 111 height 31
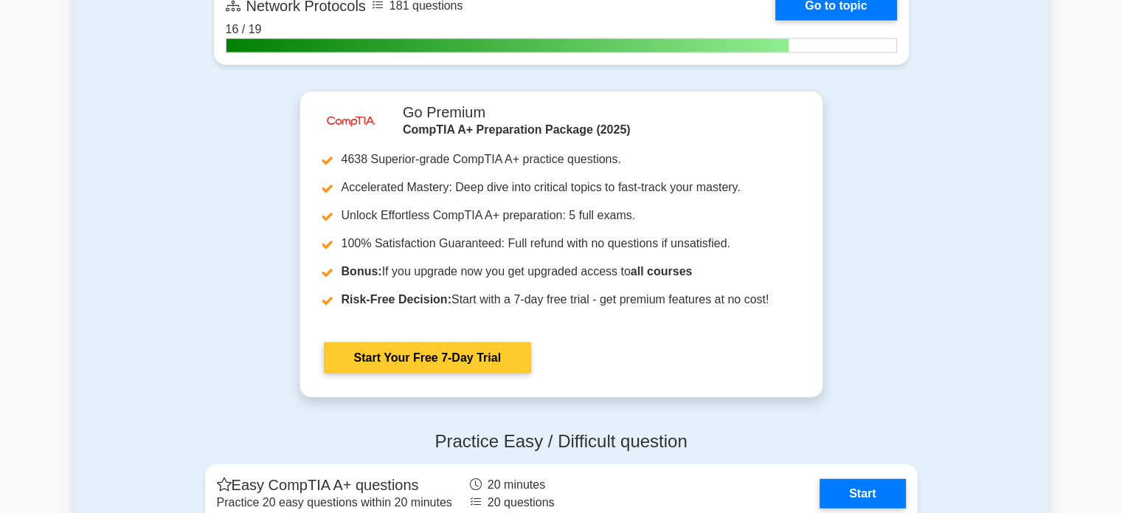
scroll to position [3726, 0]
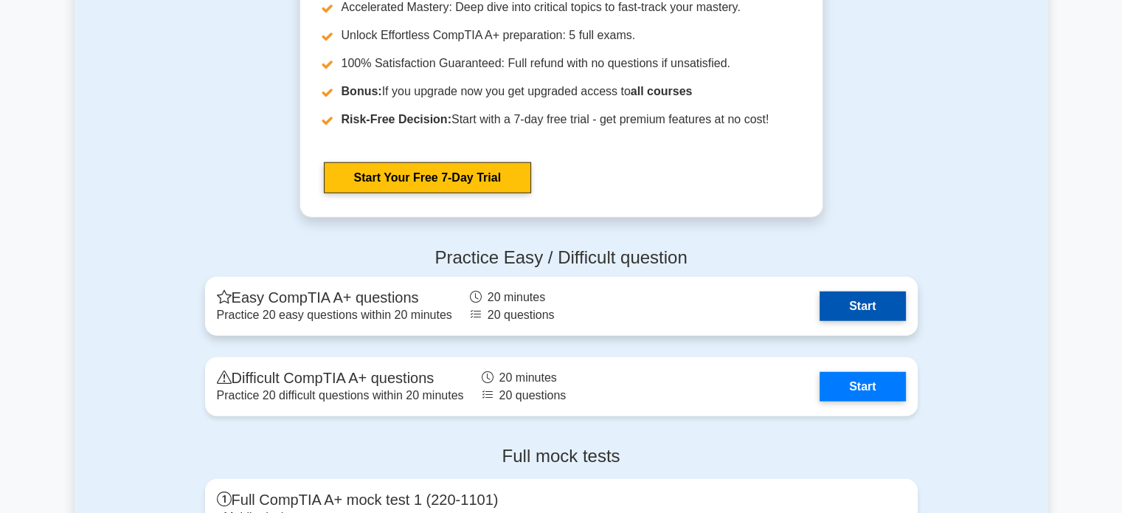
click at [850, 308] on link "Start" at bounding box center [862, 306] width 86 height 30
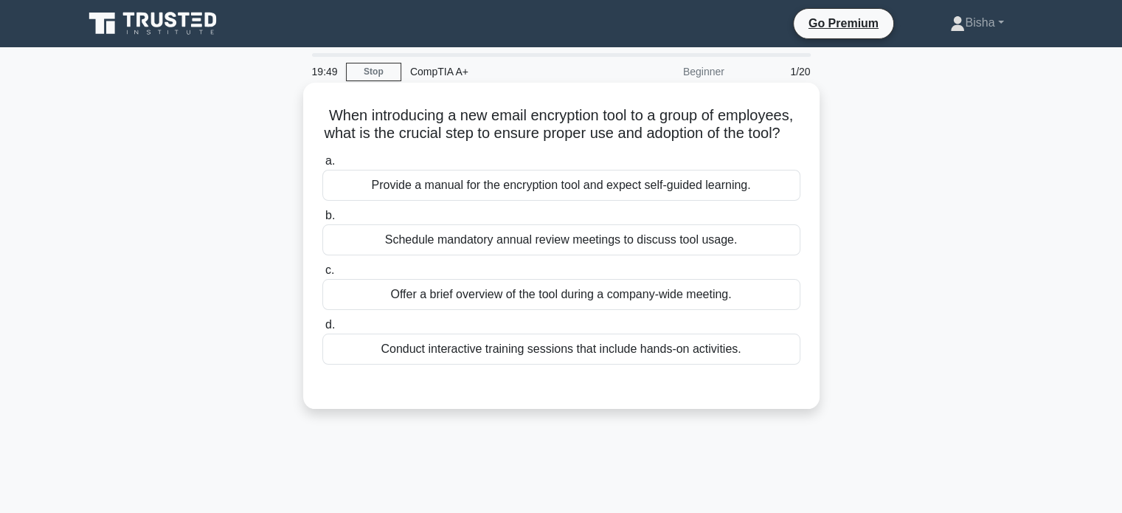
click at [646, 359] on div "Conduct interactive training sessions that include hands-on activities." at bounding box center [561, 348] width 478 height 31
click at [322, 330] on input "d. Conduct interactive training sessions that include hands-on activities." at bounding box center [322, 325] width 0 height 10
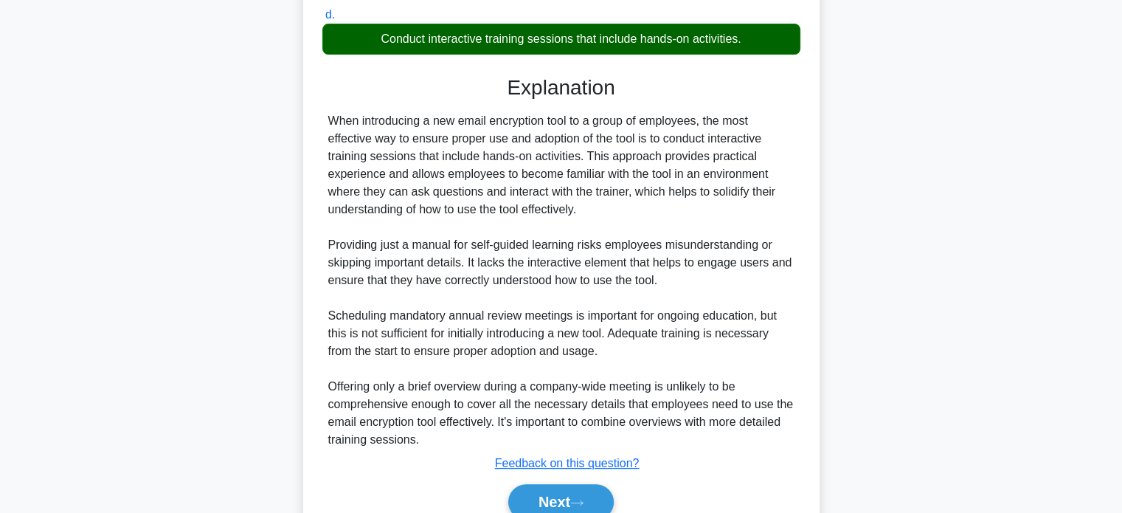
scroll to position [324, 0]
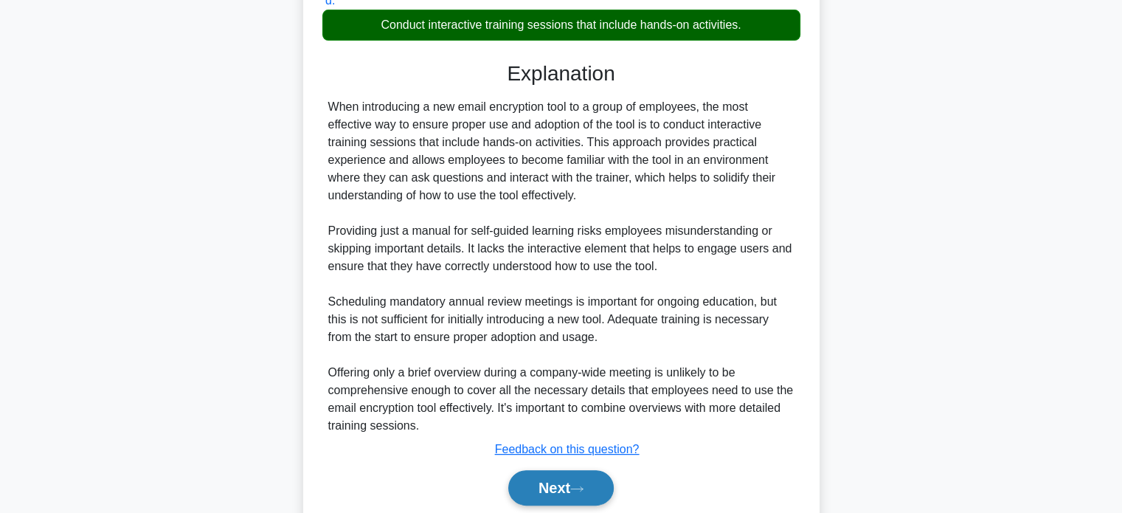
click at [587, 499] on button "Next" at bounding box center [560, 487] width 105 height 35
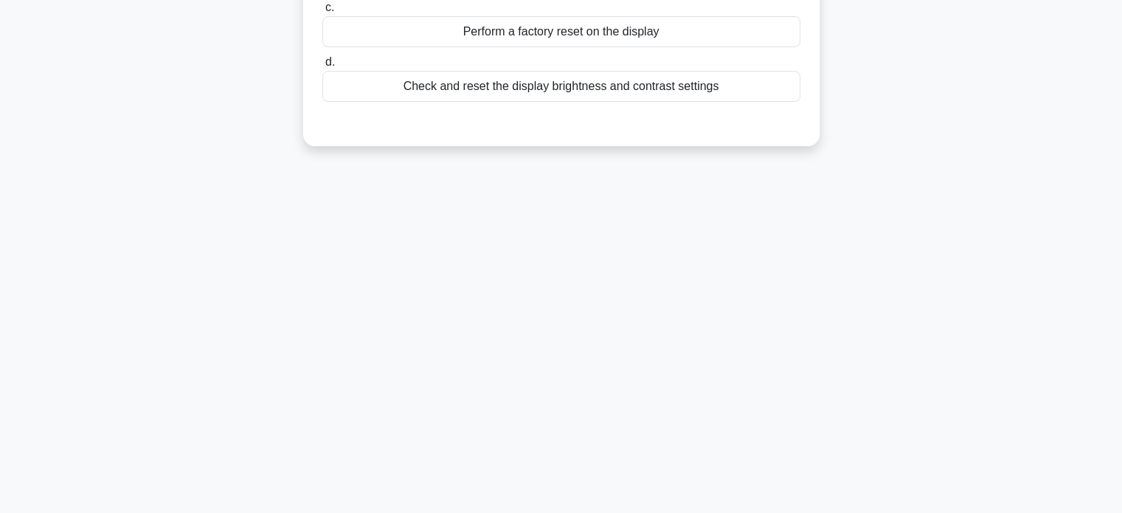
scroll to position [0, 0]
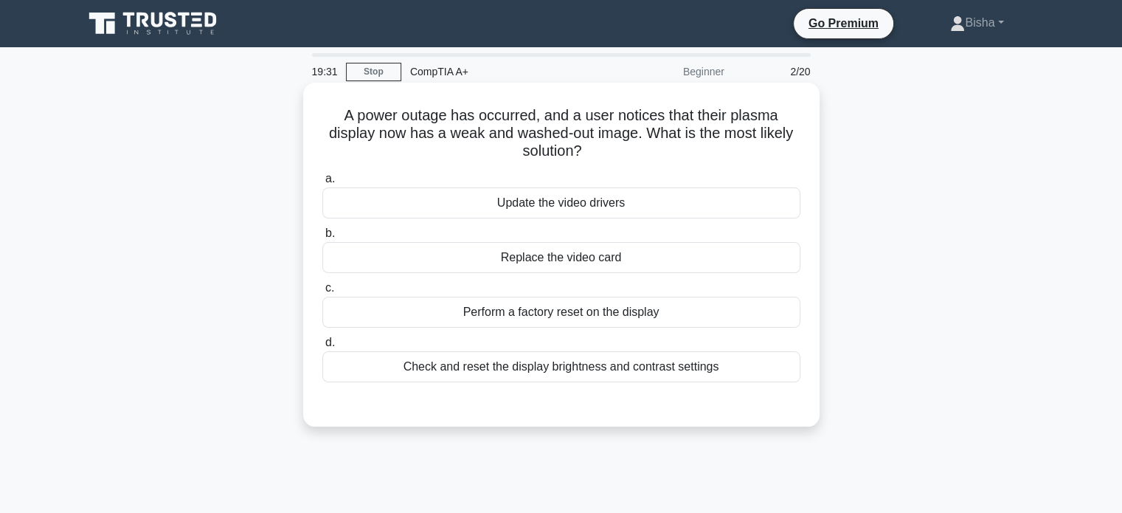
click at [643, 364] on div "Check and reset the display brightness and contrast settings" at bounding box center [561, 366] width 478 height 31
click at [322, 347] on input "d. Check and reset the display brightness and contrast settings" at bounding box center [322, 343] width 0 height 10
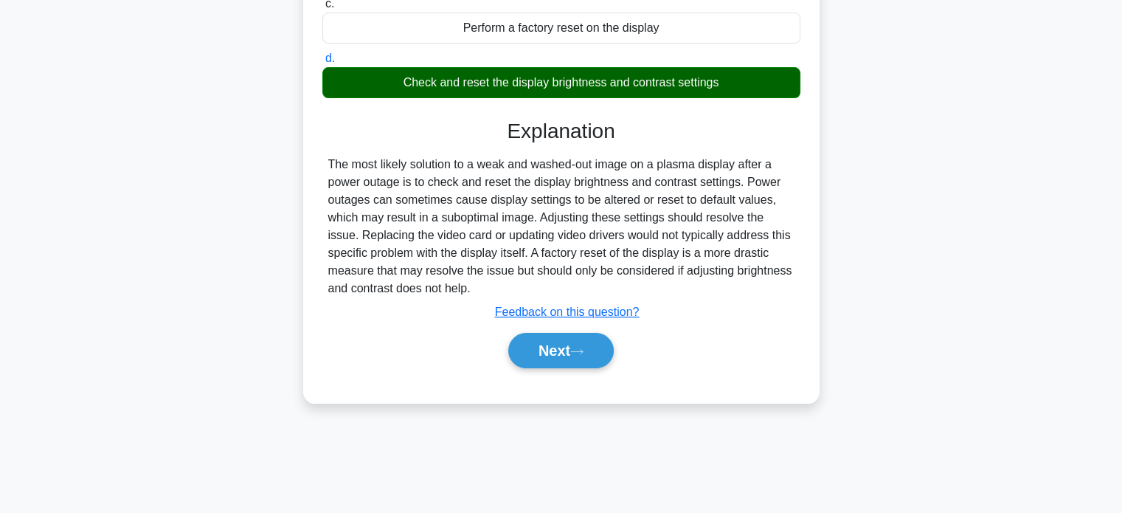
scroll to position [283, 0]
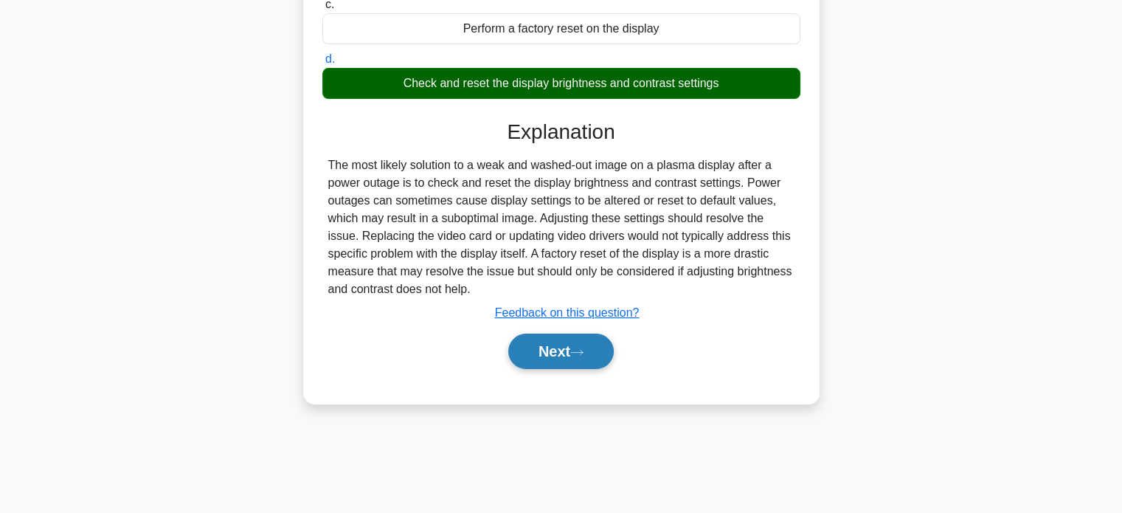
click at [548, 348] on button "Next" at bounding box center [560, 350] width 105 height 35
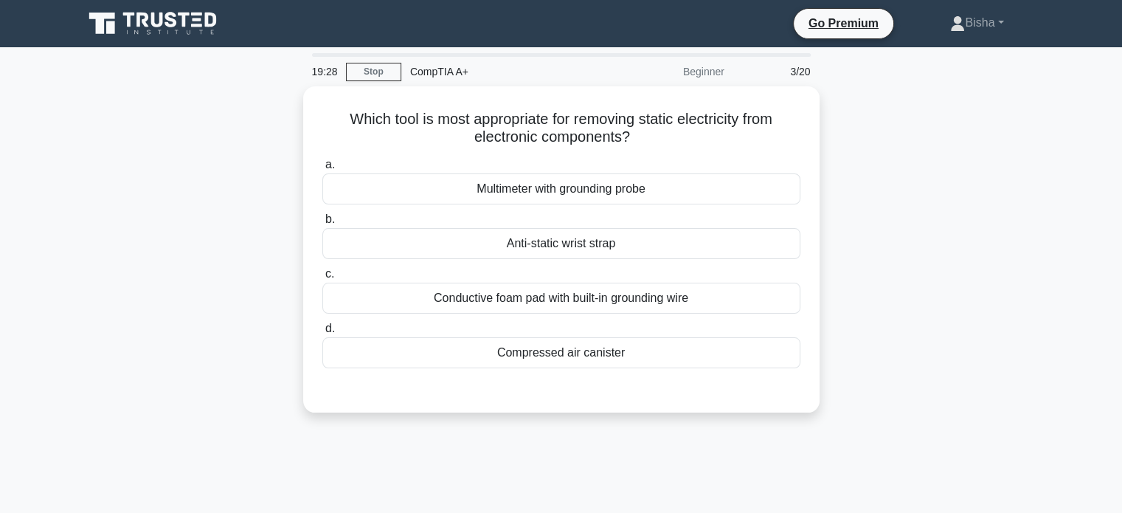
scroll to position [0, 0]
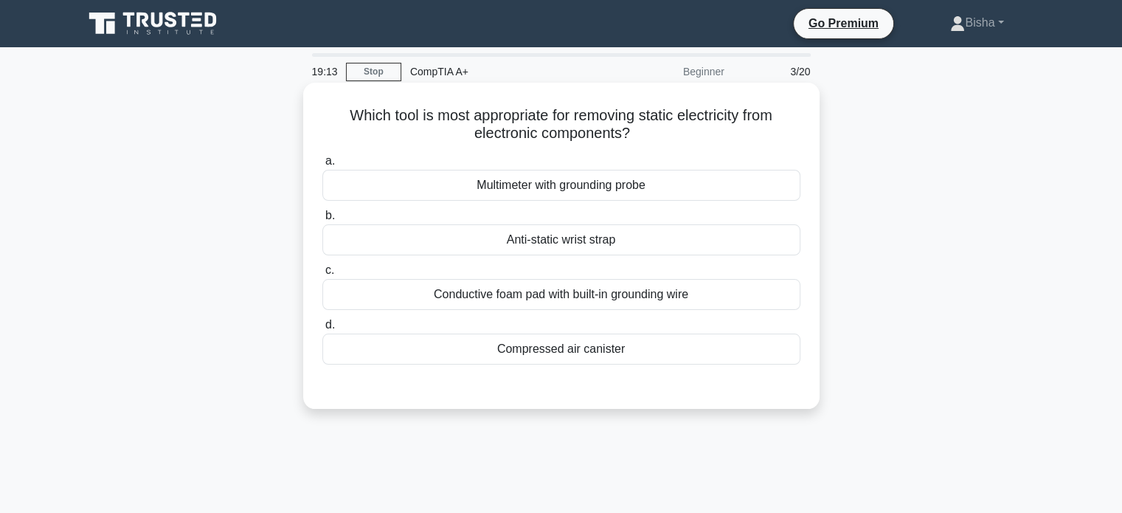
click at [587, 242] on div "Anti-static wrist strap" at bounding box center [561, 239] width 478 height 31
click at [322, 221] on input "b. Anti-static wrist strap" at bounding box center [322, 216] width 0 height 10
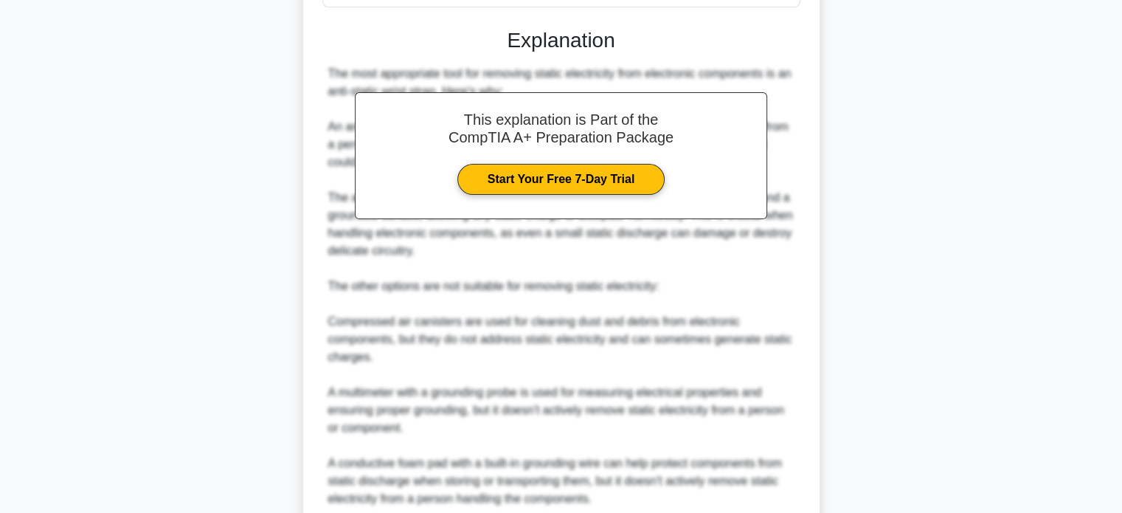
scroll to position [537, 0]
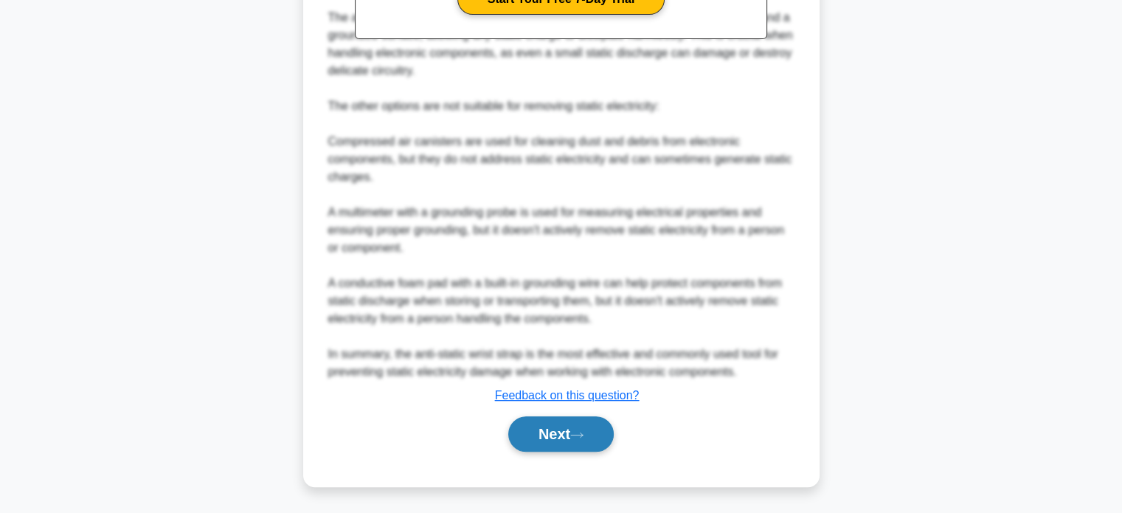
click at [549, 431] on button "Next" at bounding box center [560, 433] width 105 height 35
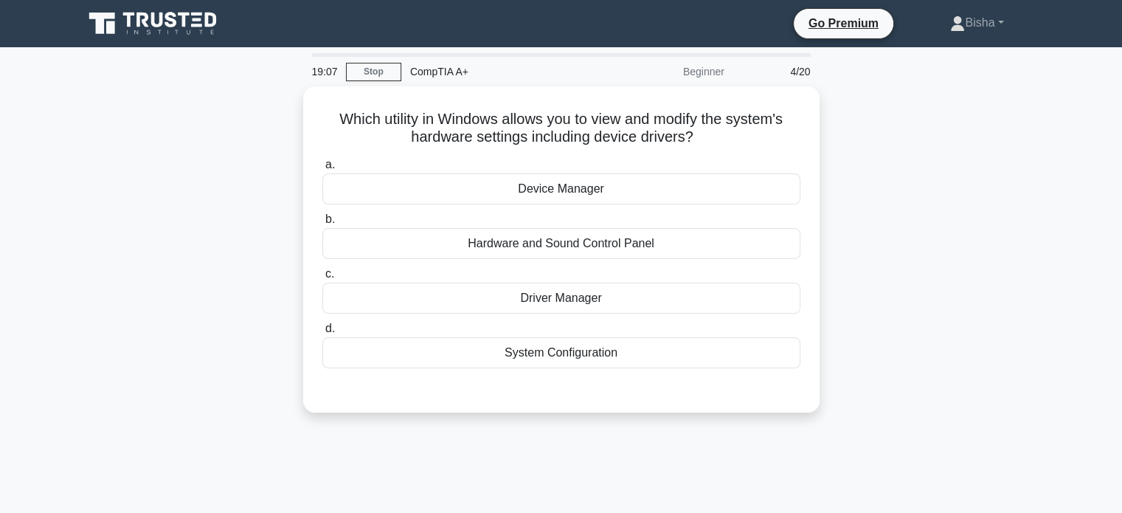
scroll to position [1, 0]
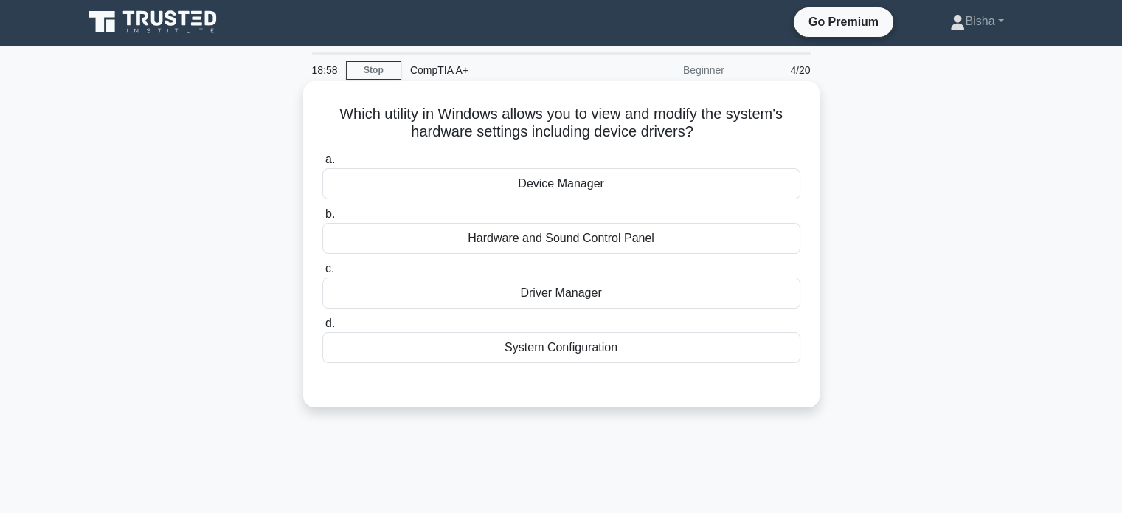
click at [649, 185] on div "Device Manager" at bounding box center [561, 183] width 478 height 31
click at [322, 164] on input "a. Device Manager" at bounding box center [322, 160] width 0 height 10
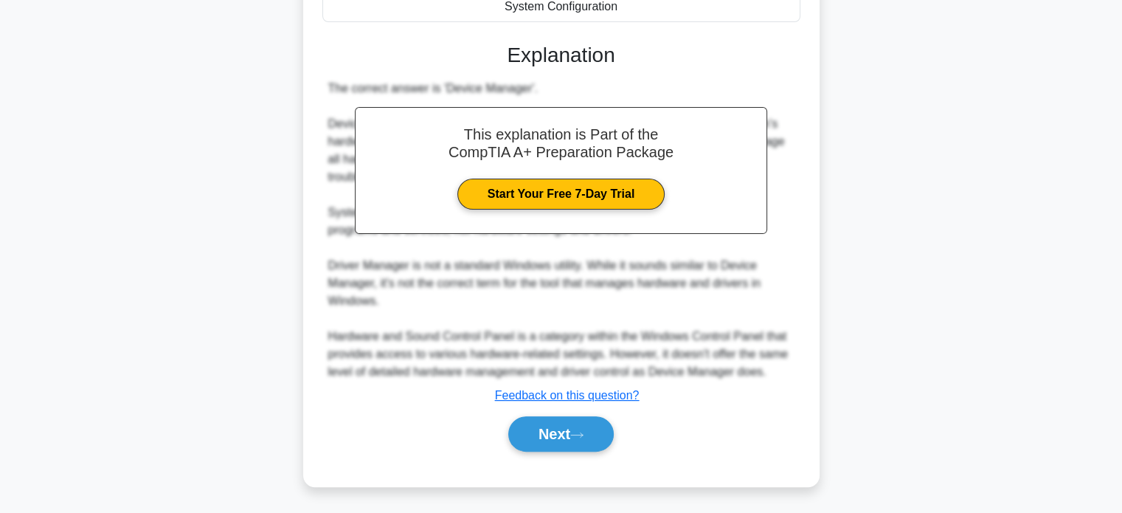
scroll to position [342, 0]
click at [579, 424] on button "Next" at bounding box center [560, 433] width 105 height 35
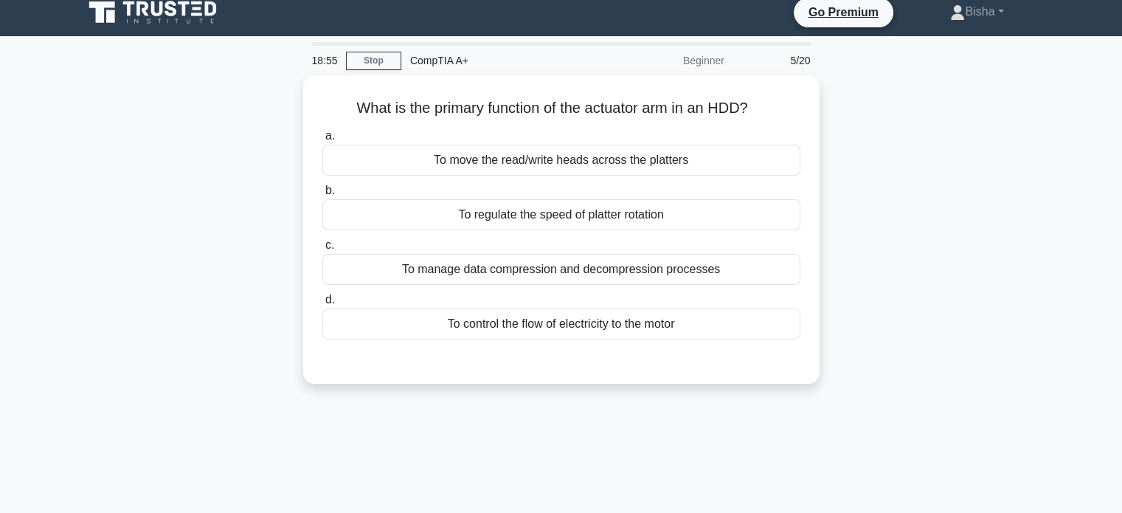
scroll to position [12, 0]
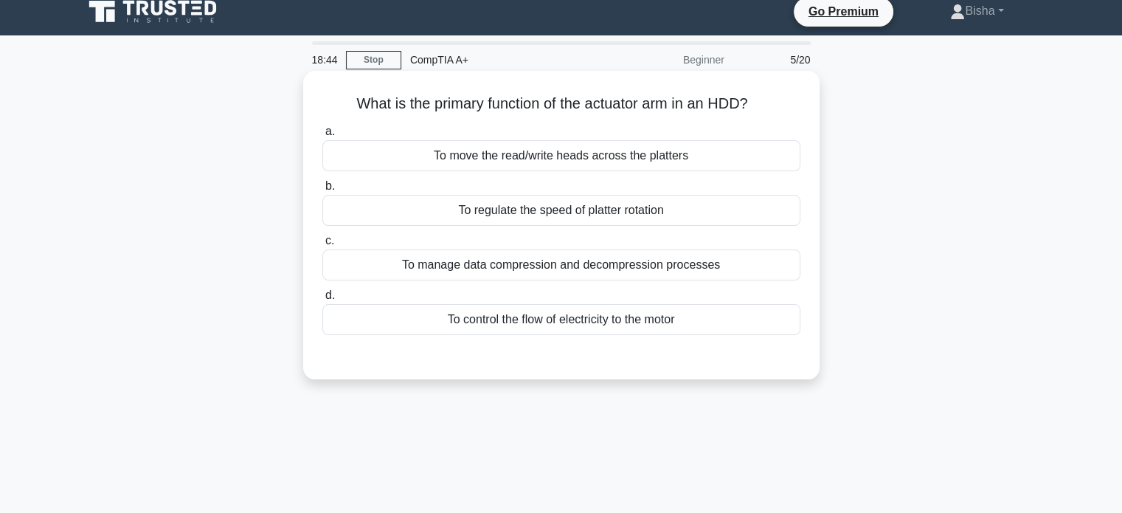
click at [682, 162] on div "To move the read/write heads across the platters" at bounding box center [561, 155] width 478 height 31
click at [322, 136] on input "a. To move the read/write heads across the platters" at bounding box center [322, 132] width 0 height 10
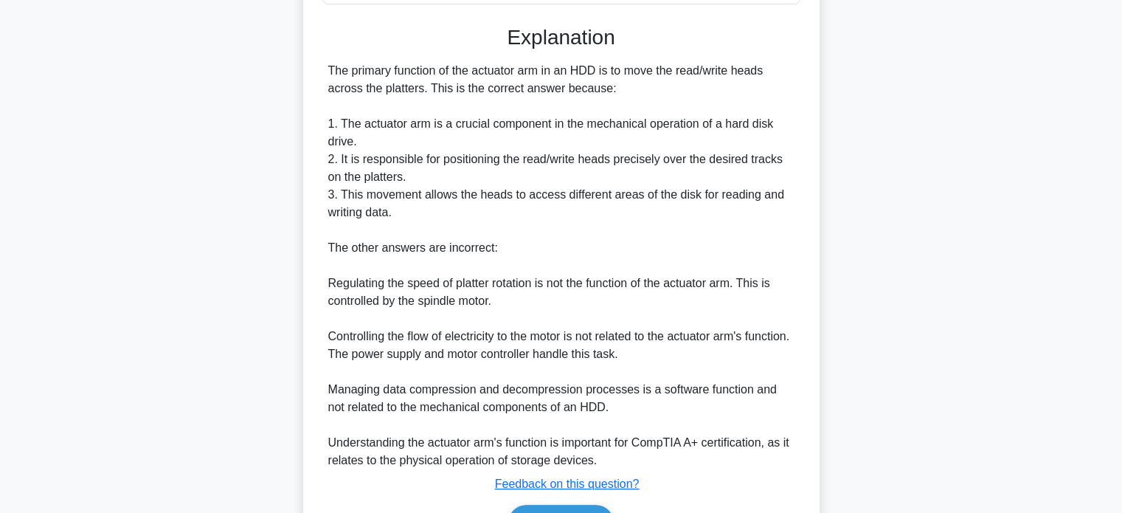
scroll to position [366, 0]
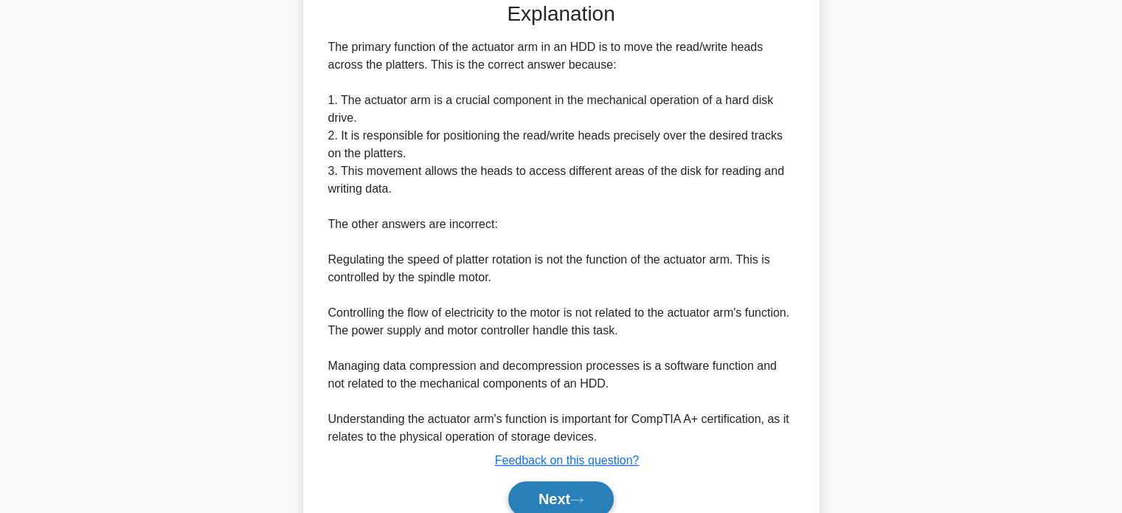
click at [575, 496] on button "Next" at bounding box center [560, 498] width 105 height 35
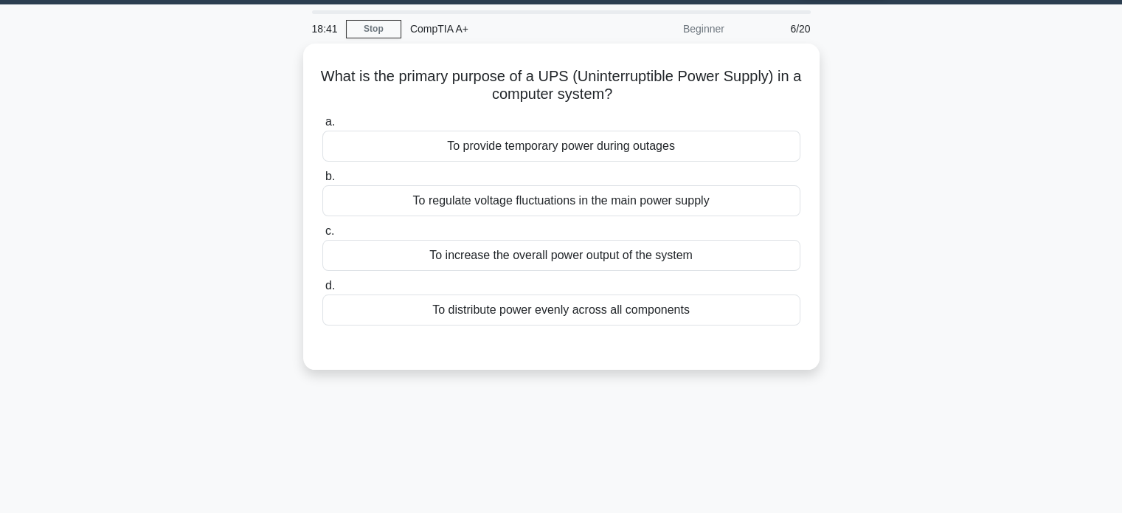
scroll to position [0, 0]
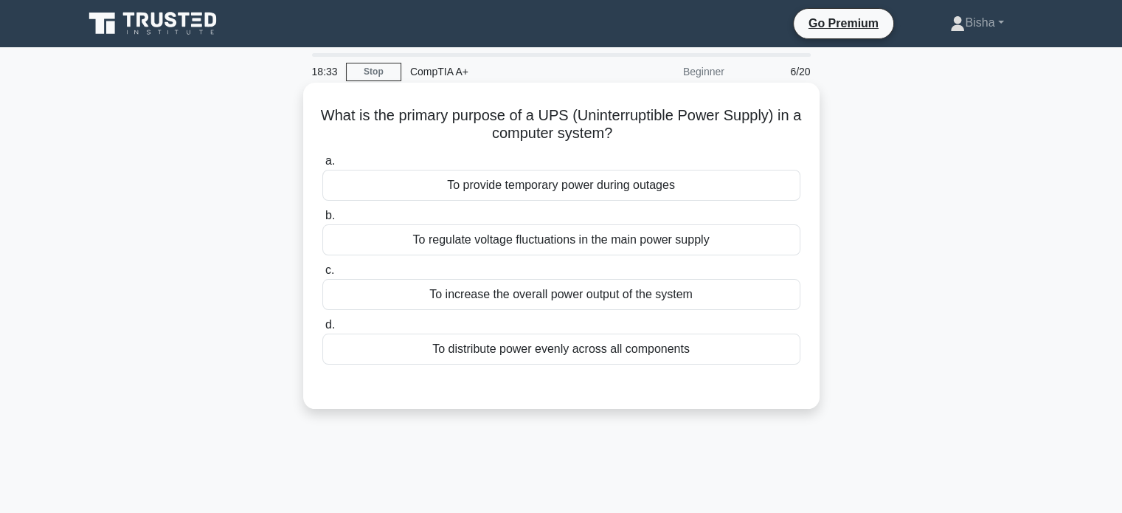
click at [641, 190] on div "To provide temporary power during outages" at bounding box center [561, 185] width 478 height 31
click at [322, 166] on input "a. To provide temporary power during outages" at bounding box center [322, 161] width 0 height 10
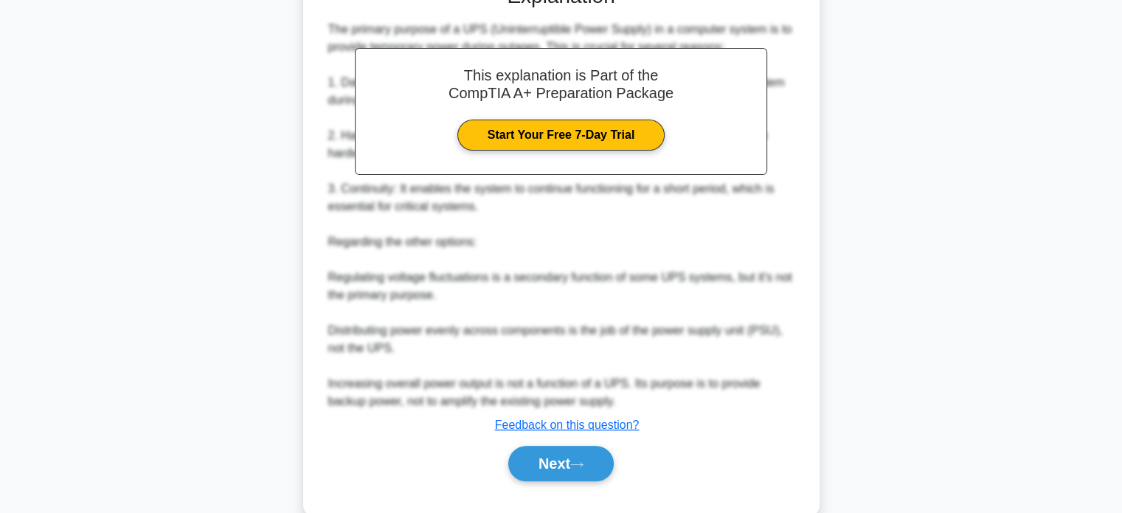
scroll to position [431, 0]
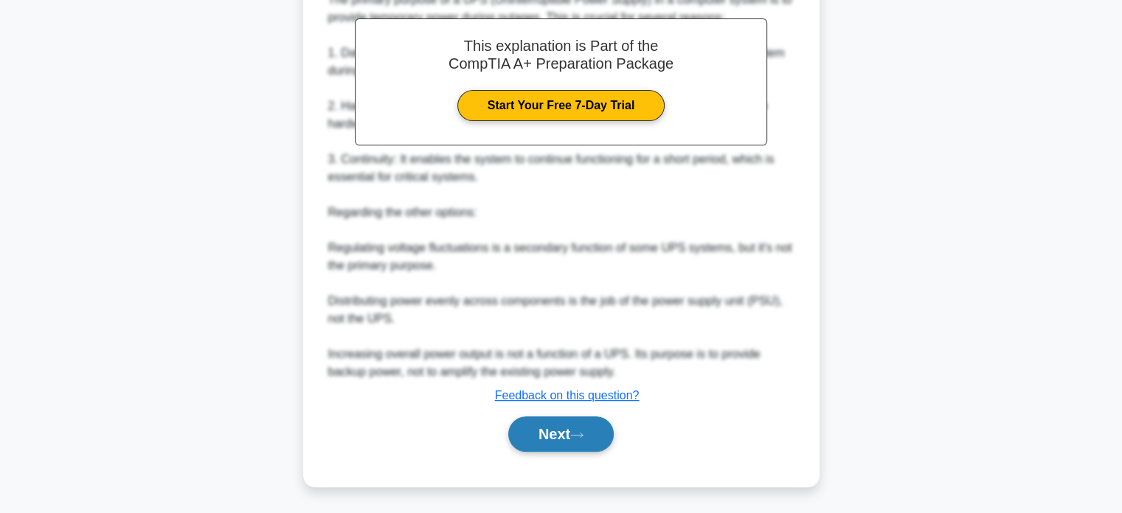
click at [569, 444] on button "Next" at bounding box center [560, 433] width 105 height 35
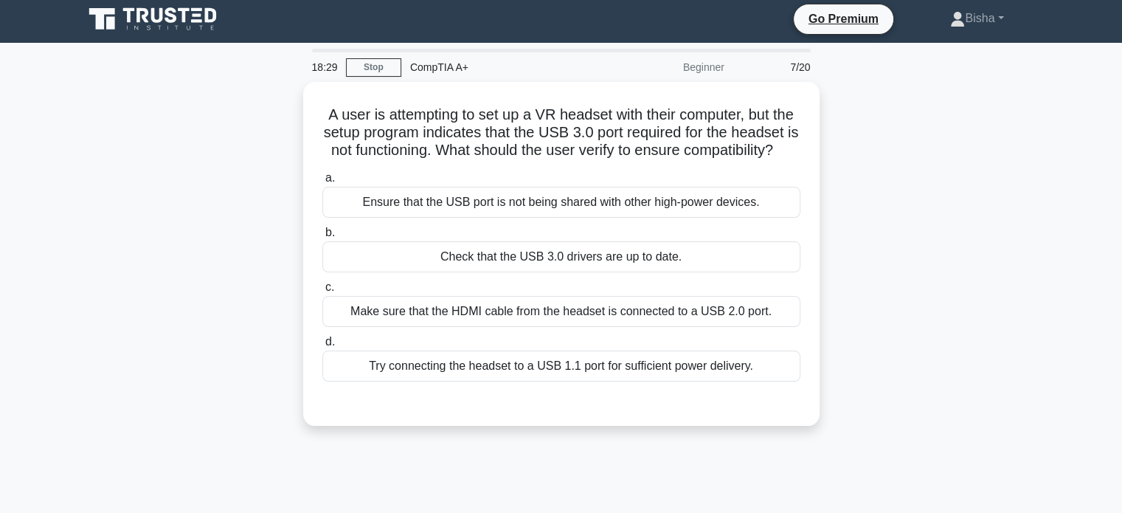
scroll to position [5, 0]
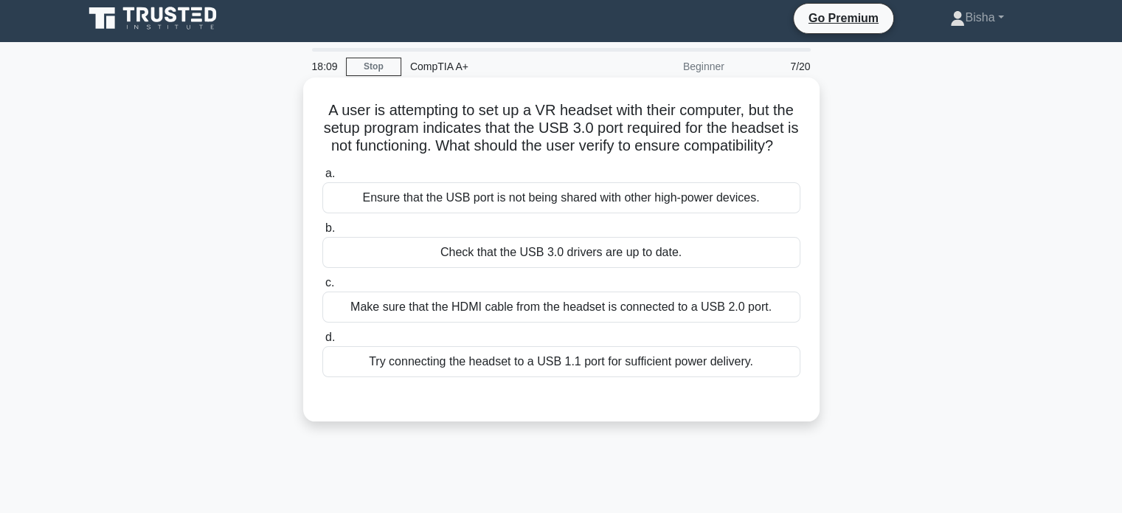
click at [654, 268] on div "Check that the USB 3.0 drivers are up to date." at bounding box center [561, 252] width 478 height 31
click at [322, 233] on input "b. Check that the USB 3.0 drivers are up to date." at bounding box center [322, 228] width 0 height 10
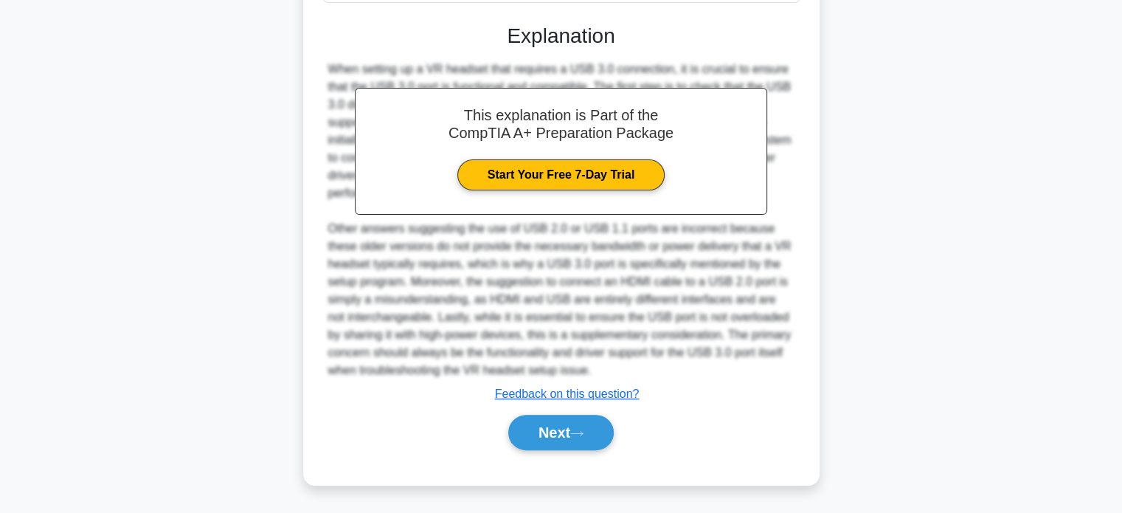
scroll to position [380, 0]
click at [593, 445] on button "Next" at bounding box center [560, 432] width 105 height 35
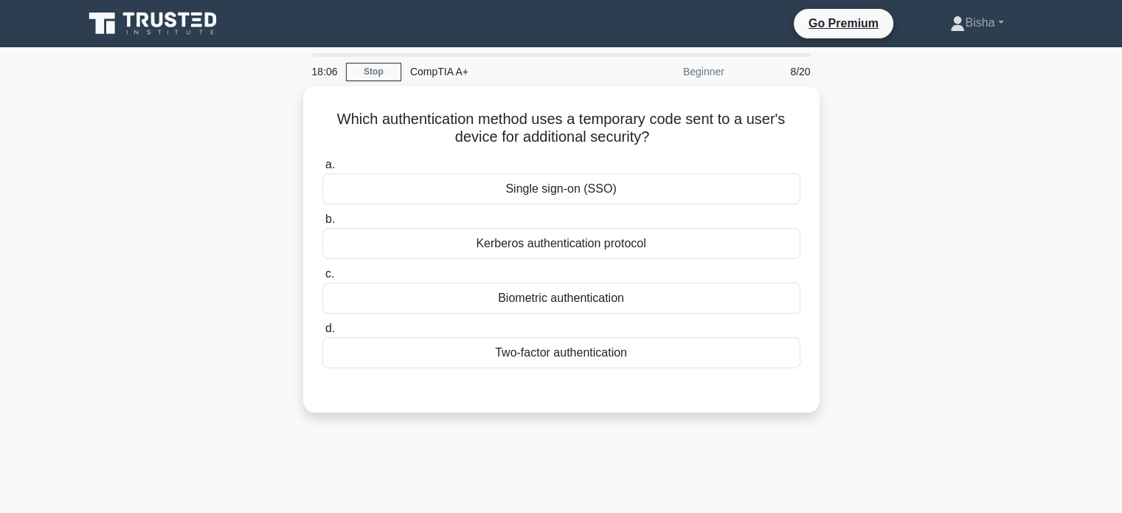
scroll to position [0, 0]
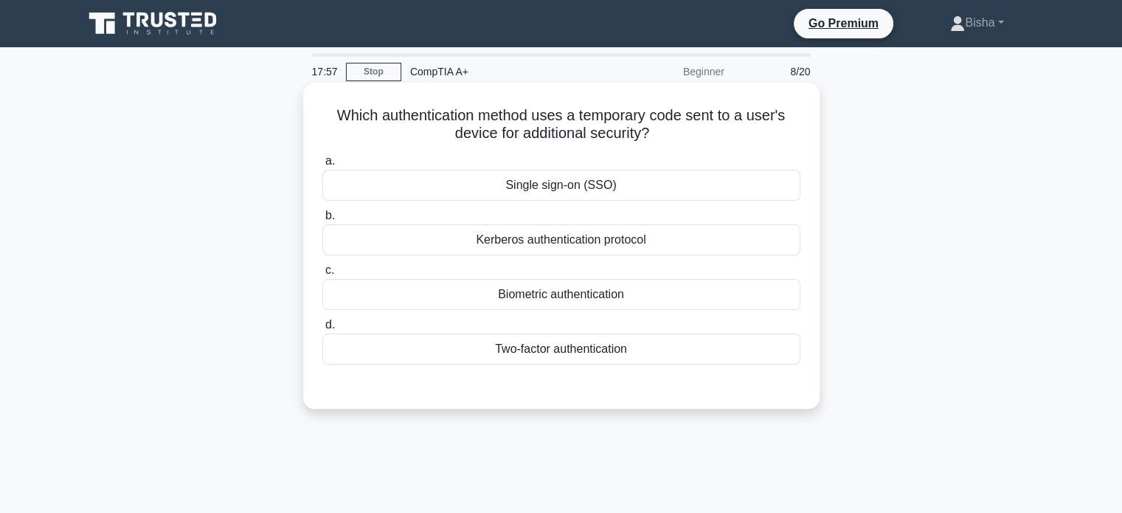
click at [620, 353] on div "Two-factor authentication" at bounding box center [561, 348] width 478 height 31
click at [322, 330] on input "d. Two-factor authentication" at bounding box center [322, 325] width 0 height 10
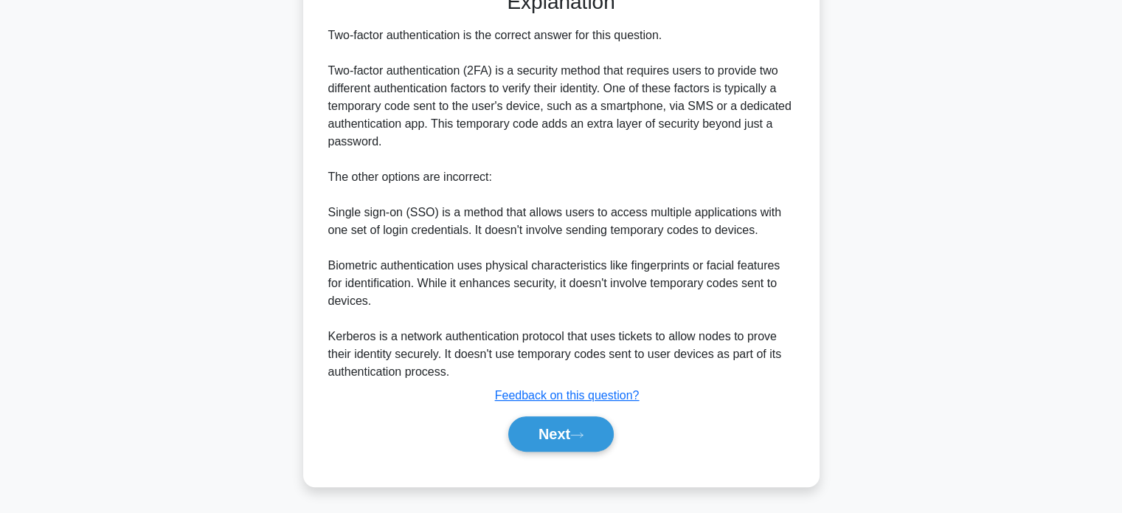
scroll to position [395, 0]
click at [610, 430] on button "Next" at bounding box center [560, 433] width 105 height 35
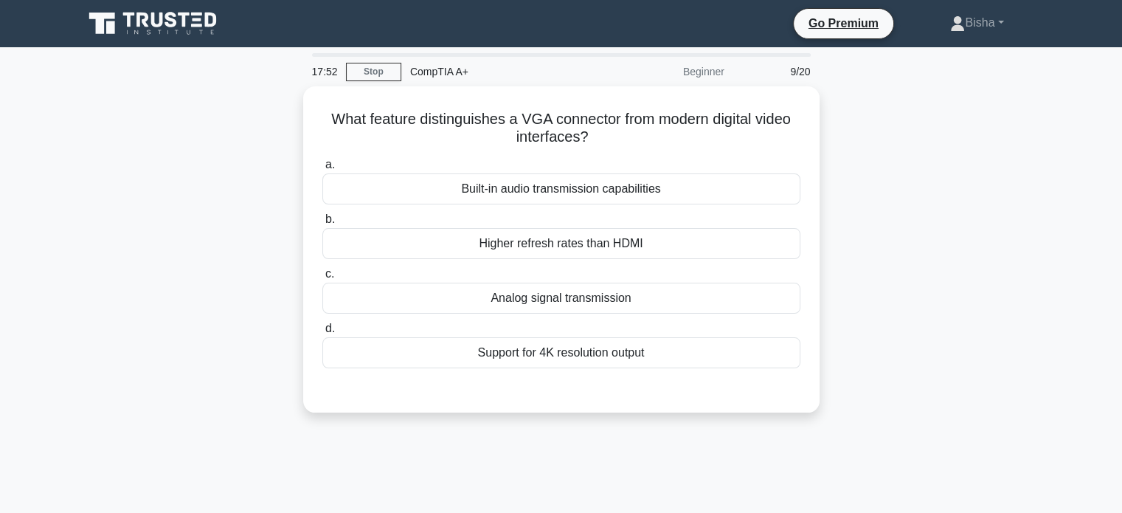
scroll to position [0, 0]
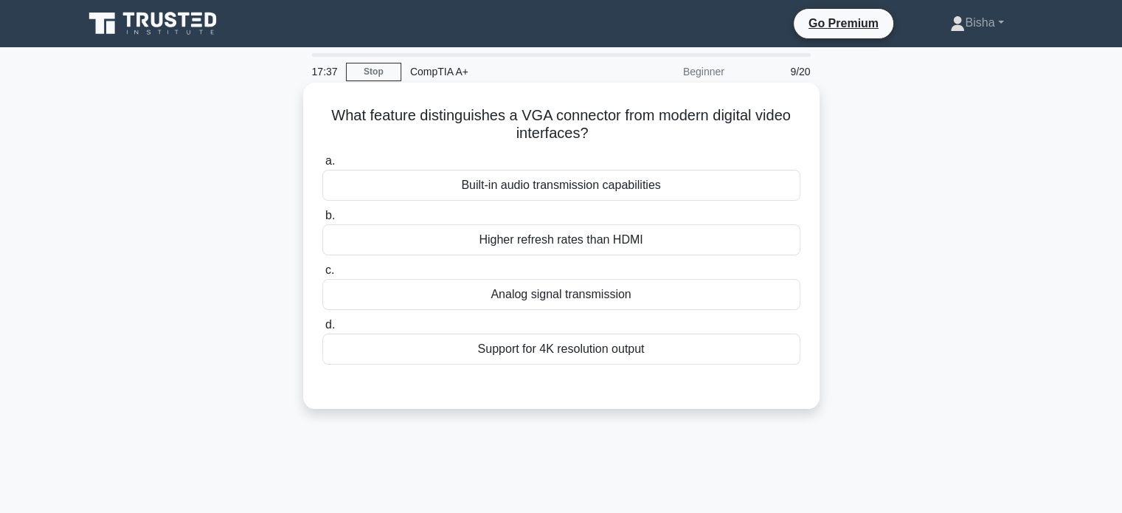
click at [620, 184] on div "Built-in audio transmission capabilities" at bounding box center [561, 185] width 478 height 31
click at [322, 166] on input "a. Built-in audio transmission capabilities" at bounding box center [322, 161] width 0 height 10
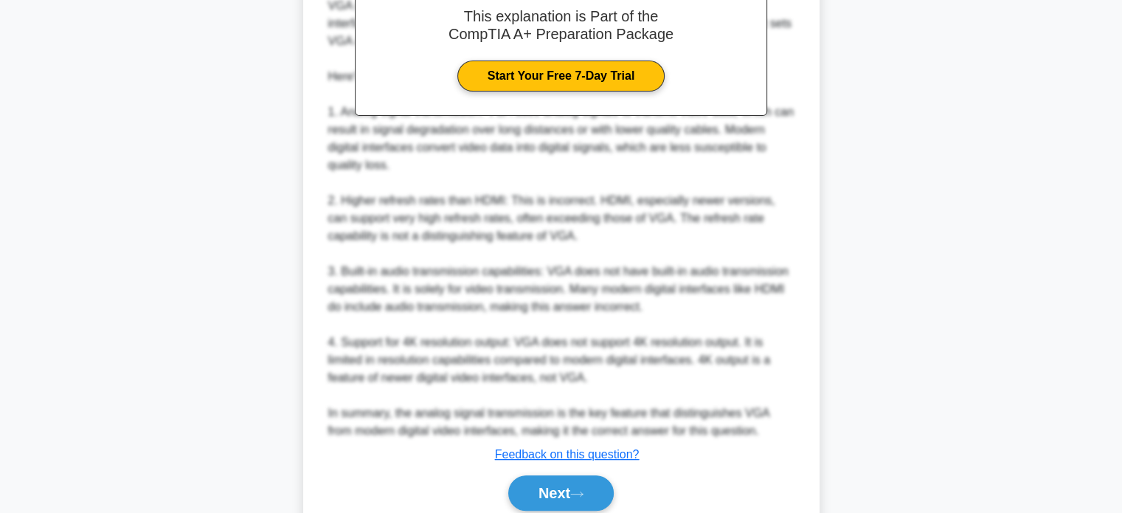
scroll to position [459, 0]
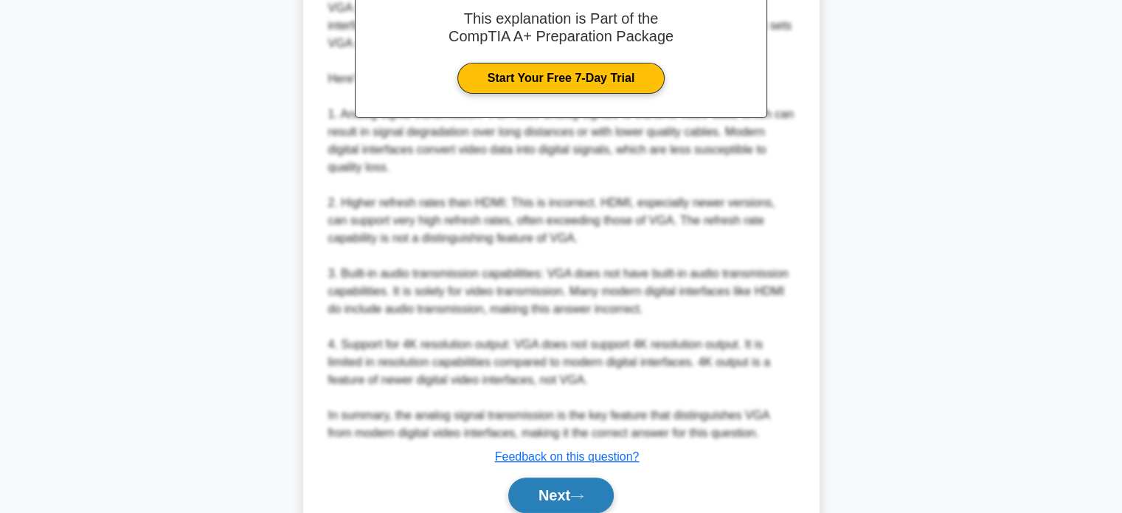
click at [555, 497] on button "Next" at bounding box center [560, 494] width 105 height 35
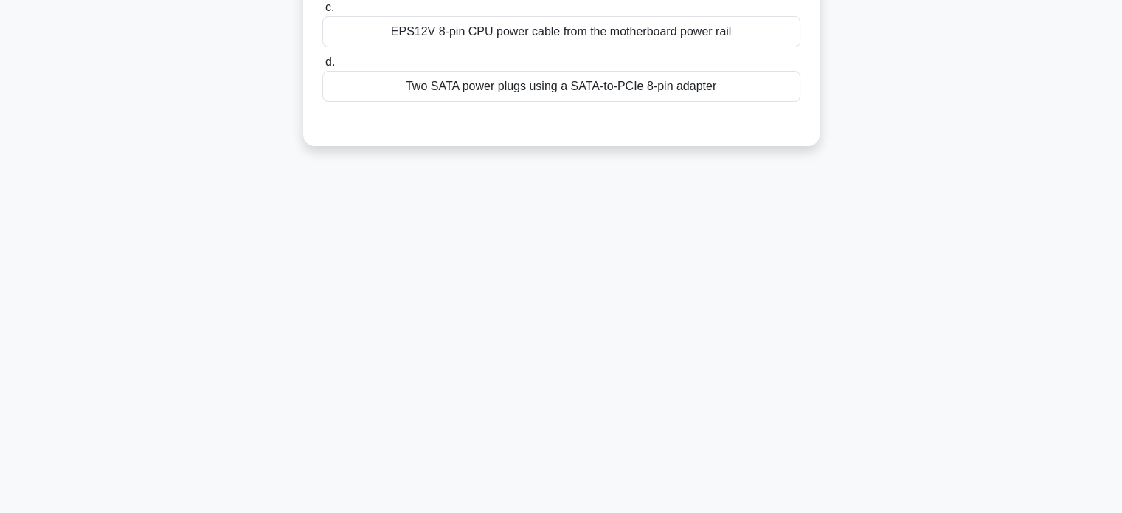
scroll to position [0, 0]
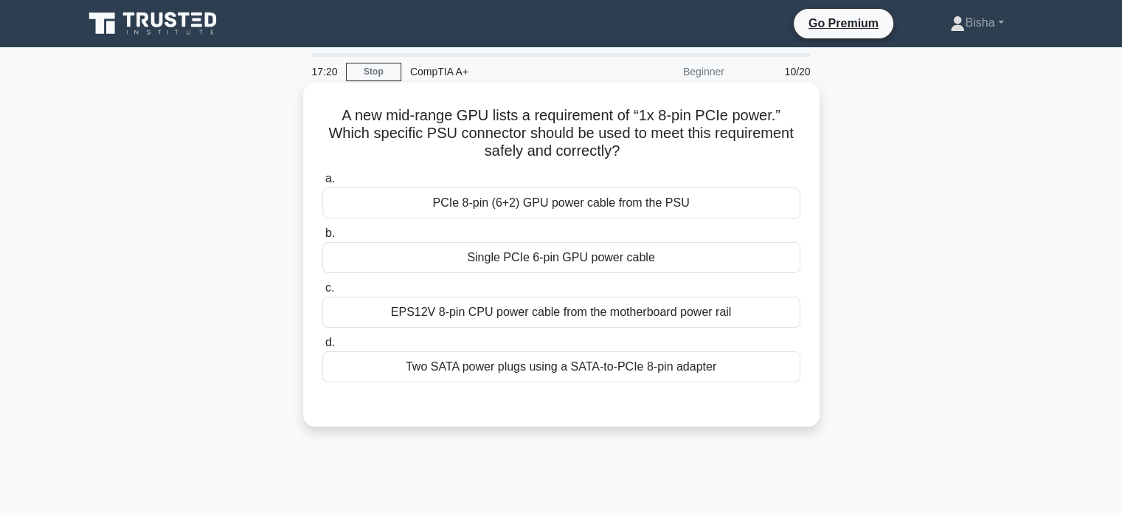
click at [730, 192] on div "PCIe 8-pin (6+2) GPU power cable from the PSU" at bounding box center [561, 202] width 478 height 31
click at [322, 184] on input "a. PCIe 8-pin (6+2) GPU power cable from the PSU" at bounding box center [322, 179] width 0 height 10
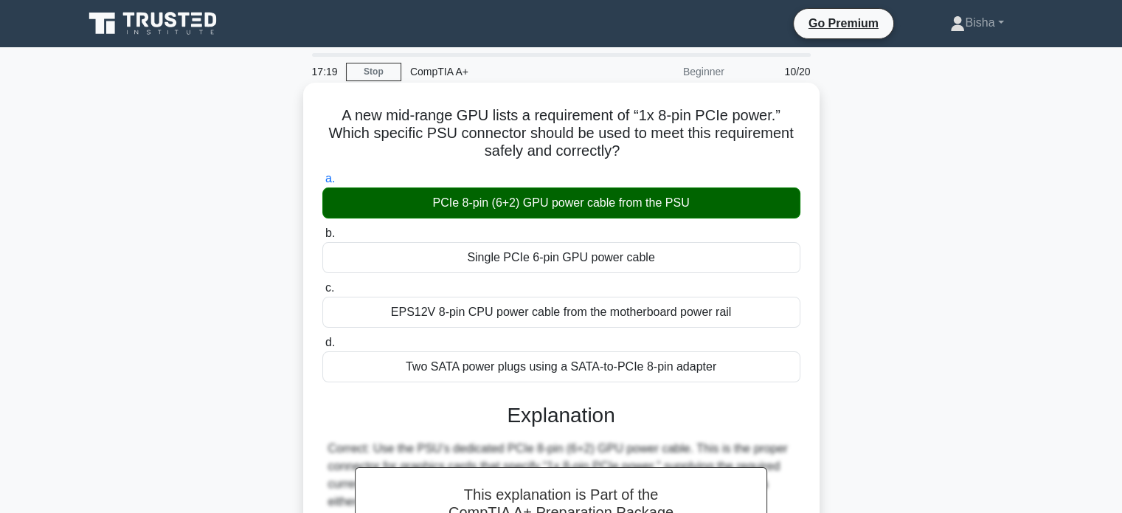
scroll to position [307, 0]
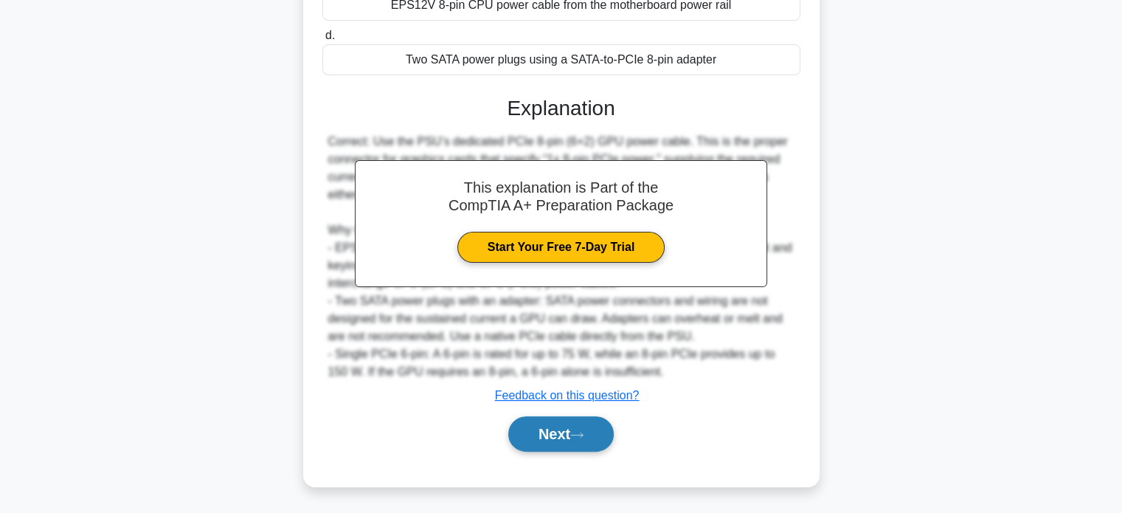
click at [580, 428] on button "Next" at bounding box center [560, 433] width 105 height 35
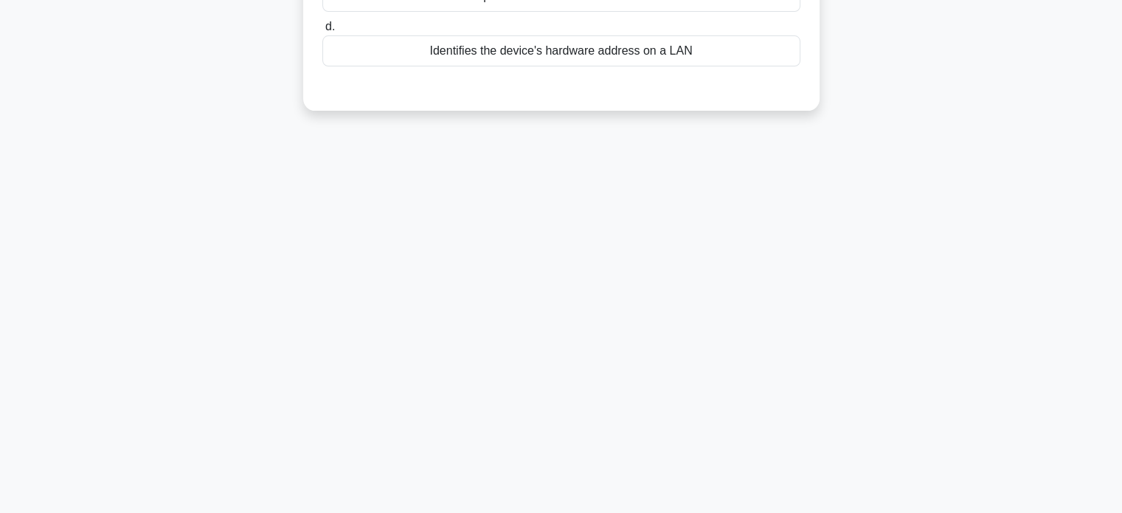
scroll to position [0, 0]
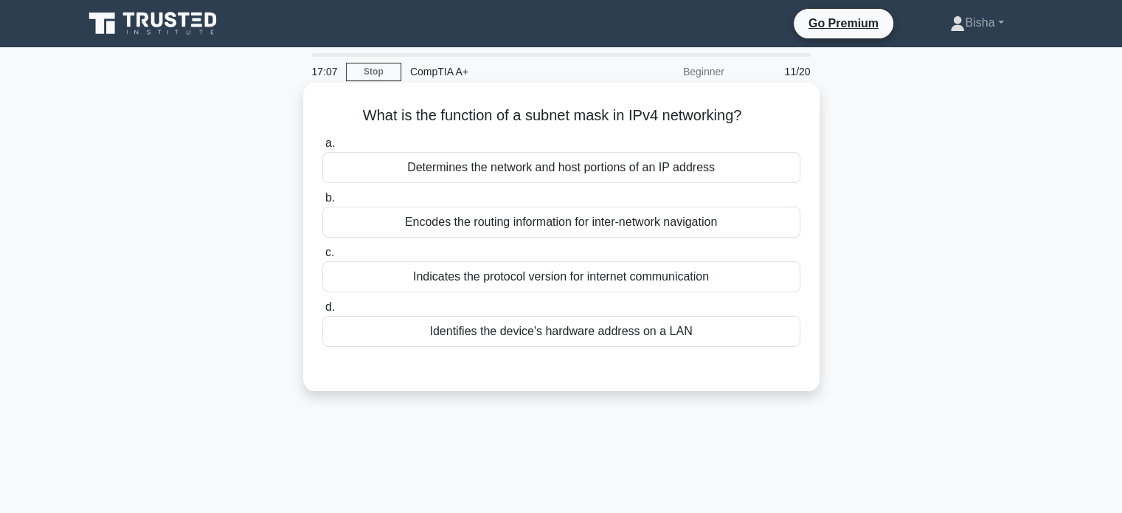
click at [628, 173] on div "Determines the network and host portions of an IP address" at bounding box center [561, 167] width 478 height 31
click at [322, 148] on input "a. Determines the network and host portions of an IP address" at bounding box center [322, 144] width 0 height 10
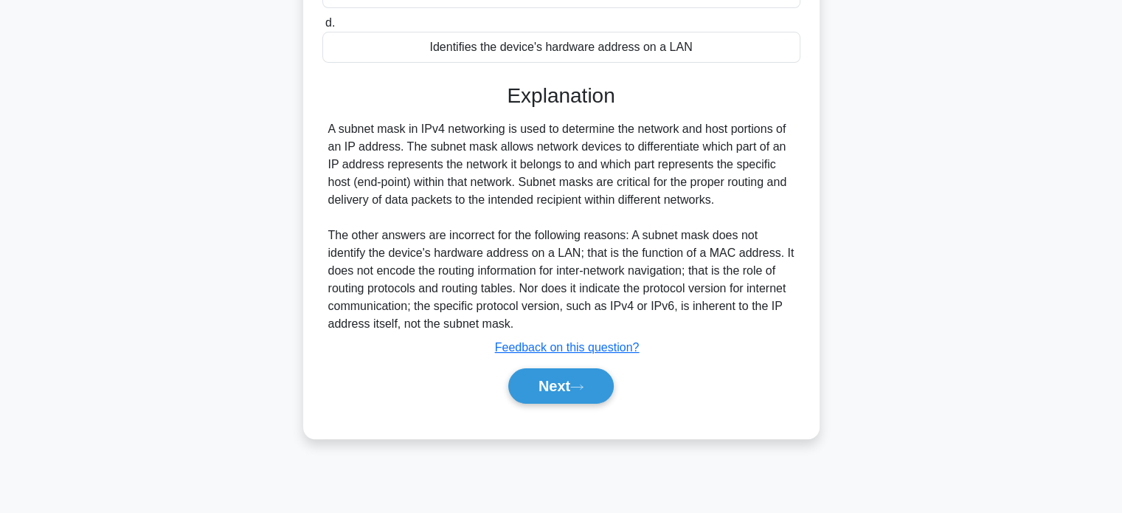
scroll to position [283, 0]
drag, startPoint x: 572, startPoint y: 419, endPoint x: 569, endPoint y: 402, distance: 17.1
click at [569, 402] on div "a. Determines the network and host portions of an IP address b. Encodes the rou…" at bounding box center [561, 135] width 481 height 574
click at [569, 402] on button "Next" at bounding box center [560, 386] width 105 height 35
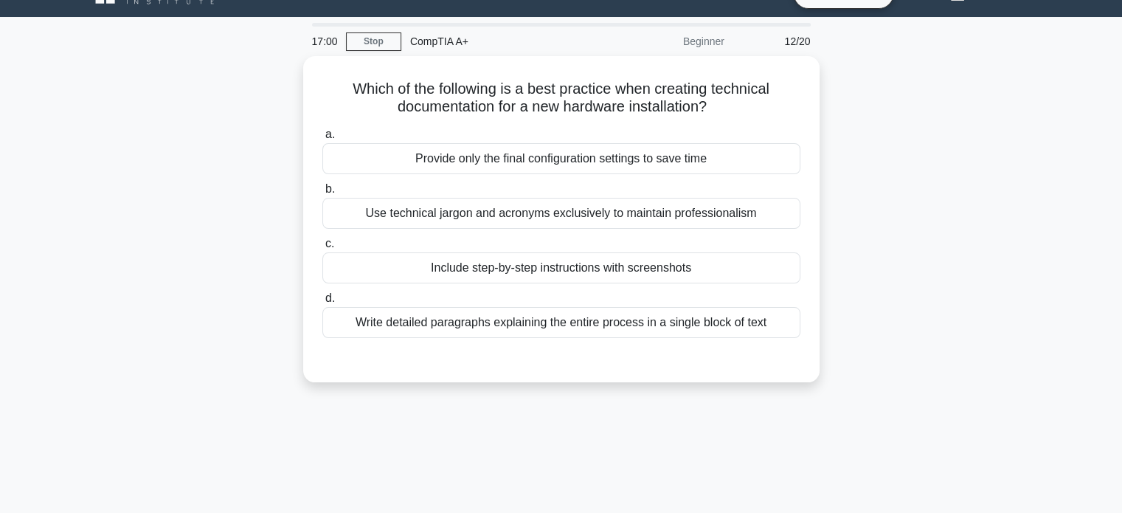
scroll to position [0, 0]
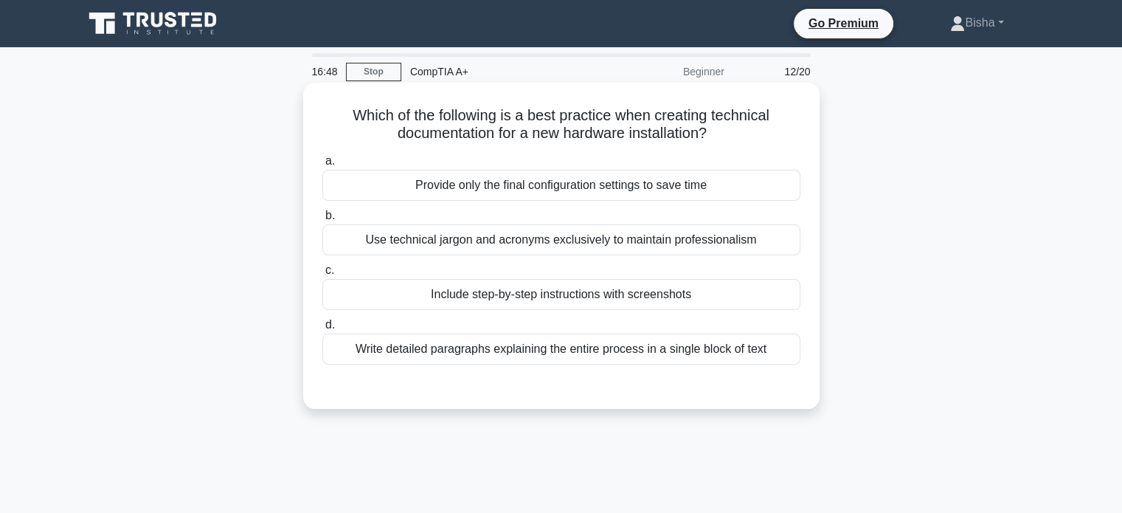
click at [555, 303] on div "Include step-by-step instructions with screenshots" at bounding box center [561, 294] width 478 height 31
click at [322, 275] on input "c. Include step-by-step instructions with screenshots" at bounding box center [322, 271] width 0 height 10
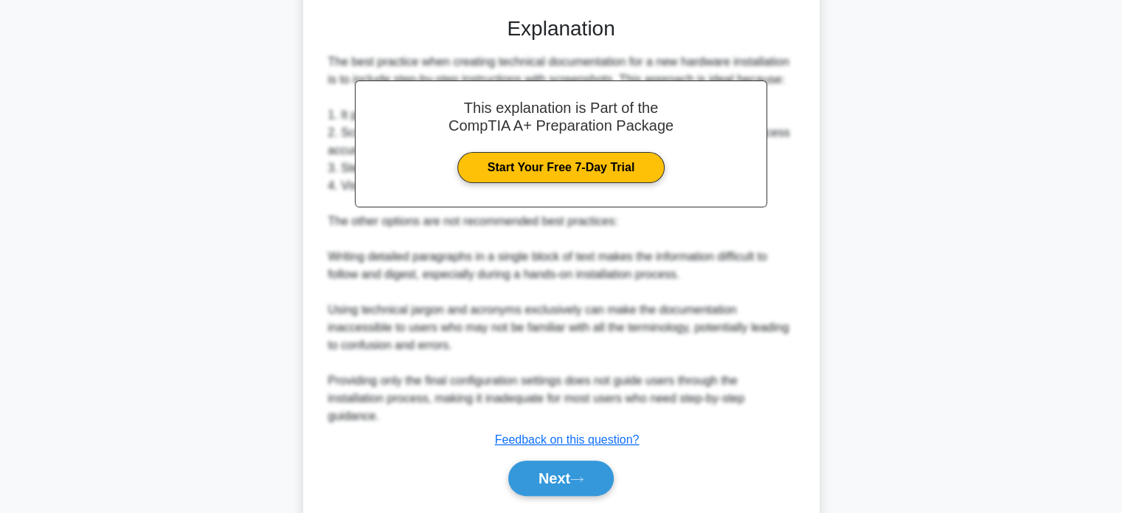
scroll to position [413, 0]
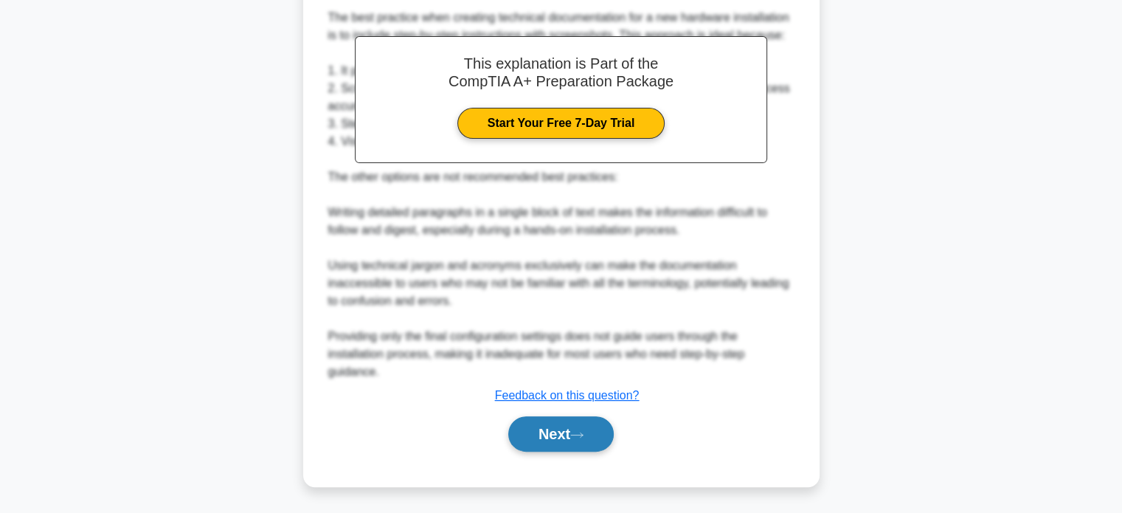
click at [597, 434] on button "Next" at bounding box center [560, 433] width 105 height 35
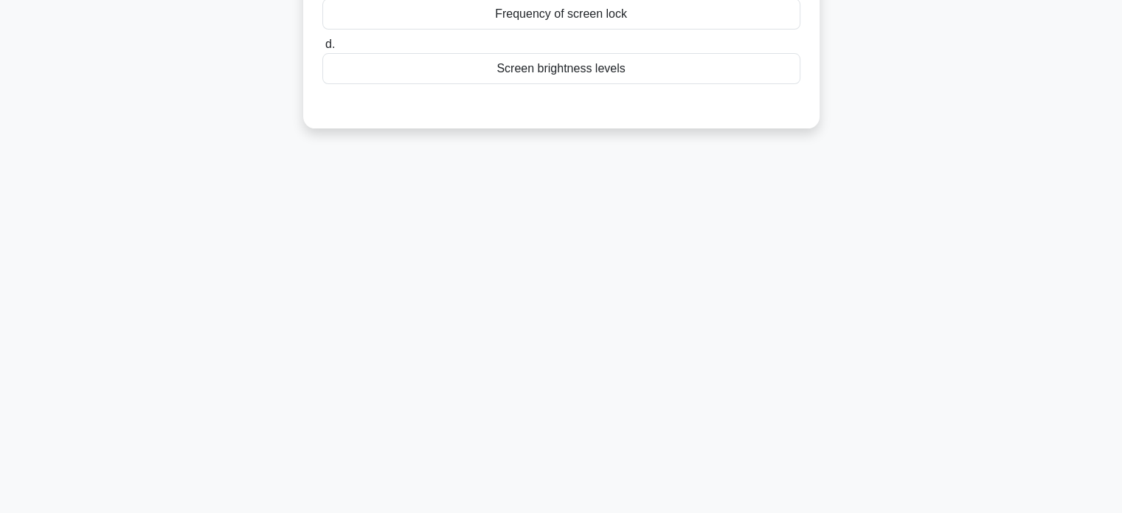
scroll to position [0, 0]
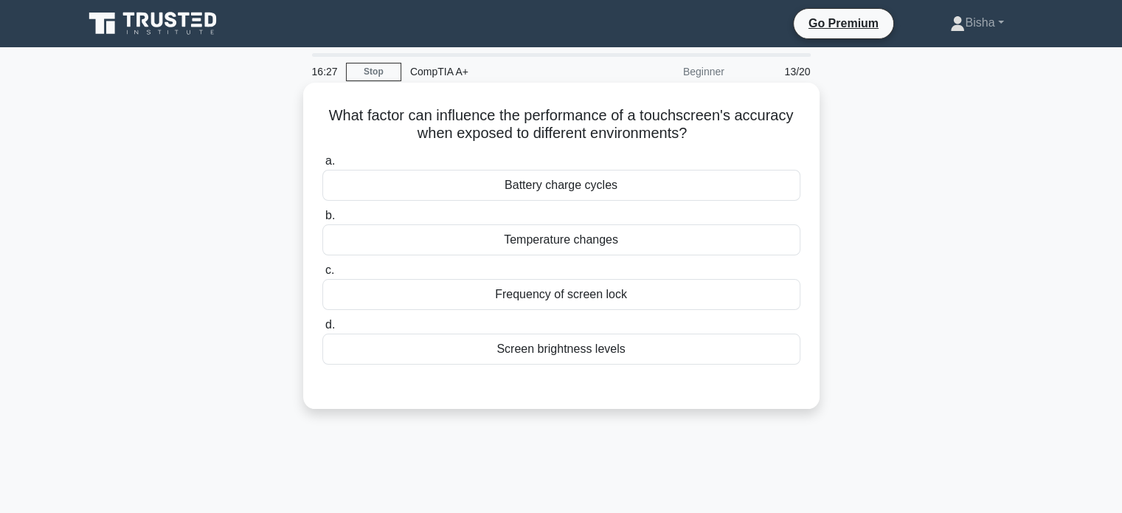
click at [634, 244] on div "Temperature changes" at bounding box center [561, 239] width 478 height 31
click at [322, 221] on input "b. Temperature changes" at bounding box center [322, 216] width 0 height 10
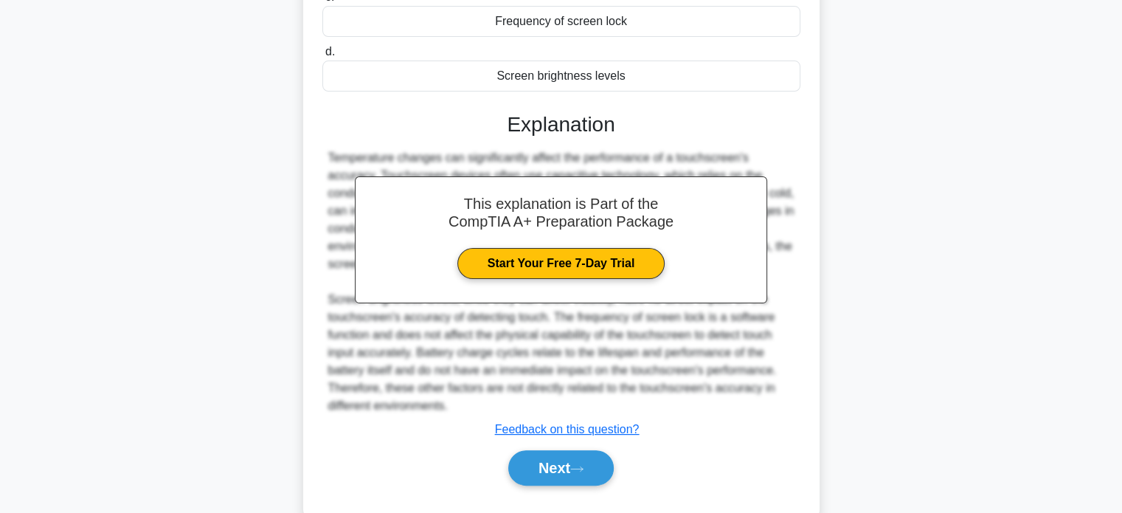
scroll to position [307, 0]
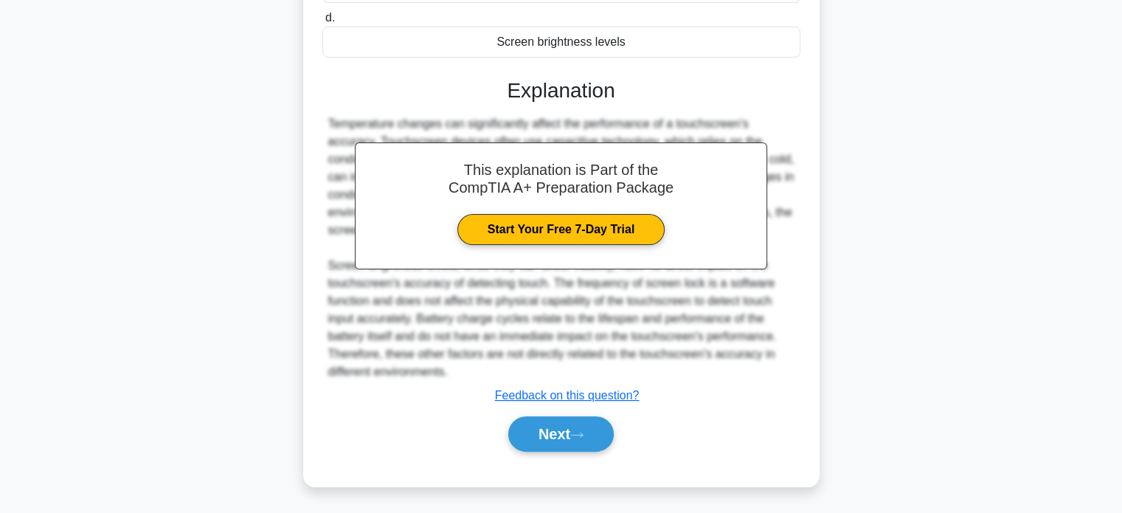
click at [561, 471] on div "What factor can influence the performance of a touchscreen's accuracy when expo…" at bounding box center [561, 131] width 504 height 698
click at [564, 442] on button "Next" at bounding box center [560, 433] width 105 height 35
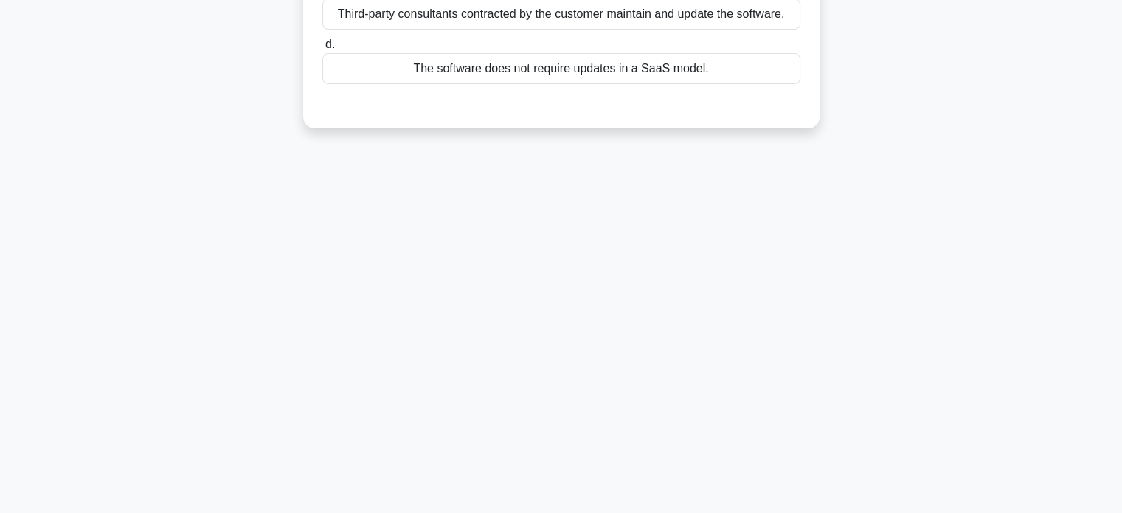
scroll to position [0, 0]
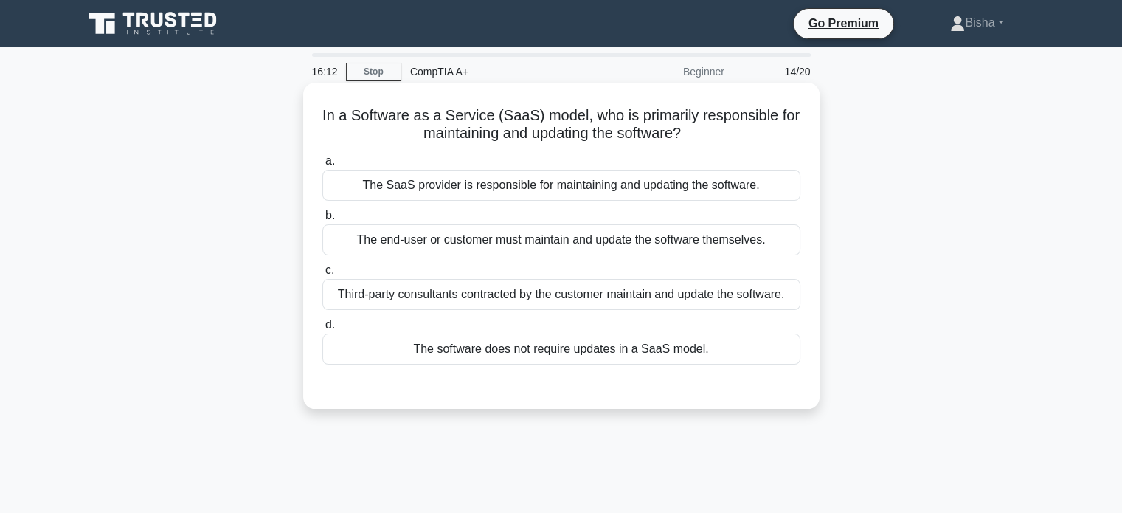
click at [710, 193] on div "The SaaS provider is responsible for maintaining and updating the software." at bounding box center [561, 185] width 478 height 31
click at [322, 166] on input "a. The SaaS provider is responsible for maintaining and updating the software." at bounding box center [322, 161] width 0 height 10
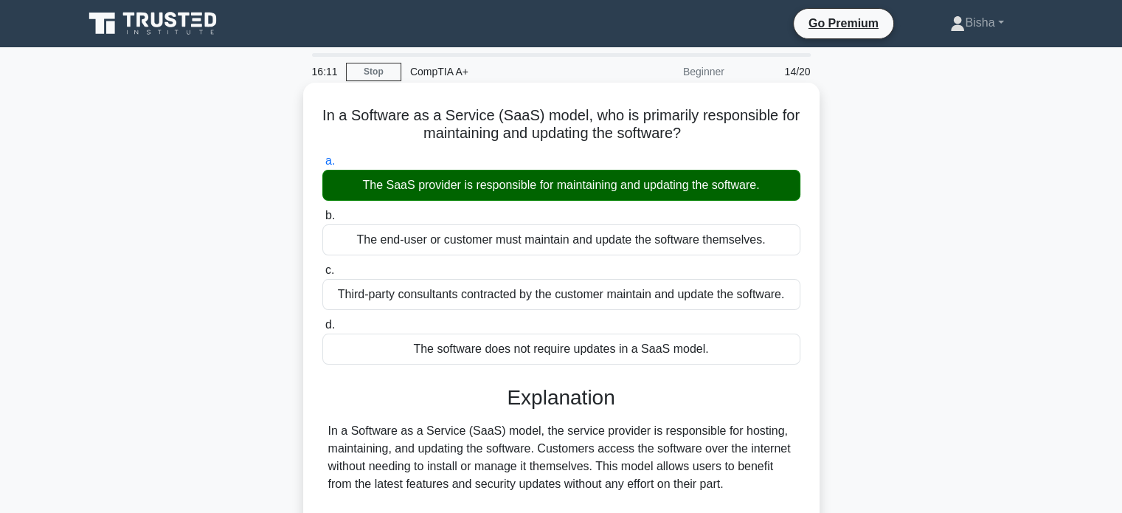
scroll to position [284, 0]
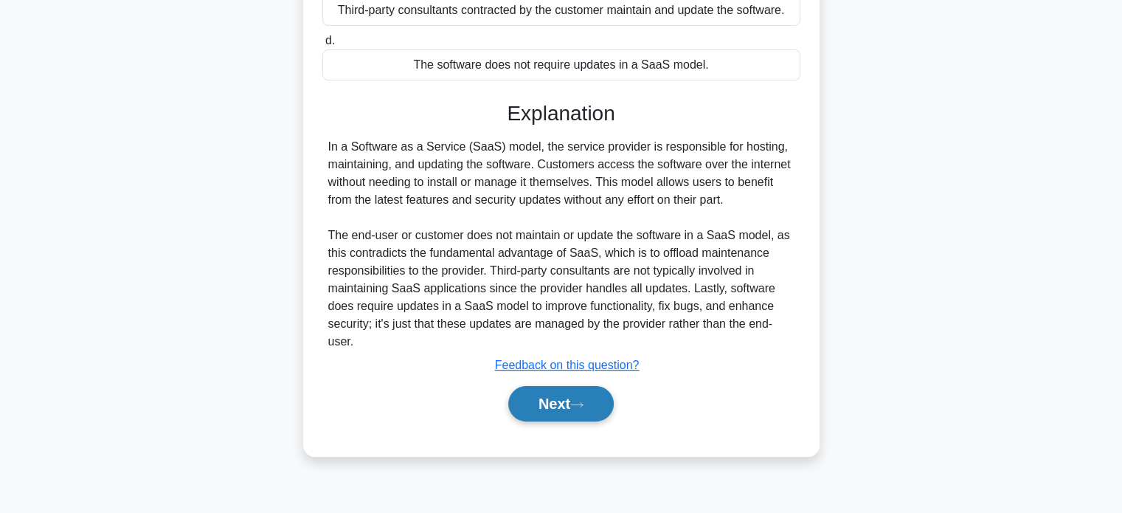
click at [596, 403] on button "Next" at bounding box center [560, 403] width 105 height 35
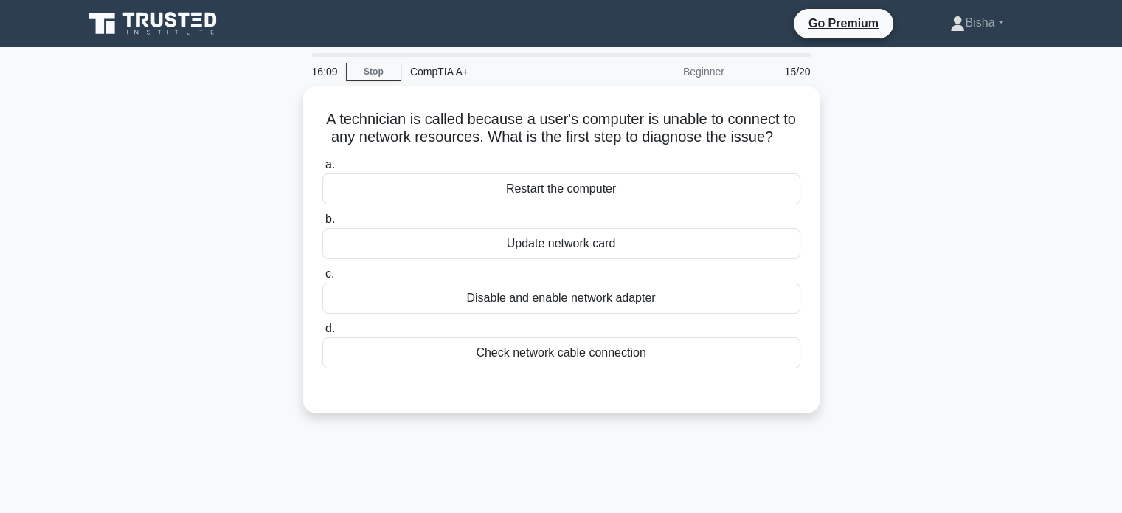
scroll to position [0, 0]
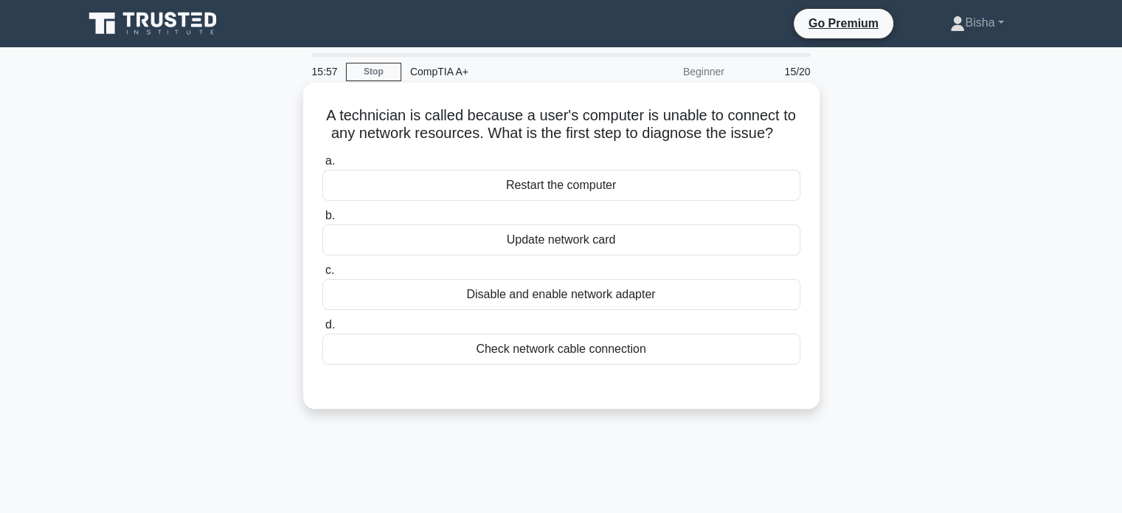
click at [651, 345] on div "Check network cable connection" at bounding box center [561, 348] width 478 height 31
click at [322, 330] on input "d. Check network cable connection" at bounding box center [322, 325] width 0 height 10
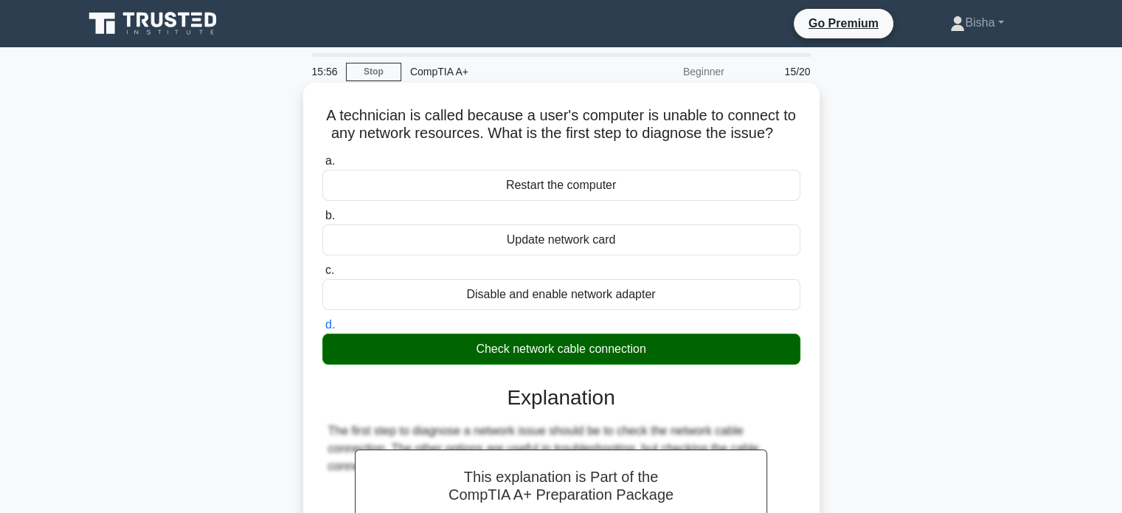
scroll to position [284, 0]
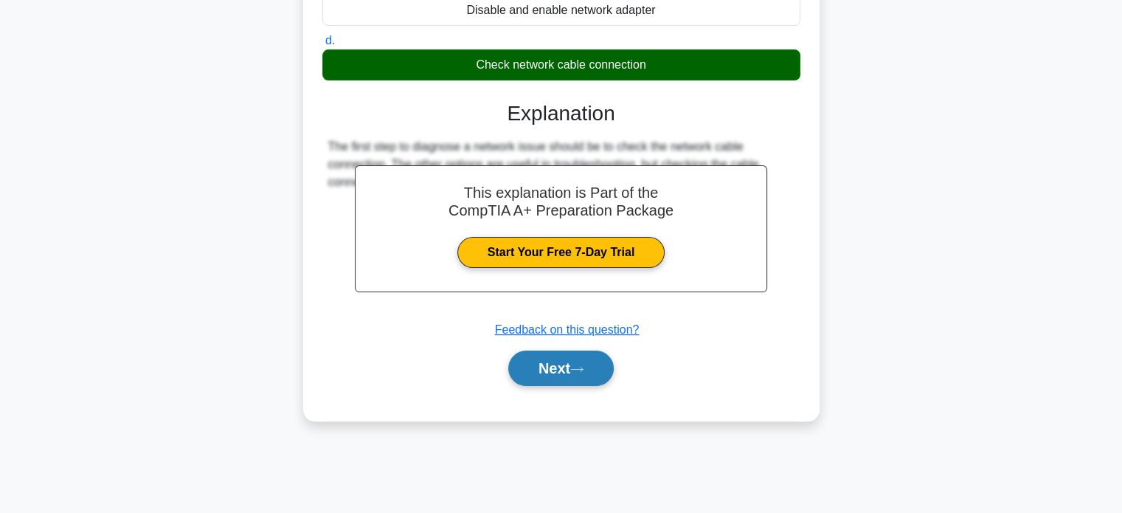
click at [562, 377] on button "Next" at bounding box center [560, 367] width 105 height 35
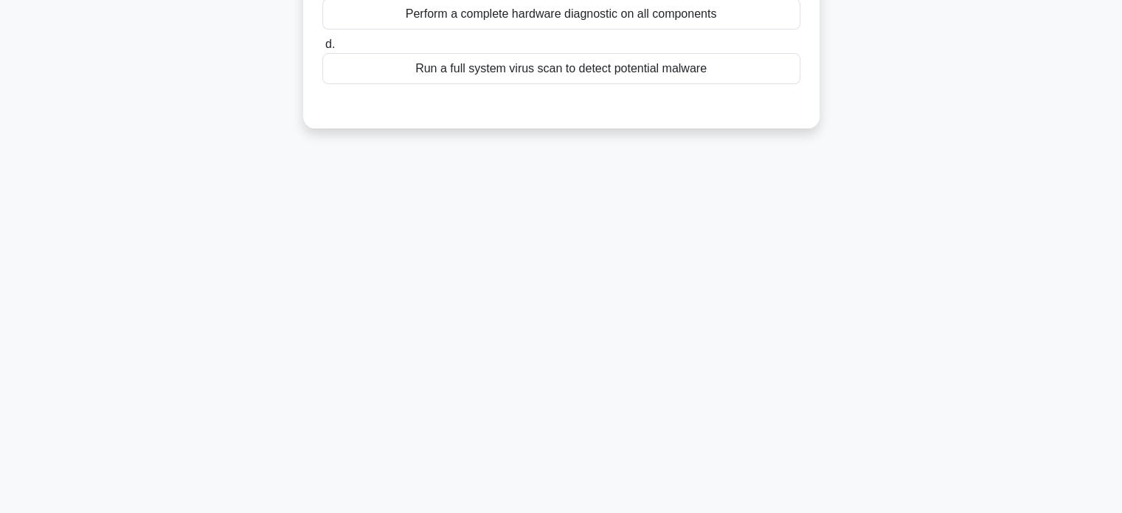
scroll to position [0, 0]
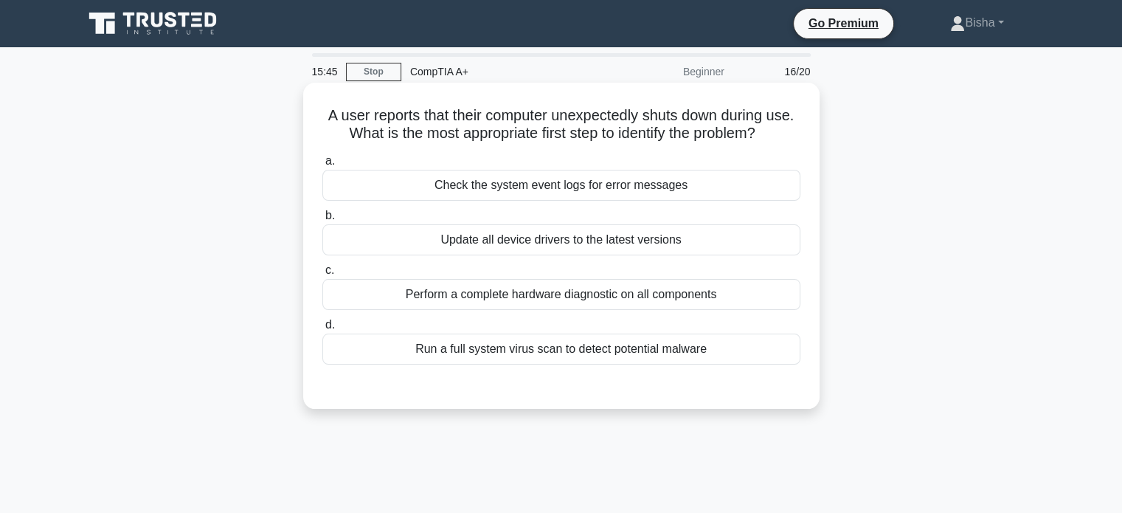
click at [669, 179] on div "Check the system event logs for error messages" at bounding box center [561, 185] width 478 height 31
click at [322, 166] on input "a. Check the system event logs for error messages" at bounding box center [322, 161] width 0 height 10
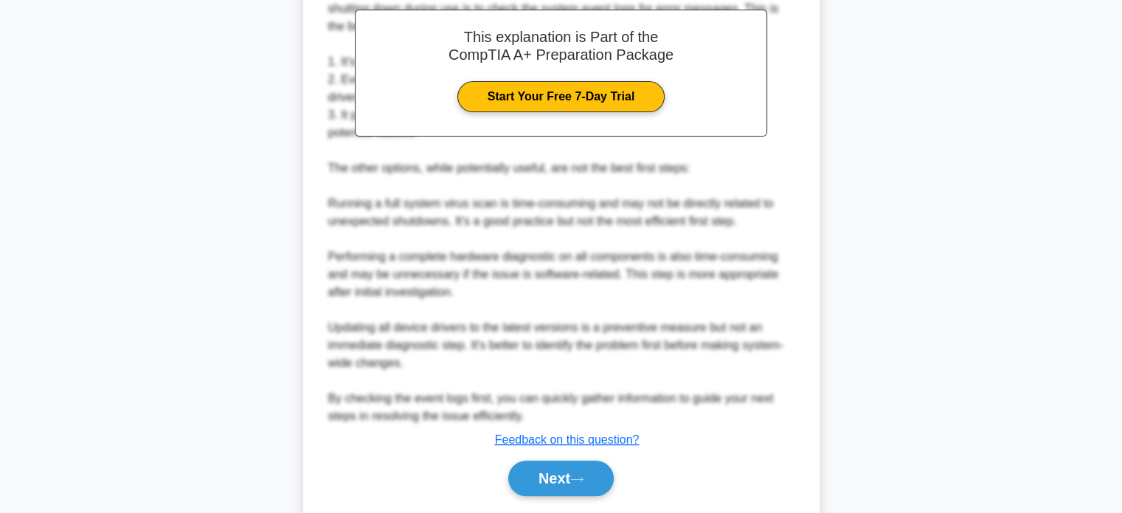
scroll to position [441, 0]
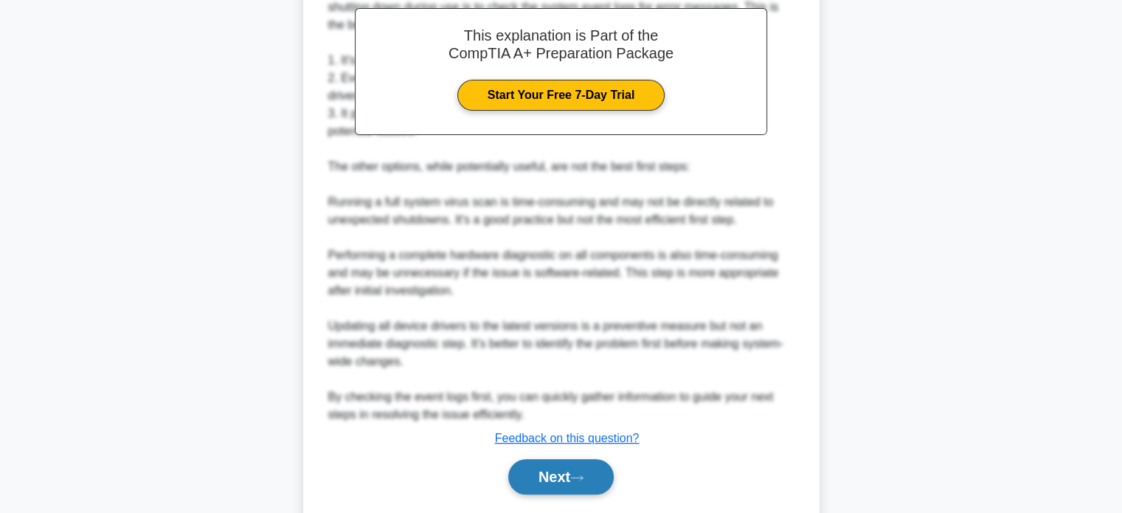
click at [562, 483] on button "Next" at bounding box center [560, 476] width 105 height 35
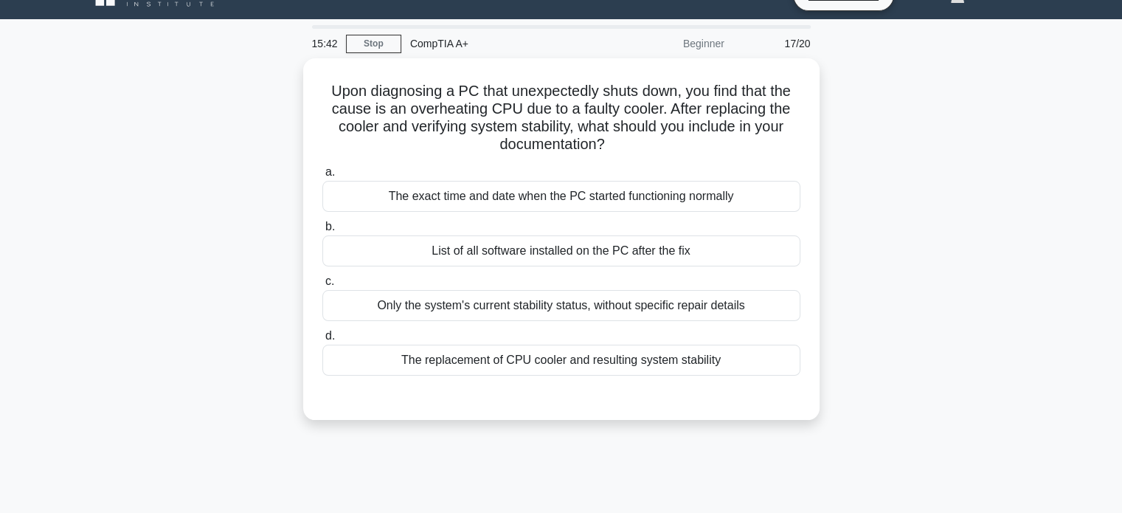
scroll to position [27, 0]
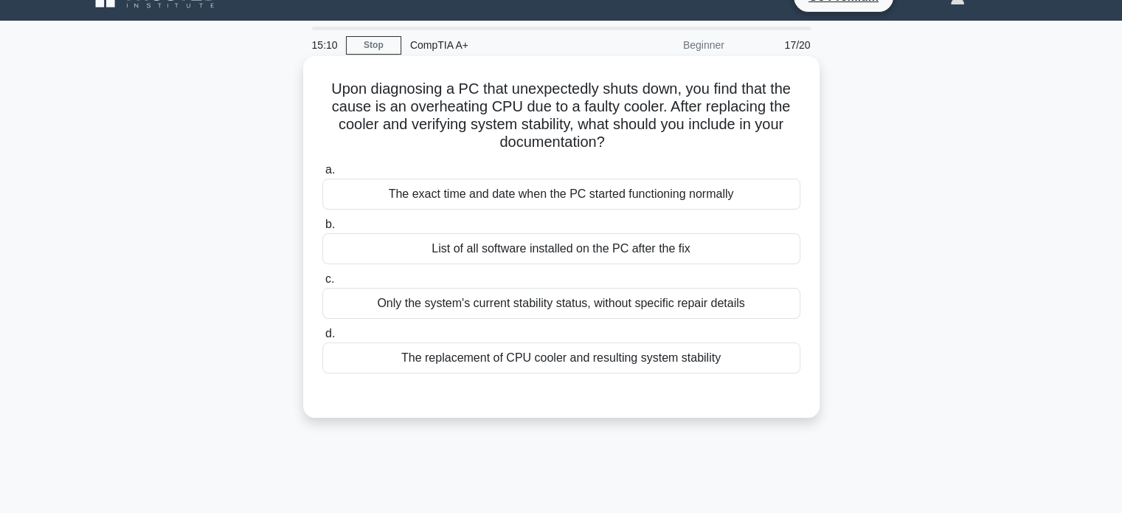
click at [557, 364] on div "The replacement of CPU cooler and resulting system stability" at bounding box center [561, 357] width 478 height 31
click at [322, 339] on input "d. The replacement of CPU cooler and resulting system stability" at bounding box center [322, 334] width 0 height 10
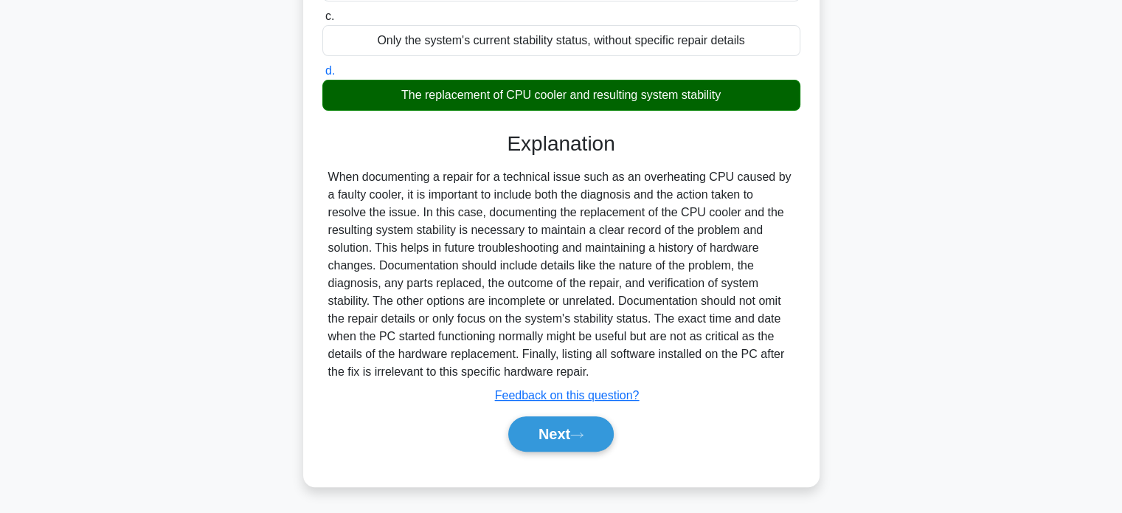
scroll to position [289, 0]
click at [557, 423] on button "Next" at bounding box center [560, 433] width 105 height 35
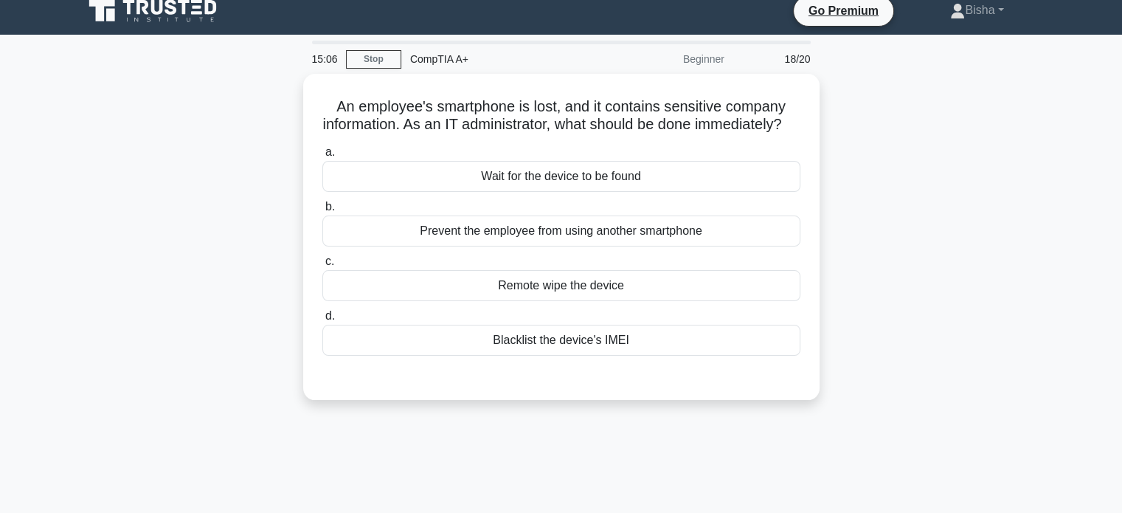
scroll to position [0, 0]
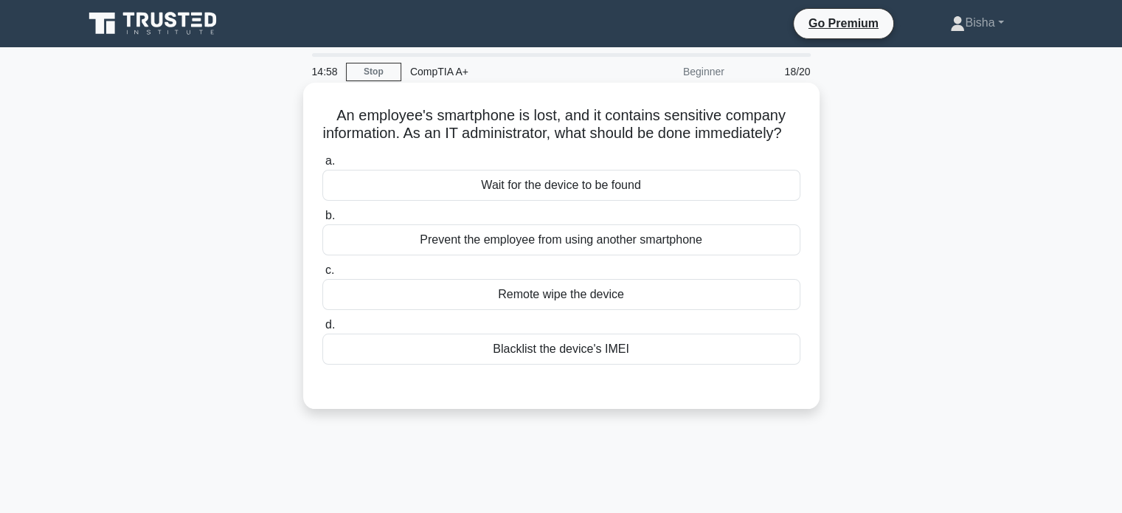
click at [611, 310] on div "Remote wipe the device" at bounding box center [561, 294] width 478 height 31
click at [322, 275] on input "c. Remote wipe the device" at bounding box center [322, 271] width 0 height 10
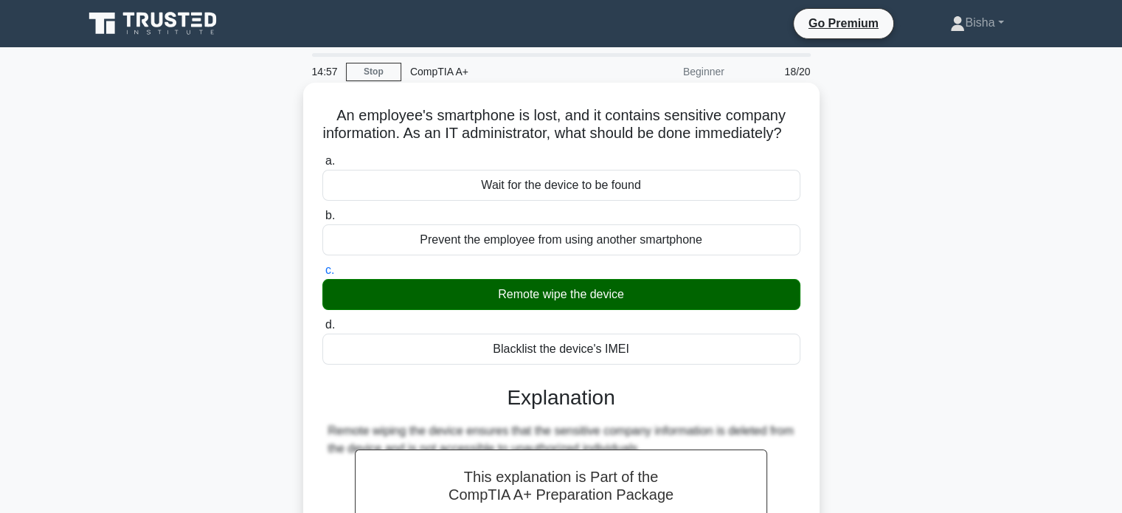
scroll to position [284, 0]
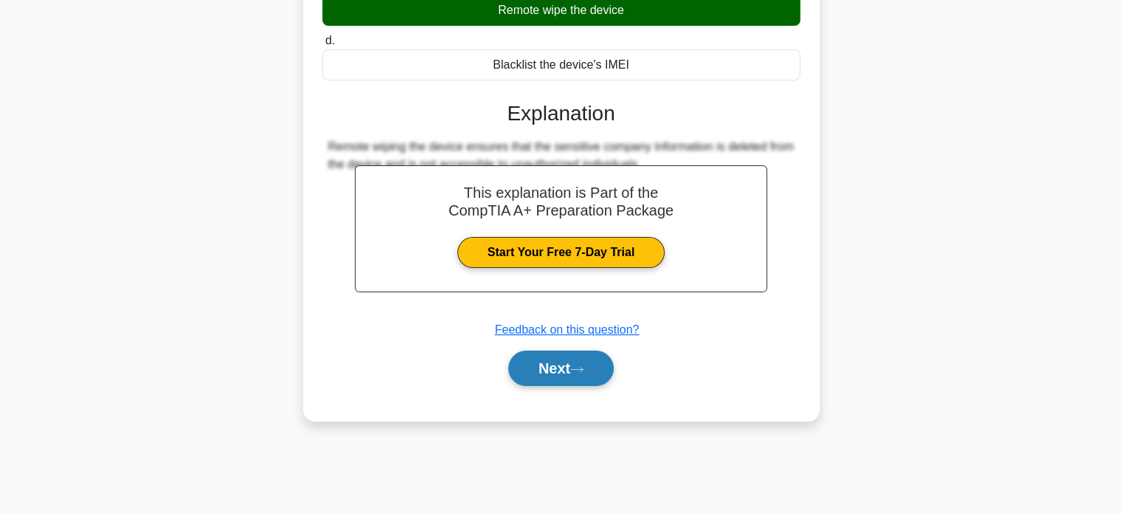
click at [595, 386] on button "Next" at bounding box center [560, 367] width 105 height 35
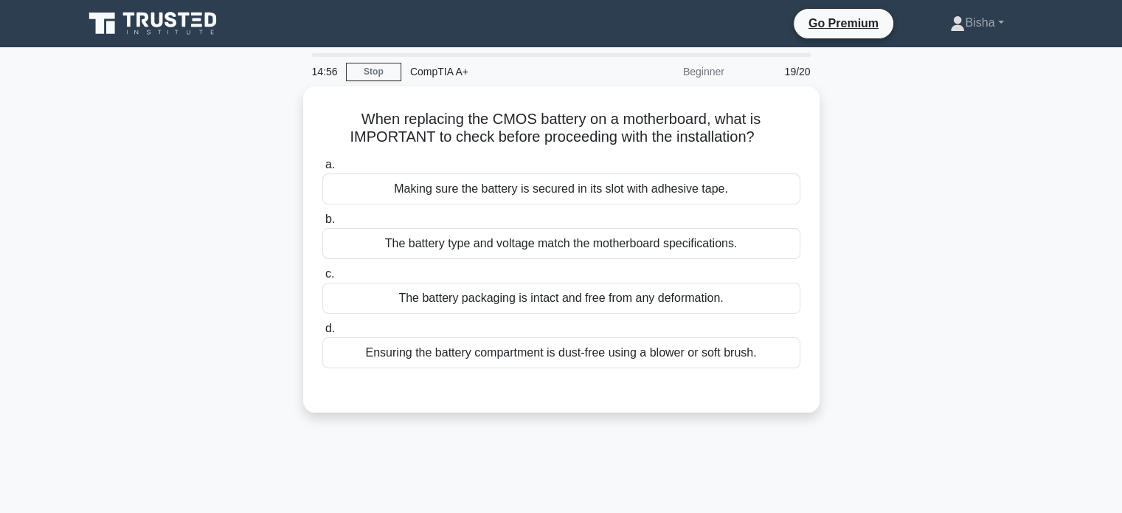
scroll to position [0, 0]
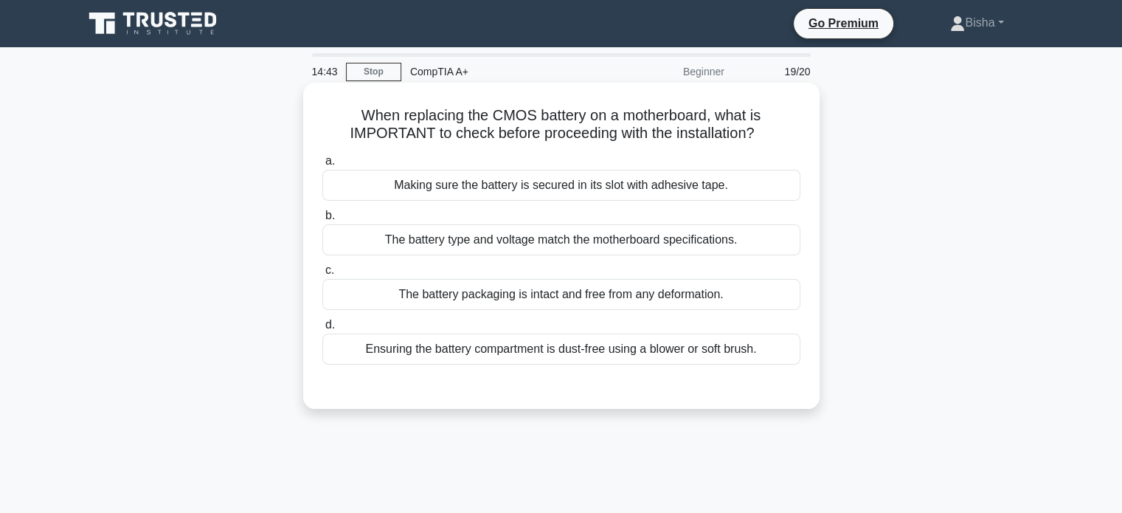
click at [761, 241] on div "The battery type and voltage match the motherboard specifications." at bounding box center [561, 239] width 478 height 31
click at [322, 221] on input "b. The battery type and voltage match the motherboard specifications." at bounding box center [322, 216] width 0 height 10
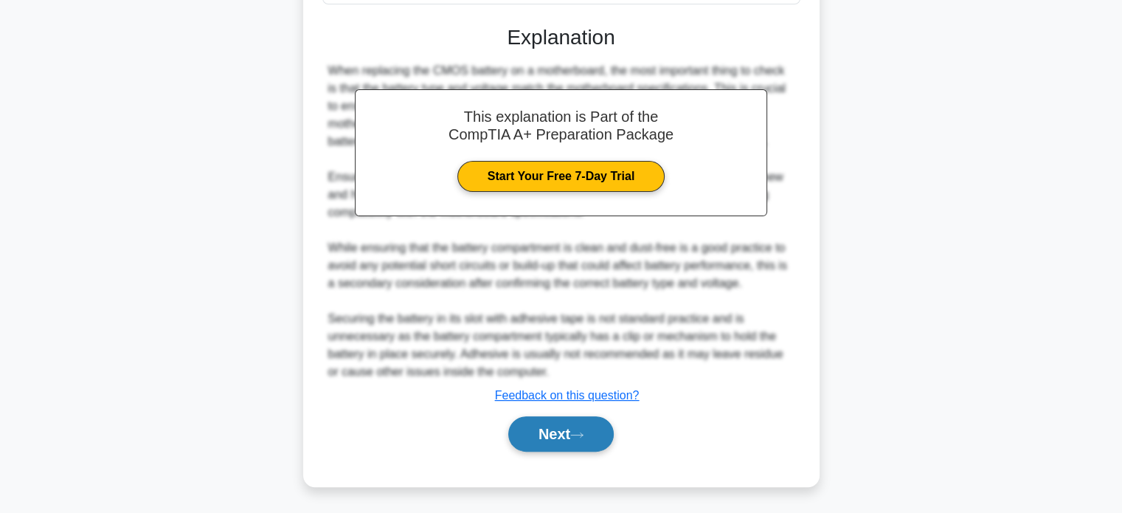
click at [569, 427] on button "Next" at bounding box center [560, 433] width 105 height 35
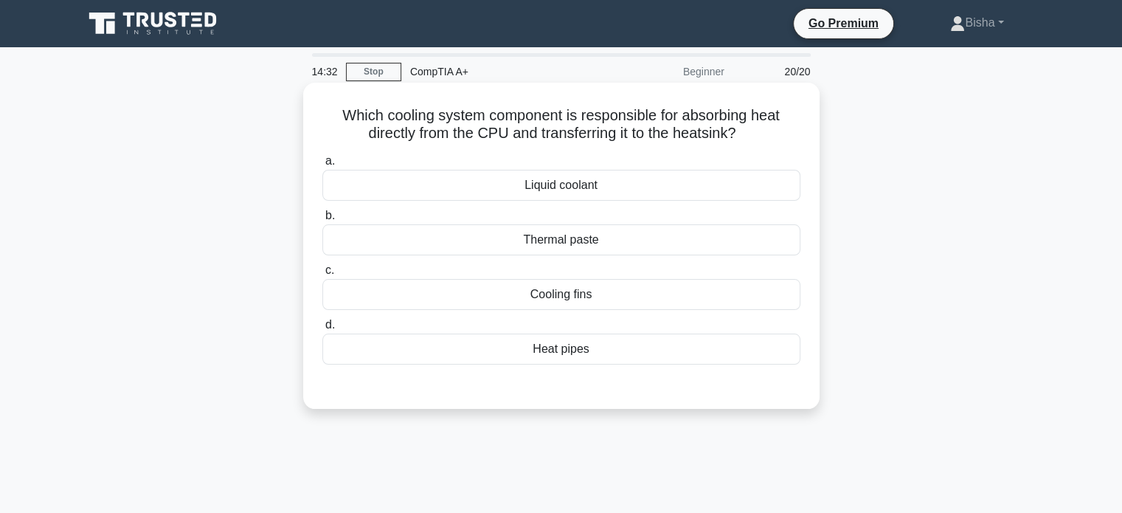
click at [628, 238] on div "Thermal paste" at bounding box center [561, 239] width 478 height 31
click at [322, 221] on input "b. Thermal paste" at bounding box center [322, 216] width 0 height 10
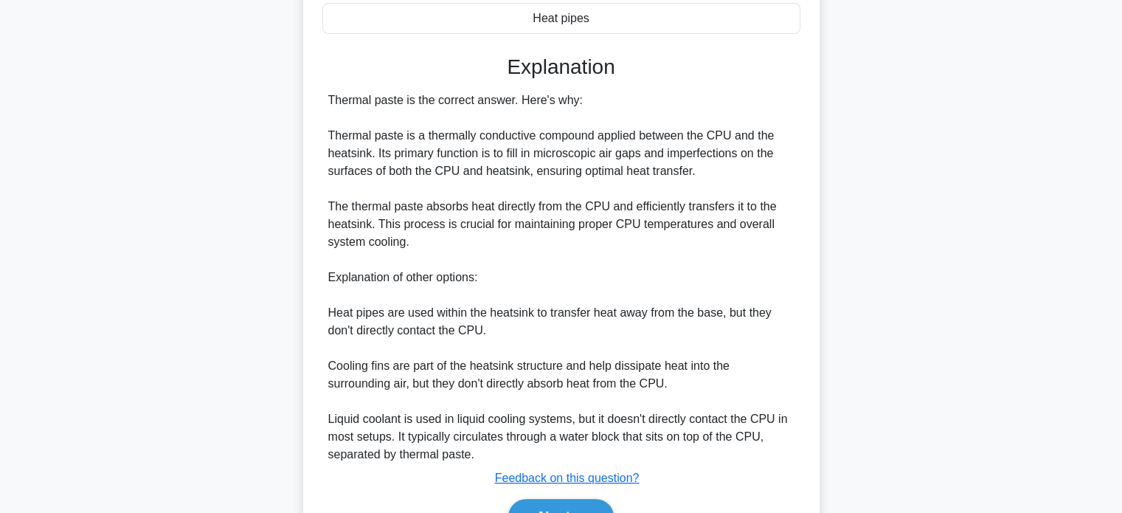
scroll to position [413, 0]
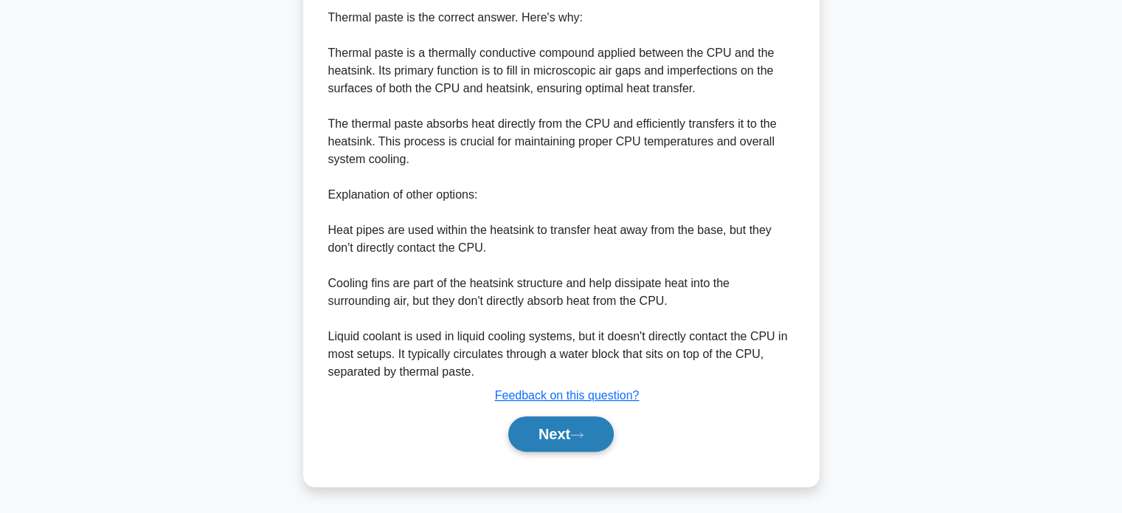
click at [559, 430] on button "Next" at bounding box center [560, 433] width 105 height 35
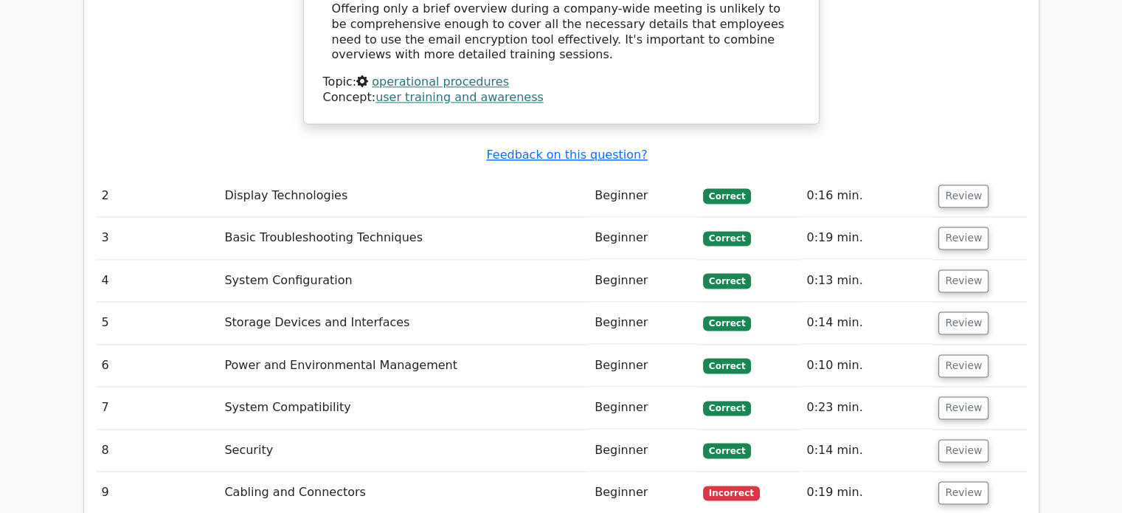
scroll to position [2185, 0]
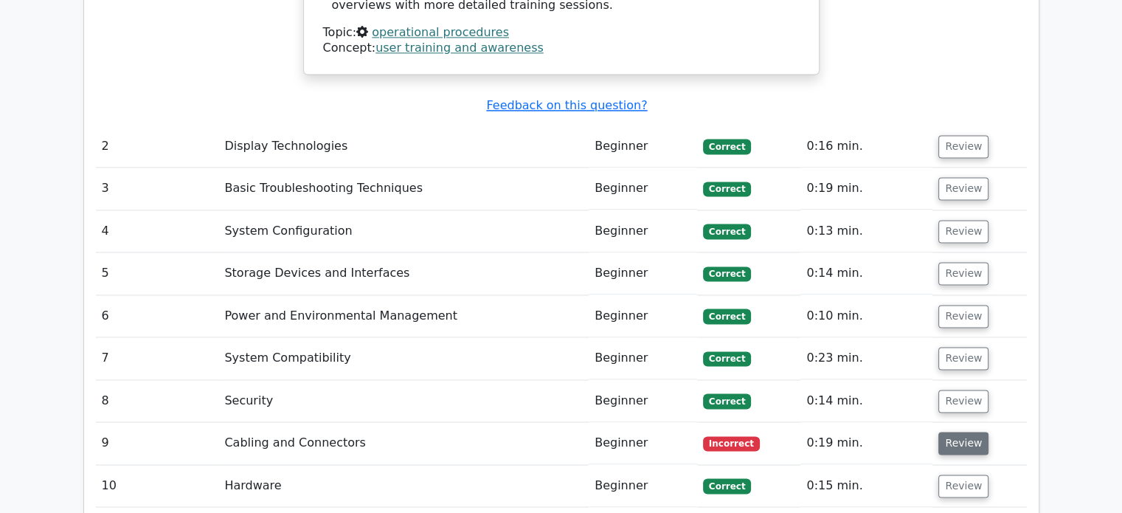
click at [971, 431] on button "Review" at bounding box center [963, 442] width 50 height 23
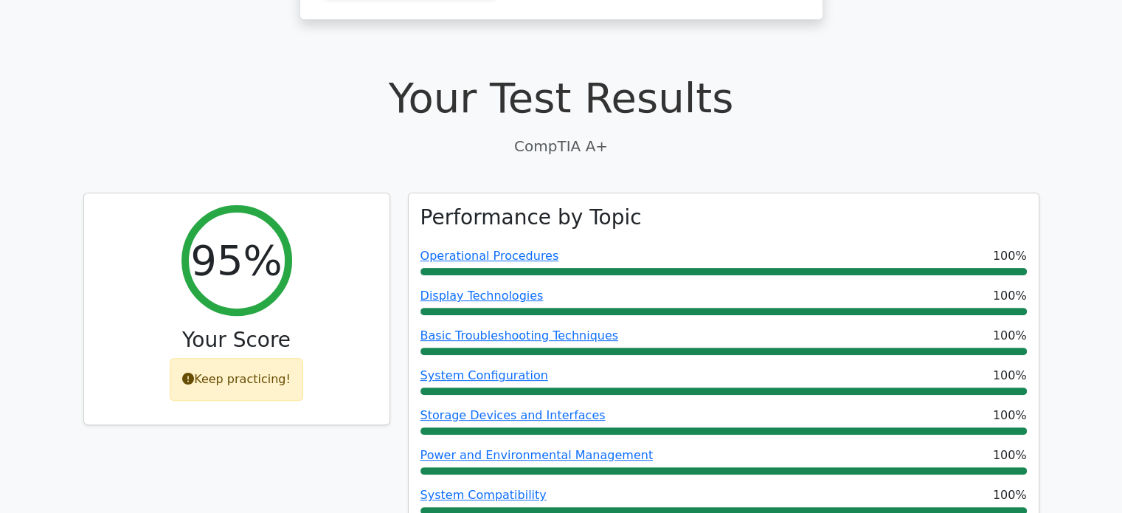
scroll to position [369, 0]
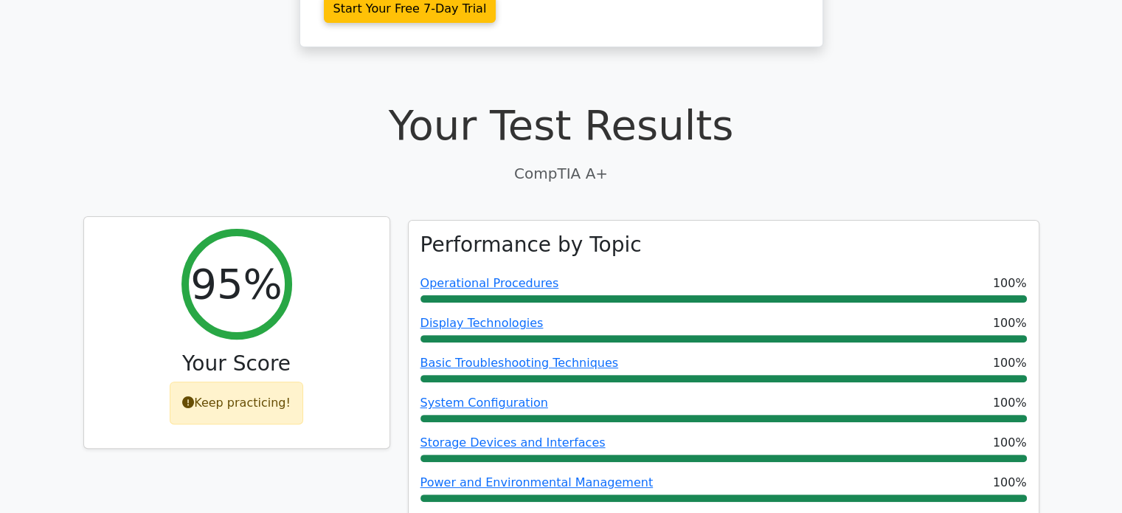
click at [188, 396] on icon at bounding box center [188, 402] width 12 height 12
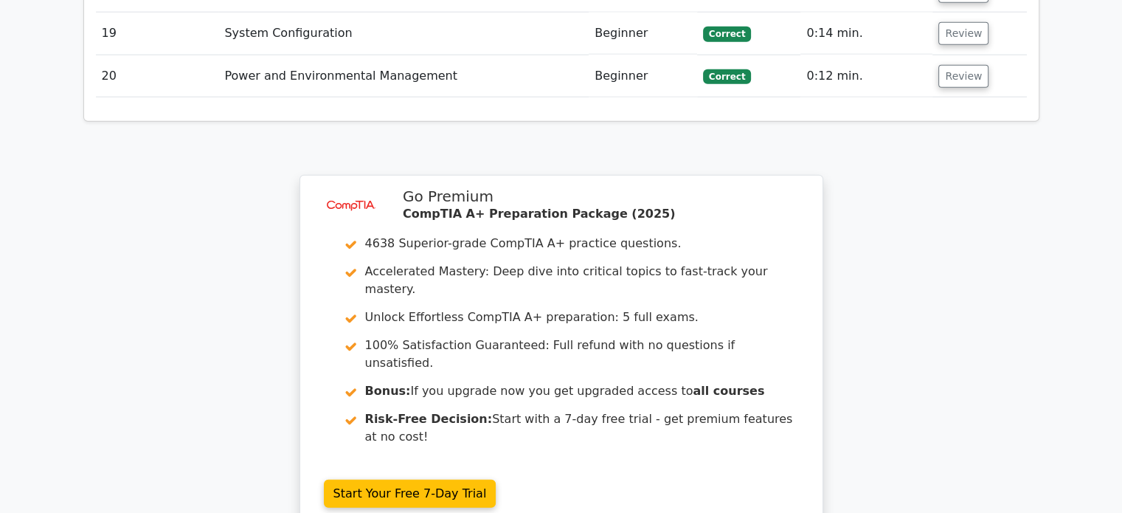
scroll to position [4026, 0]
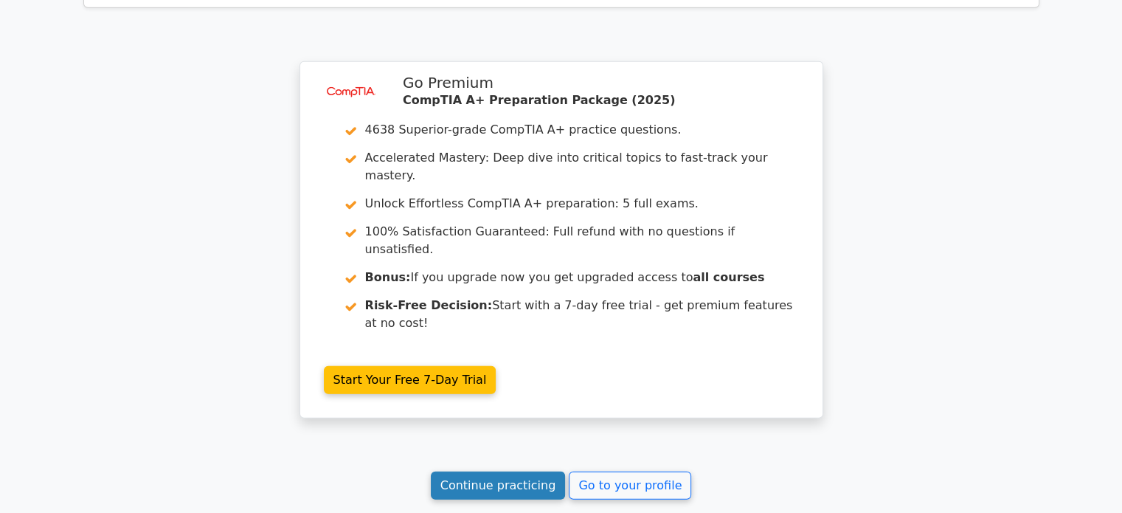
click at [467, 471] on link "Continue practicing" at bounding box center [498, 485] width 135 height 28
